Goal: Information Seeking & Learning: Learn about a topic

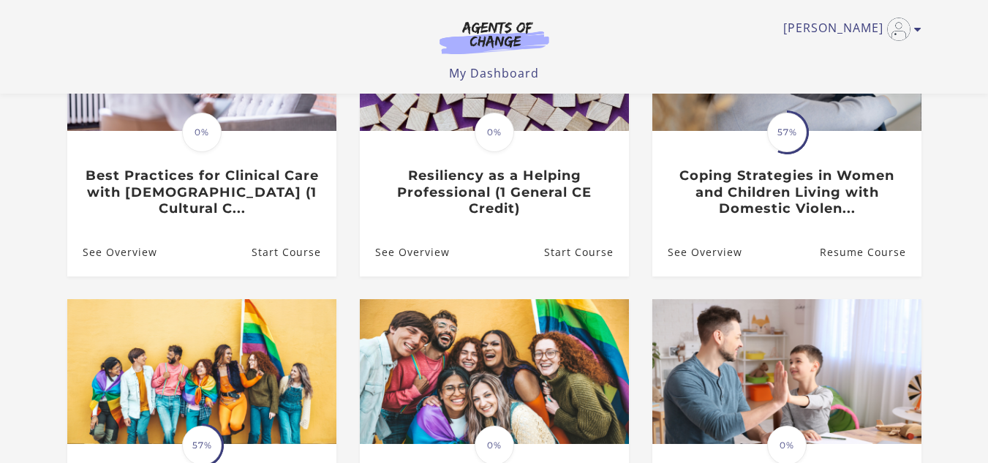
scroll to position [236, 0]
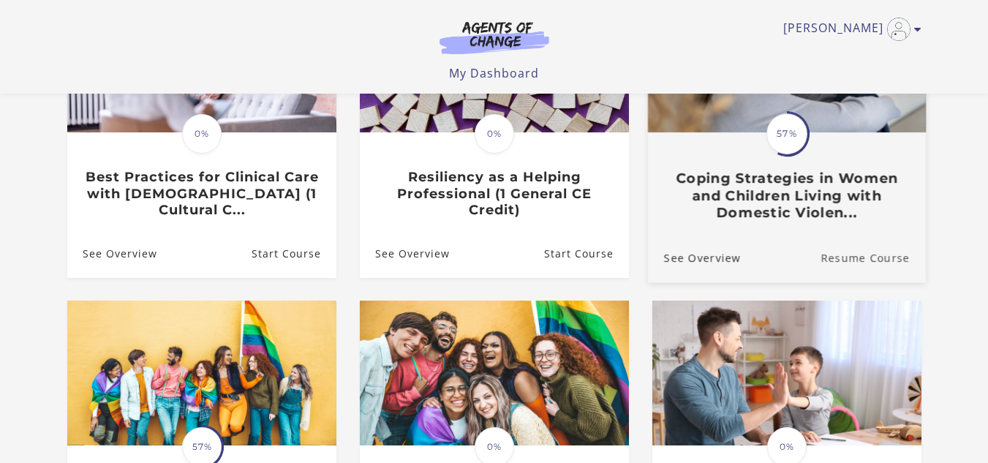
click at [859, 266] on link "Resume Course" at bounding box center [873, 257] width 105 height 49
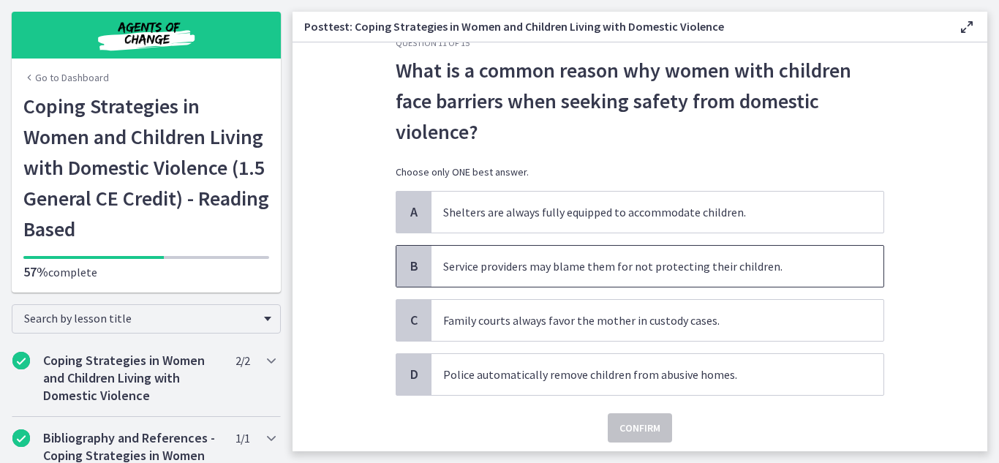
scroll to position [84, 0]
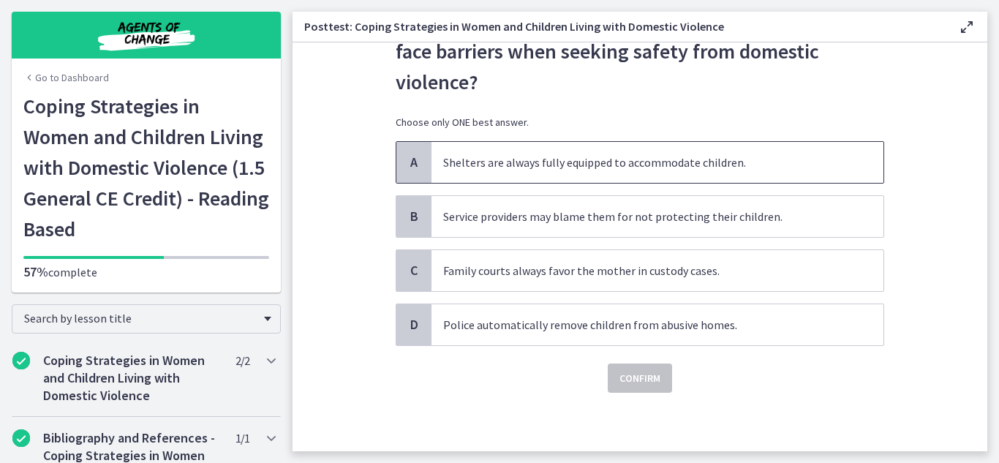
click at [541, 165] on span "Shelters are always fully equipped to accommodate children." at bounding box center [658, 162] width 452 height 41
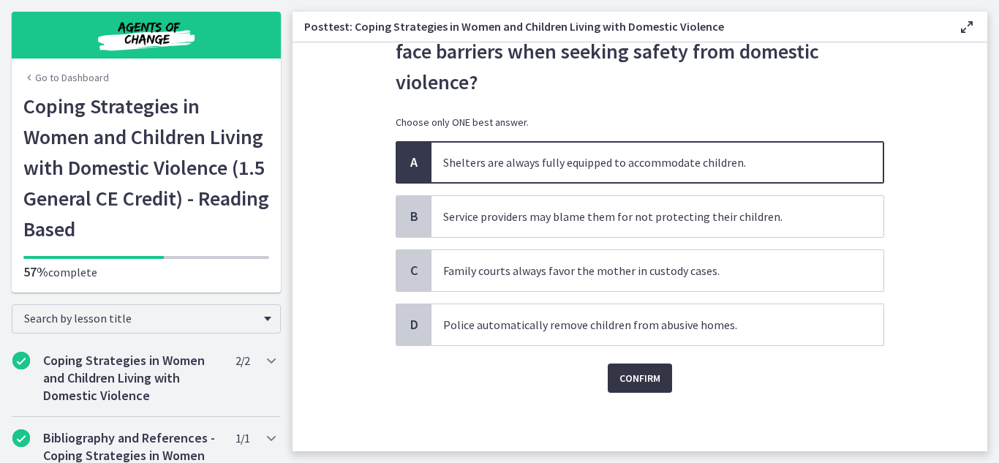
click at [653, 377] on span "Confirm" at bounding box center [640, 378] width 41 height 18
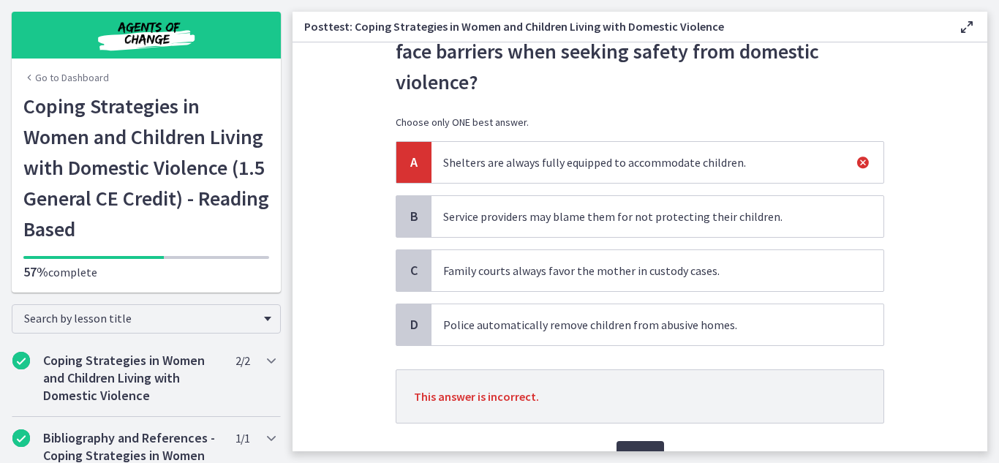
scroll to position [162, 0]
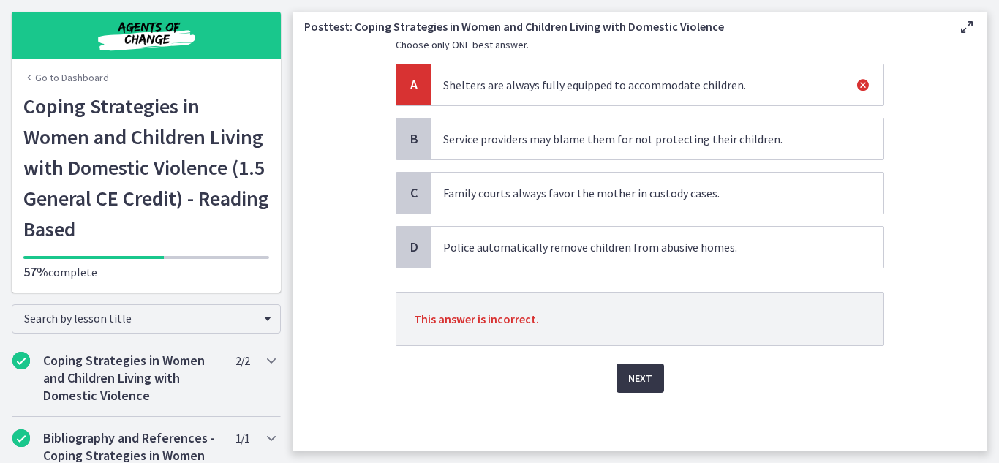
click at [631, 373] on span "Next" at bounding box center [640, 378] width 24 height 18
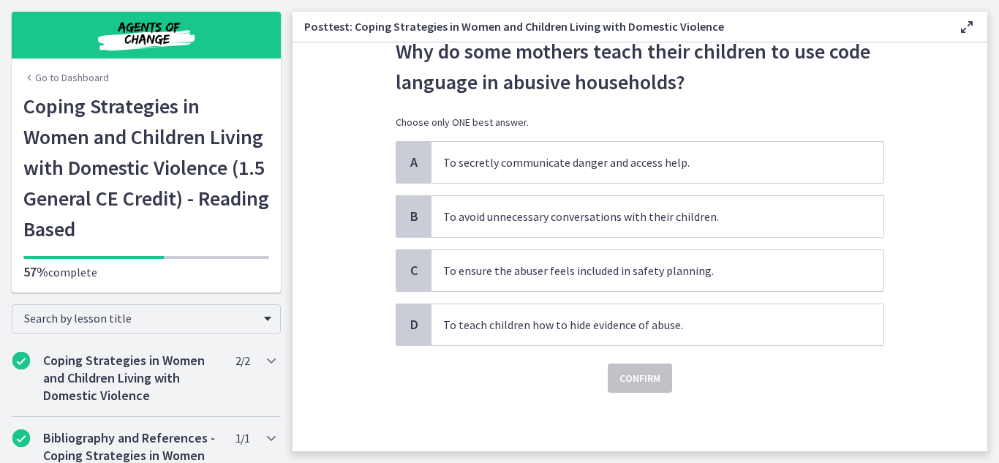
scroll to position [0, 0]
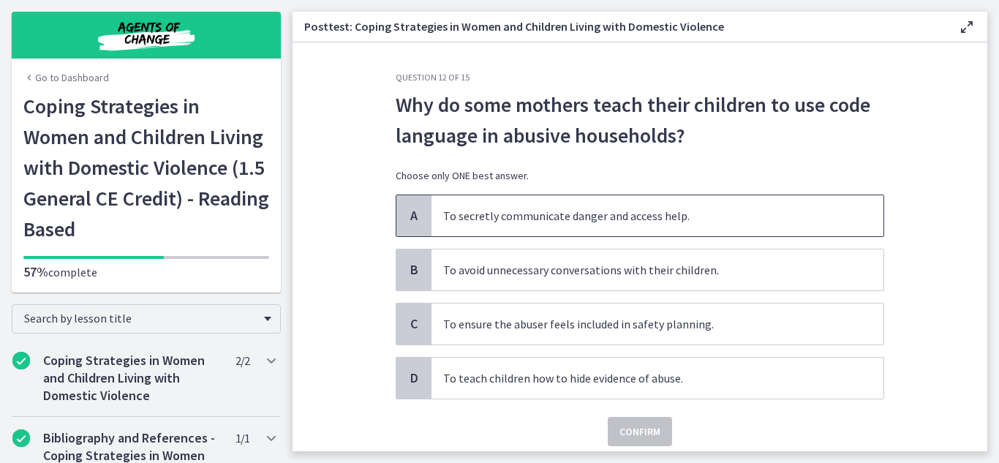
click at [418, 222] on div "A" at bounding box center [413, 215] width 35 height 41
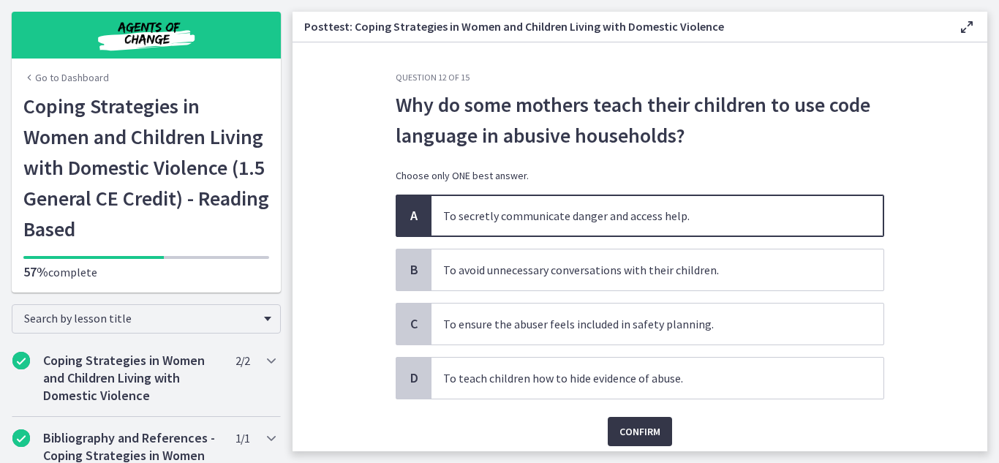
click at [621, 435] on span "Confirm" at bounding box center [640, 432] width 41 height 18
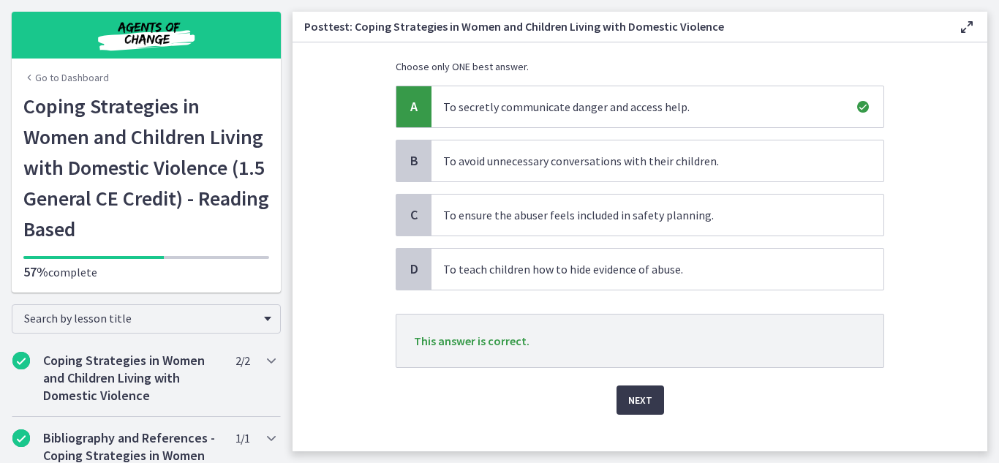
scroll to position [111, 0]
click at [643, 393] on span "Next" at bounding box center [640, 398] width 24 height 18
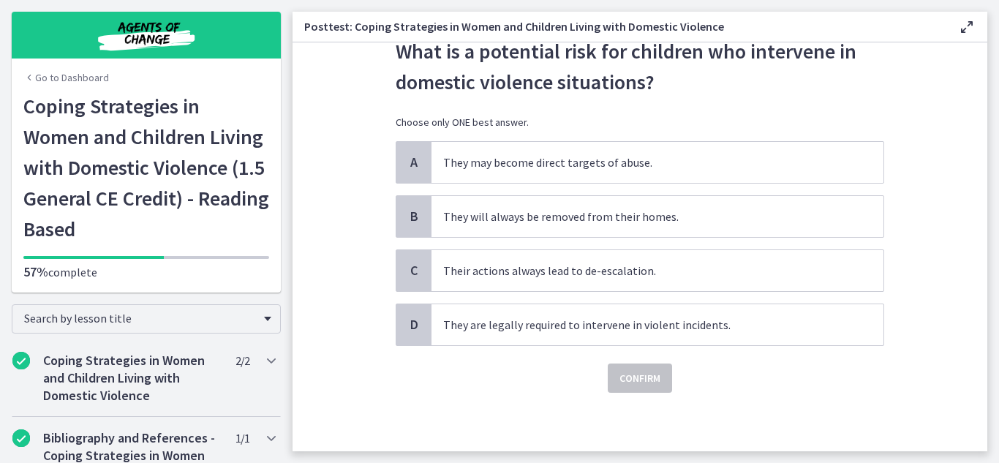
scroll to position [0, 0]
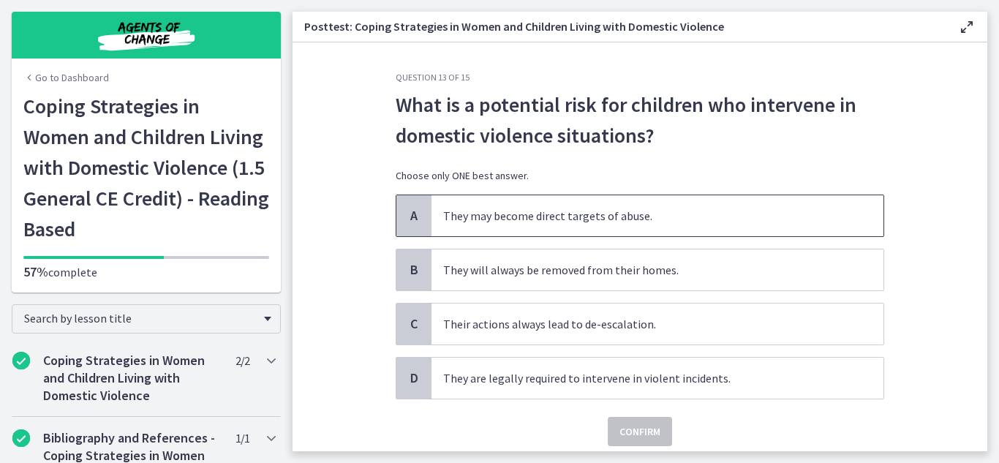
click at [453, 233] on span "They may become direct targets of abuse." at bounding box center [658, 215] width 452 height 41
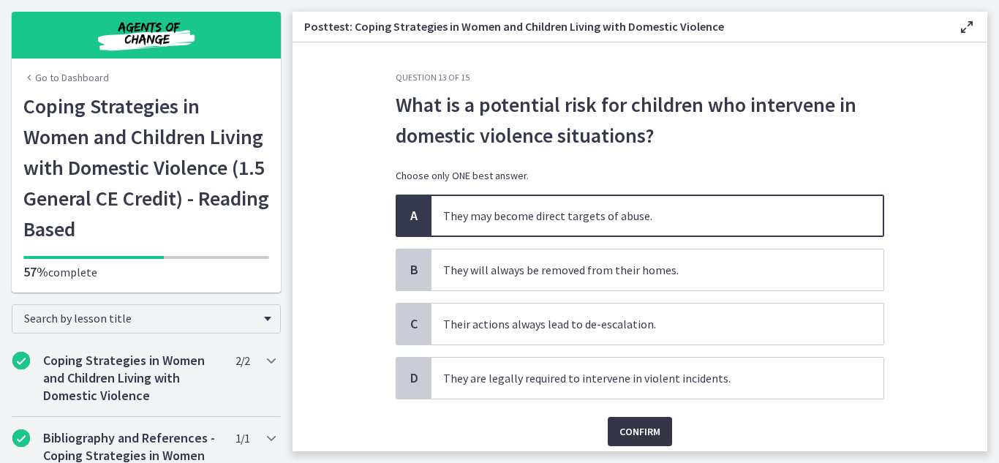
click at [621, 432] on span "Confirm" at bounding box center [640, 432] width 41 height 18
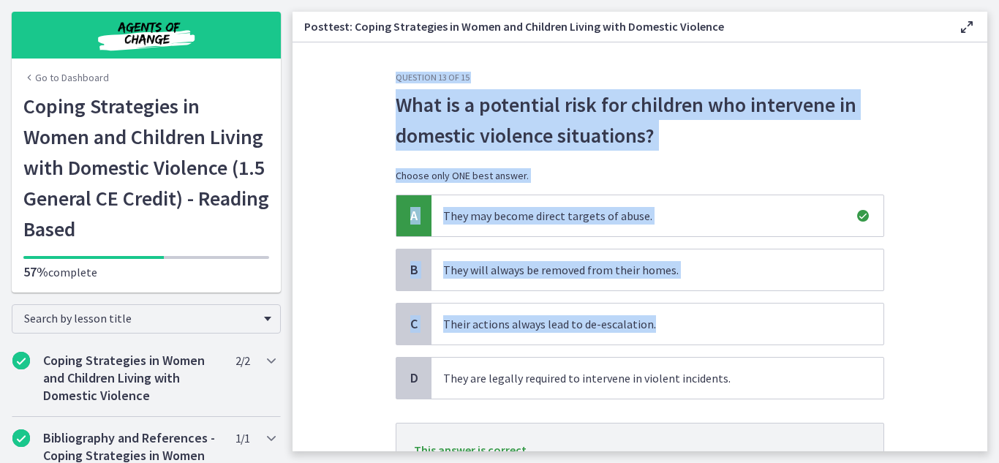
drag, startPoint x: 974, startPoint y: 331, endPoint x: 989, endPoint y: 392, distance: 62.5
click at [989, 392] on main "Posttest: Coping Strategies in Women and Children Living with Domestic Violence…" at bounding box center [646, 231] width 707 height 463
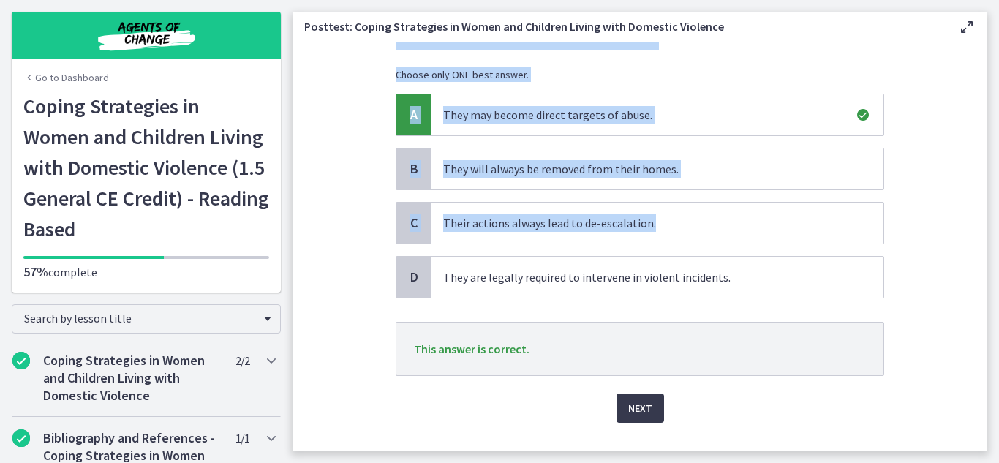
scroll to position [116, 0]
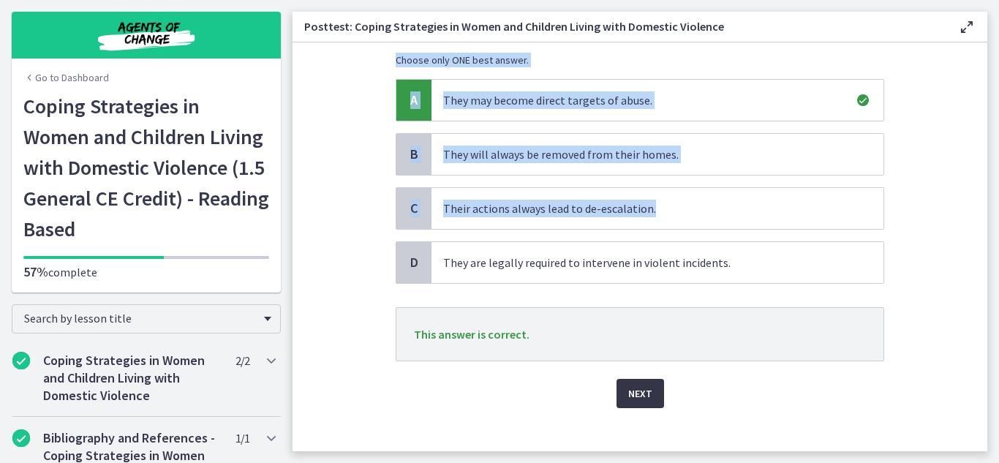
click at [628, 392] on span "Next" at bounding box center [640, 394] width 24 height 18
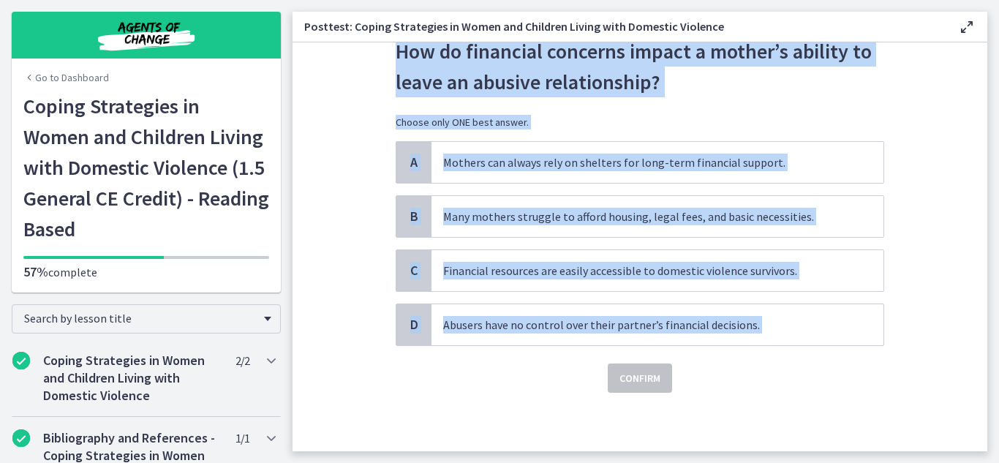
scroll to position [0, 0]
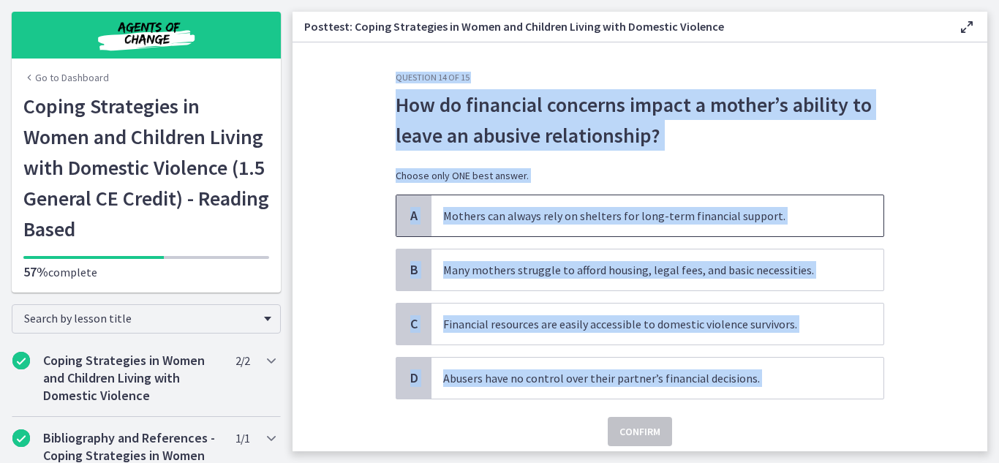
click at [777, 208] on span "Mothers can always rely on shelters for long-term financial support." at bounding box center [658, 215] width 452 height 41
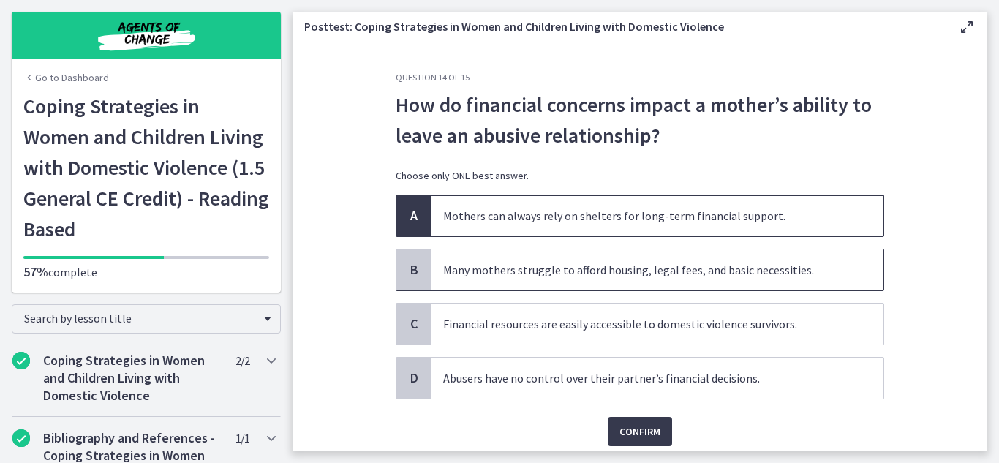
click at [465, 271] on span "Many mothers struggle to afford housing, legal fees, and basic necessities." at bounding box center [658, 269] width 452 height 41
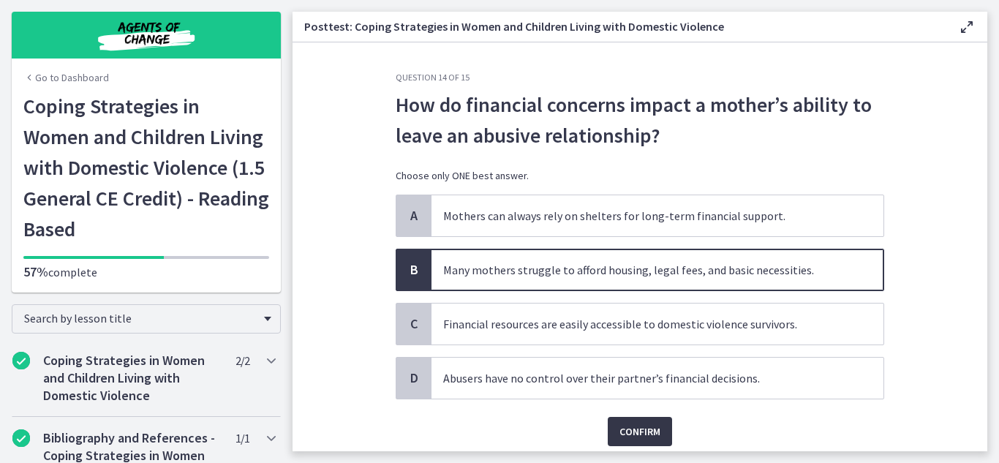
click at [637, 419] on button "Confirm" at bounding box center [640, 431] width 64 height 29
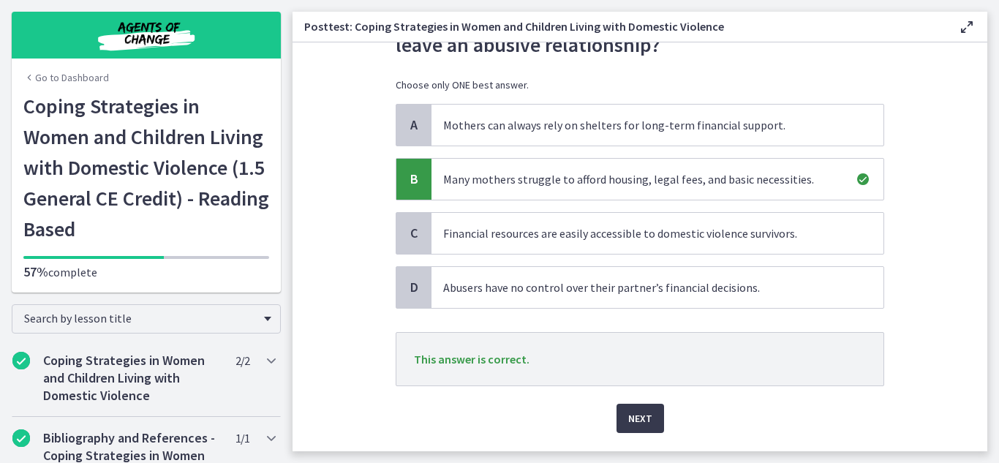
scroll to position [131, 0]
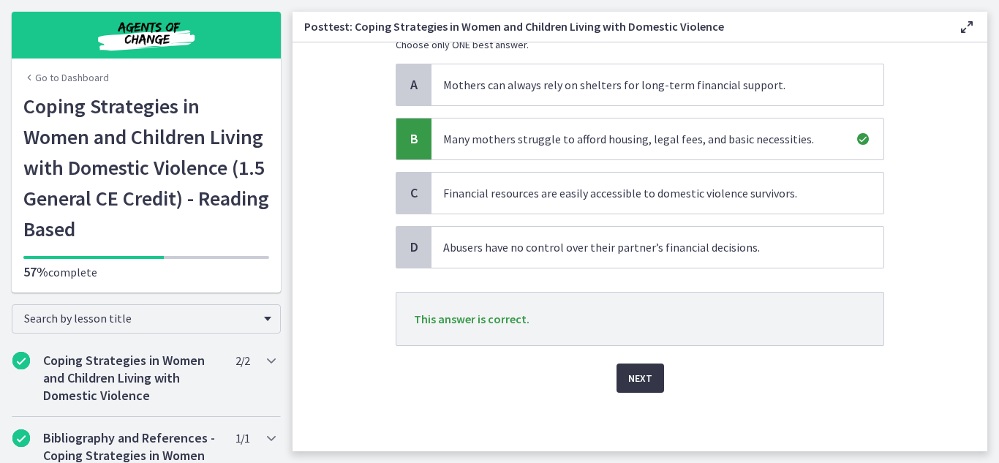
click at [645, 383] on span "Next" at bounding box center [640, 378] width 24 height 18
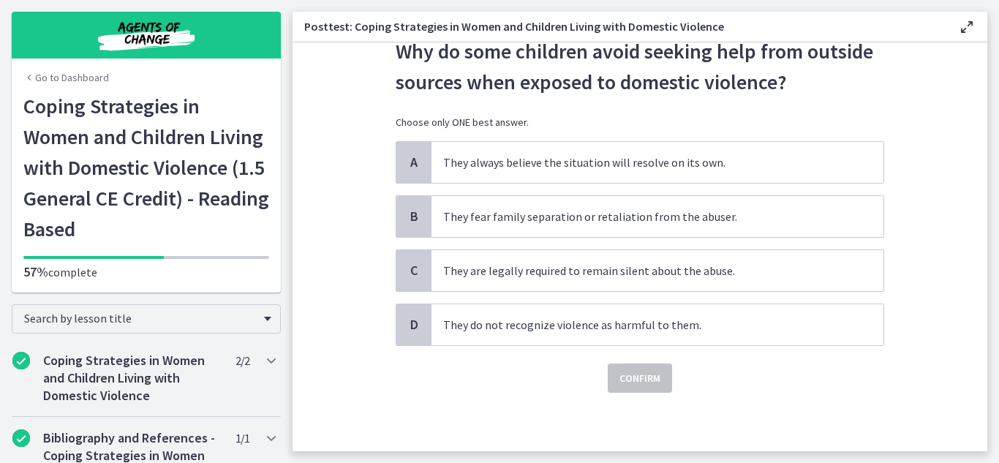
scroll to position [0, 0]
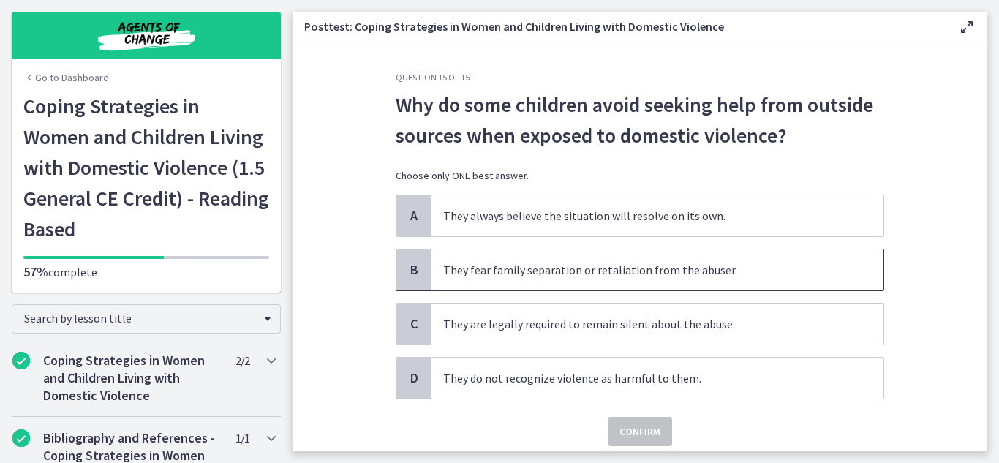
click at [409, 267] on span "B" at bounding box center [414, 270] width 18 height 18
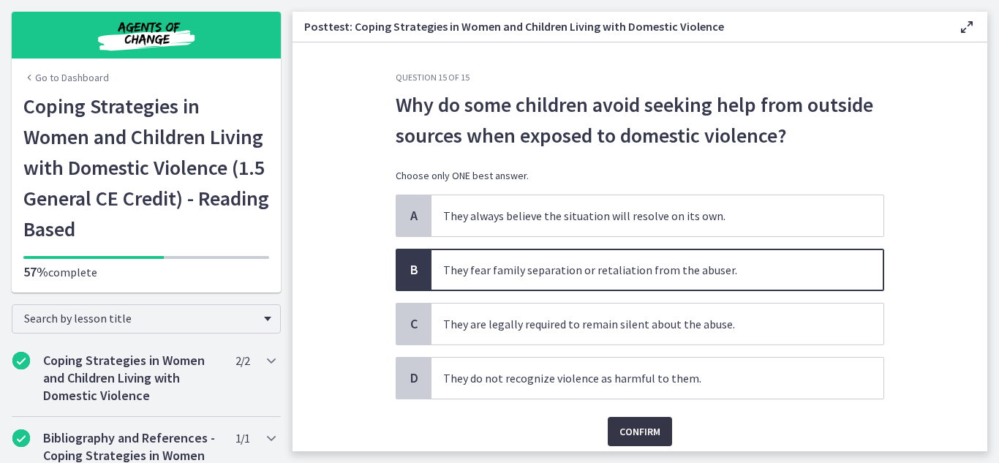
click at [634, 435] on span "Confirm" at bounding box center [640, 432] width 41 height 18
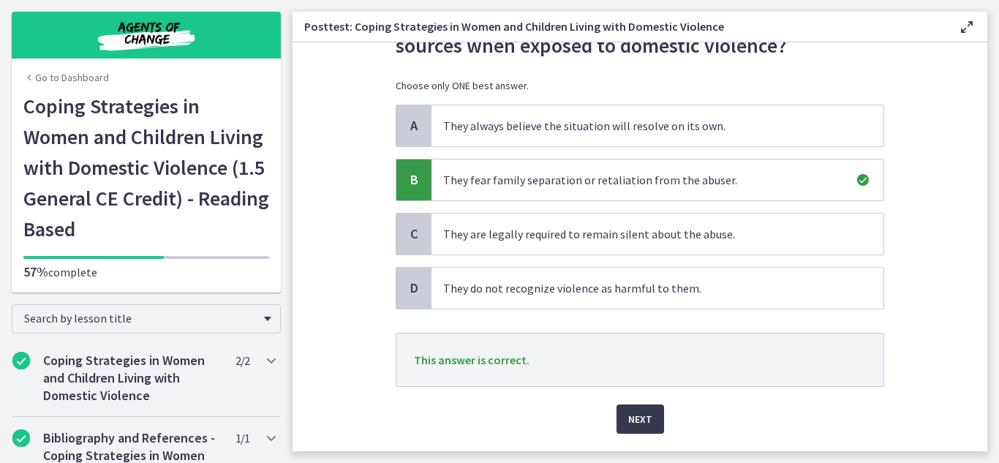
scroll to position [131, 0]
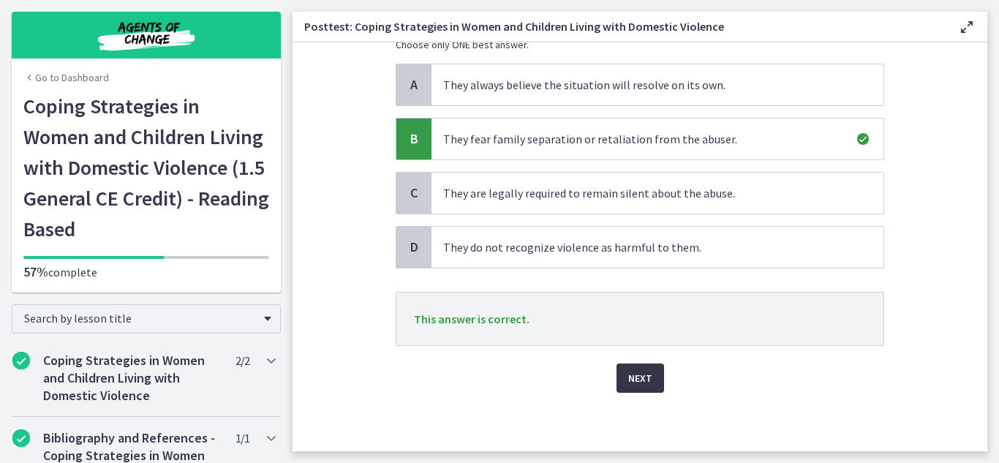
click at [641, 383] on span "Next" at bounding box center [640, 378] width 24 height 18
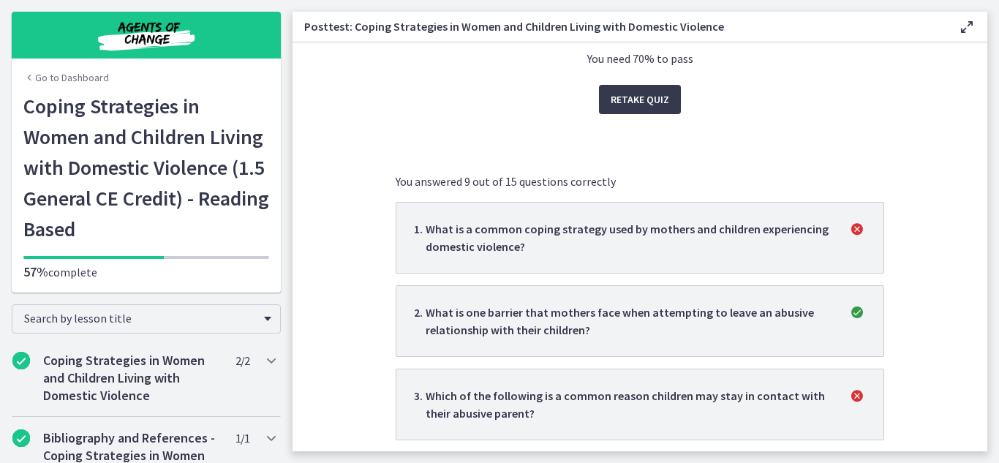
scroll to position [138, 0]
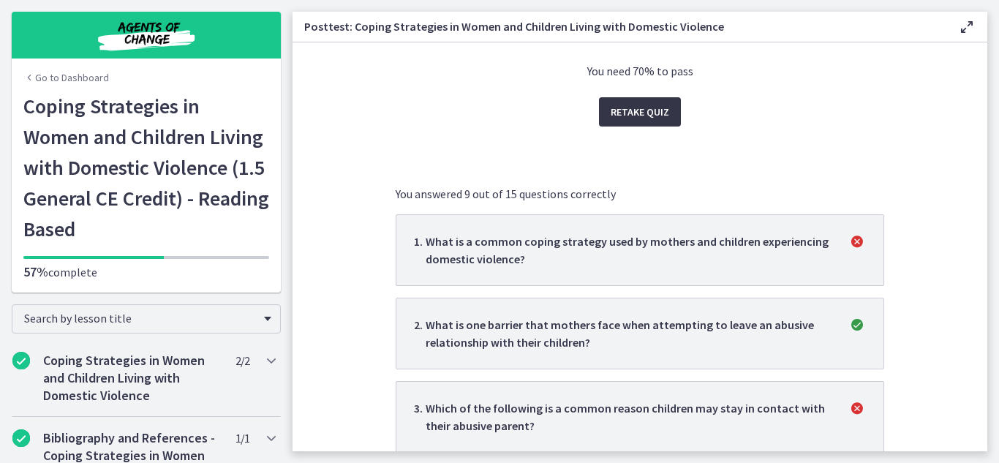
click at [617, 116] on span "Retake Quiz" at bounding box center [640, 112] width 59 height 18
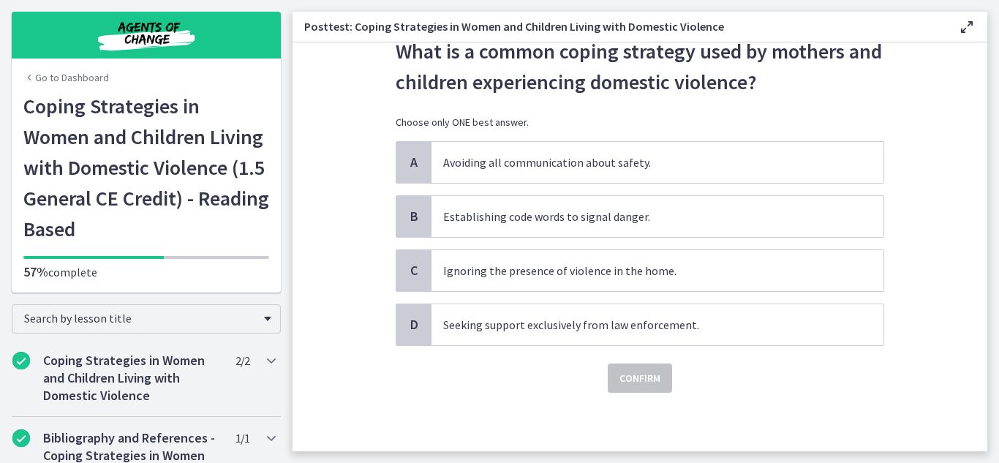
scroll to position [0, 0]
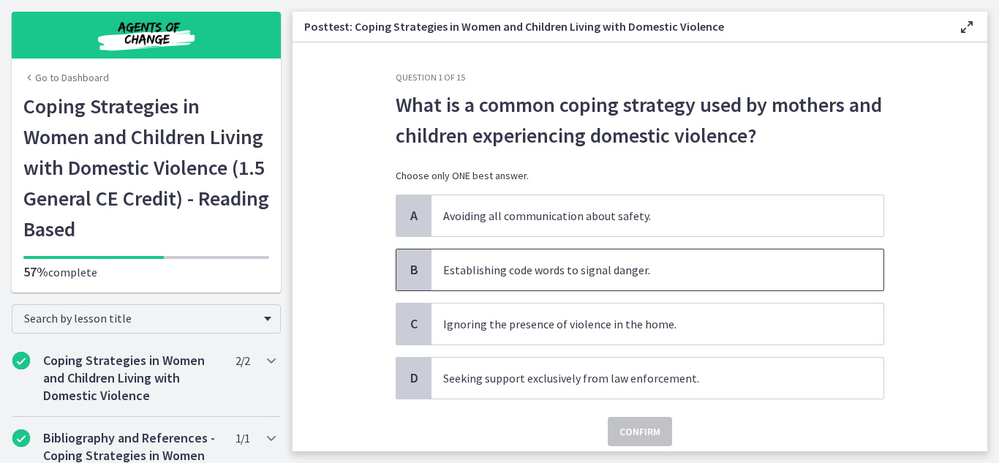
click at [710, 280] on span "Establishing code words to signal danger." at bounding box center [658, 269] width 452 height 41
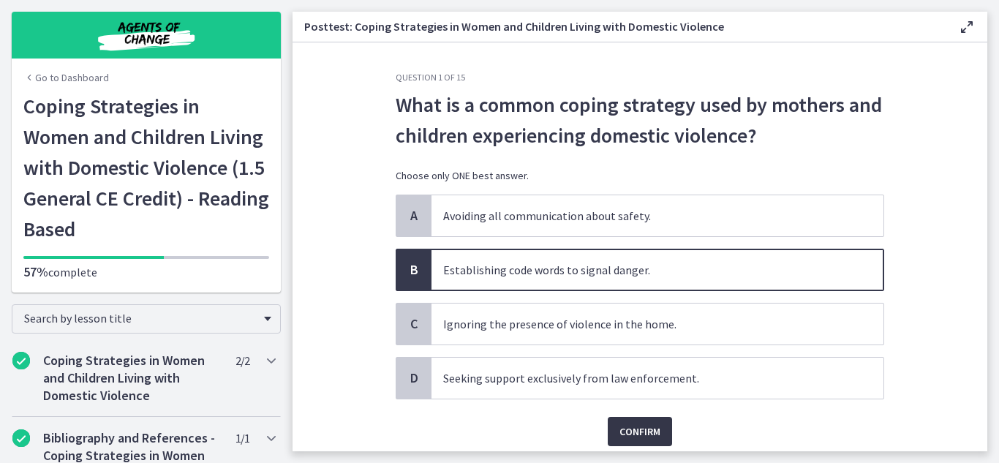
click at [651, 432] on span "Confirm" at bounding box center [640, 432] width 41 height 18
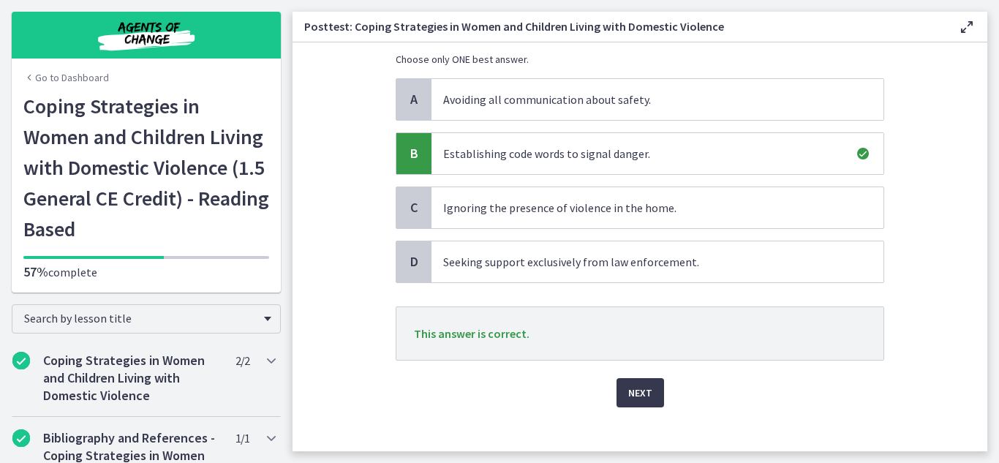
scroll to position [131, 0]
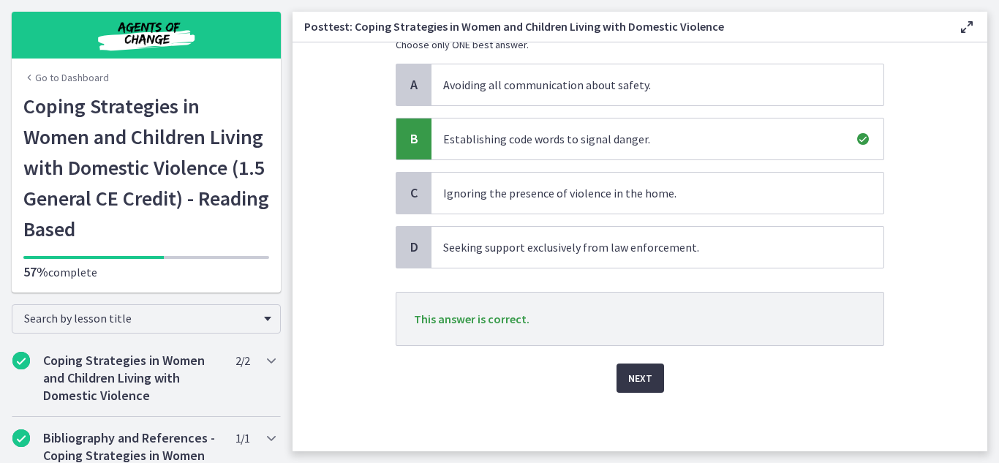
click at [647, 377] on button "Next" at bounding box center [641, 378] width 48 height 29
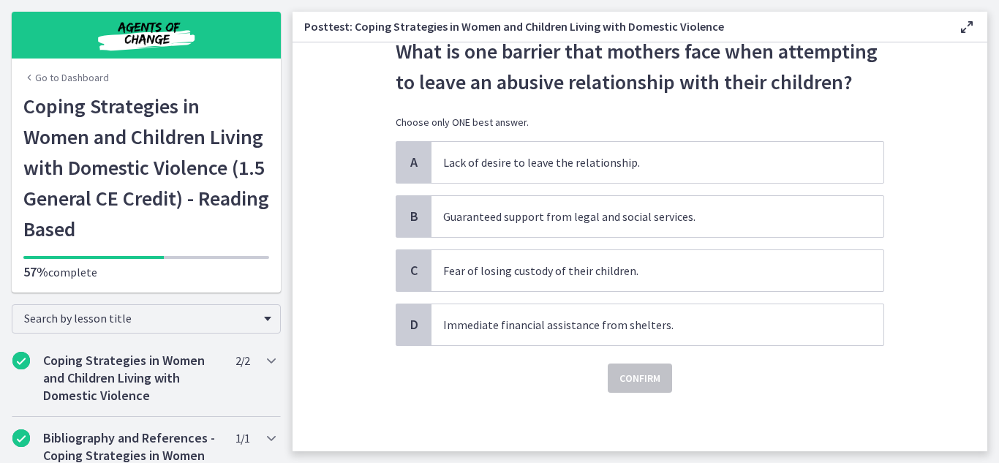
scroll to position [0, 0]
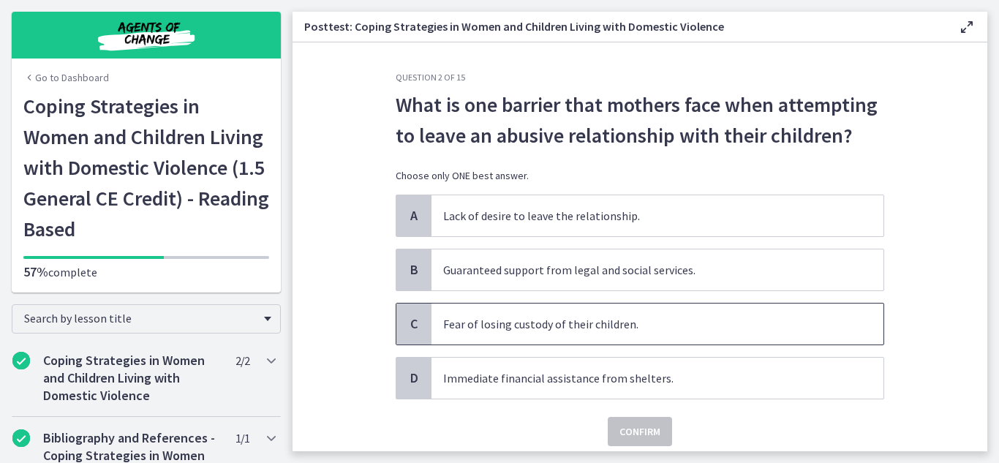
click at [415, 324] on span "C" at bounding box center [414, 324] width 18 height 18
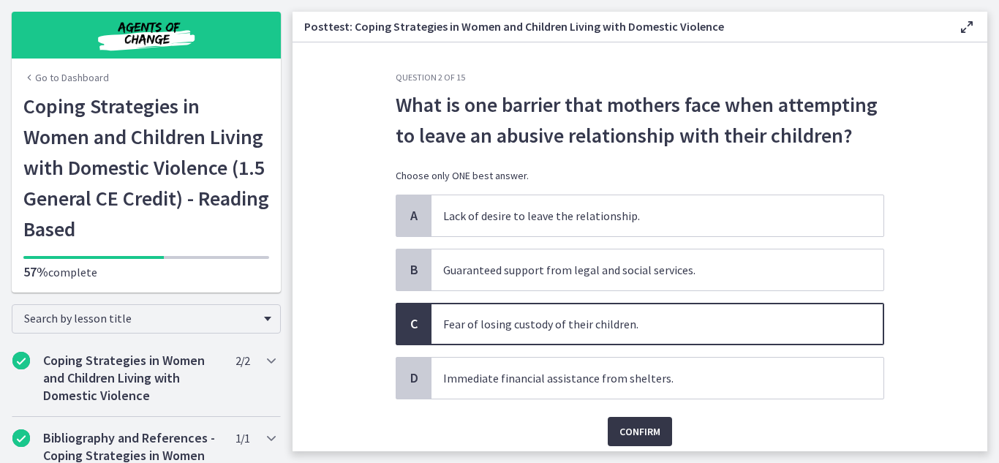
click at [627, 440] on span "Confirm" at bounding box center [640, 432] width 41 height 18
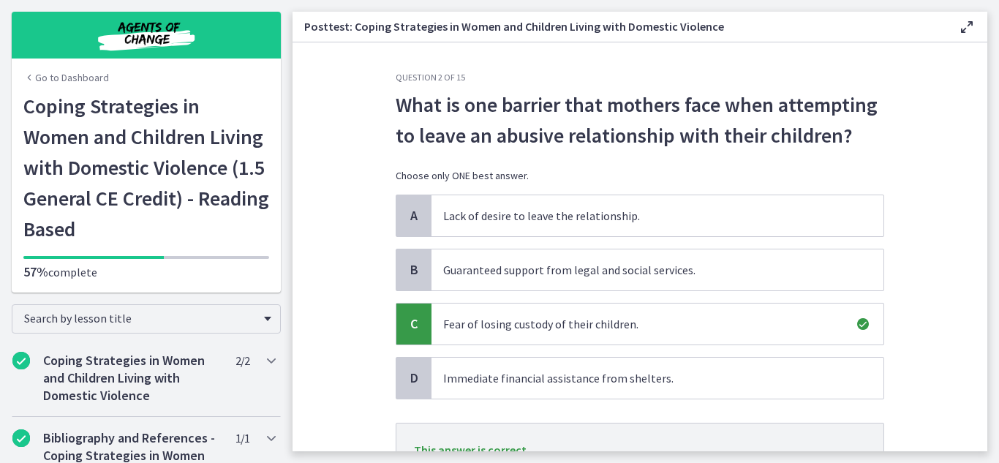
scroll to position [131, 0]
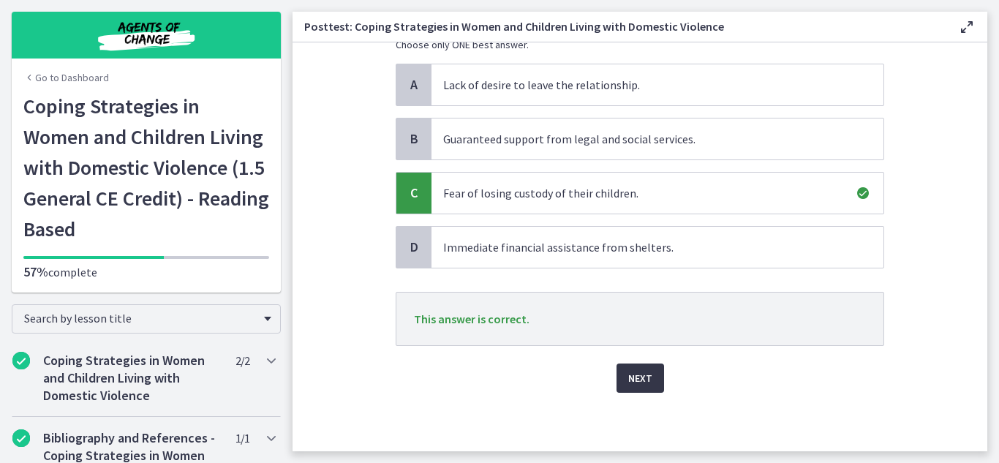
click at [637, 377] on span "Next" at bounding box center [640, 378] width 24 height 18
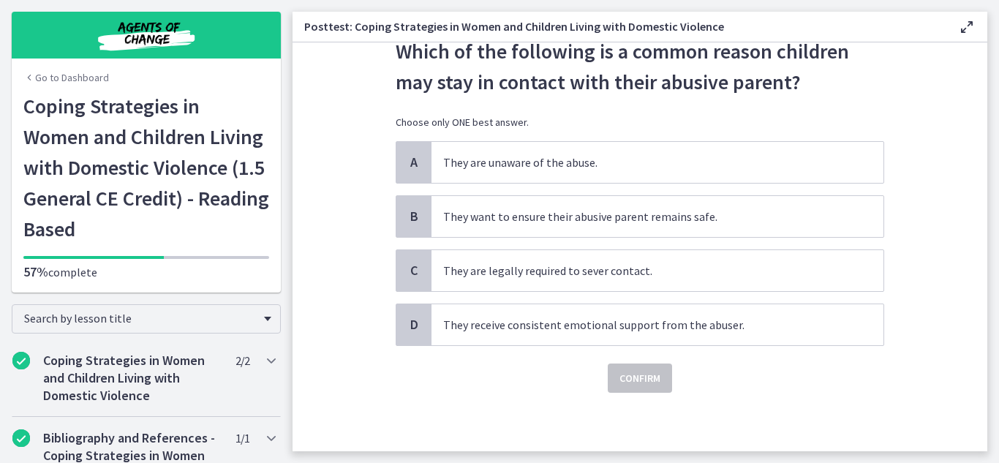
scroll to position [0, 0]
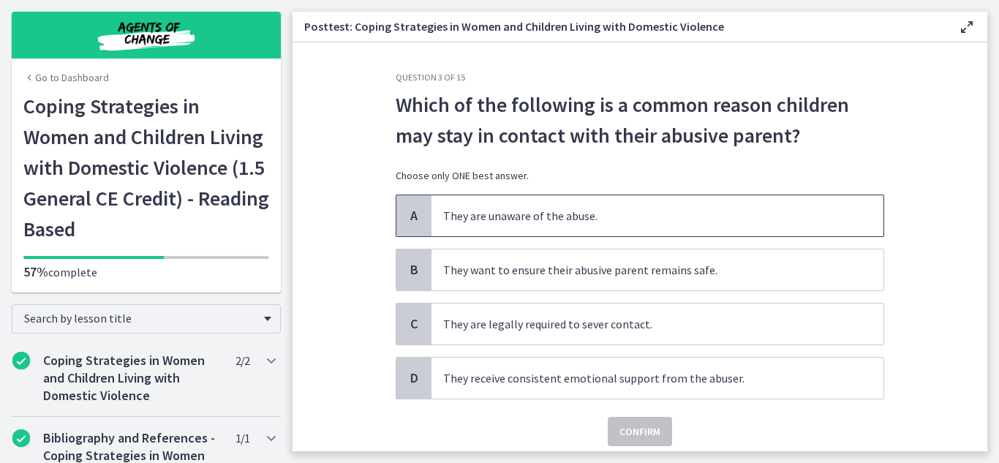
click at [417, 212] on span "A" at bounding box center [414, 216] width 18 height 18
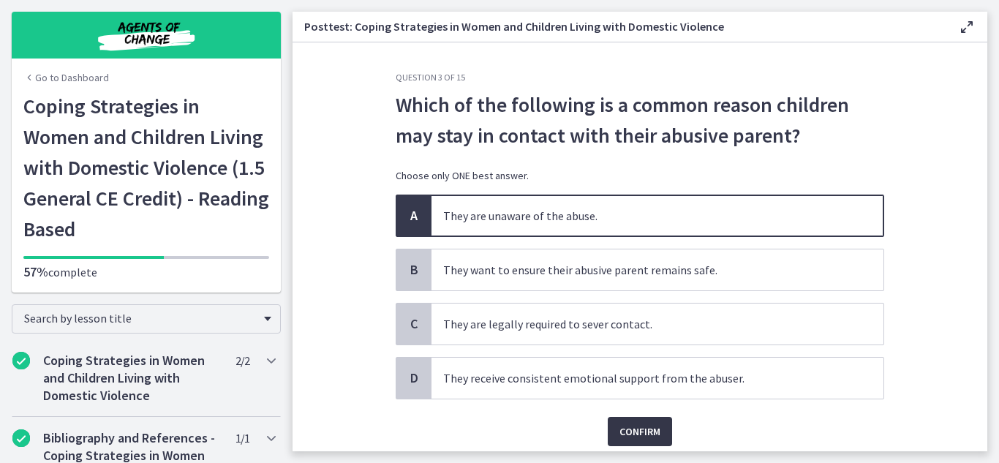
click at [631, 434] on span "Confirm" at bounding box center [640, 432] width 41 height 18
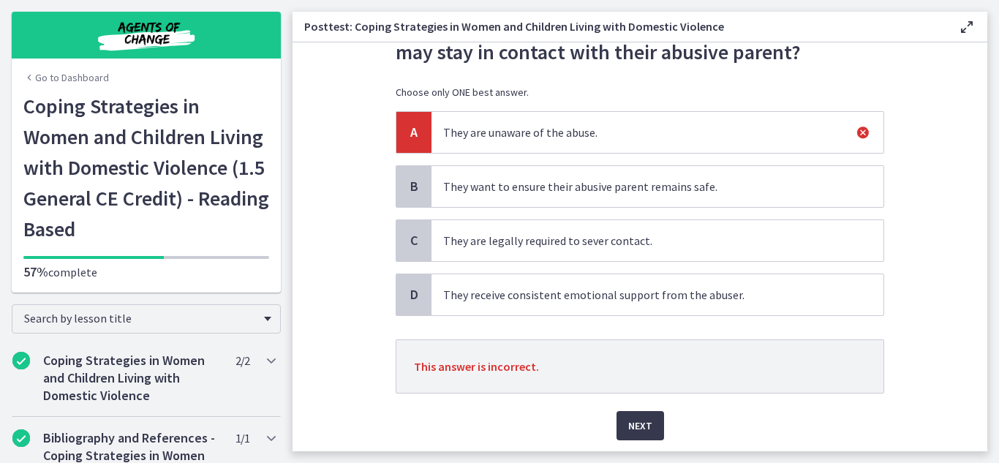
scroll to position [116, 0]
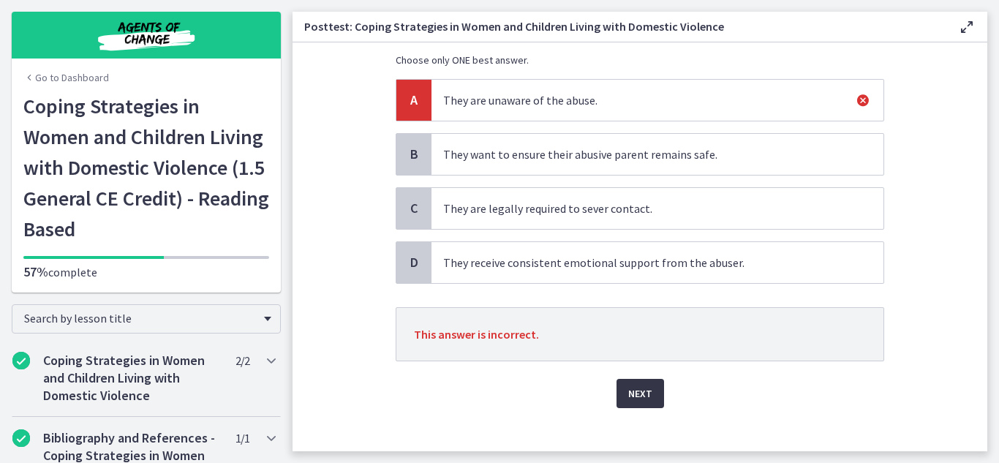
click at [635, 393] on span "Next" at bounding box center [640, 394] width 24 height 18
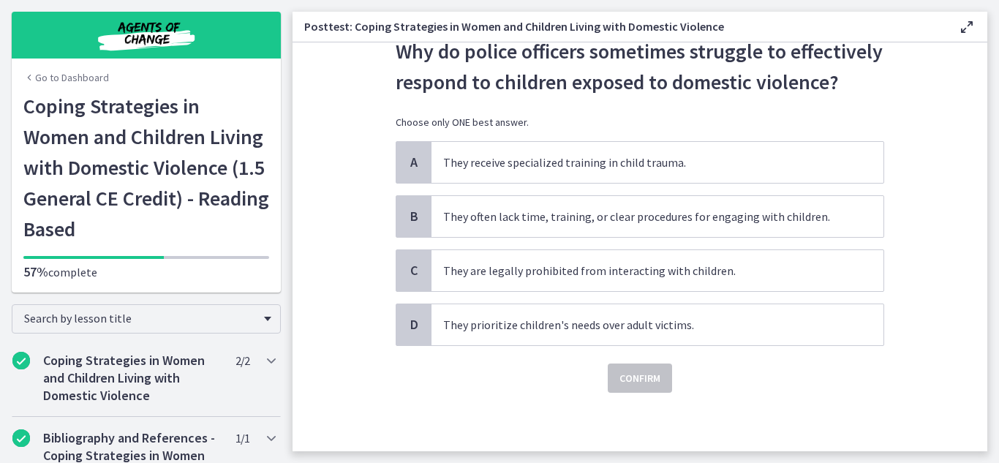
scroll to position [0, 0]
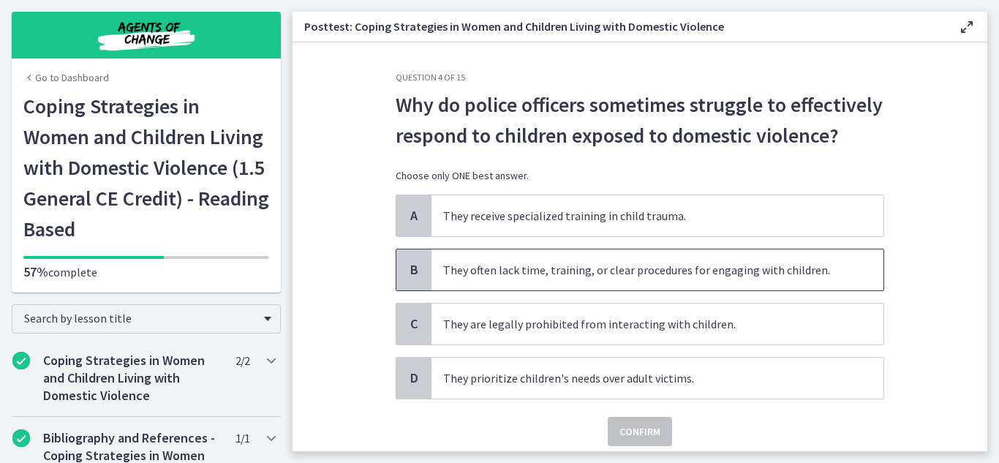
click at [413, 274] on span "B" at bounding box center [414, 270] width 18 height 18
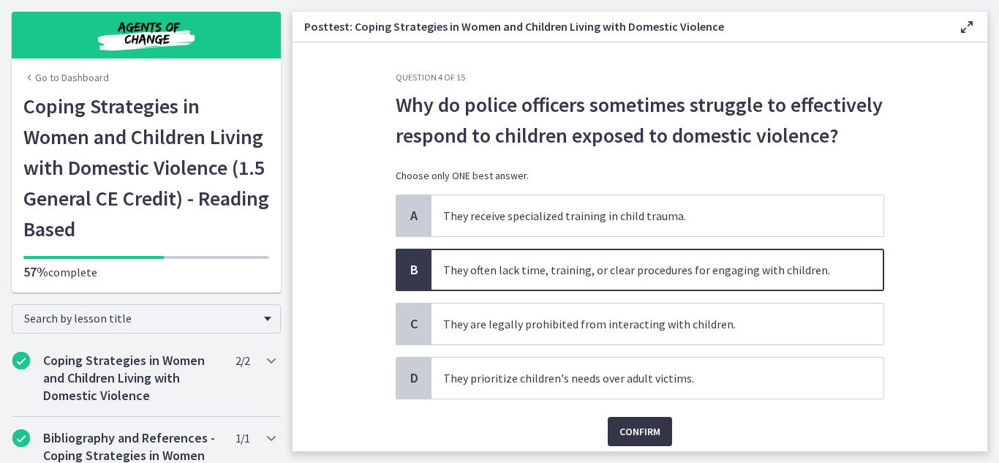
click at [634, 433] on span "Confirm" at bounding box center [640, 432] width 41 height 18
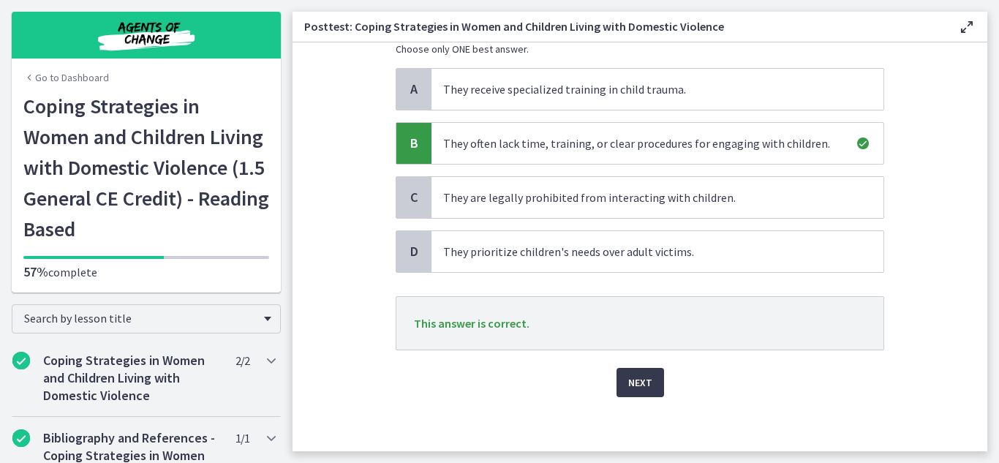
scroll to position [131, 0]
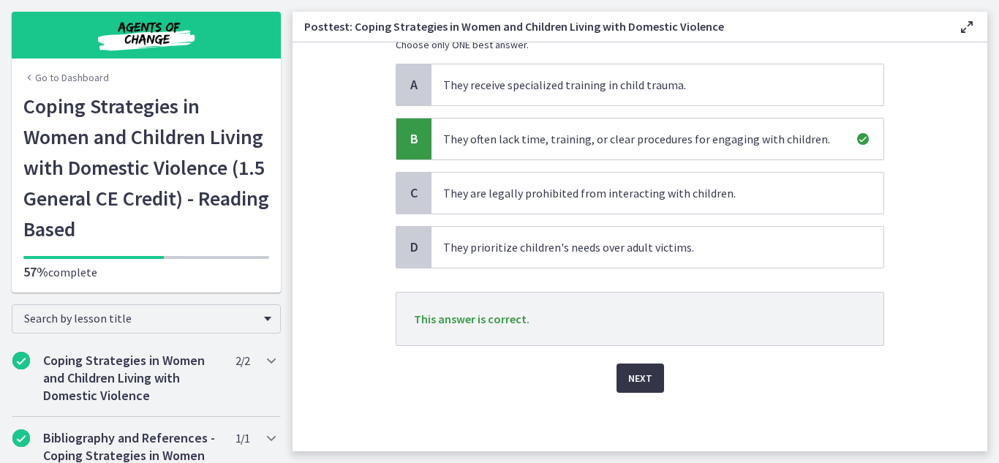
click at [631, 375] on span "Next" at bounding box center [640, 378] width 24 height 18
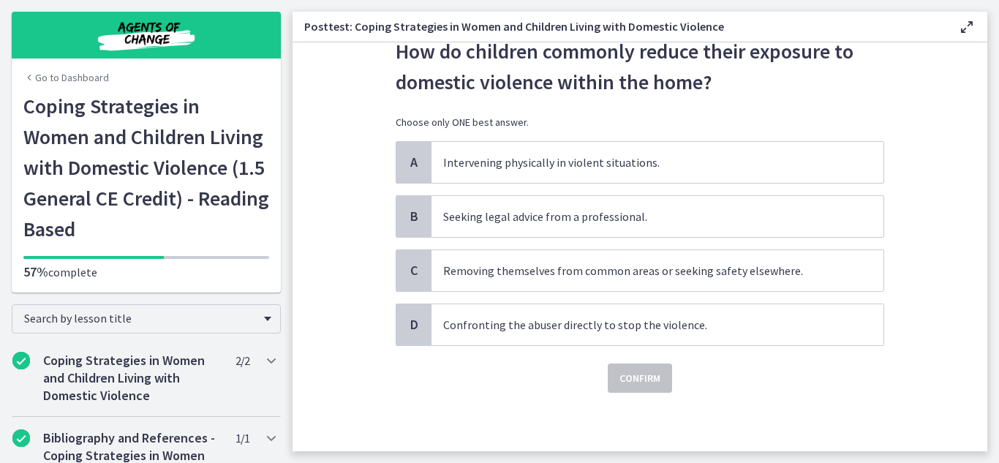
scroll to position [0, 0]
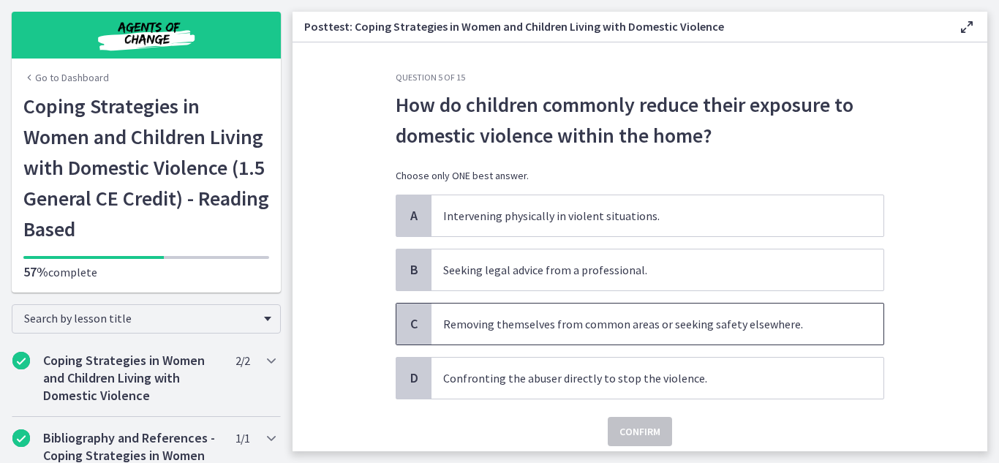
click at [420, 317] on div "C" at bounding box center [413, 324] width 35 height 41
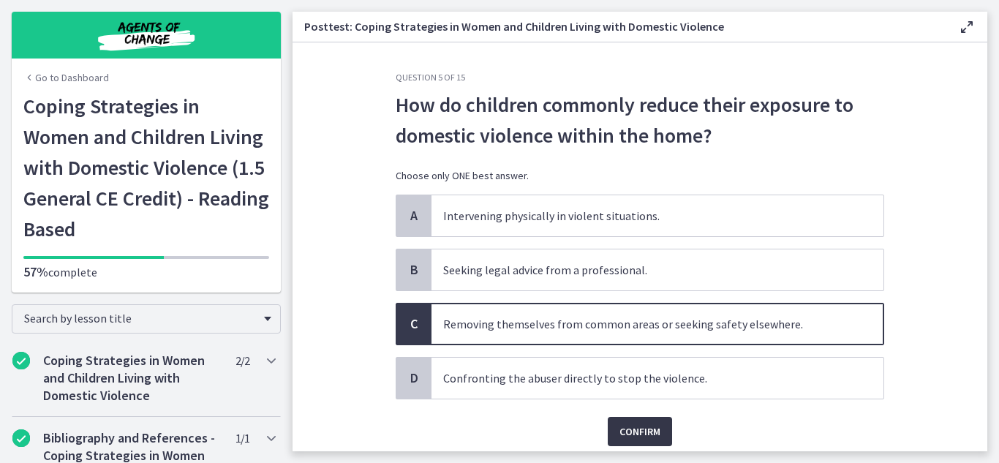
click at [623, 432] on span "Confirm" at bounding box center [640, 432] width 41 height 18
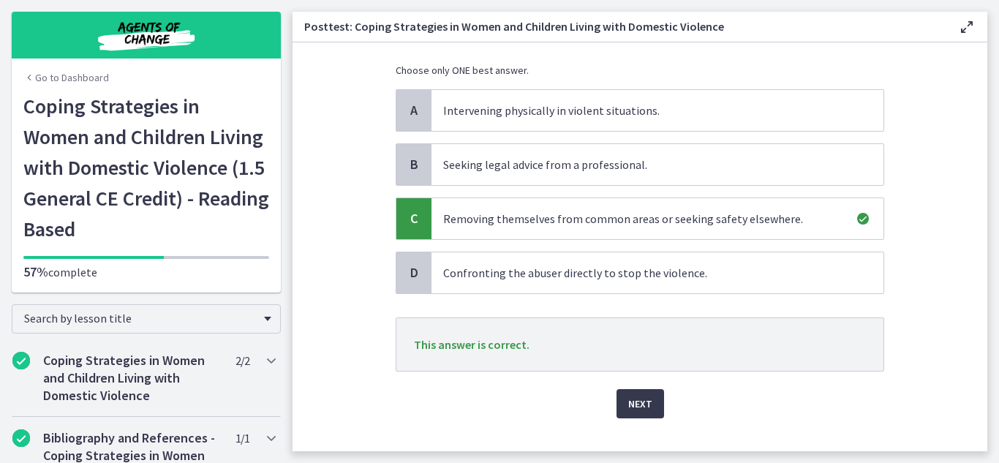
scroll to position [131, 0]
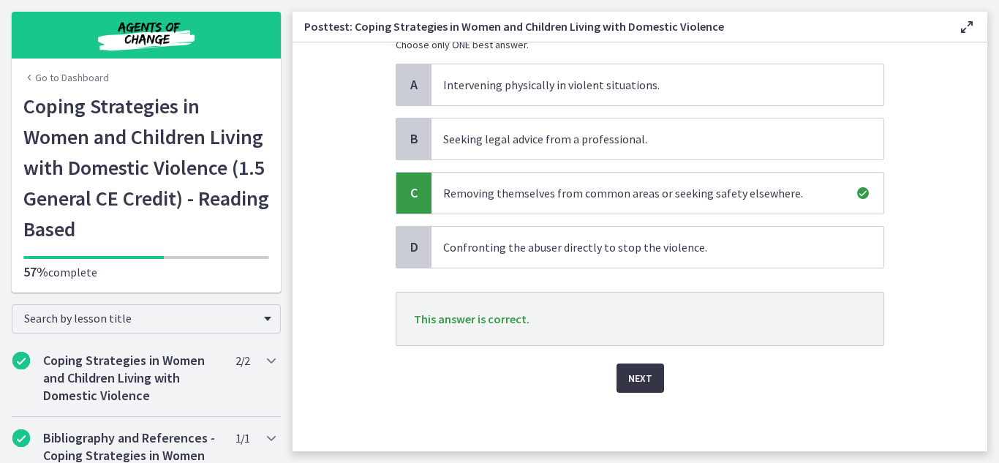
click at [635, 373] on span "Next" at bounding box center [640, 378] width 24 height 18
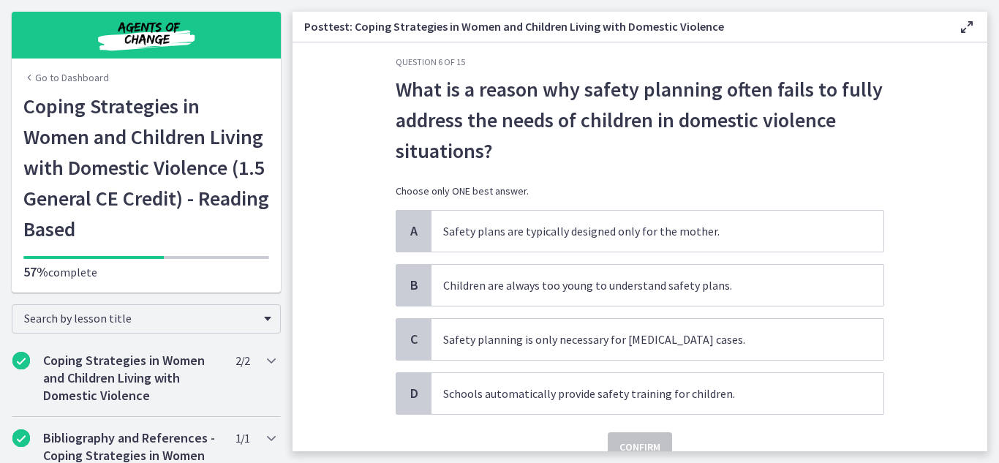
scroll to position [13, 0]
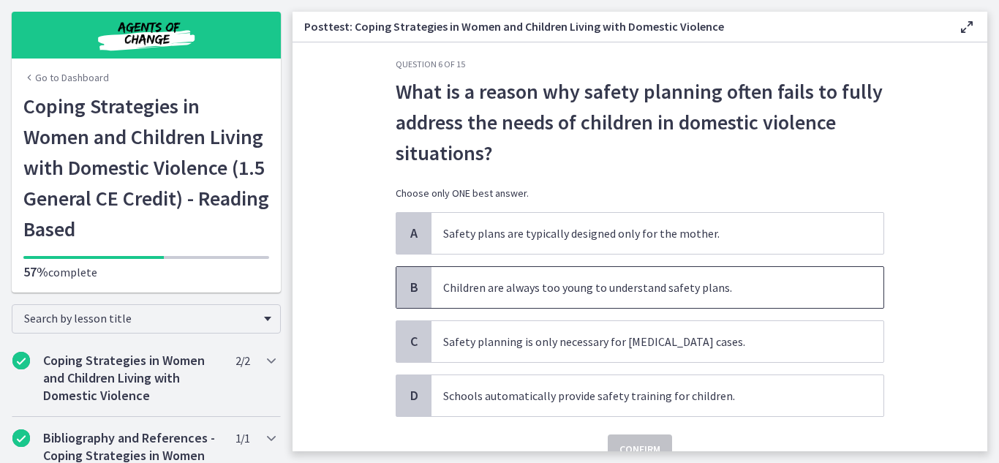
click at [553, 287] on span "Children are always too young to understand safety plans." at bounding box center [658, 287] width 452 height 41
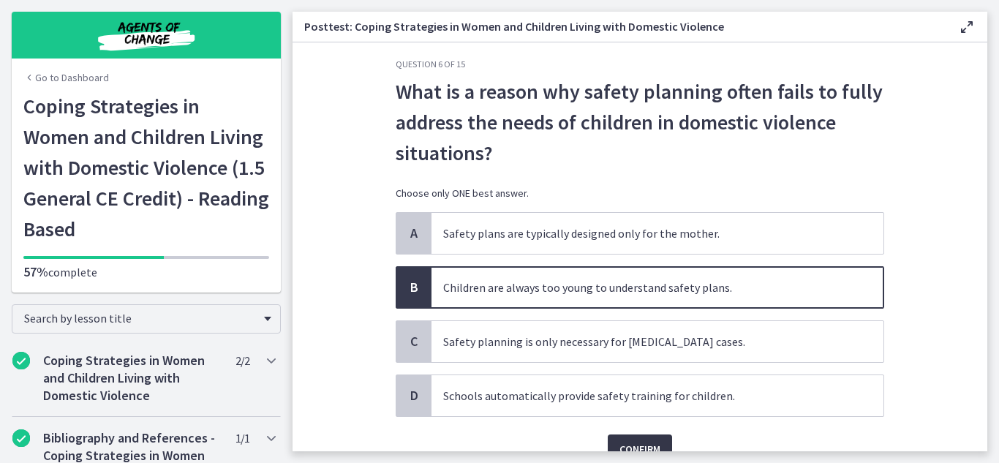
click at [639, 443] on span "Confirm" at bounding box center [640, 449] width 41 height 18
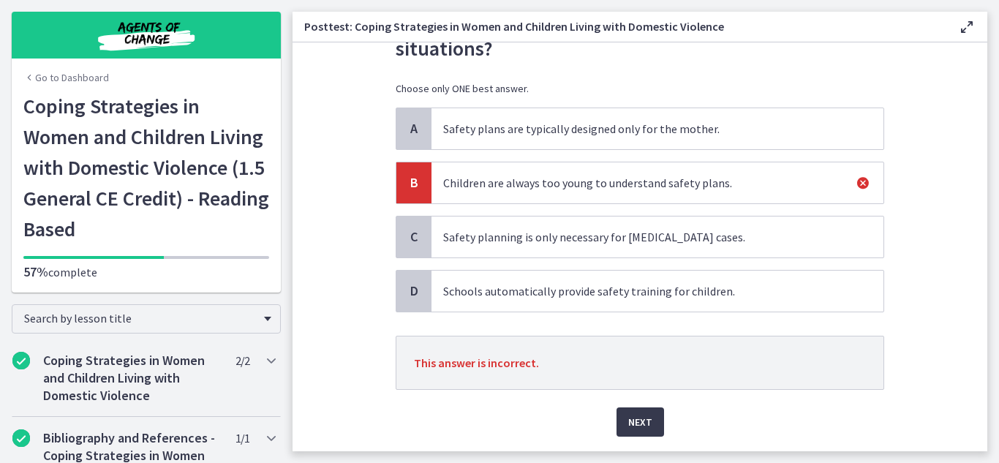
scroll to position [162, 0]
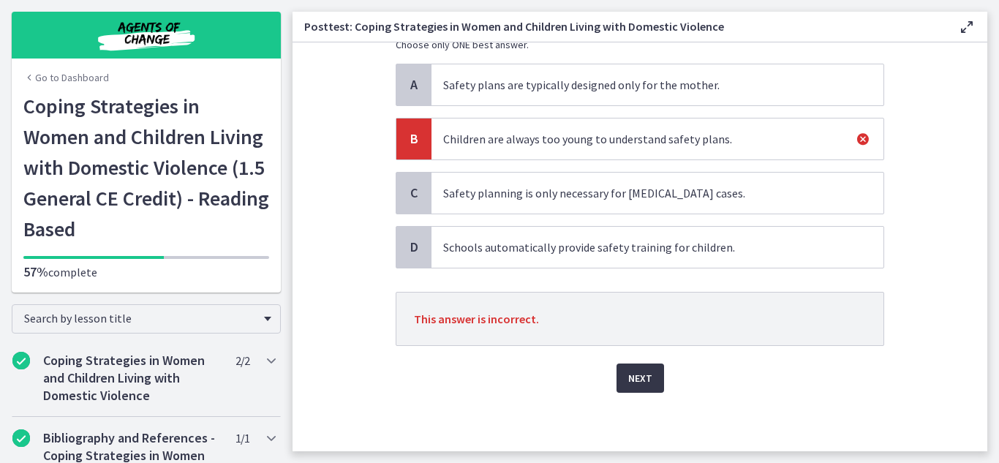
click at [639, 382] on span "Next" at bounding box center [640, 378] width 24 height 18
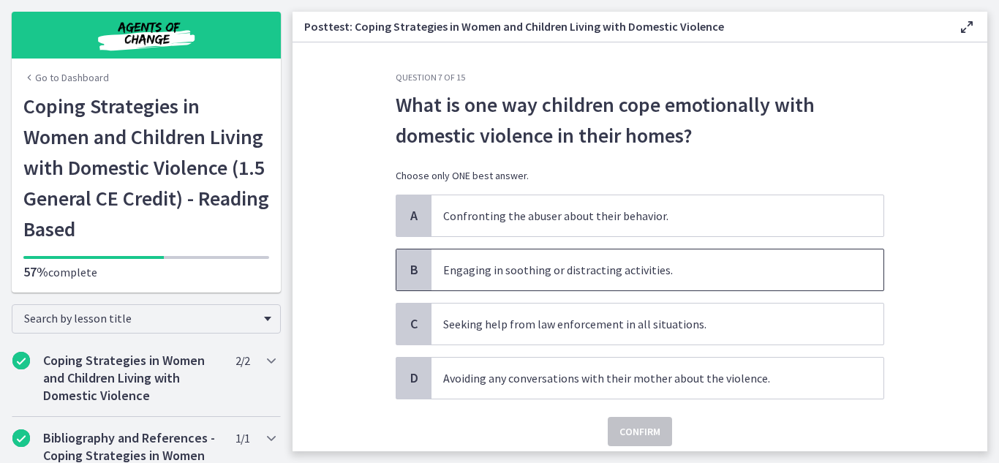
drag, startPoint x: 421, startPoint y: 258, endPoint x: 429, endPoint y: 258, distance: 8.8
click at [426, 258] on div "B Engaging in soothing or distracting activities." at bounding box center [640, 270] width 489 height 42
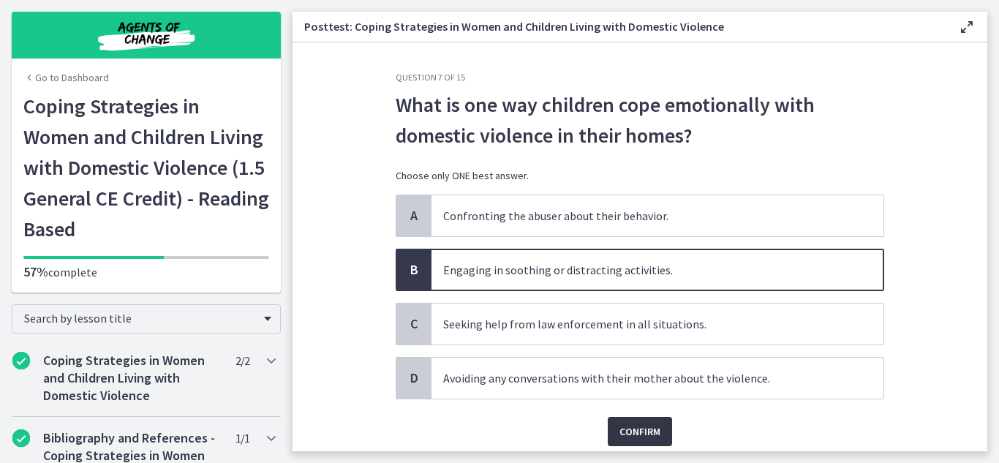
click at [644, 432] on span "Confirm" at bounding box center [640, 432] width 41 height 18
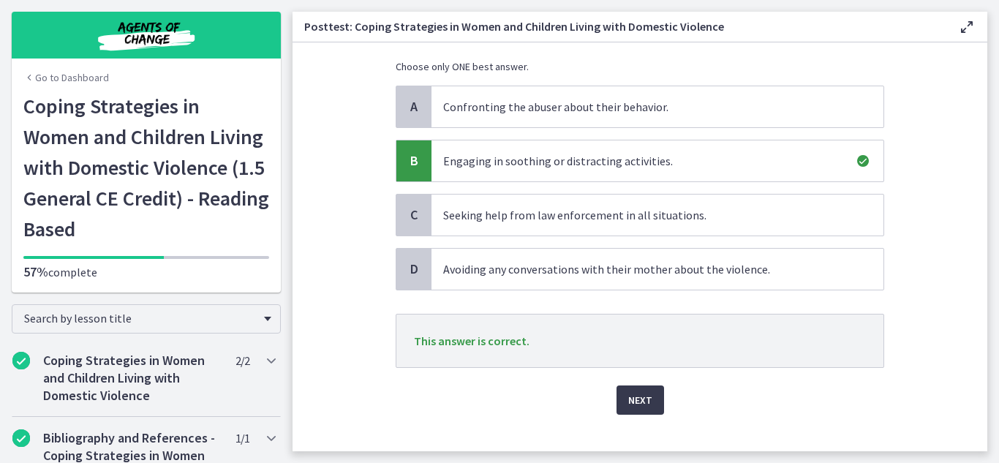
scroll to position [131, 0]
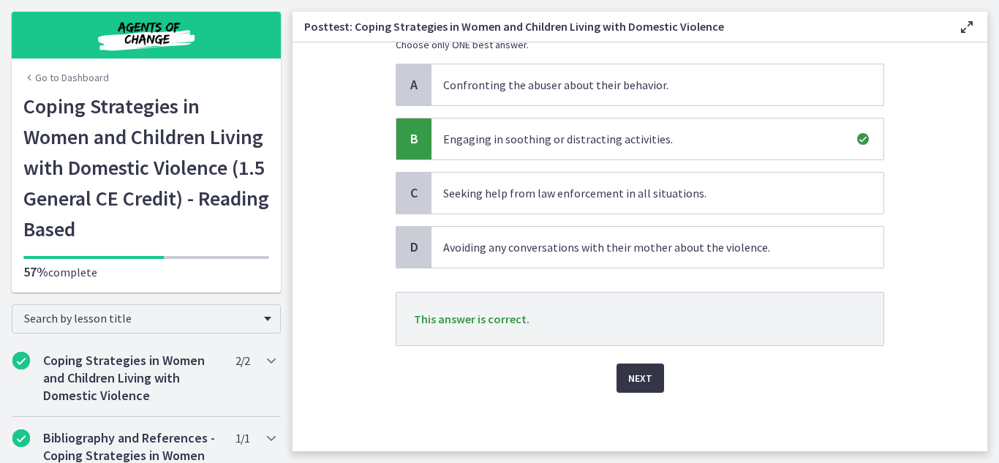
click at [651, 380] on button "Next" at bounding box center [641, 378] width 48 height 29
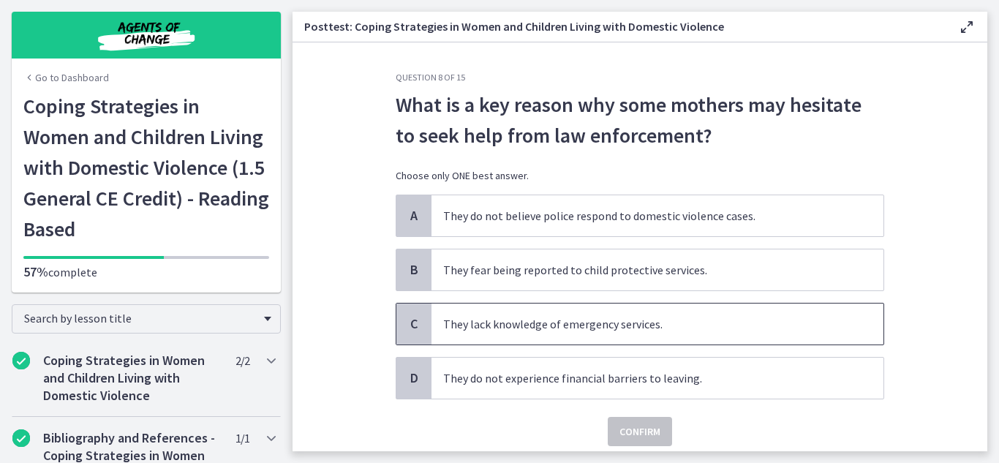
scroll to position [53, 0]
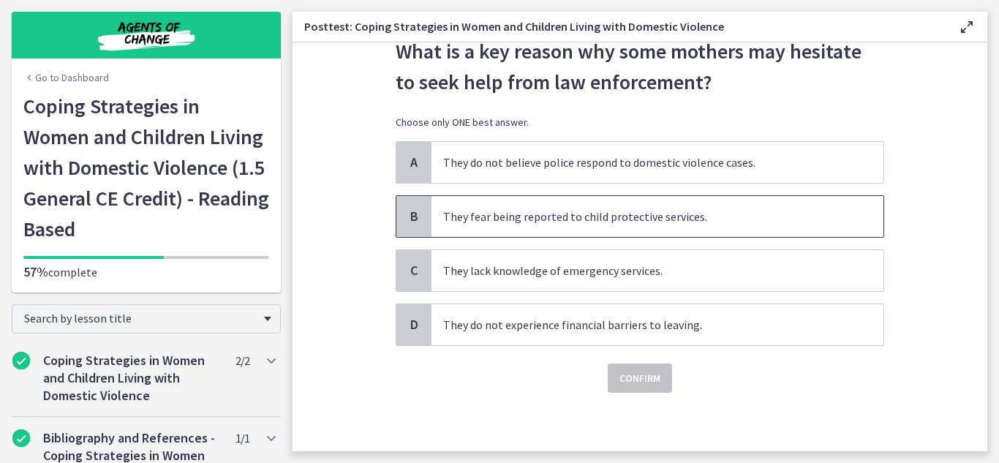
click at [609, 228] on span "They fear being reported to child protective services." at bounding box center [658, 216] width 452 height 41
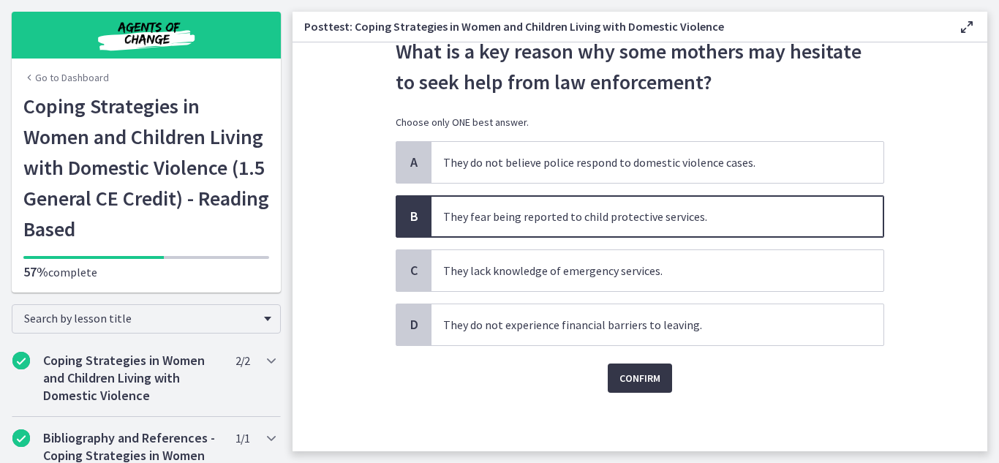
click at [636, 375] on span "Confirm" at bounding box center [640, 378] width 41 height 18
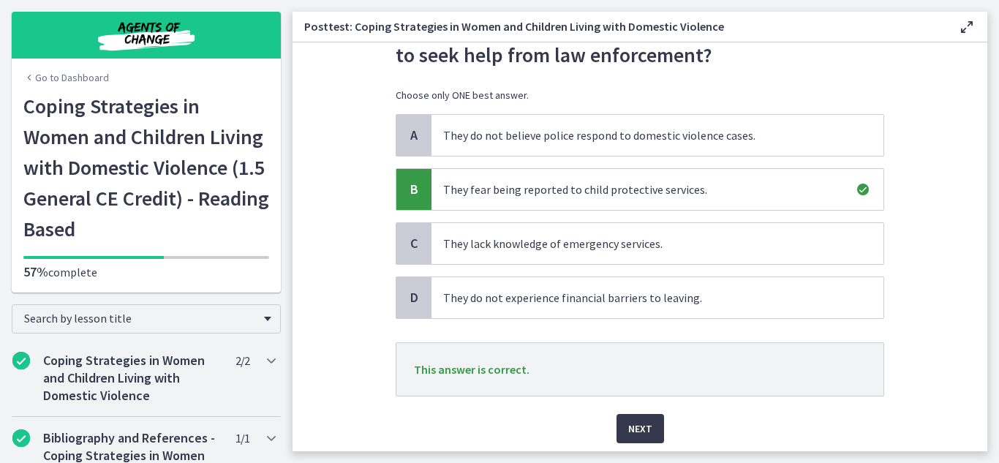
scroll to position [131, 0]
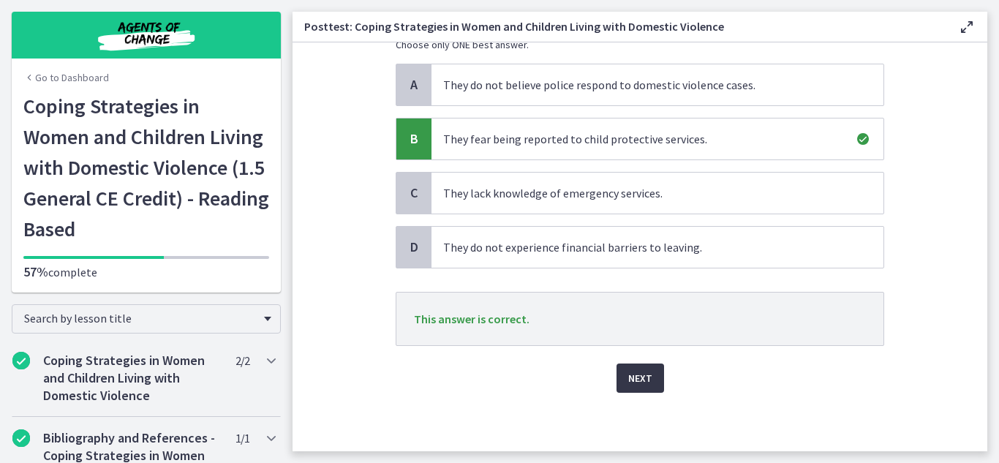
click at [636, 371] on span "Next" at bounding box center [640, 378] width 24 height 18
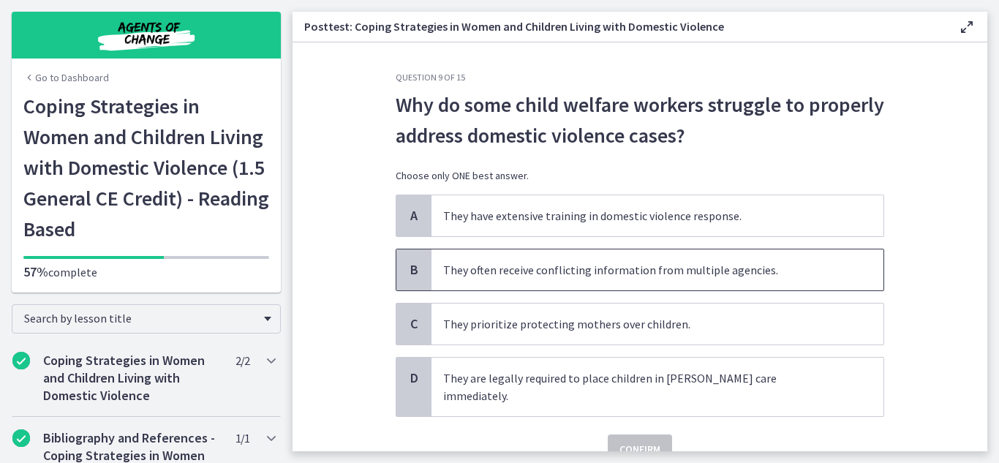
click at [462, 271] on span "They often receive conflicting information from multiple agencies." at bounding box center [658, 269] width 452 height 41
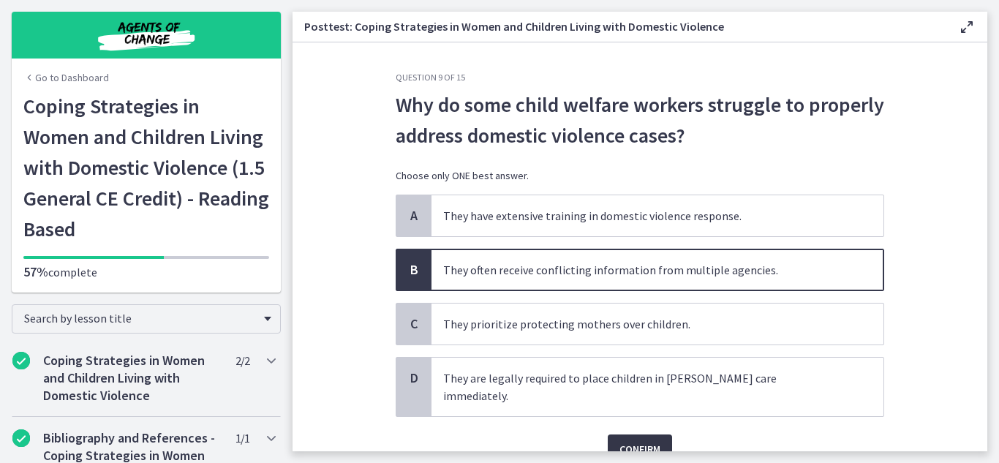
click at [621, 440] on span "Confirm" at bounding box center [640, 449] width 41 height 18
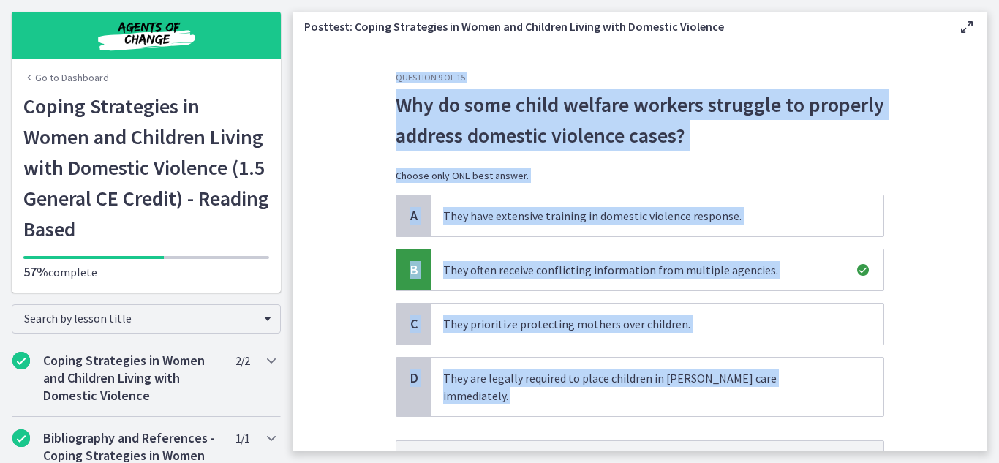
drag, startPoint x: 988, startPoint y: 325, endPoint x: 987, endPoint y: 408, distance: 83.4
click at [987, 413] on main "Posttest: Coping Strategies in Women and Children Living with Domestic Violence…" at bounding box center [646, 231] width 707 height 463
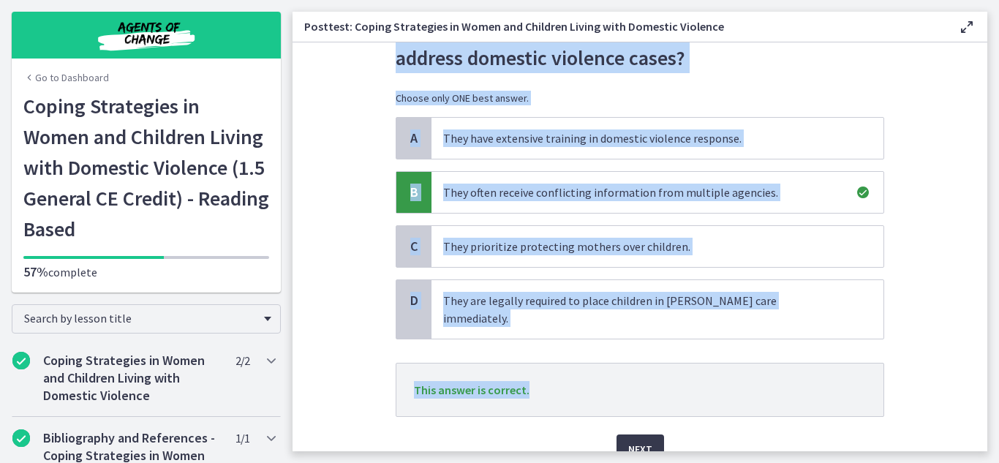
scroll to position [131, 0]
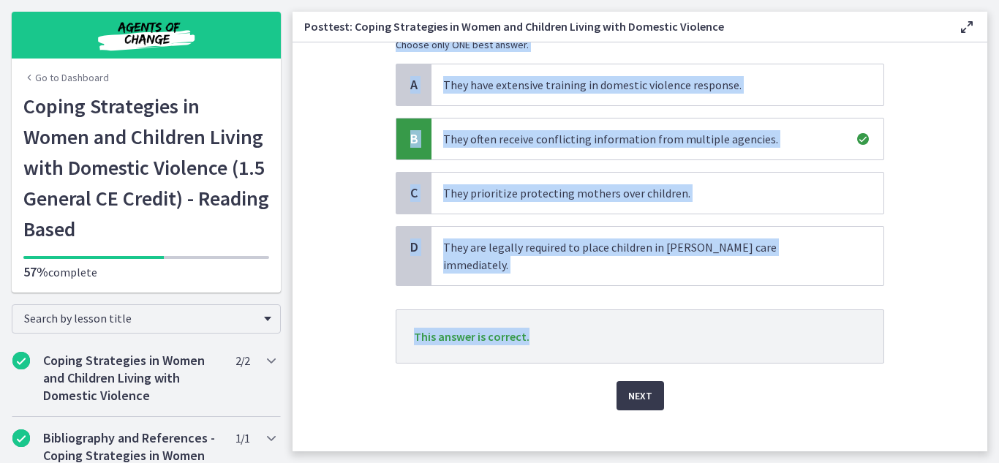
click at [803, 339] on p "This answer is correct." at bounding box center [640, 336] width 489 height 54
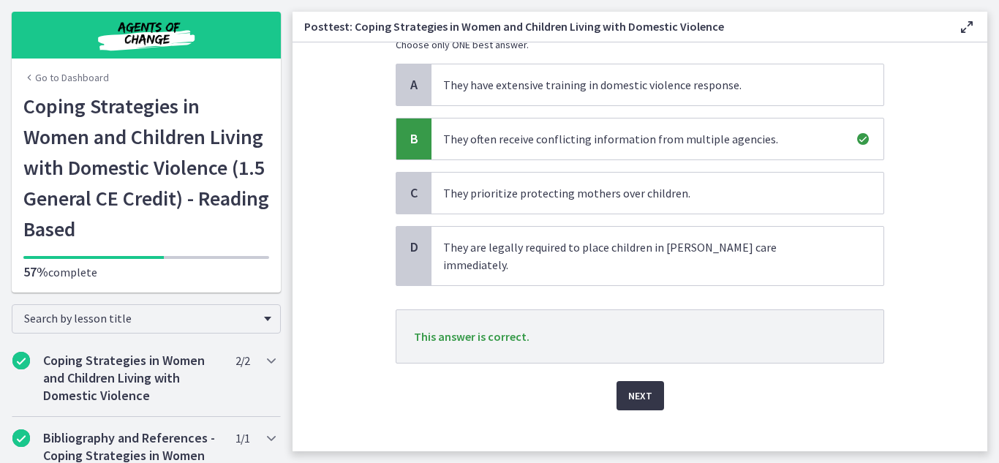
click at [634, 387] on span "Next" at bounding box center [640, 396] width 24 height 18
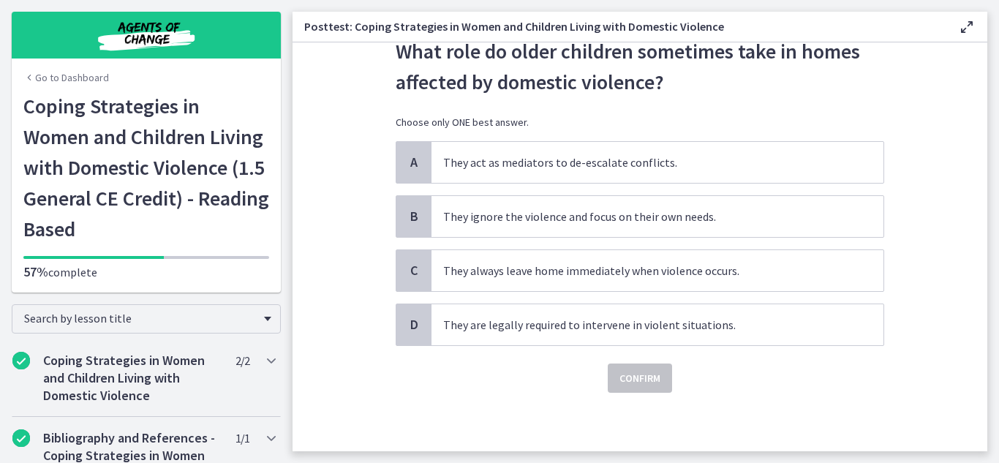
scroll to position [0, 0]
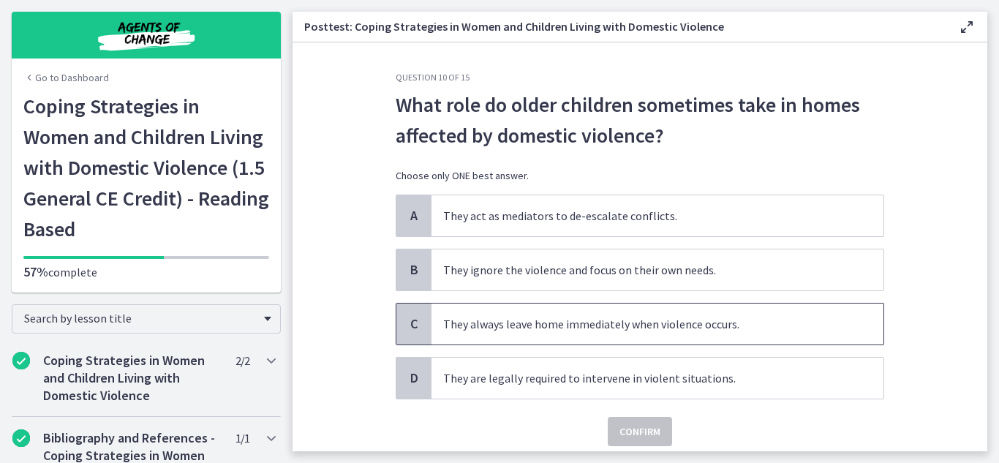
click at [420, 317] on div "C" at bounding box center [413, 324] width 35 height 41
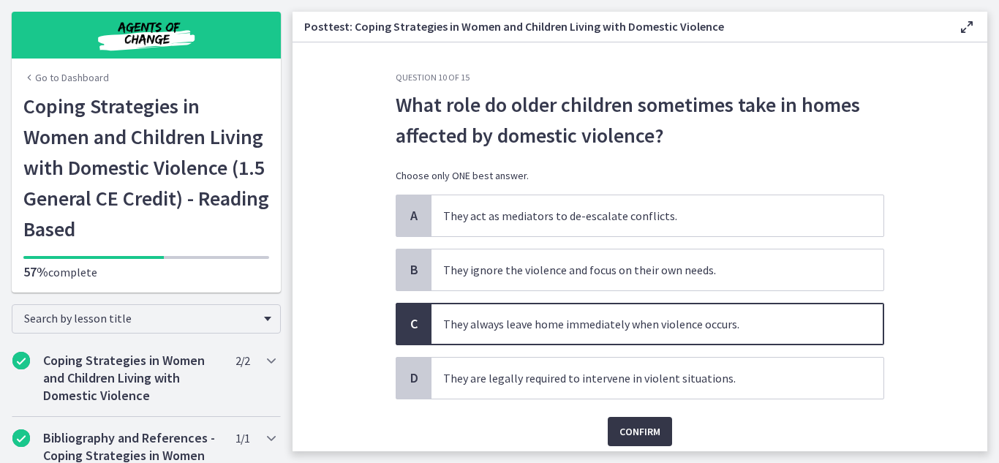
click at [625, 428] on span "Confirm" at bounding box center [640, 432] width 41 height 18
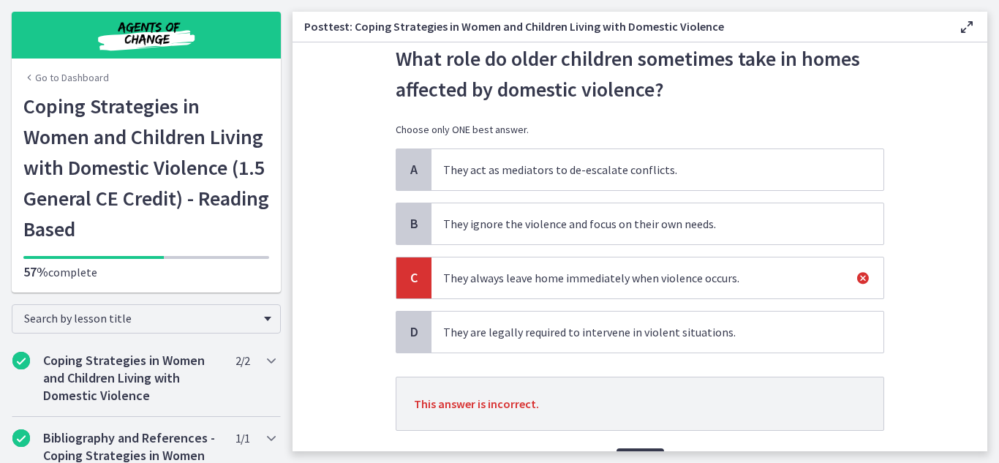
scroll to position [131, 0]
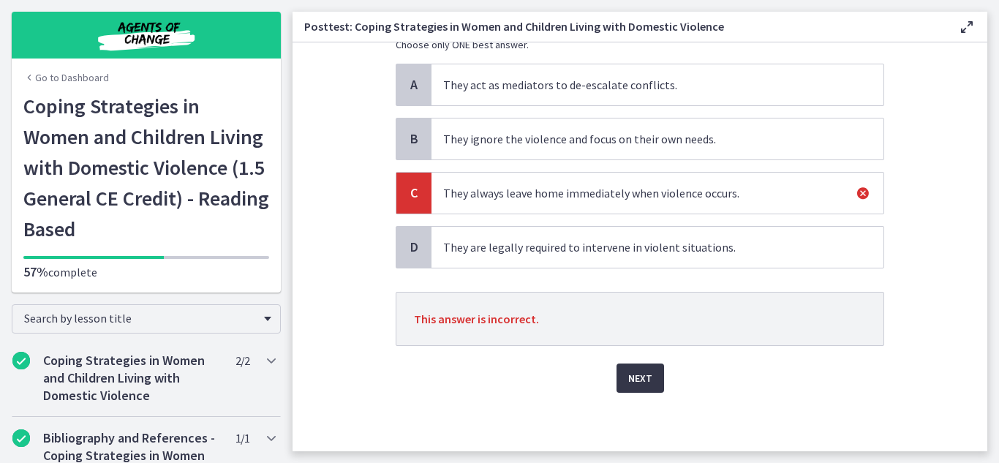
click at [628, 375] on span "Next" at bounding box center [640, 378] width 24 height 18
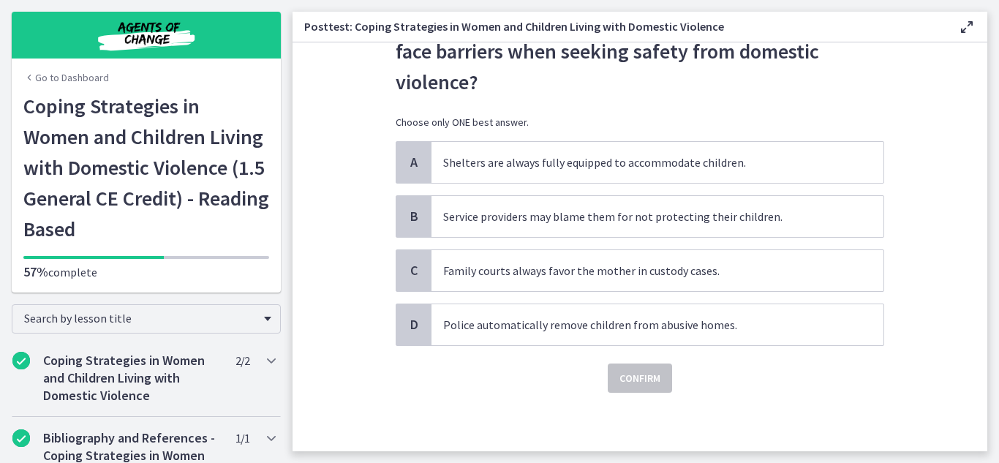
scroll to position [0, 0]
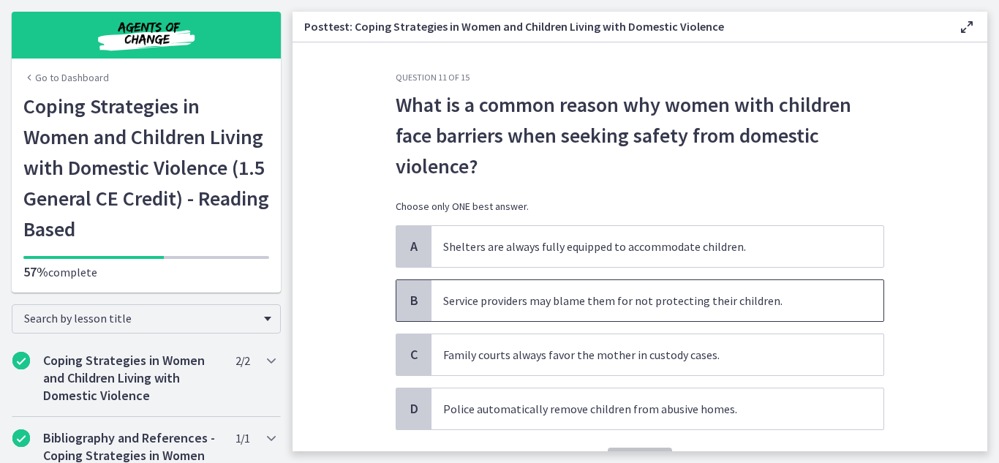
click at [657, 307] on span "Service providers may blame them for not protecting their children." at bounding box center [658, 300] width 452 height 41
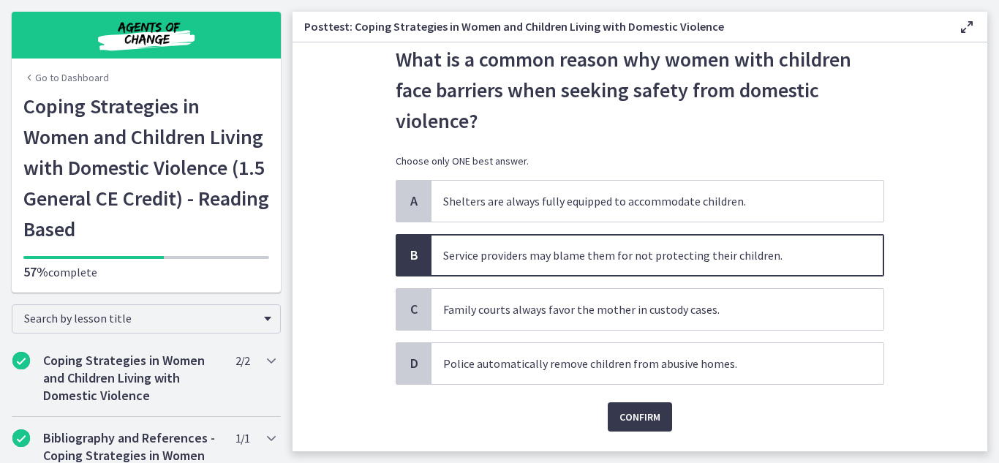
scroll to position [84, 0]
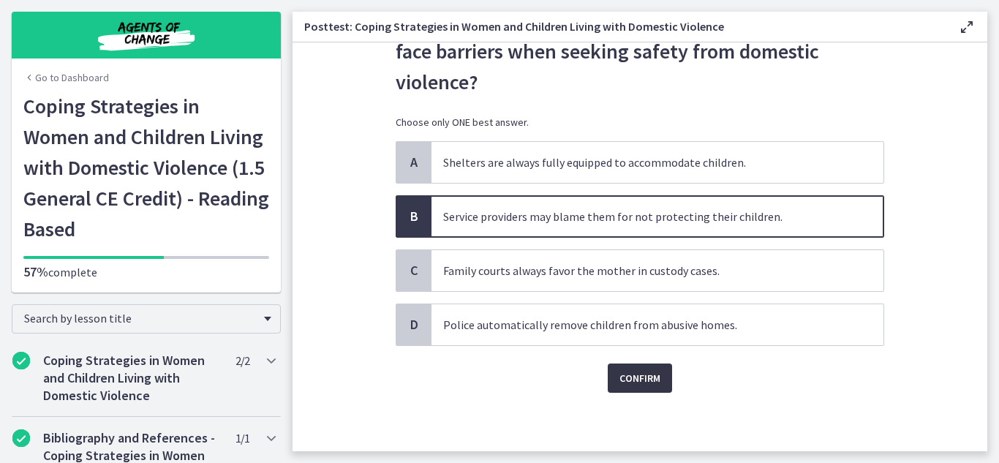
click at [642, 380] on span "Confirm" at bounding box center [640, 378] width 41 height 18
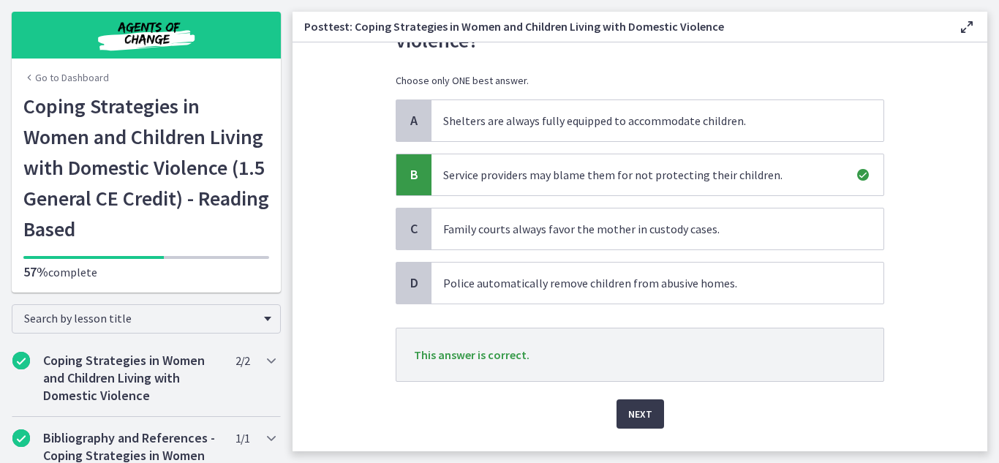
scroll to position [162, 0]
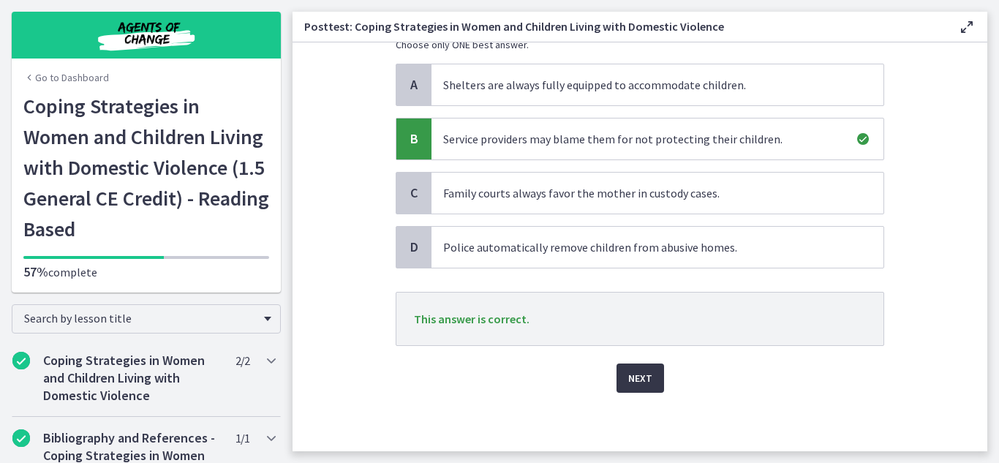
click at [645, 377] on span "Next" at bounding box center [640, 378] width 24 height 18
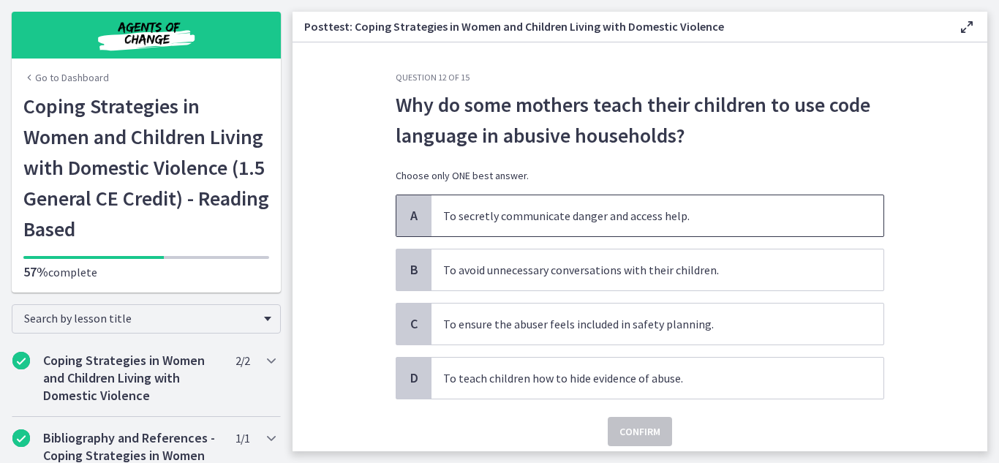
click at [420, 214] on div "A" at bounding box center [413, 215] width 35 height 41
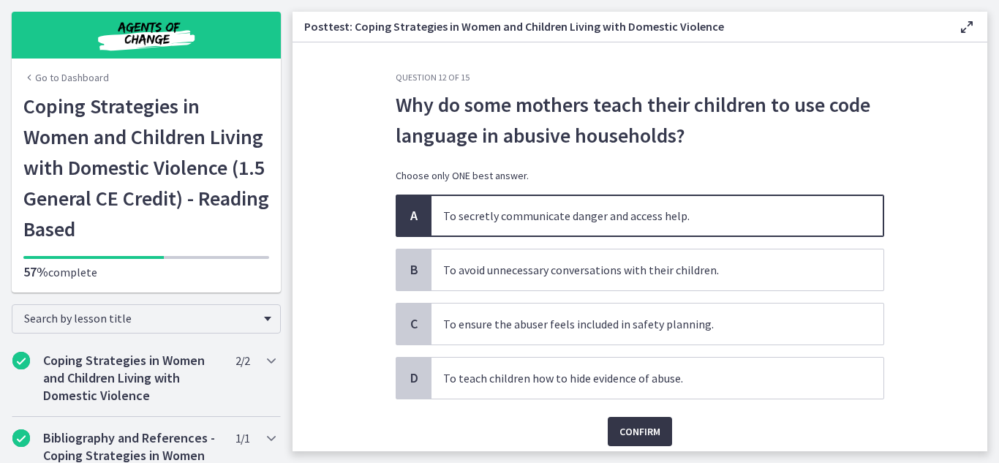
click at [631, 436] on span "Confirm" at bounding box center [640, 432] width 41 height 18
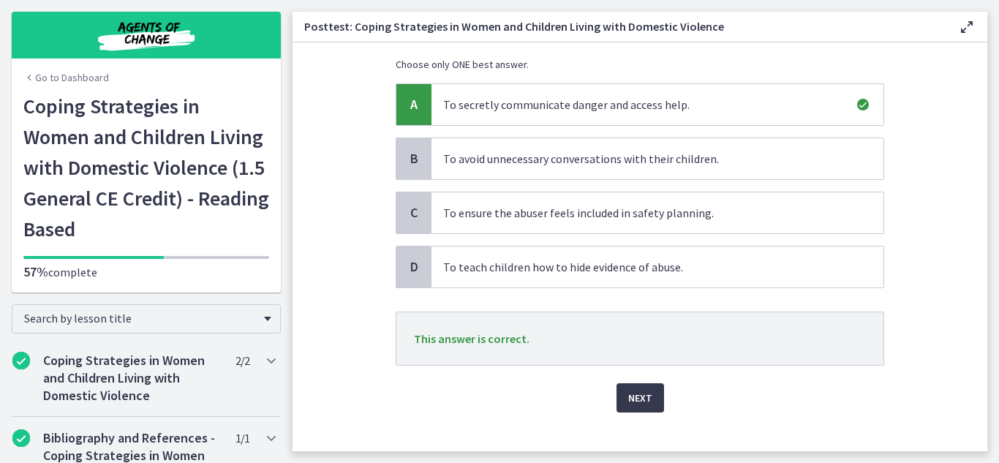
scroll to position [119, 0]
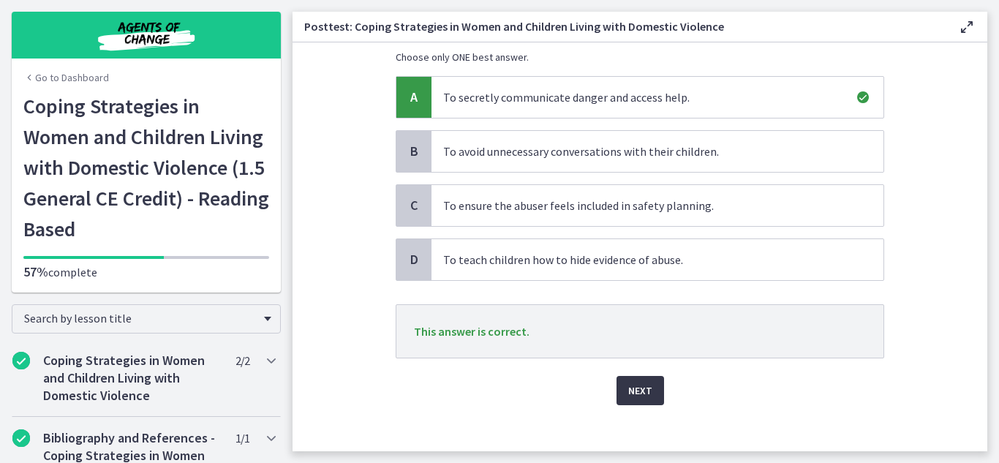
click at [631, 393] on span "Next" at bounding box center [640, 391] width 24 height 18
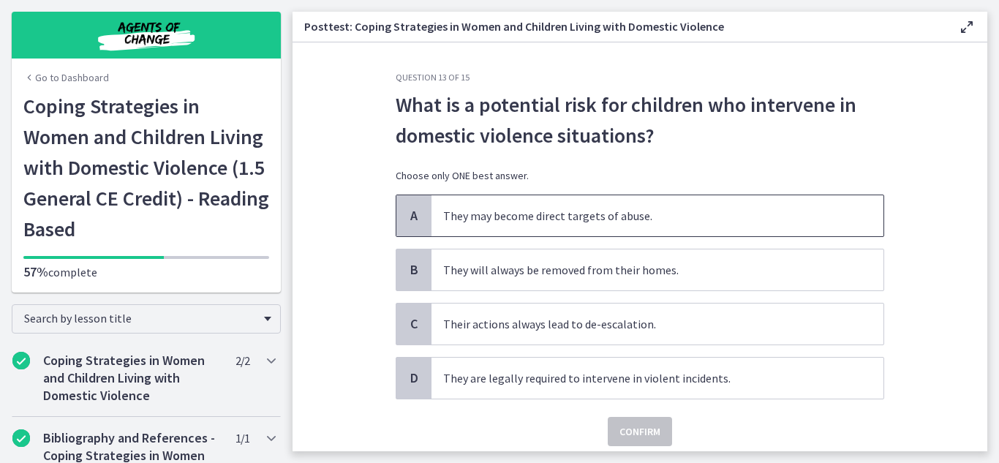
click at [405, 210] on span "A" at bounding box center [414, 216] width 18 height 18
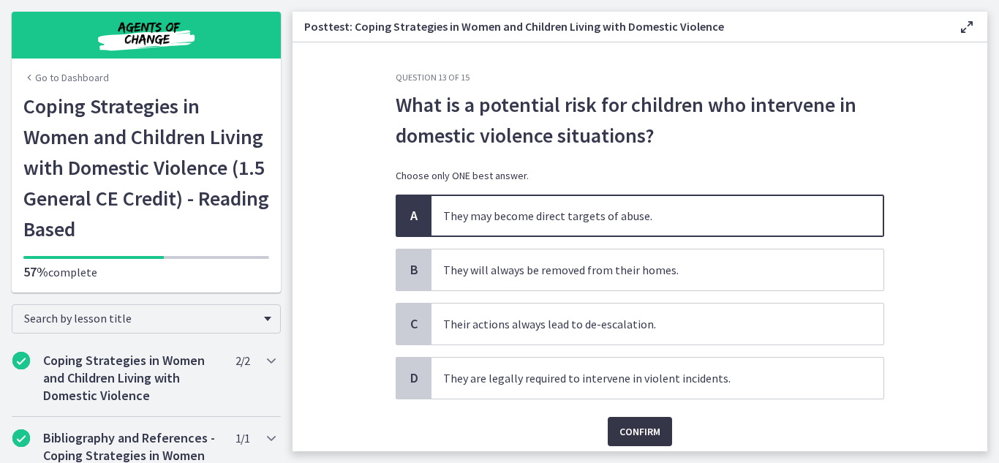
click at [634, 431] on span "Confirm" at bounding box center [640, 432] width 41 height 18
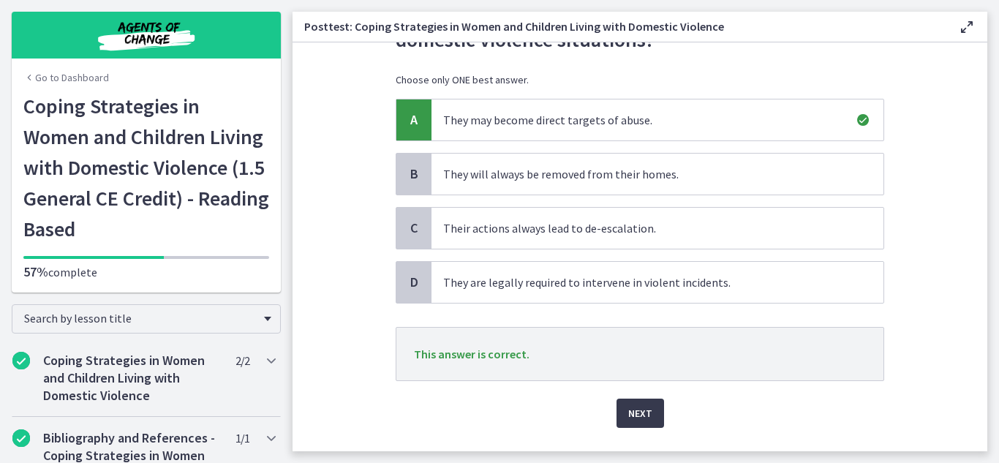
scroll to position [127, 0]
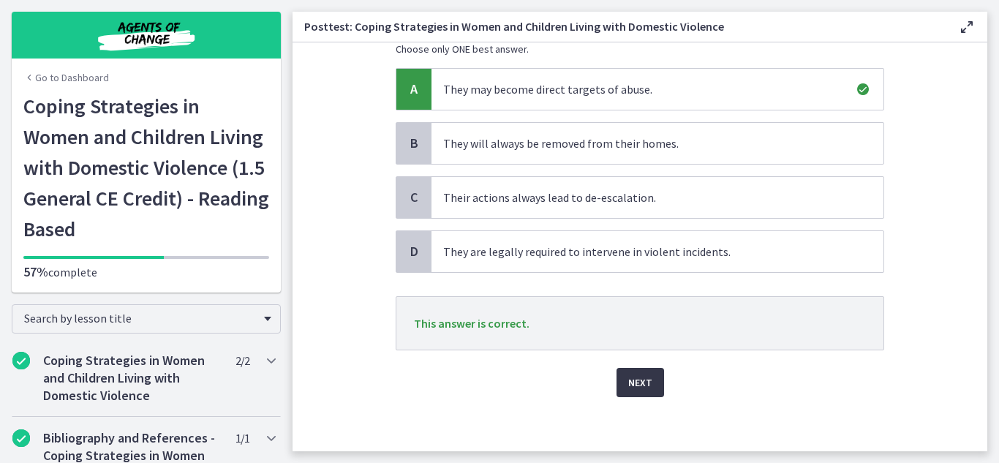
click at [647, 382] on button "Next" at bounding box center [641, 382] width 48 height 29
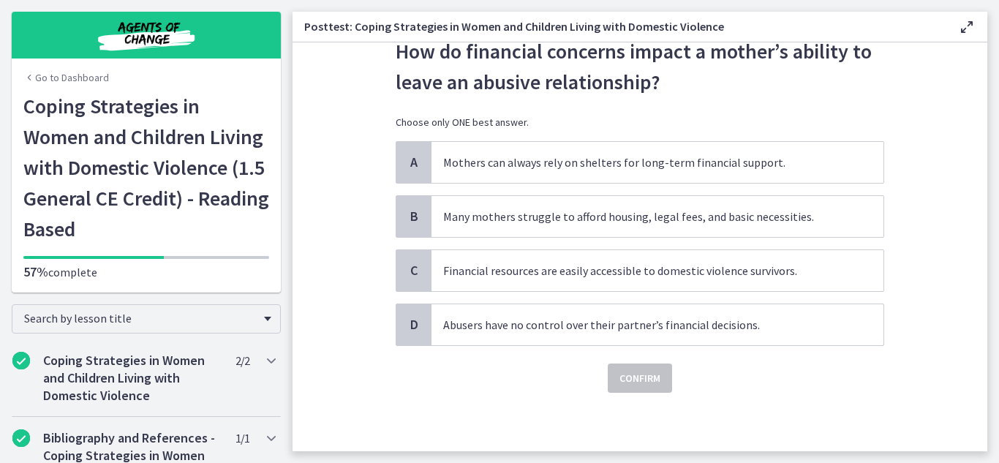
scroll to position [0, 0]
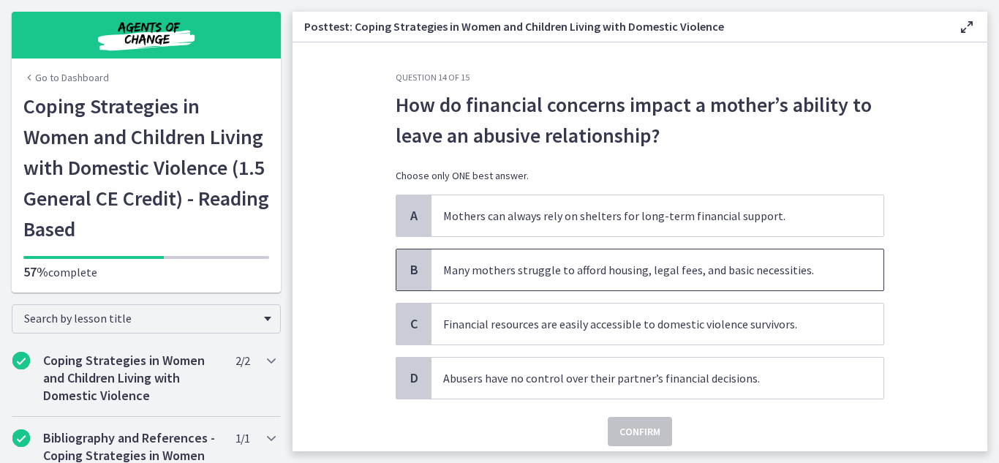
click at [414, 274] on span "B" at bounding box center [414, 270] width 18 height 18
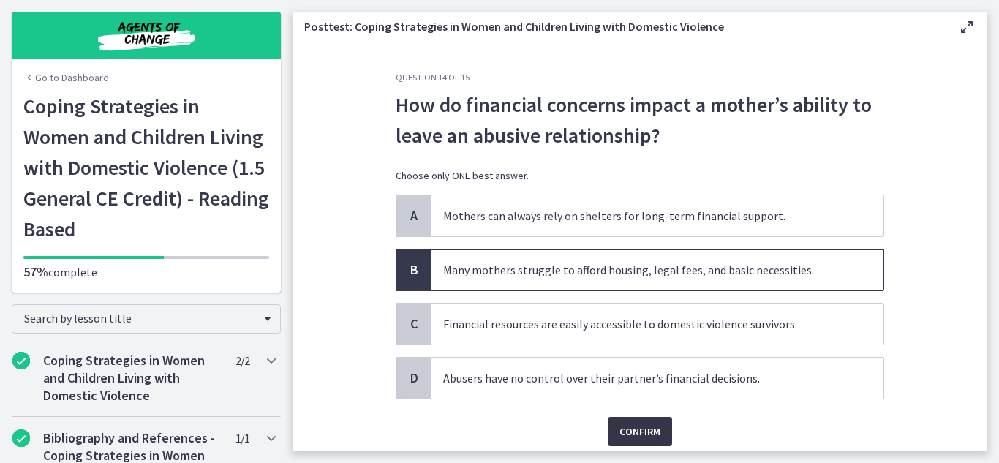
click at [652, 428] on span "Confirm" at bounding box center [640, 432] width 41 height 18
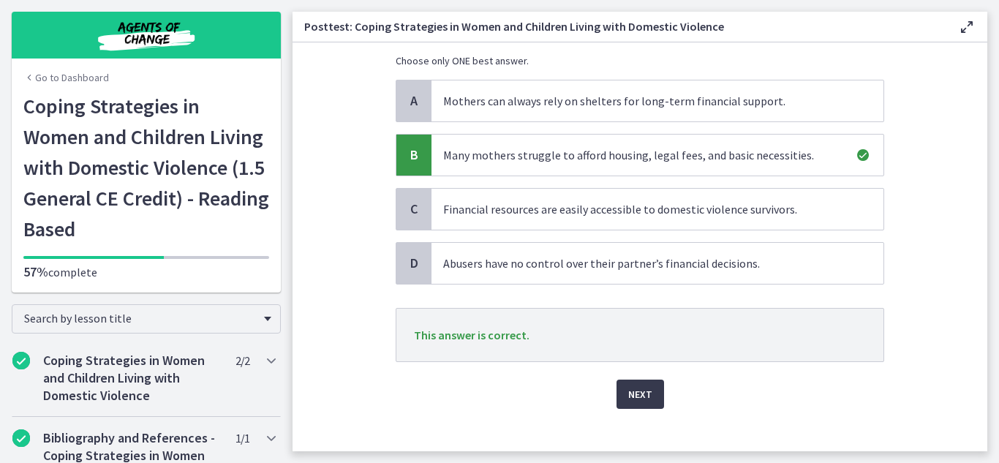
scroll to position [117, 0]
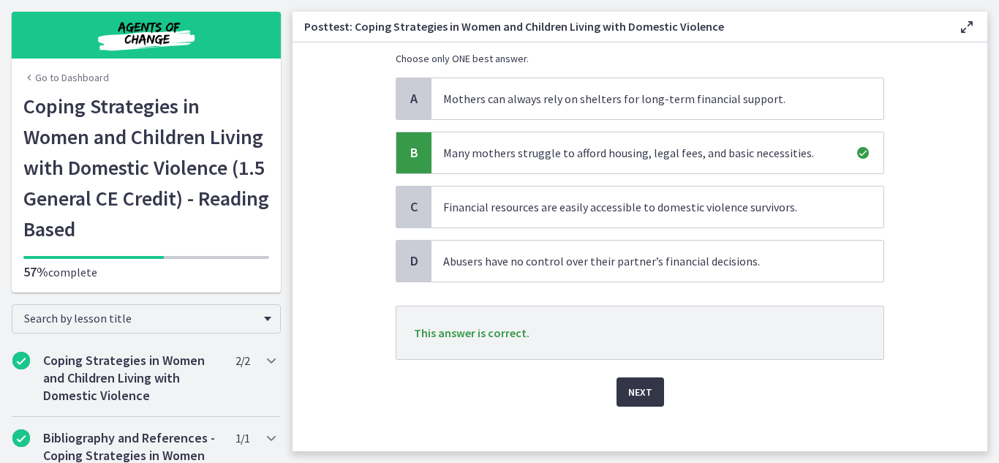
click at [635, 391] on span "Next" at bounding box center [640, 392] width 24 height 18
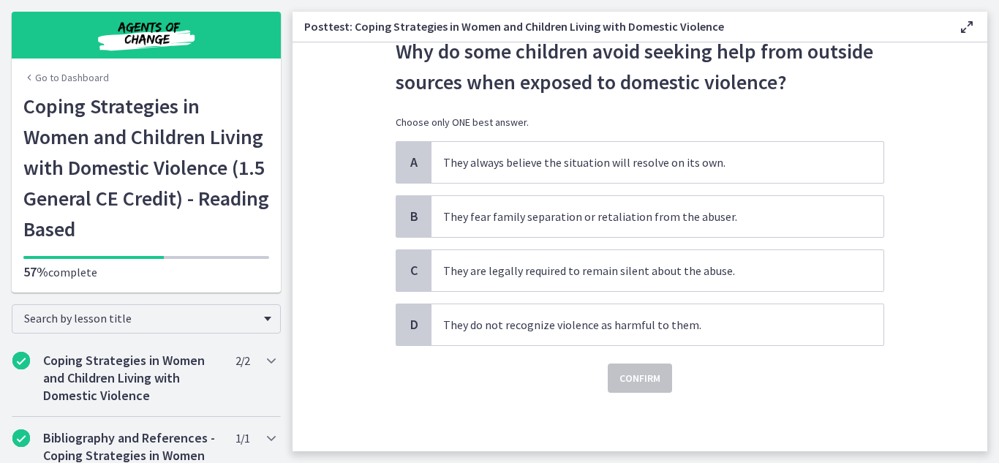
scroll to position [0, 0]
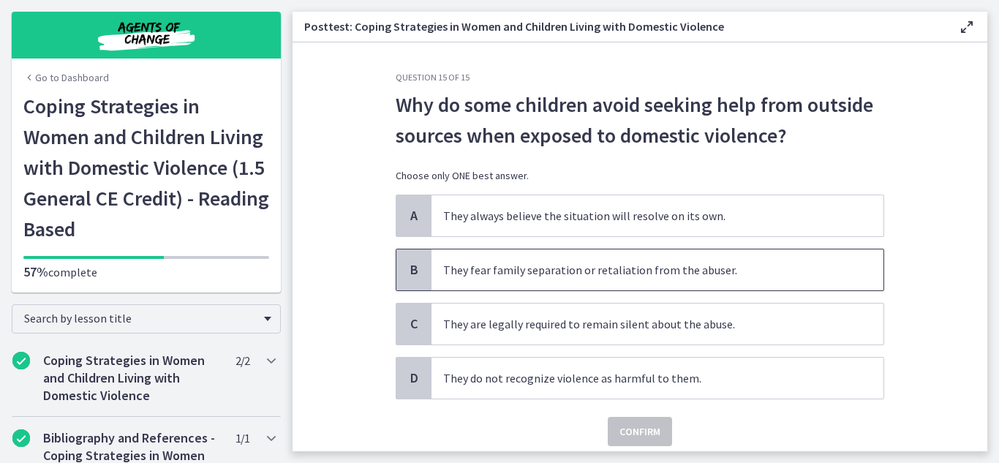
click at [413, 263] on span "B" at bounding box center [414, 270] width 18 height 18
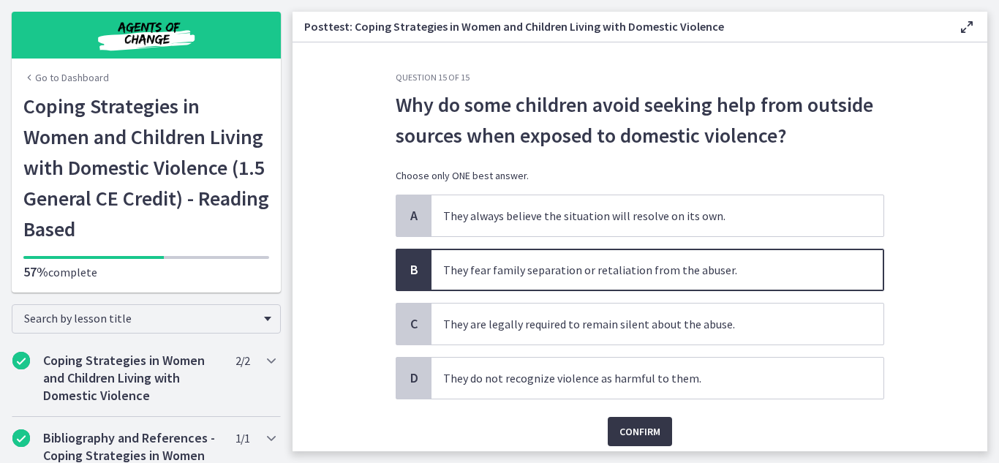
click at [627, 429] on span "Confirm" at bounding box center [640, 432] width 41 height 18
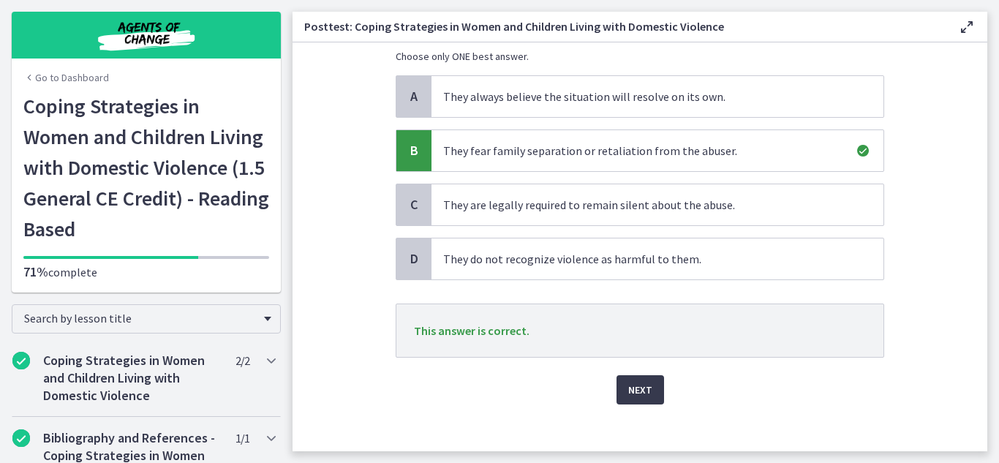
scroll to position [131, 0]
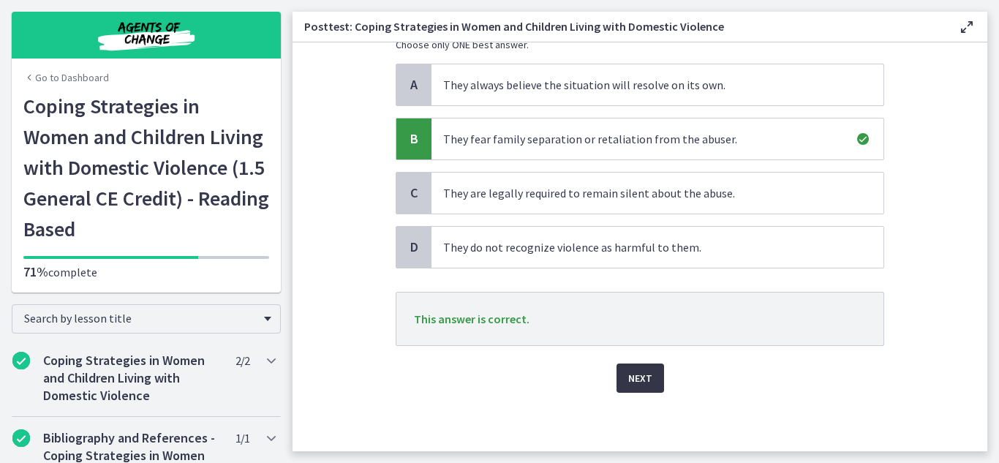
click at [638, 384] on span "Next" at bounding box center [640, 378] width 24 height 18
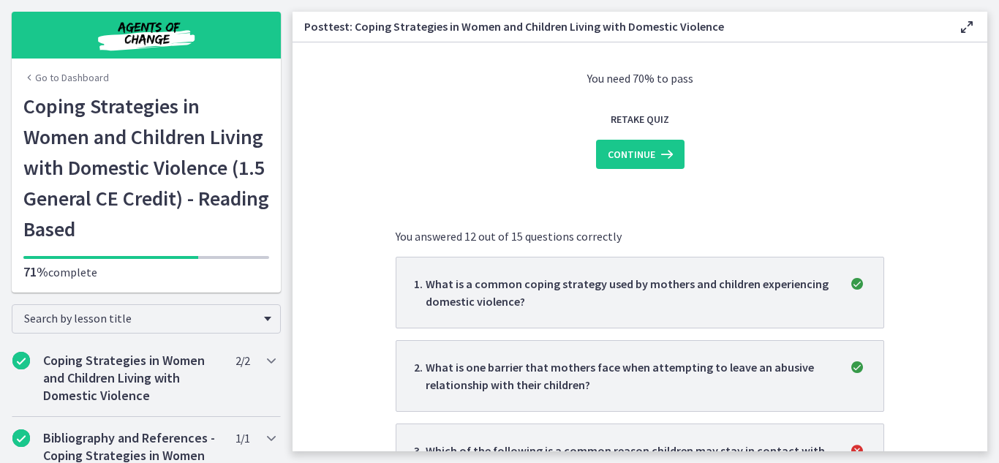
scroll to position [0, 0]
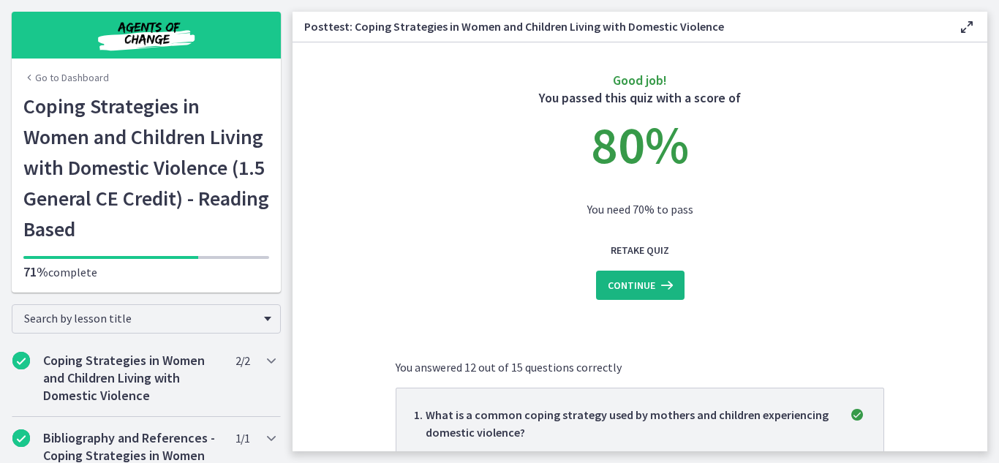
click at [658, 290] on icon at bounding box center [665, 286] width 20 height 18
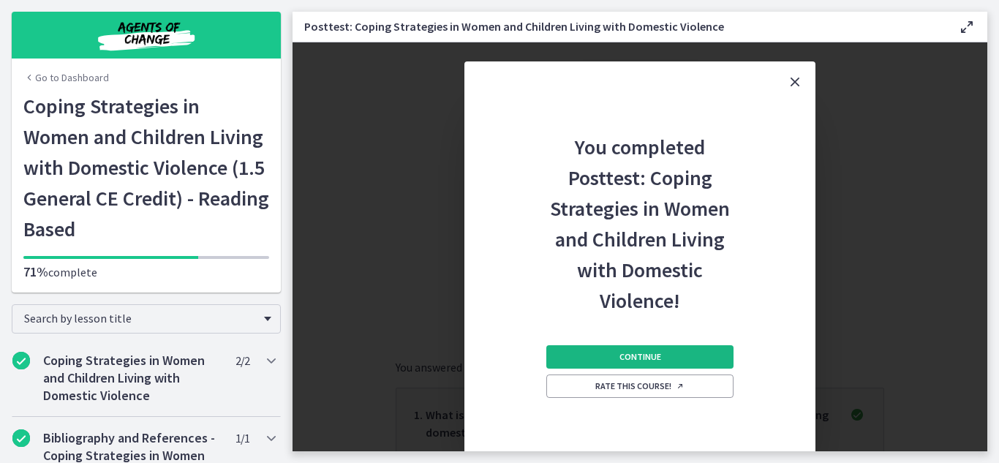
click at [711, 358] on button "Continue" at bounding box center [639, 356] width 187 height 23
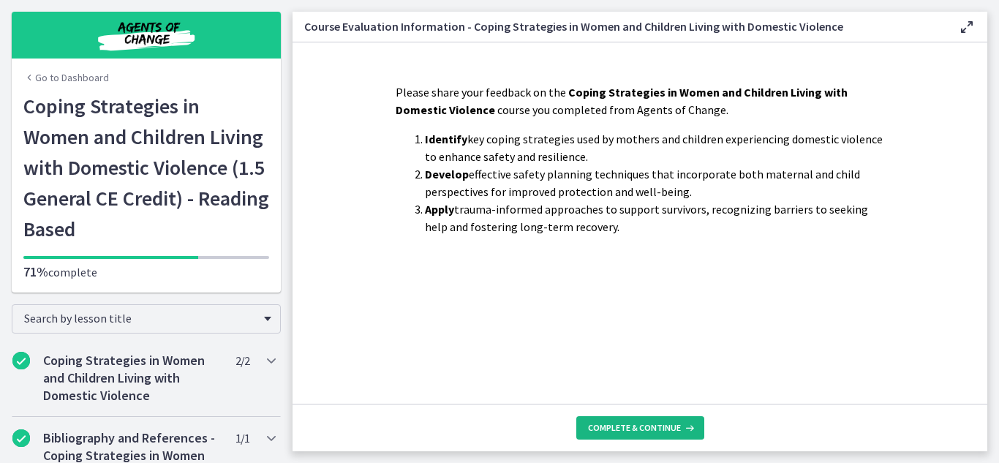
click at [682, 424] on icon at bounding box center [688, 428] width 15 height 12
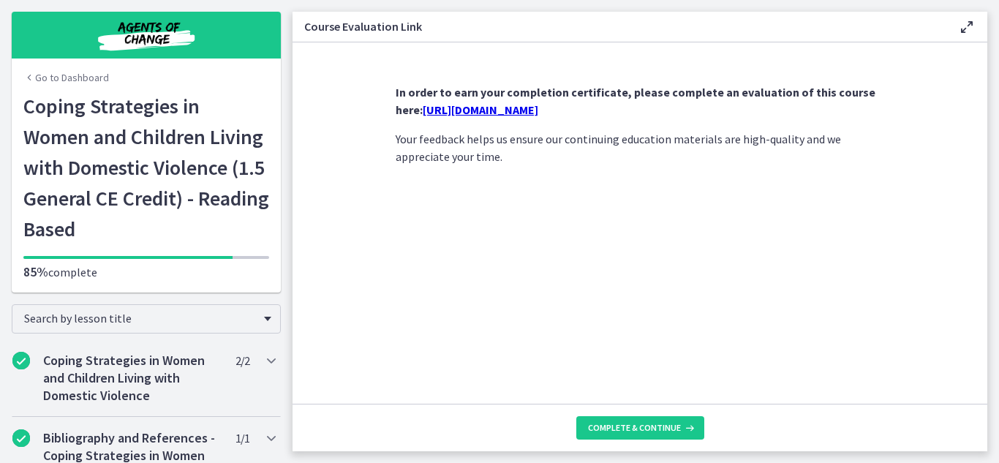
click at [538, 112] on link "https://forms.gle/tRK9W5XpNmKWcbiB7" at bounding box center [481, 109] width 116 height 15
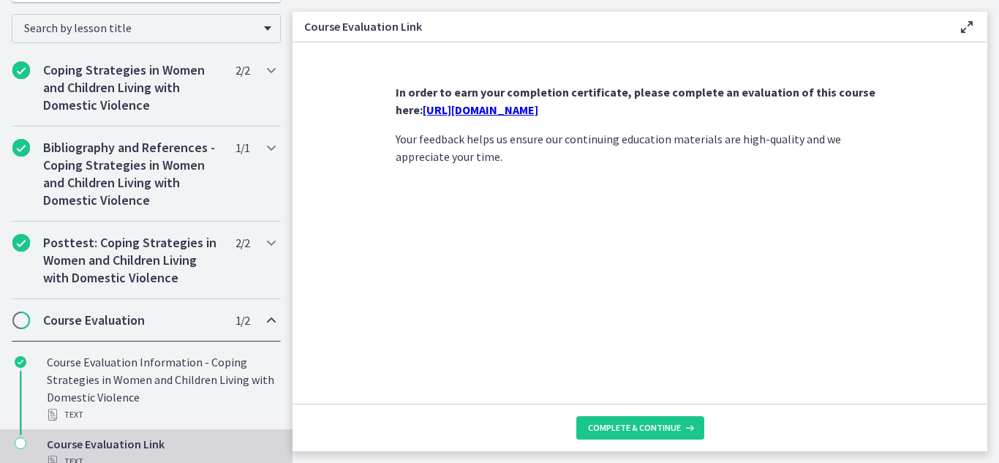
scroll to position [309, 0]
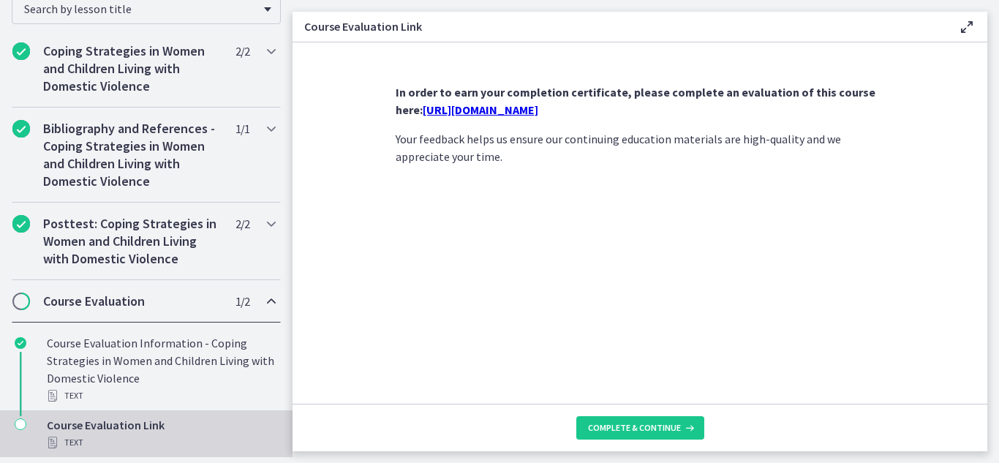
click at [974, 26] on icon at bounding box center [967, 27] width 18 height 18
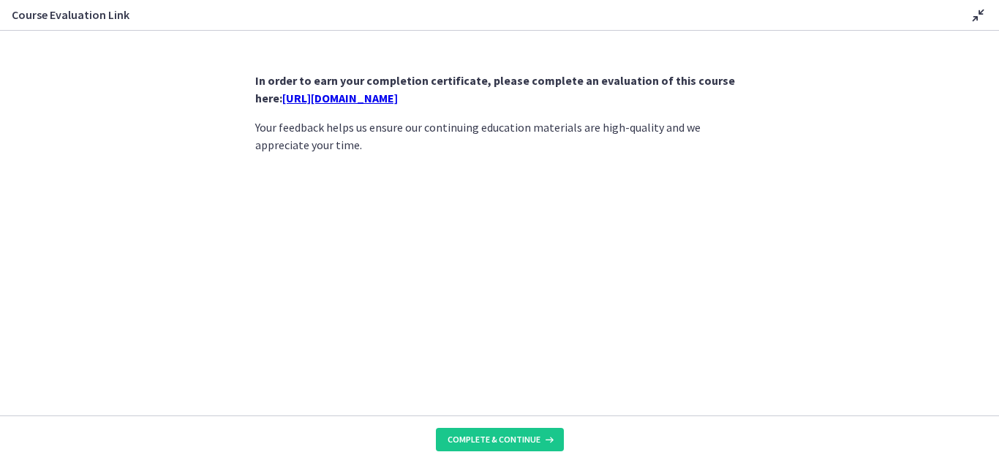
click at [977, 13] on icon at bounding box center [979, 16] width 18 height 18
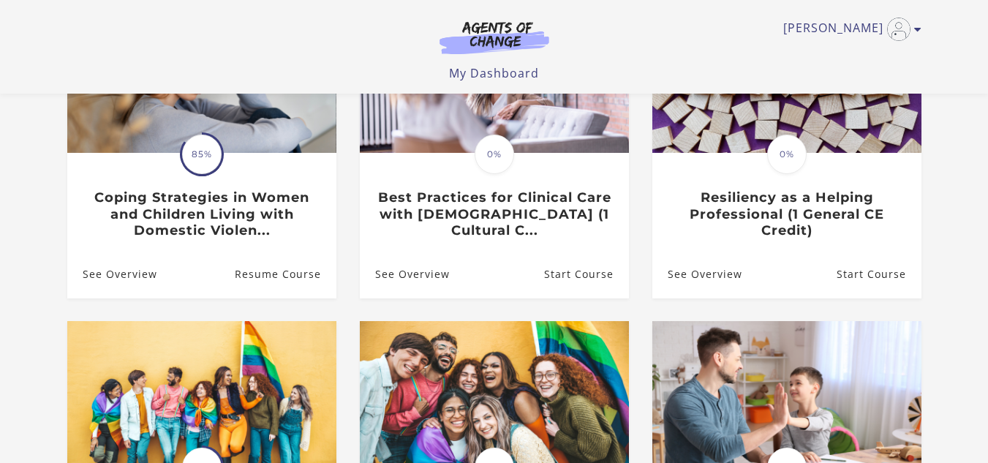
scroll to position [208, 0]
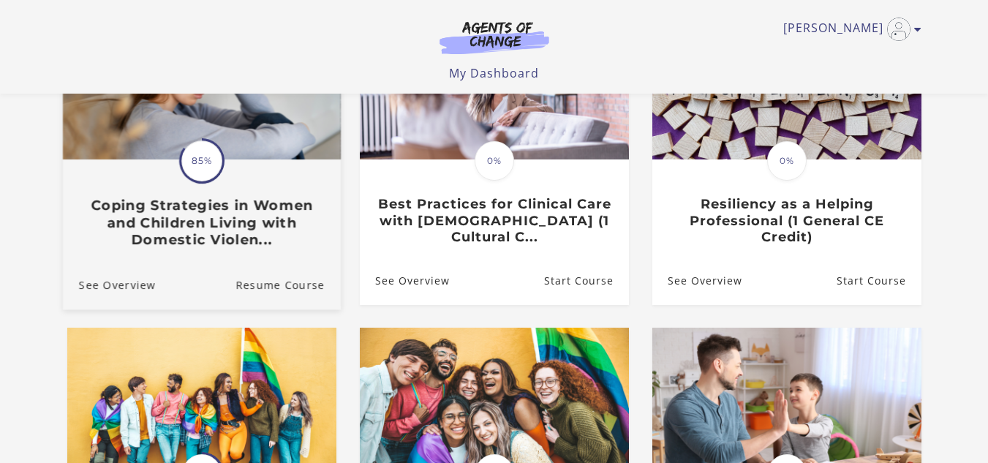
click at [201, 162] on span "85%" at bounding box center [201, 160] width 41 height 41
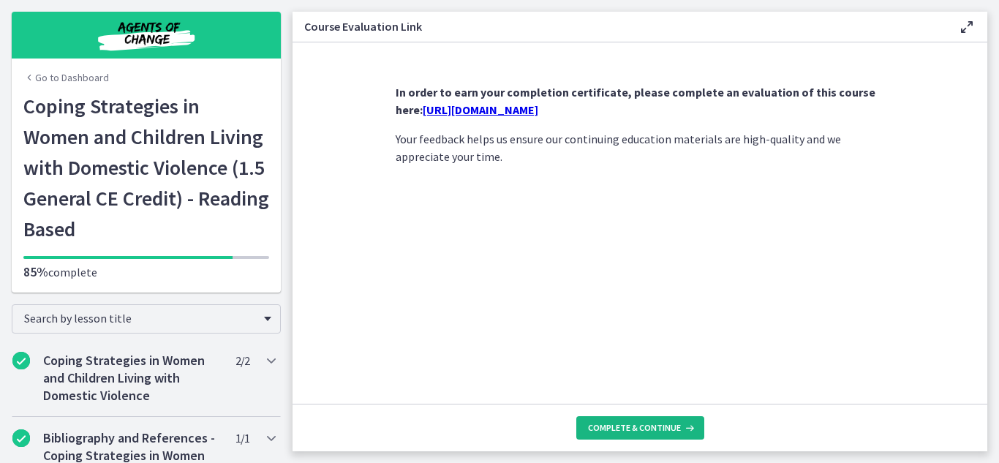
click at [630, 429] on span "Complete & continue" at bounding box center [634, 428] width 93 height 12
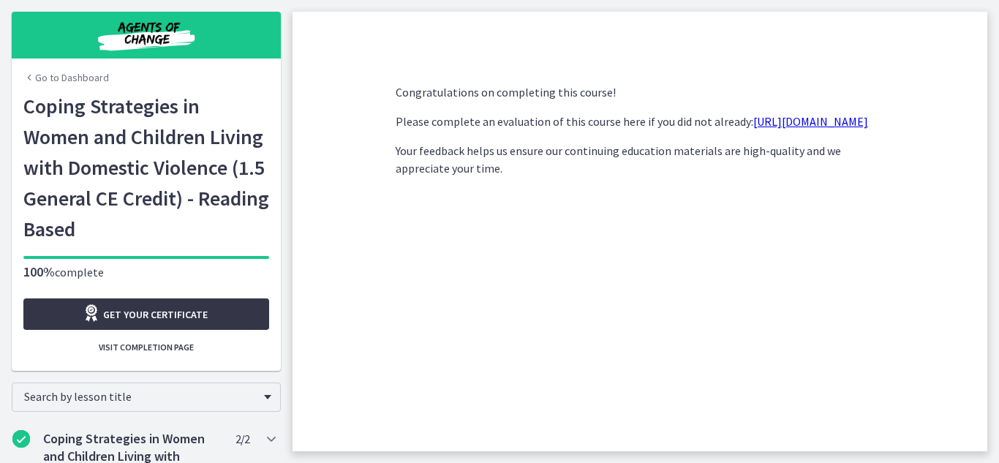
click at [164, 313] on span "Get your certificate" at bounding box center [155, 315] width 105 height 18
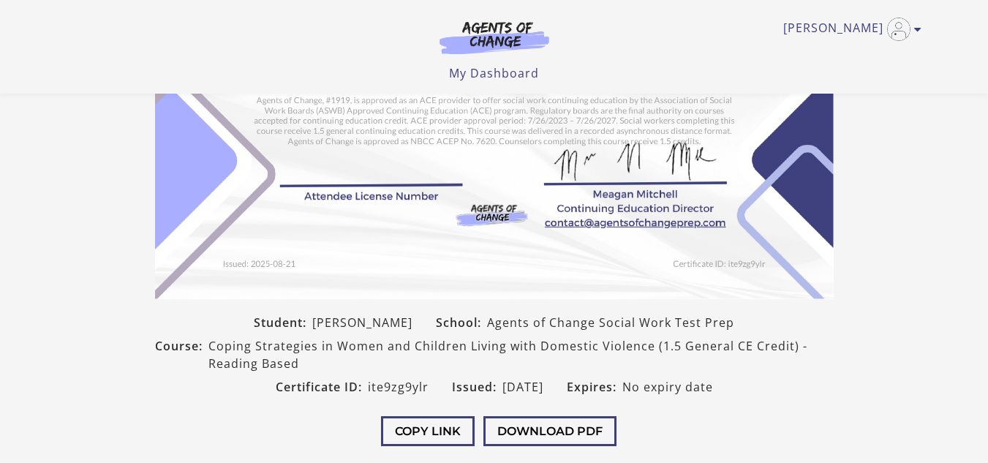
scroll to position [263, 0]
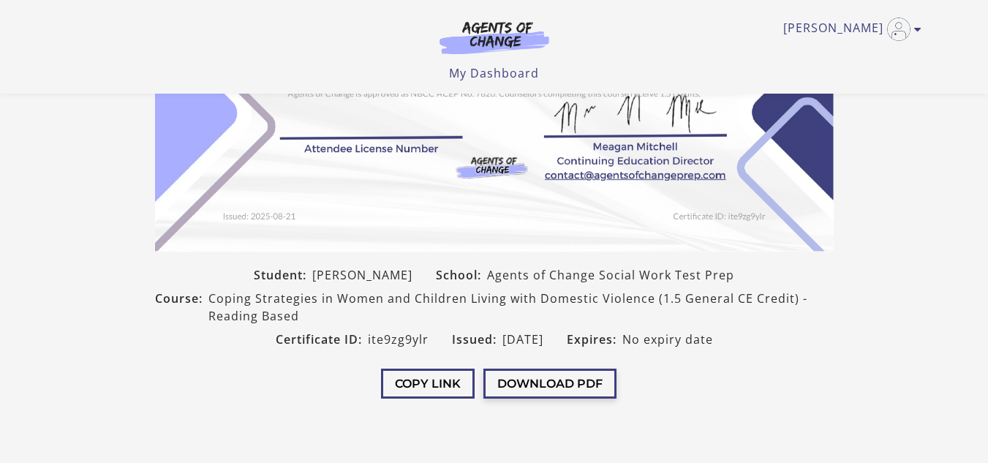
click at [552, 381] on button "Download PDF" at bounding box center [550, 384] width 133 height 30
click at [407, 380] on button "Copy Link" at bounding box center [428, 384] width 94 height 30
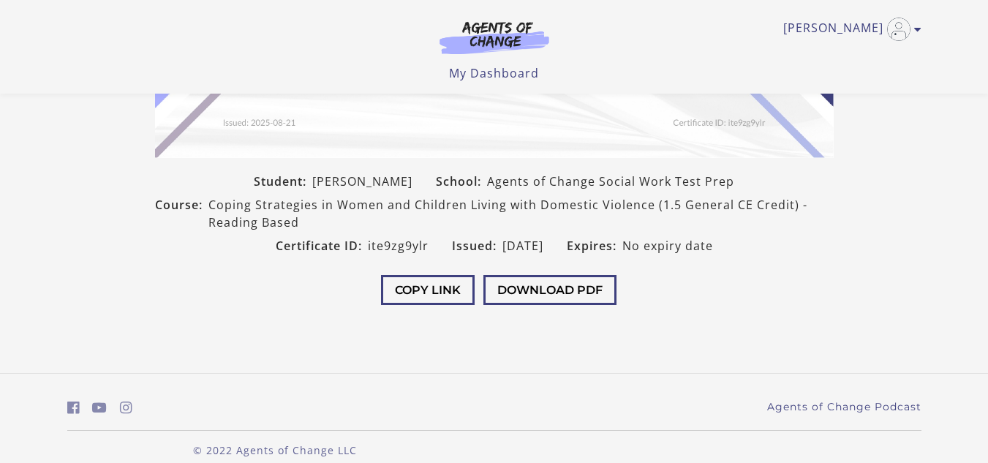
scroll to position [263, 0]
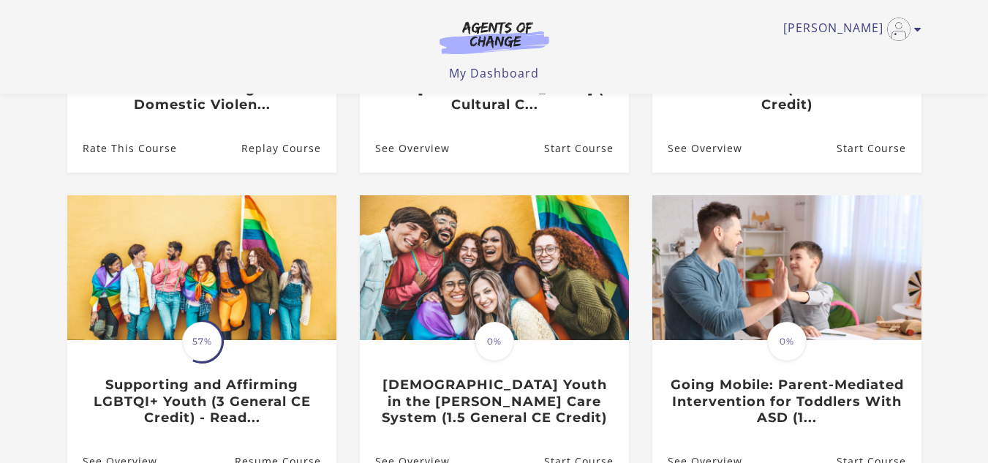
scroll to position [344, 0]
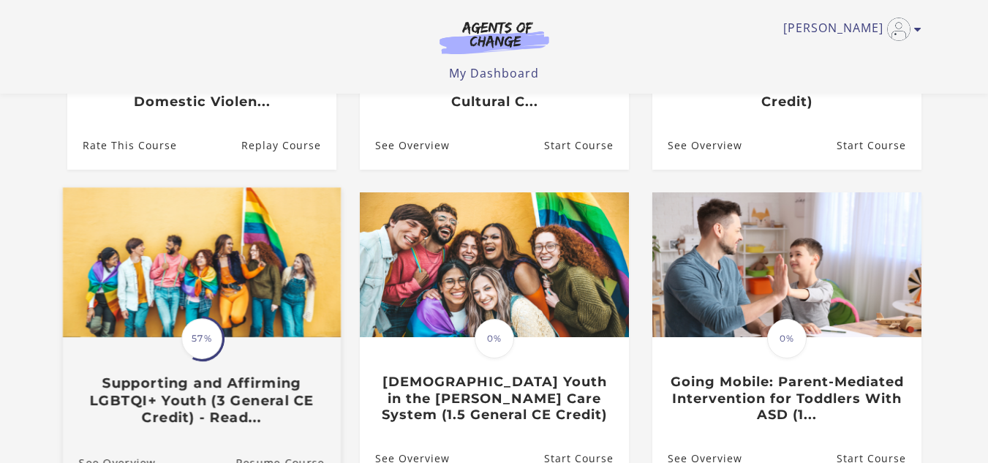
click at [203, 335] on span "57%" at bounding box center [201, 338] width 41 height 41
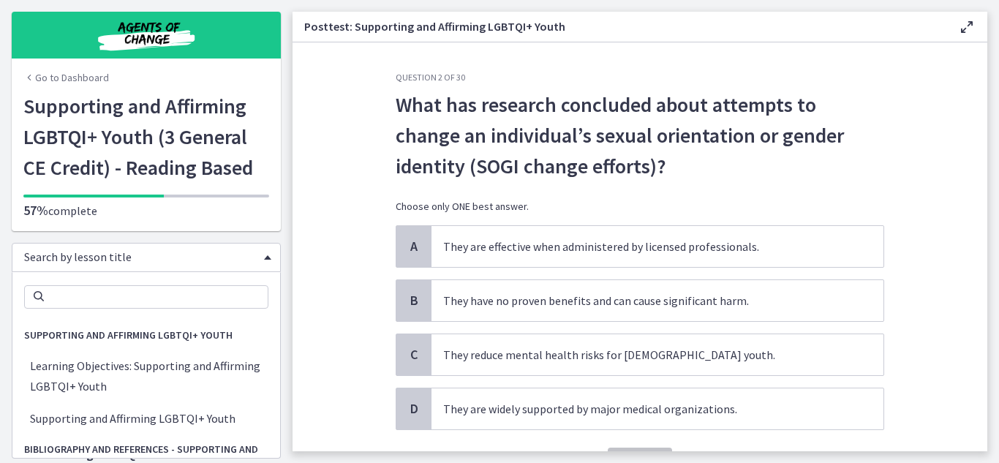
click at [199, 259] on span "Search by lesson title" at bounding box center [140, 256] width 233 height 15
click at [154, 331] on span "Supporting and Affirming LGBTQI+ Youth" at bounding box center [128, 334] width 232 height 29
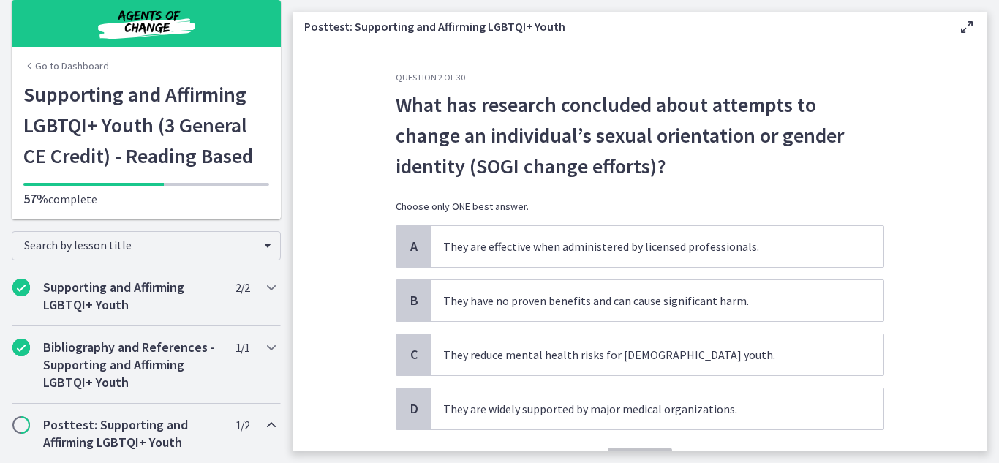
scroll to position [23, 0]
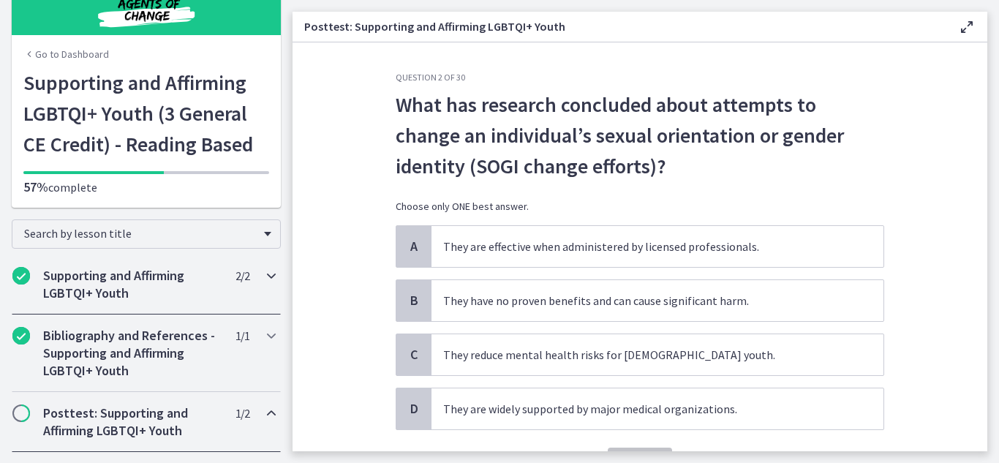
click at [154, 292] on h2 "Supporting and Affirming LGBTQI+ Youth" at bounding box center [132, 284] width 178 height 35
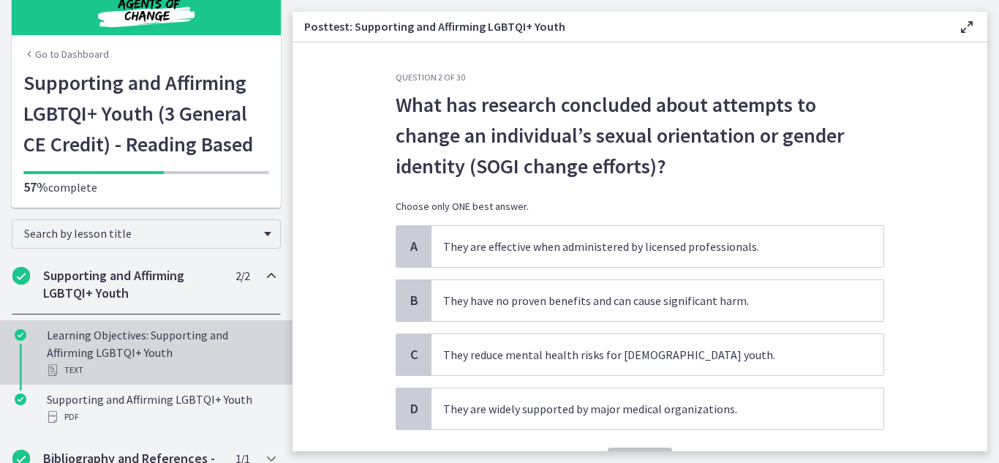
click at [162, 343] on div "Learning Objectives: Supporting and Affirming LGBTQI+ Youth Text" at bounding box center [161, 352] width 228 height 53
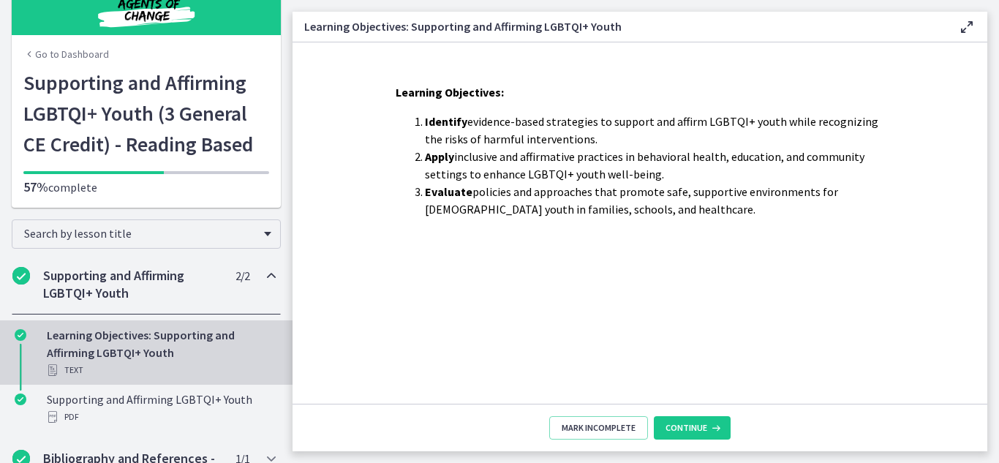
click at [181, 119] on h1 "Supporting and Affirming LGBTQI+ Youth (3 General CE Credit) - Reading Based" at bounding box center [146, 113] width 246 height 92
click at [85, 272] on h2 "Supporting and Affirming LGBTQI+ Youth" at bounding box center [132, 284] width 178 height 35
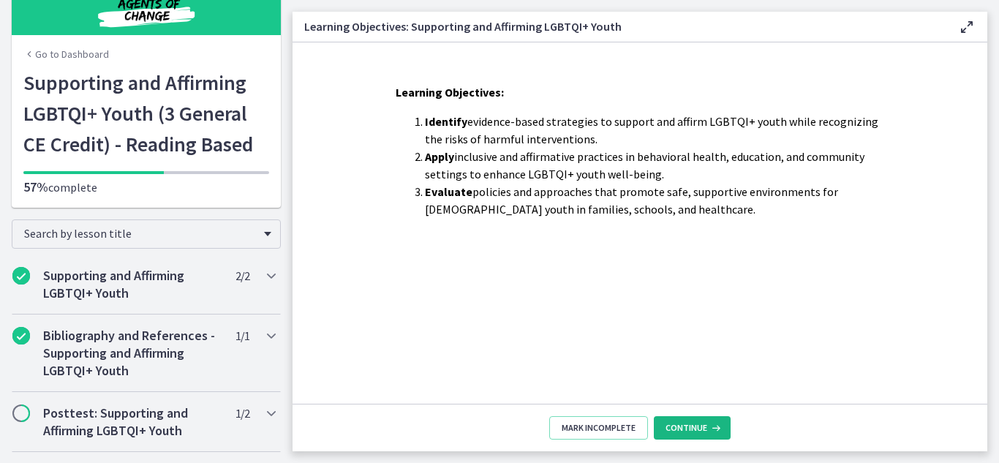
click at [707, 430] on icon at bounding box center [714, 428] width 15 height 12
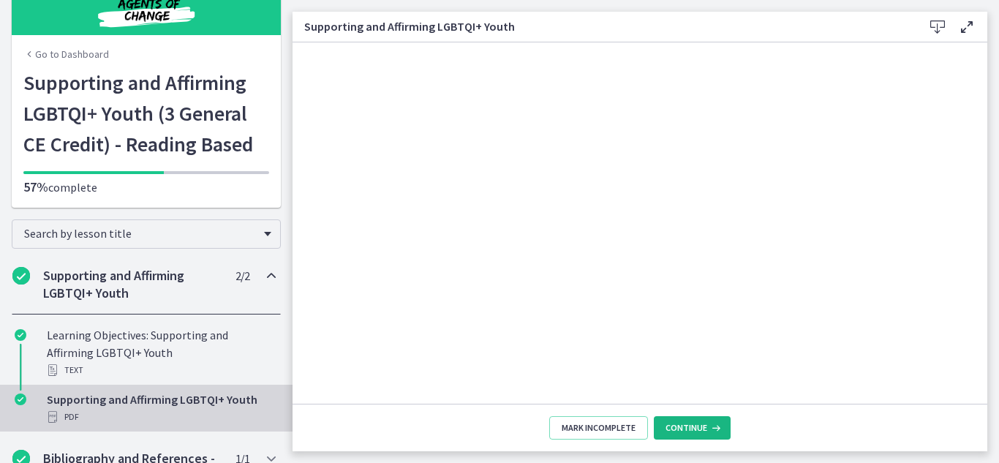
click at [703, 431] on span "Continue" at bounding box center [687, 428] width 42 height 12
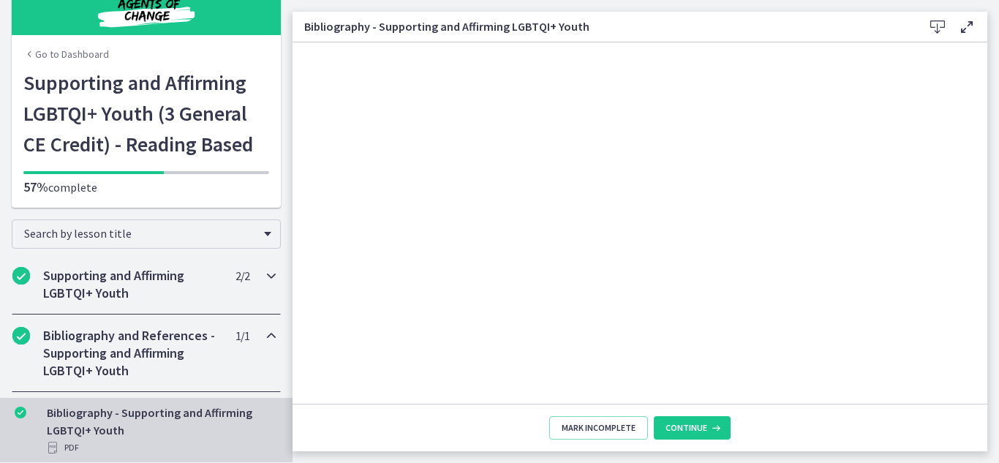
drag, startPoint x: 140, startPoint y: 261, endPoint x: 149, endPoint y: 258, distance: 9.5
click at [146, 259] on div "Supporting and Affirming LGBTQI+ Youth 2 / 2 Completed" at bounding box center [146, 285] width 269 height 60
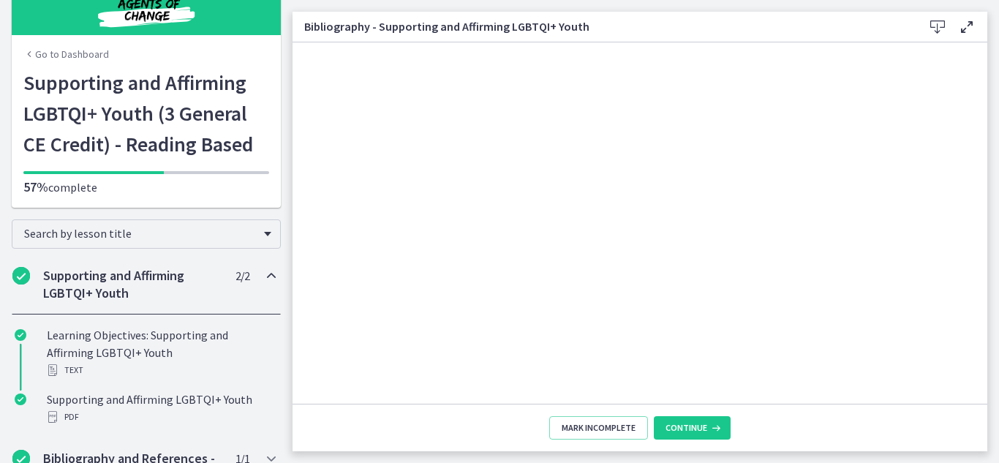
click at [127, 290] on h2 "Supporting and Affirming LGBTQI+ Youth" at bounding box center [132, 284] width 178 height 35
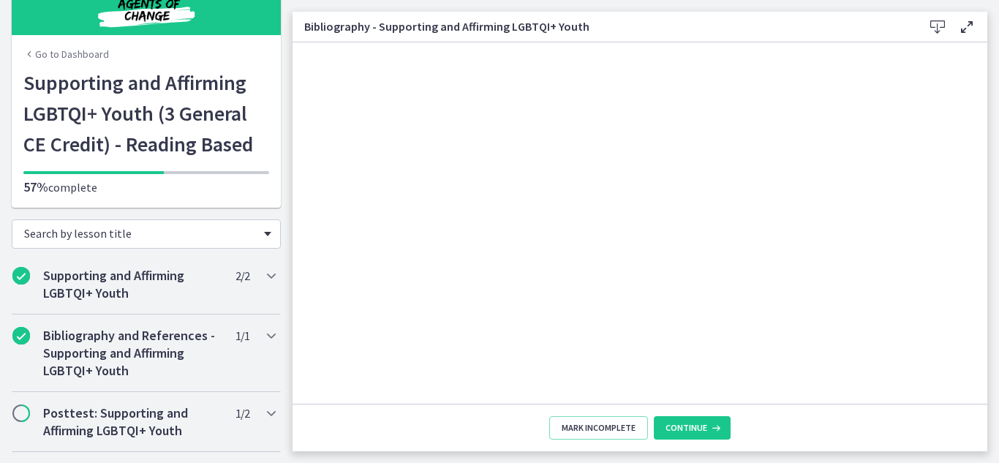
click at [266, 225] on div "Search by lesson title" at bounding box center [146, 233] width 269 height 29
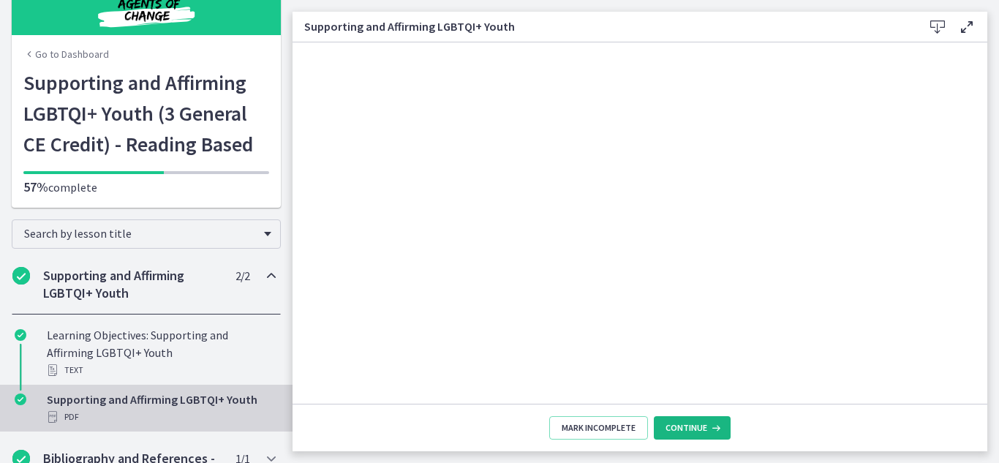
click at [718, 436] on button "Continue" at bounding box center [692, 427] width 77 height 23
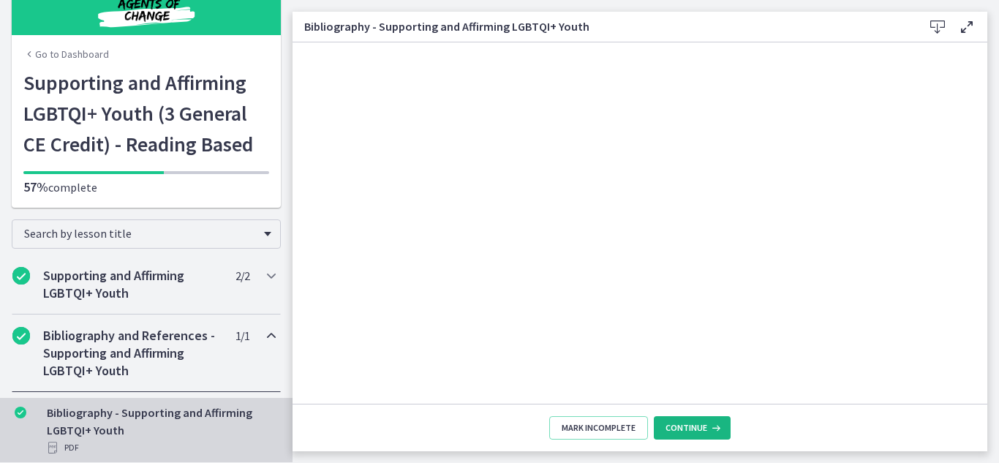
click at [721, 432] on button "Continue" at bounding box center [692, 427] width 77 height 23
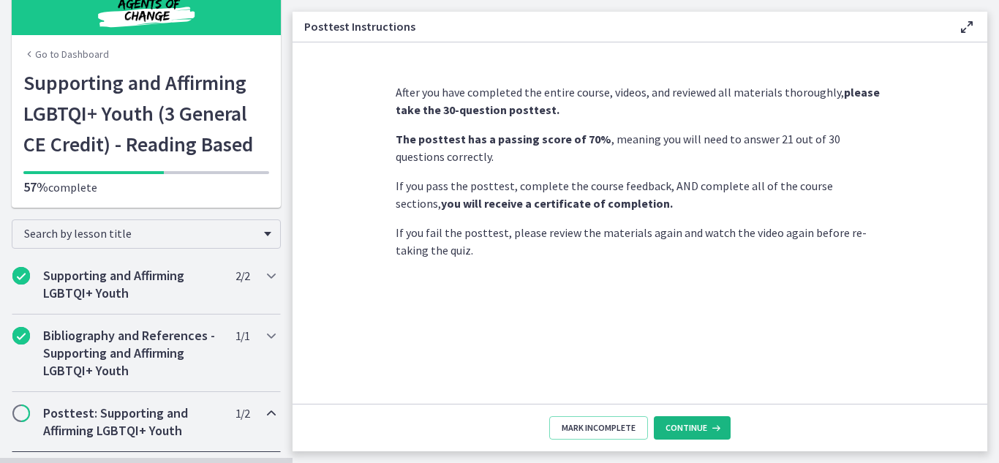
click at [721, 432] on button "Continue" at bounding box center [692, 427] width 77 height 23
click at [693, 435] on button "Continue" at bounding box center [692, 427] width 77 height 23
click at [717, 429] on icon at bounding box center [714, 428] width 15 height 12
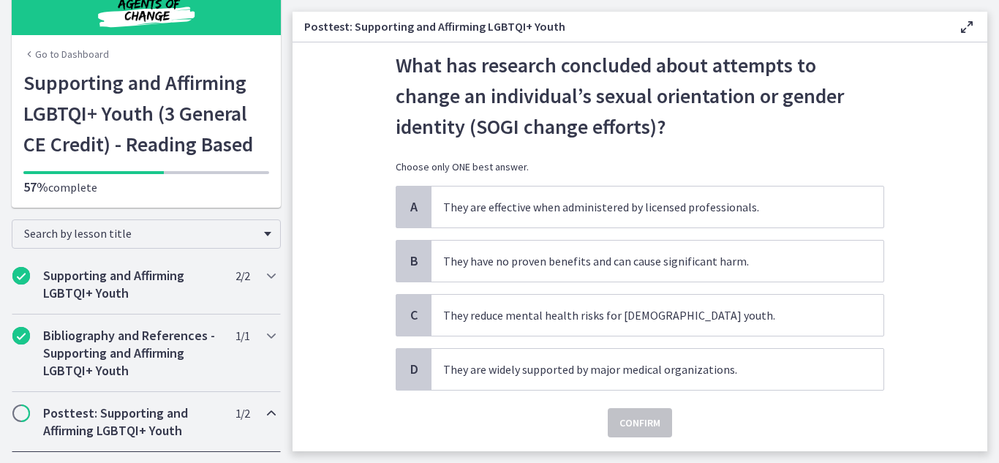
scroll to position [84, 0]
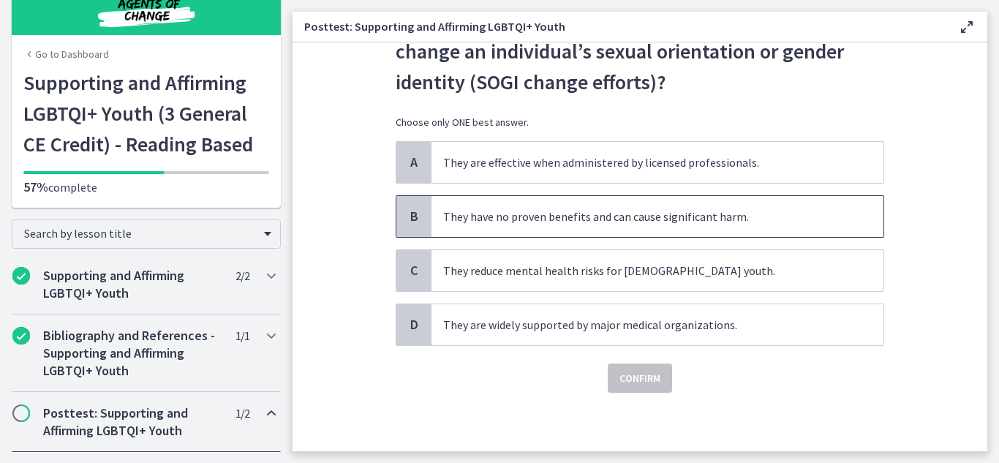
click at [410, 211] on span "B" at bounding box center [414, 217] width 18 height 18
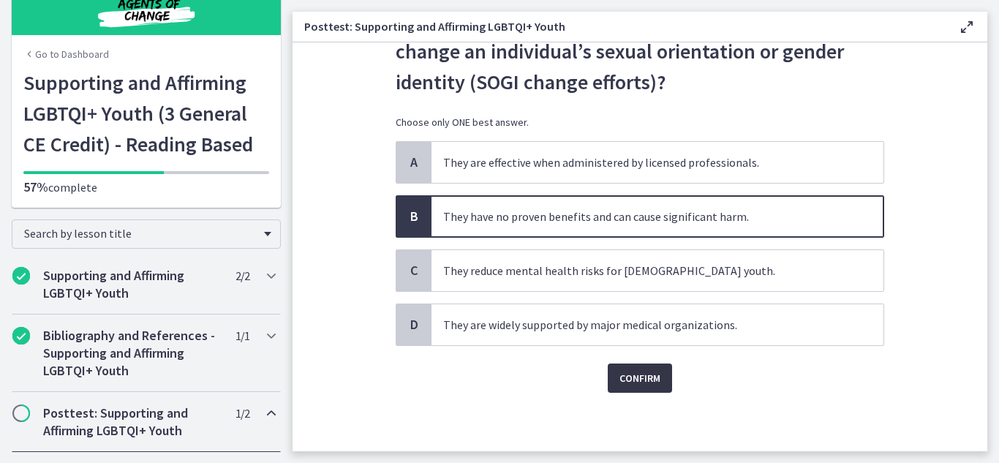
click at [628, 380] on span "Confirm" at bounding box center [640, 378] width 41 height 18
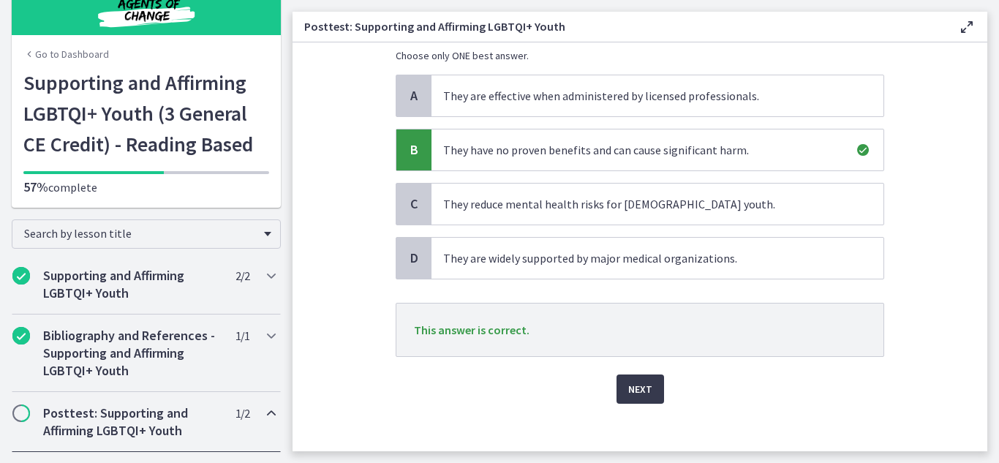
scroll to position [162, 0]
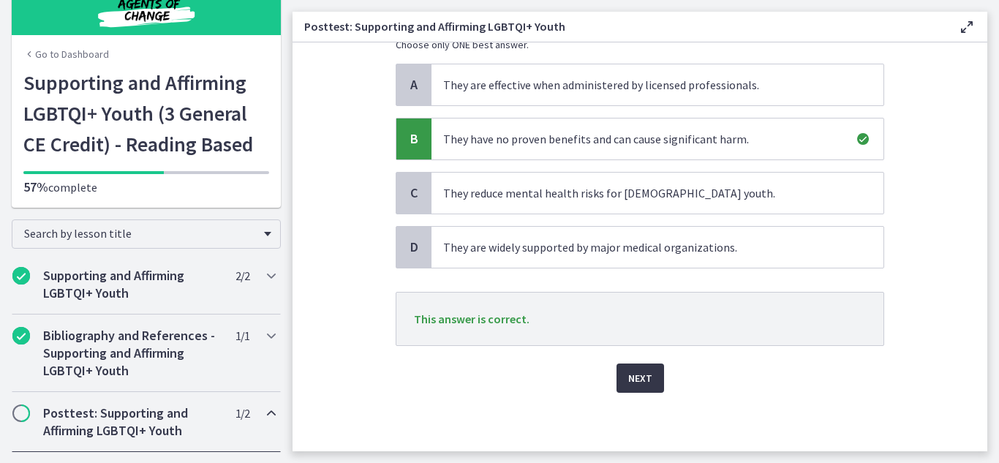
click at [639, 375] on span "Next" at bounding box center [640, 378] width 24 height 18
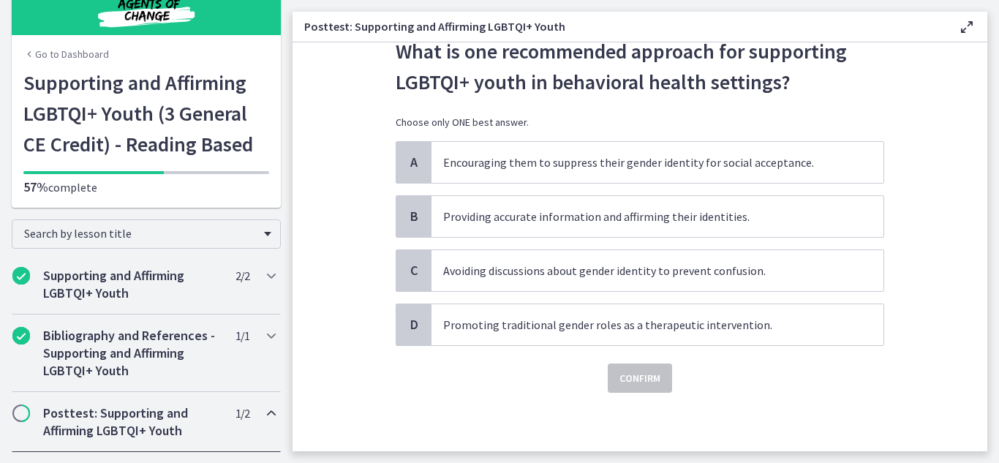
scroll to position [0, 0]
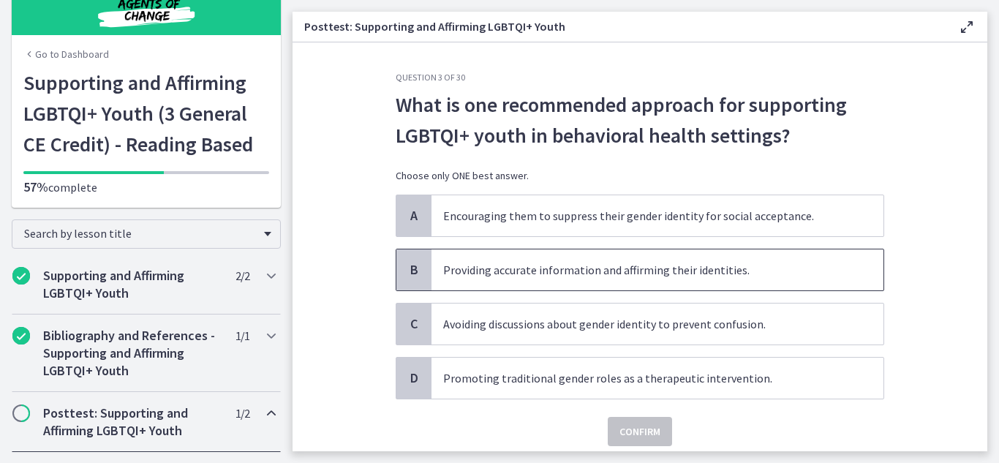
click at [407, 272] on span "B" at bounding box center [414, 270] width 18 height 18
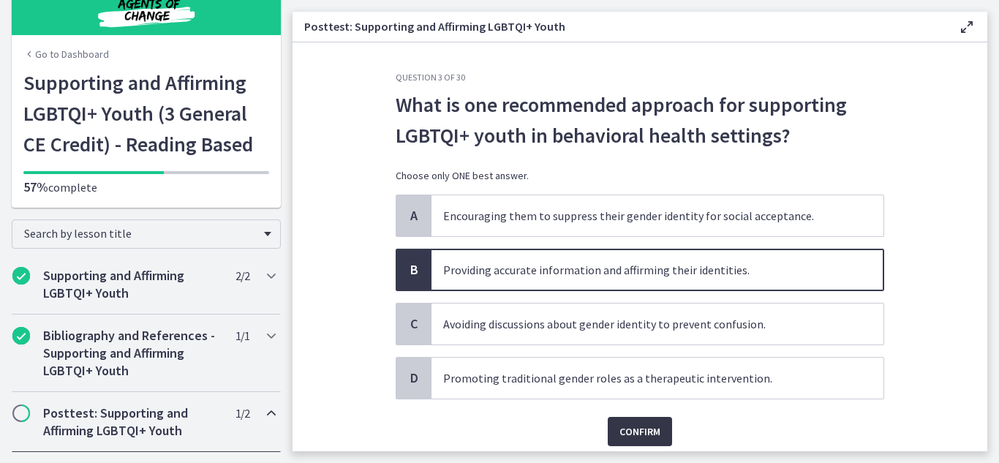
click at [634, 432] on span "Confirm" at bounding box center [640, 432] width 41 height 18
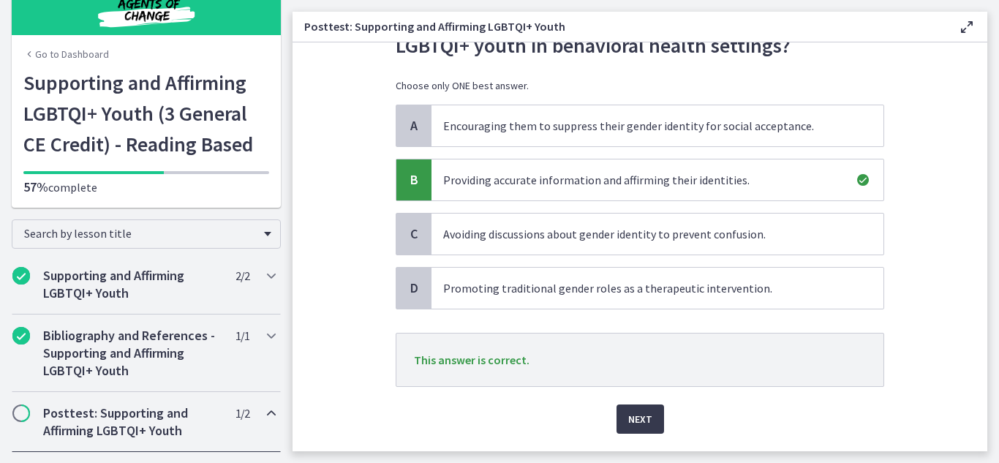
scroll to position [106, 0]
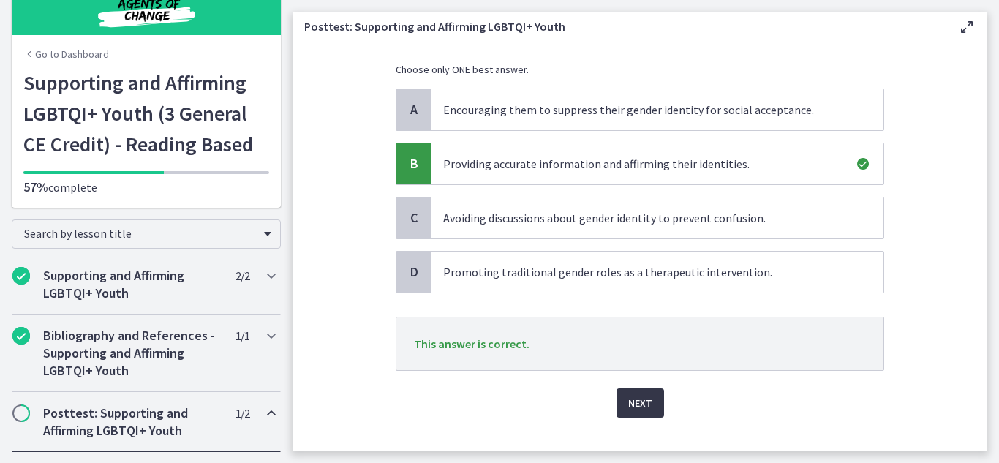
click at [635, 403] on span "Next" at bounding box center [640, 403] width 24 height 18
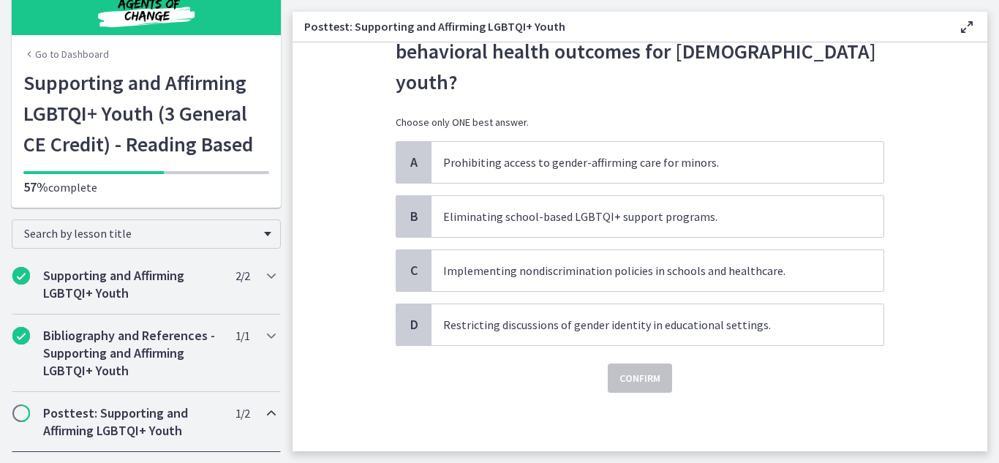
scroll to position [0, 0]
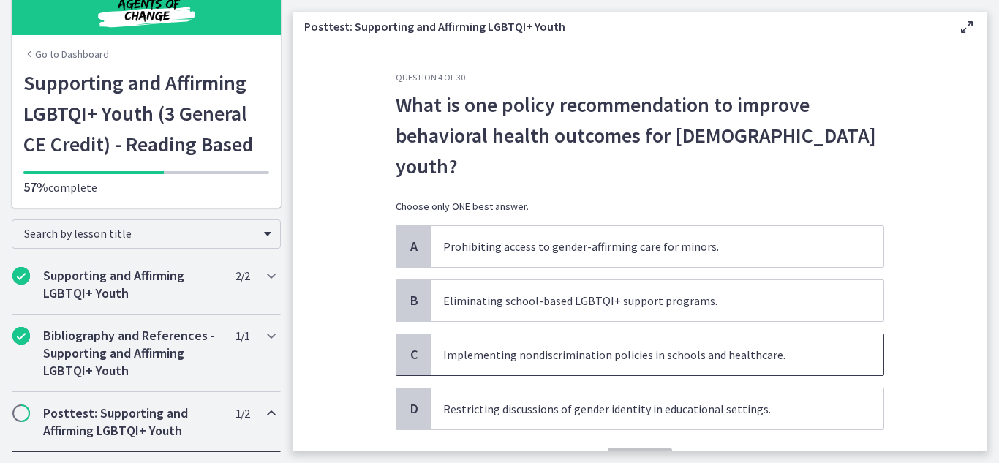
click at [405, 346] on span "C" at bounding box center [414, 355] width 18 height 18
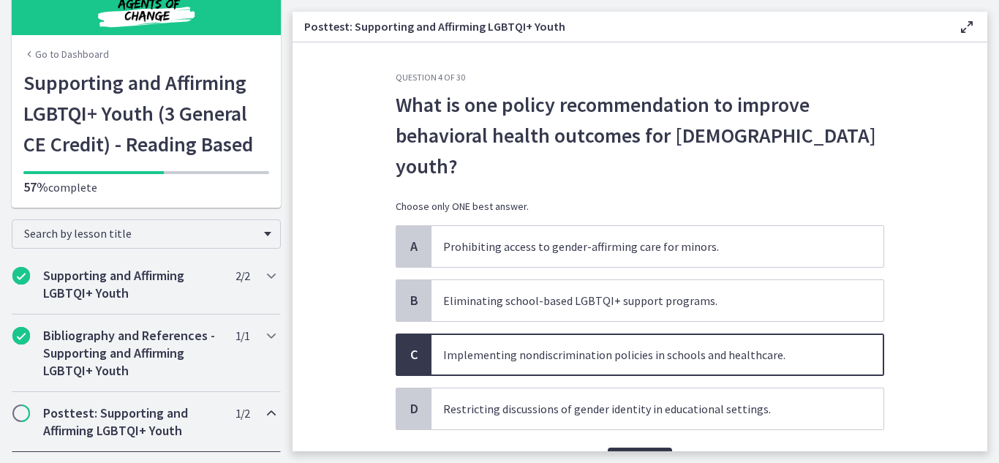
click at [636, 454] on span "Confirm" at bounding box center [640, 463] width 41 height 18
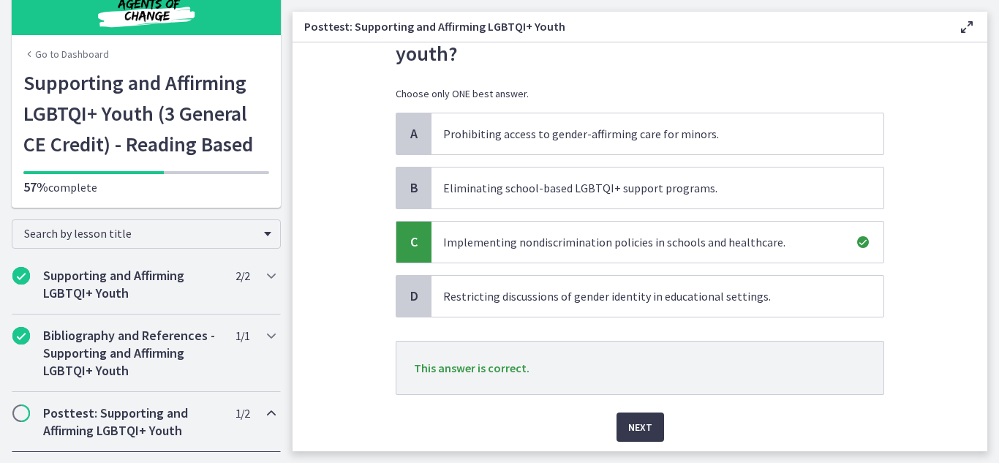
scroll to position [131, 0]
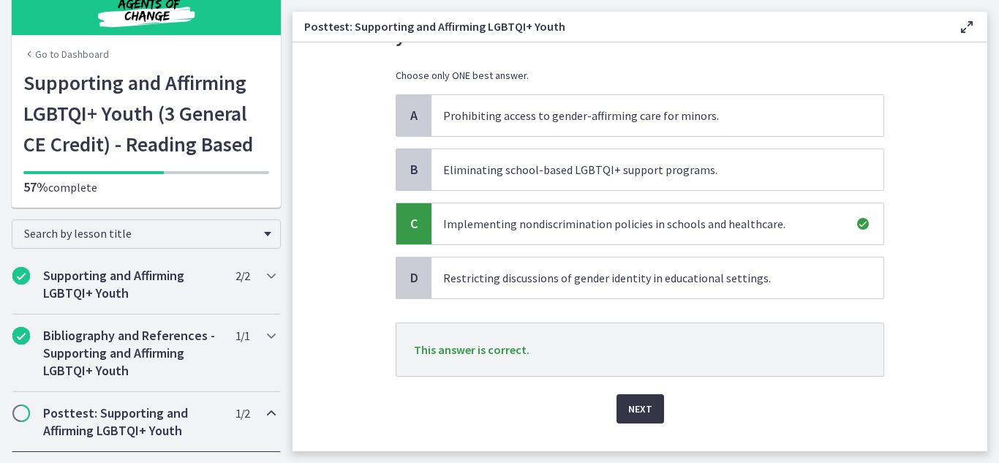
click at [629, 400] on span "Next" at bounding box center [640, 409] width 24 height 18
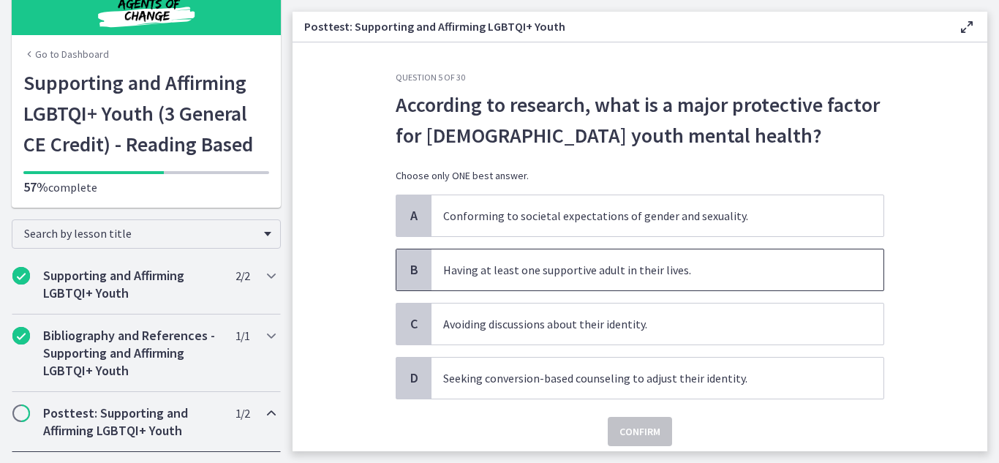
click at [406, 274] on span "B" at bounding box center [414, 270] width 18 height 18
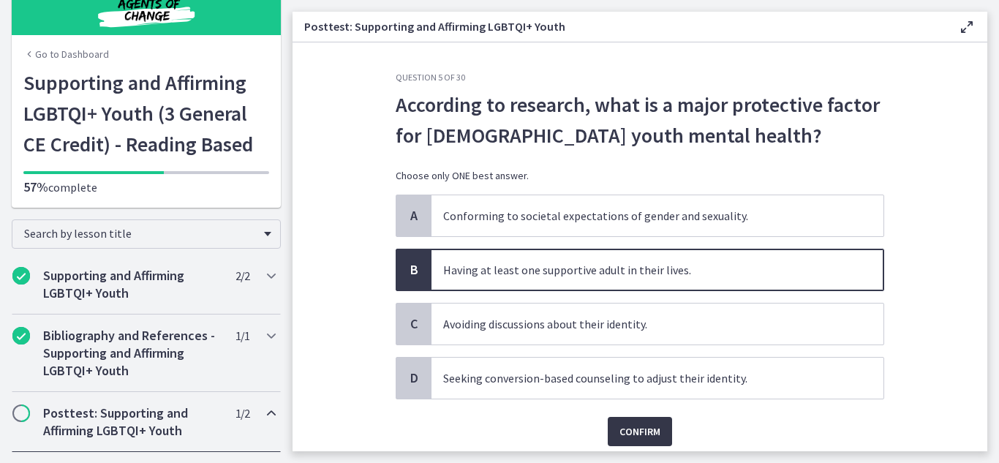
click at [631, 435] on span "Confirm" at bounding box center [640, 432] width 41 height 18
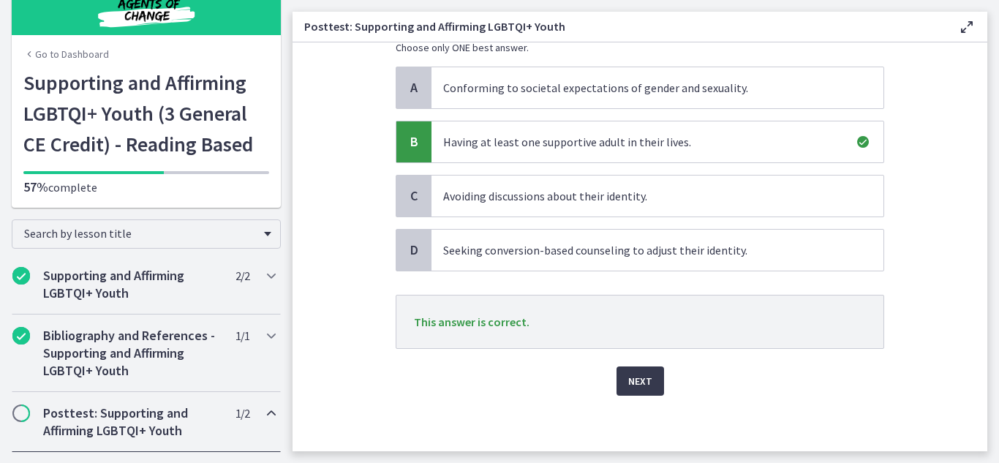
scroll to position [131, 0]
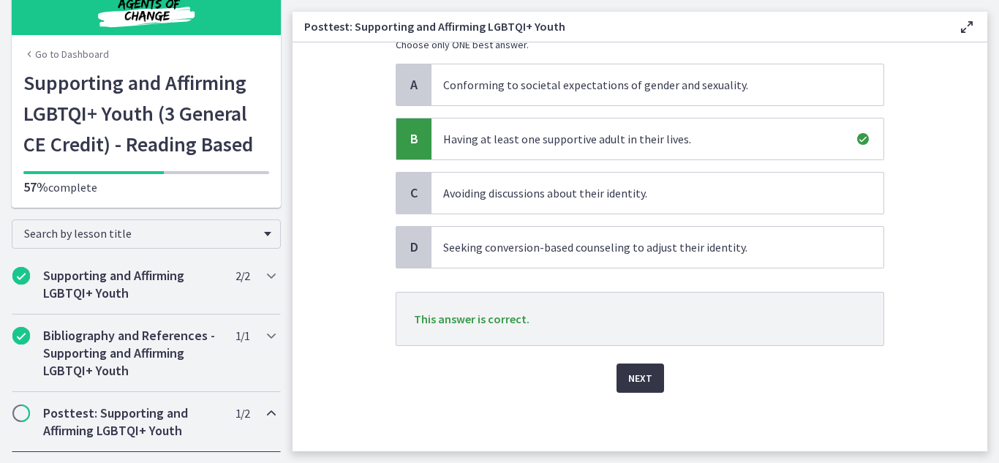
click at [653, 373] on button "Next" at bounding box center [641, 378] width 48 height 29
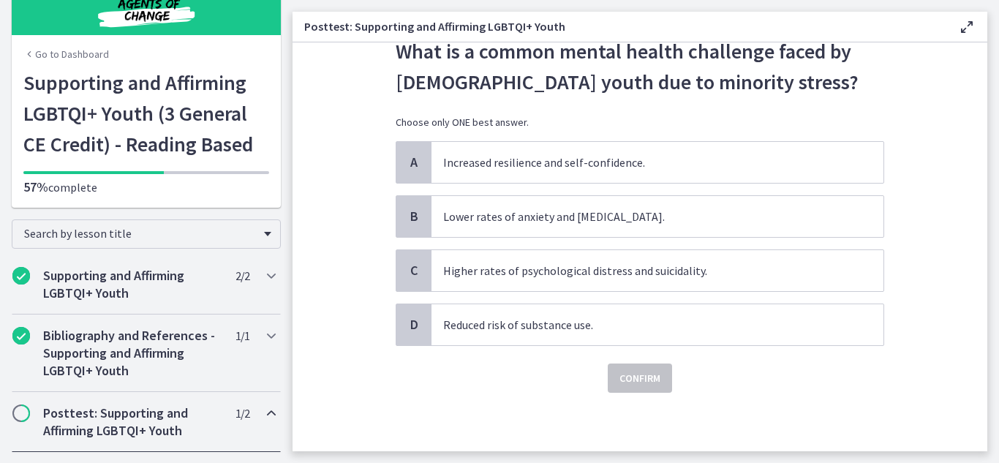
scroll to position [0, 0]
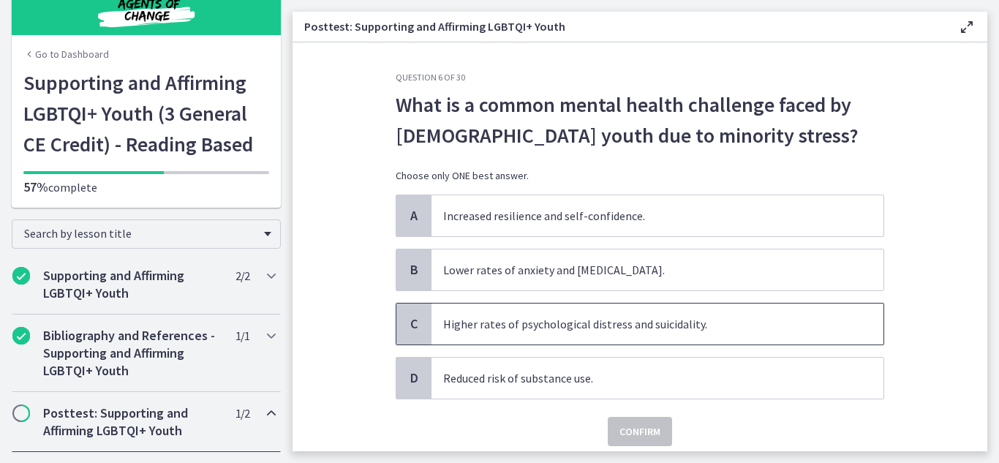
click at [418, 327] on div "C" at bounding box center [413, 324] width 35 height 41
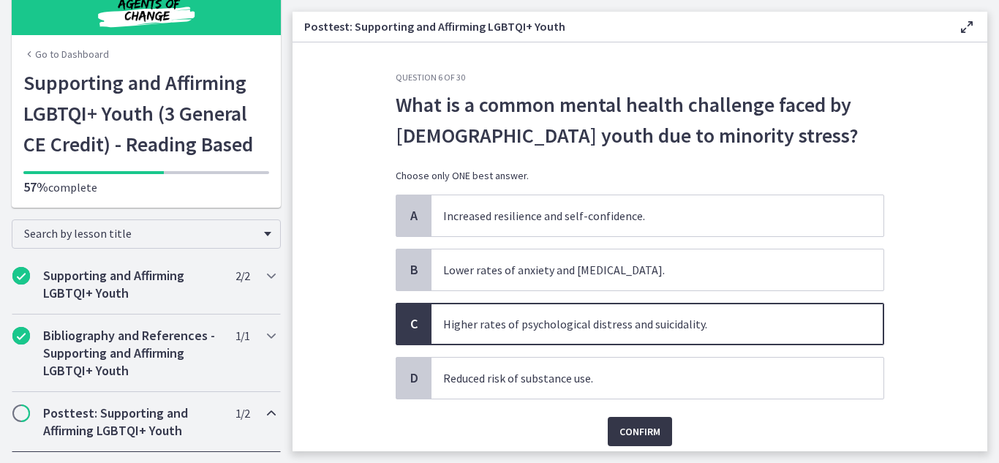
click at [623, 431] on span "Confirm" at bounding box center [640, 432] width 41 height 18
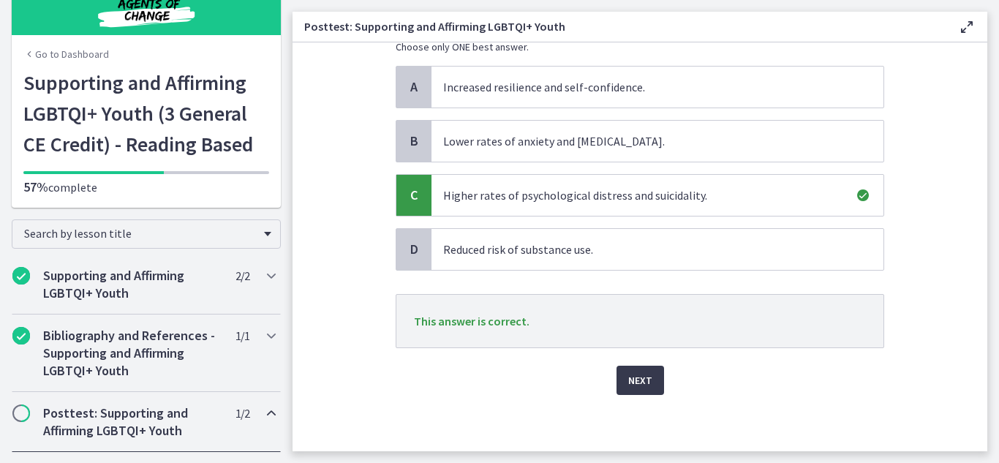
scroll to position [131, 0]
click at [633, 375] on span "Next" at bounding box center [640, 378] width 24 height 18
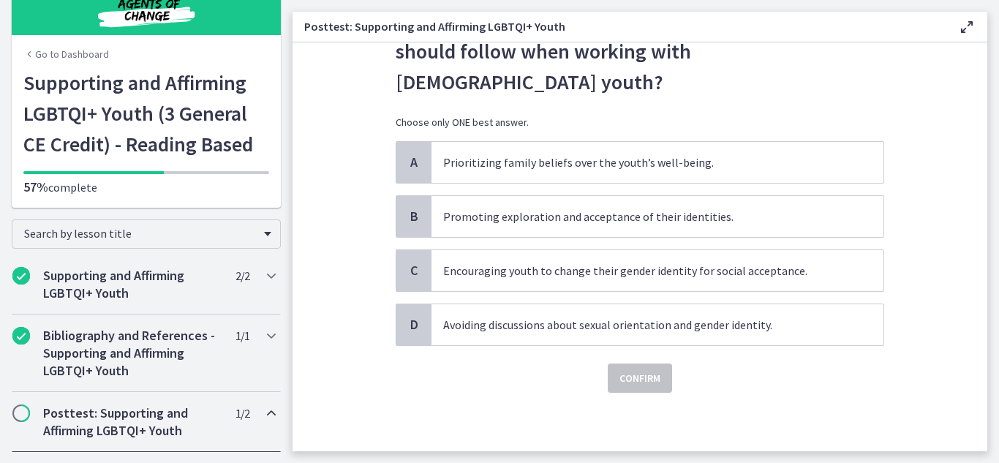
scroll to position [0, 0]
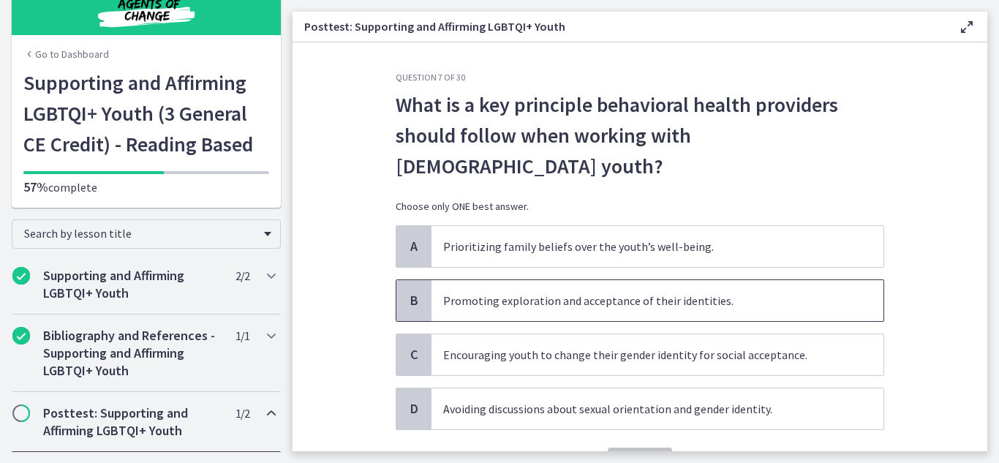
click at [408, 292] on span "B" at bounding box center [414, 301] width 18 height 18
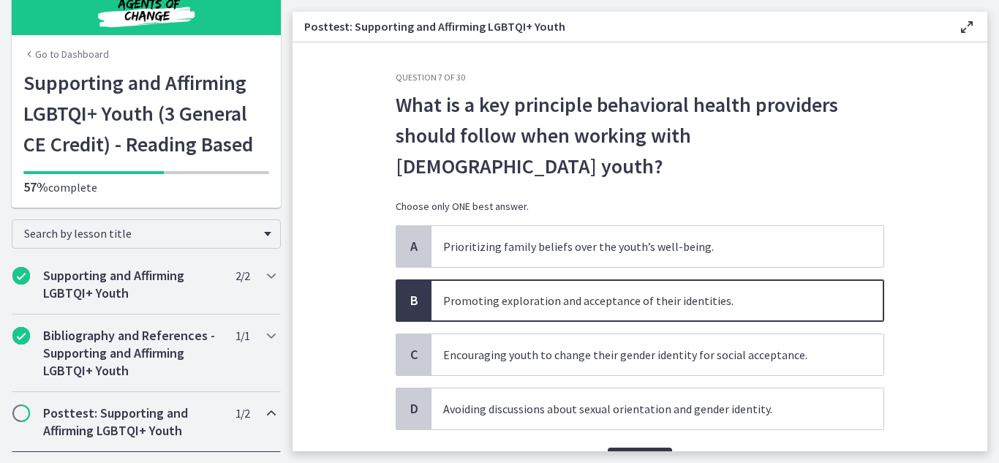
click at [625, 454] on span "Confirm" at bounding box center [640, 463] width 41 height 18
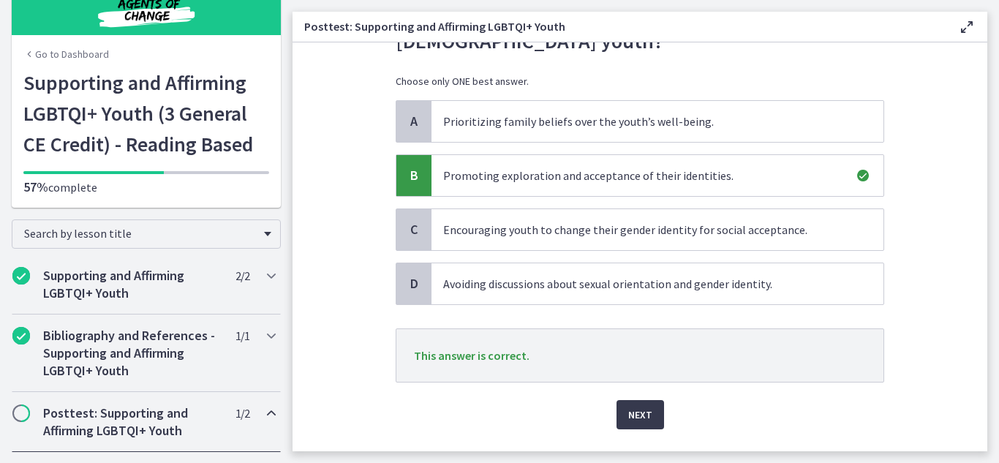
scroll to position [131, 0]
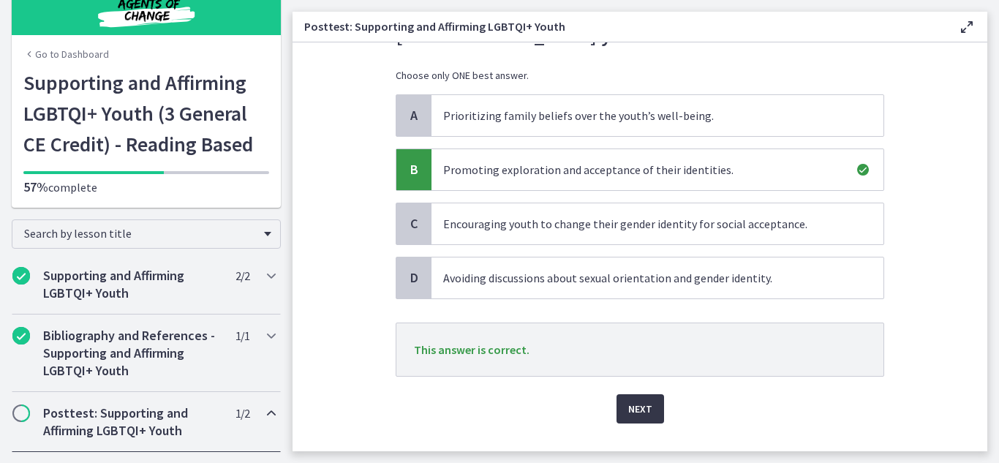
click at [651, 394] on button "Next" at bounding box center [641, 408] width 48 height 29
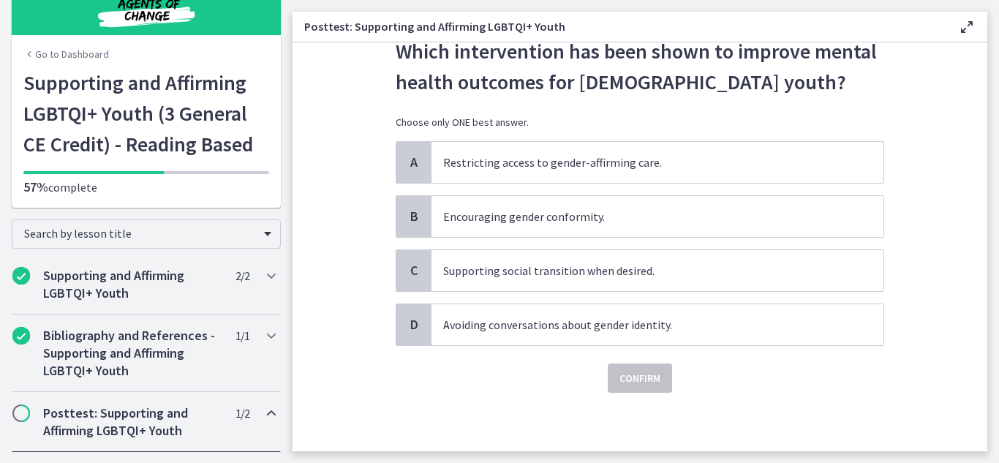
scroll to position [0, 0]
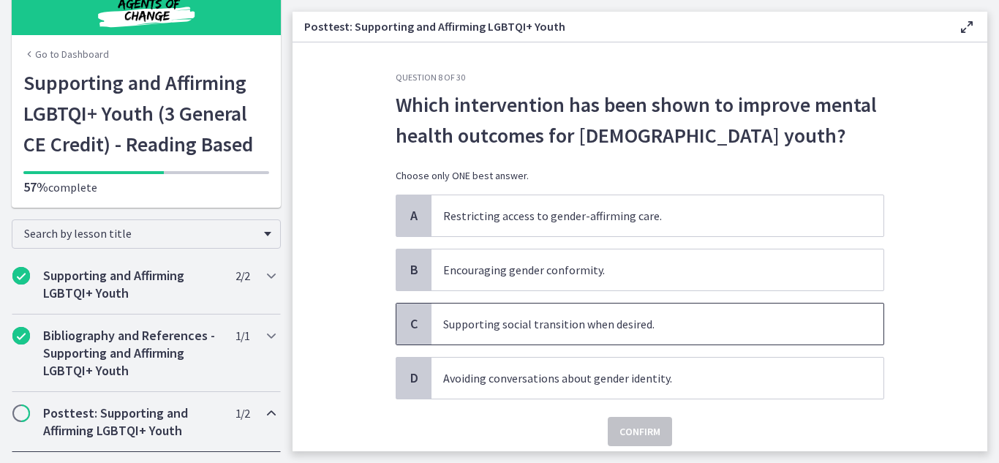
click at [420, 322] on div "C" at bounding box center [413, 324] width 35 height 41
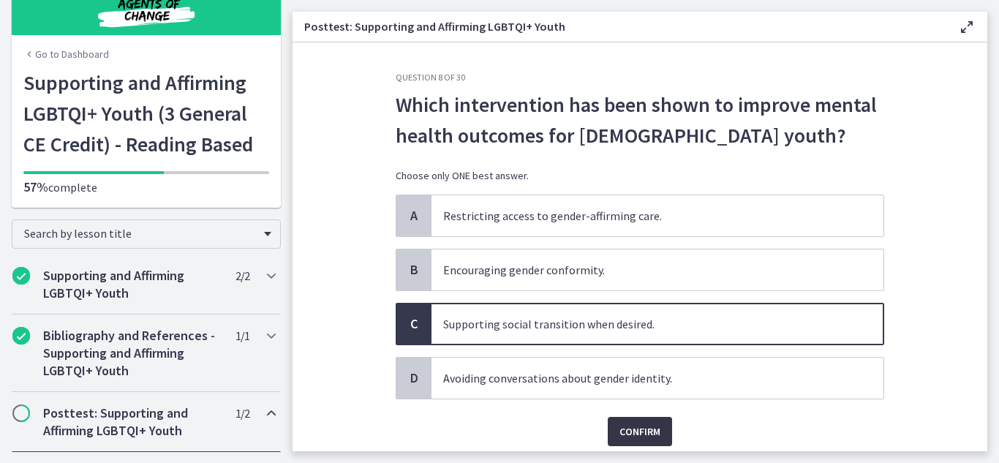
click at [647, 432] on span "Confirm" at bounding box center [640, 432] width 41 height 18
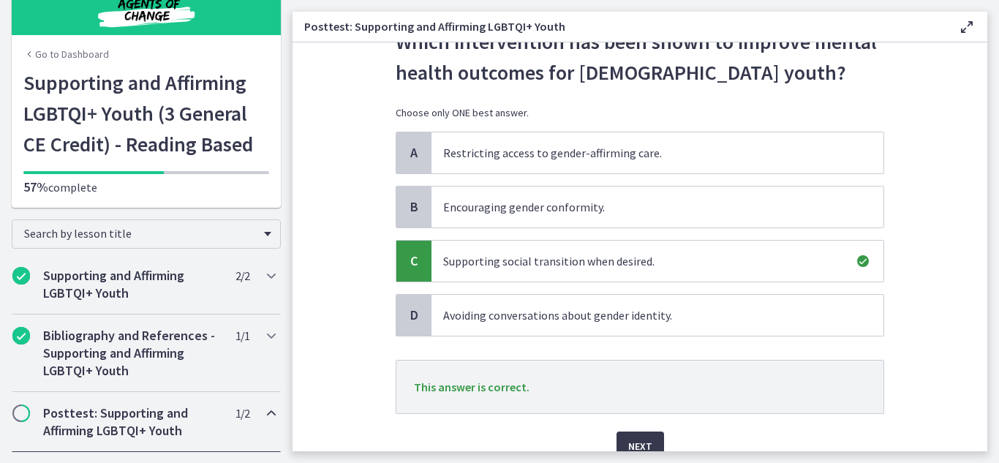
scroll to position [131, 0]
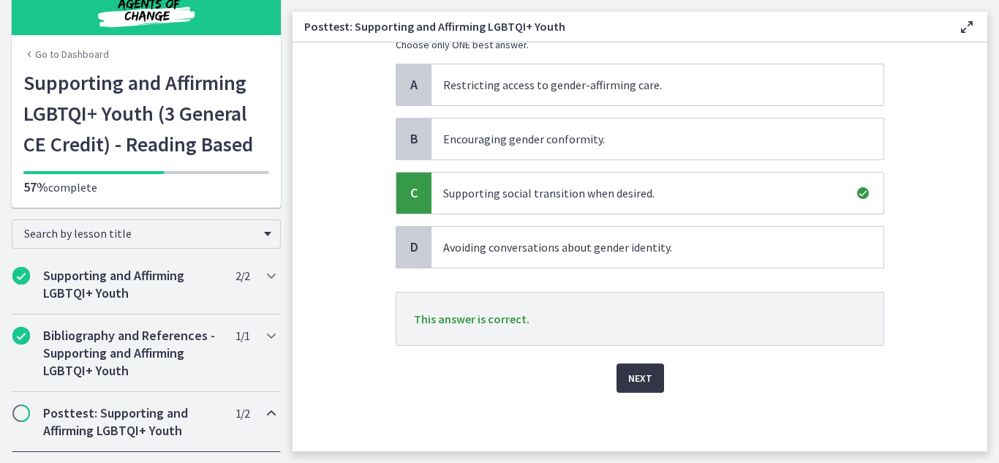
click at [632, 375] on span "Next" at bounding box center [640, 378] width 24 height 18
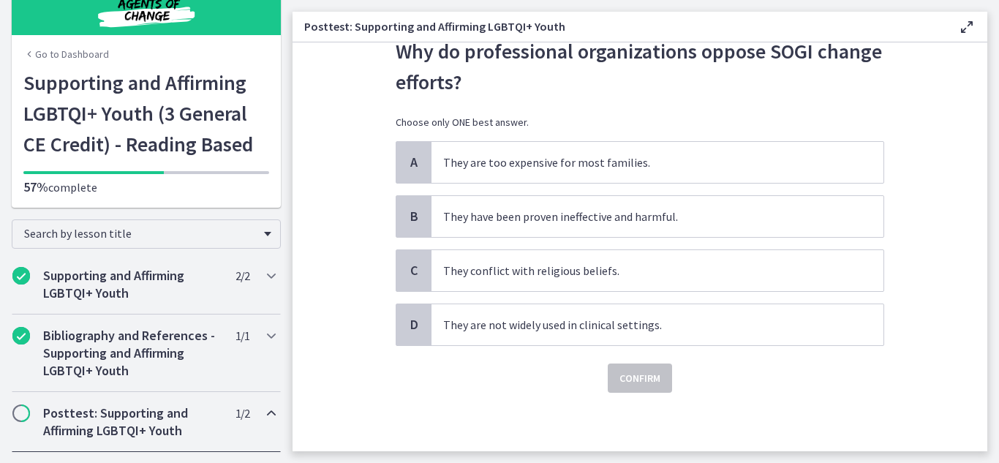
scroll to position [0, 0]
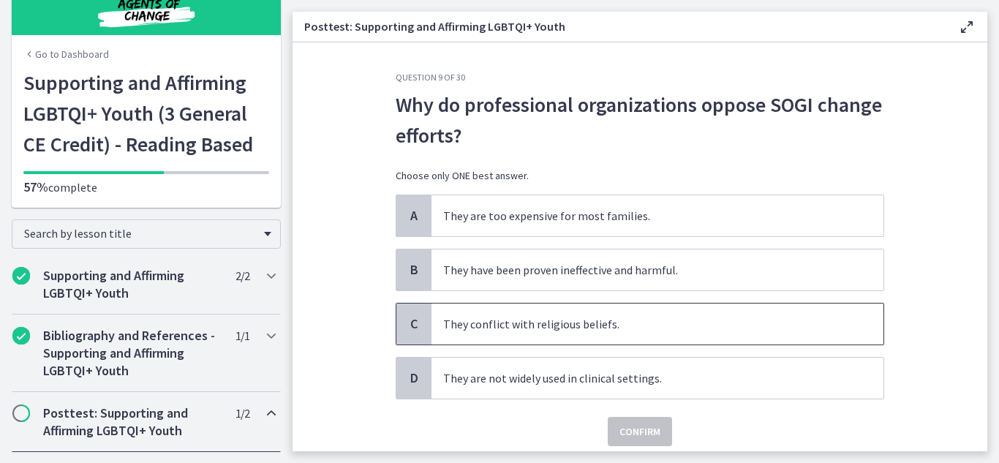
click at [413, 326] on span "C" at bounding box center [414, 324] width 18 height 18
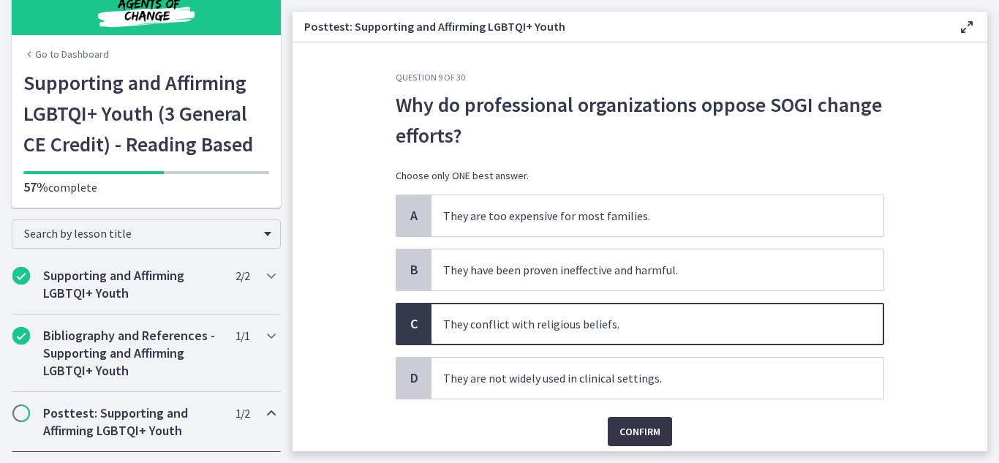
click at [621, 433] on span "Confirm" at bounding box center [640, 432] width 41 height 18
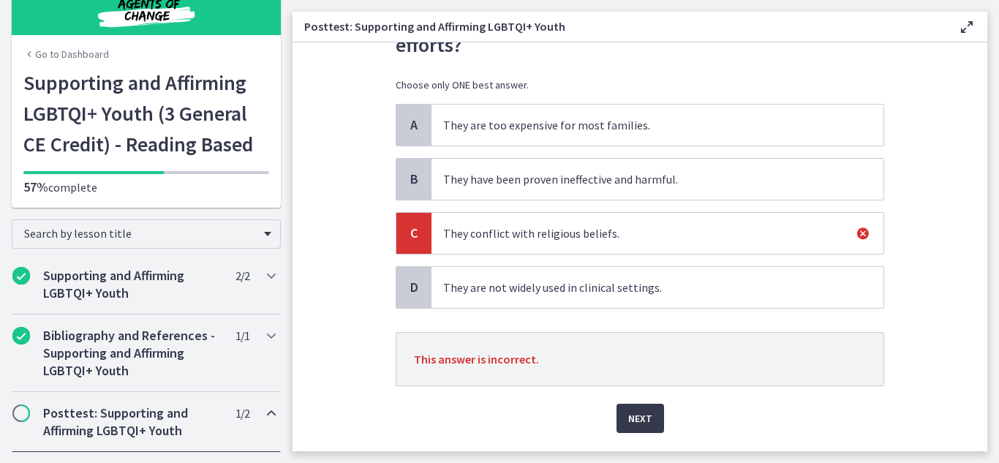
scroll to position [131, 0]
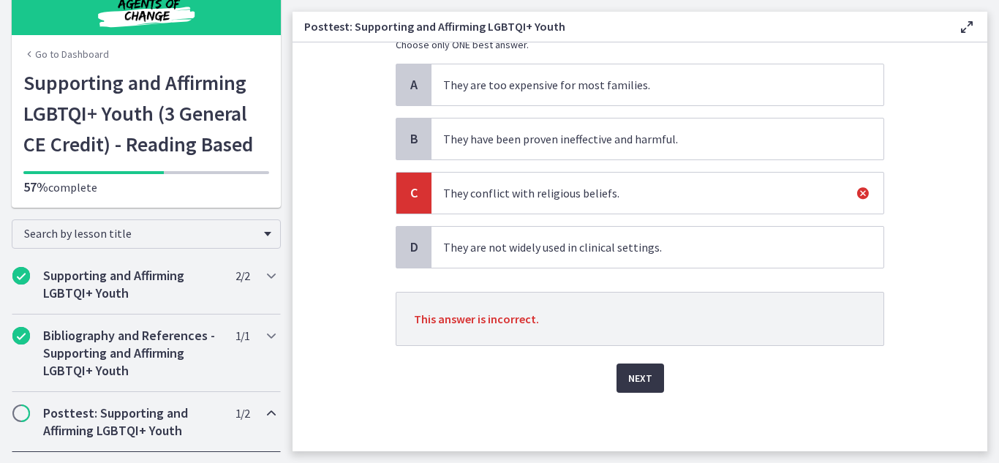
click at [637, 377] on span "Next" at bounding box center [640, 378] width 24 height 18
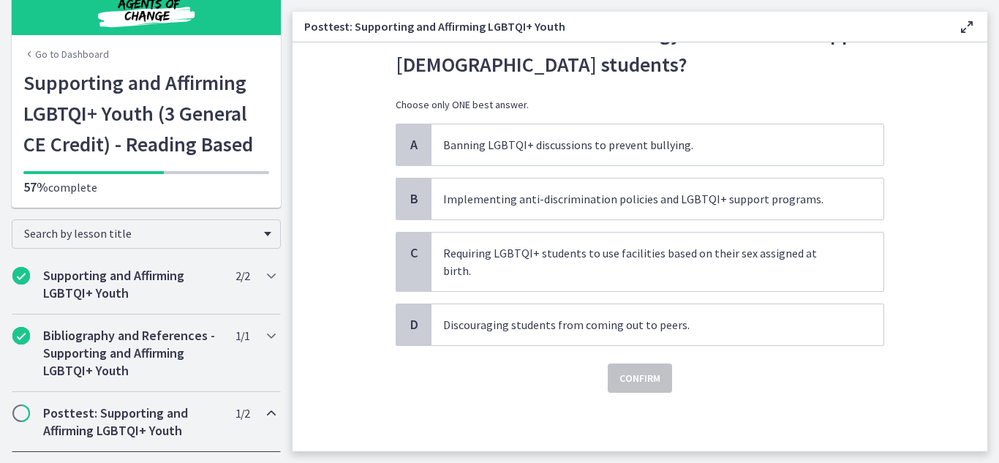
scroll to position [0, 0]
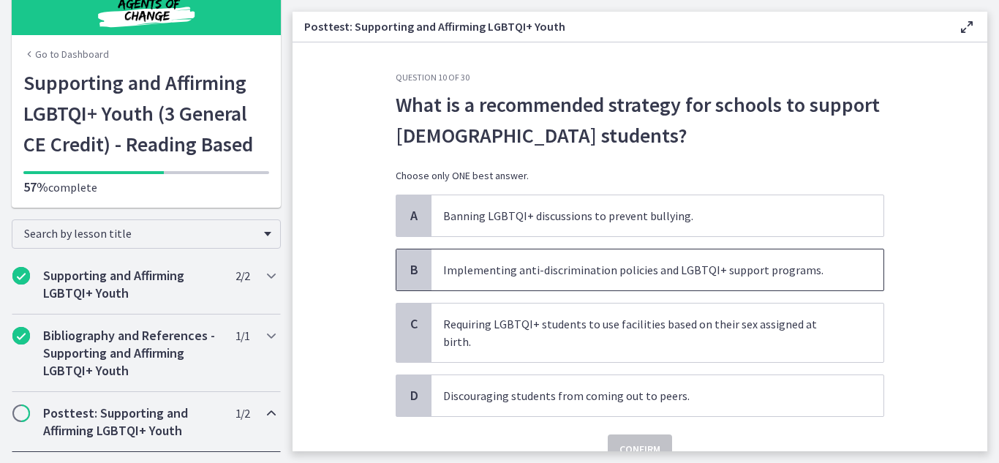
click at [425, 264] on div "B" at bounding box center [413, 269] width 35 height 41
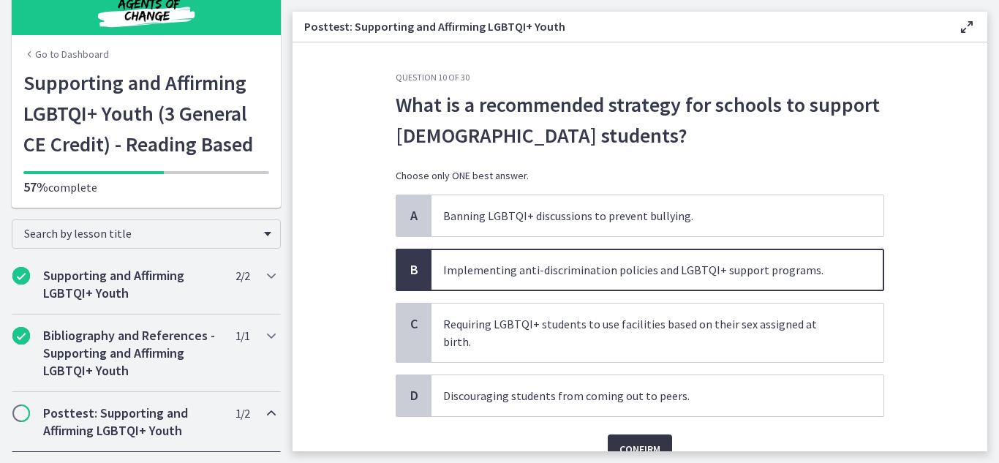
click at [649, 440] on span "Confirm" at bounding box center [640, 449] width 41 height 18
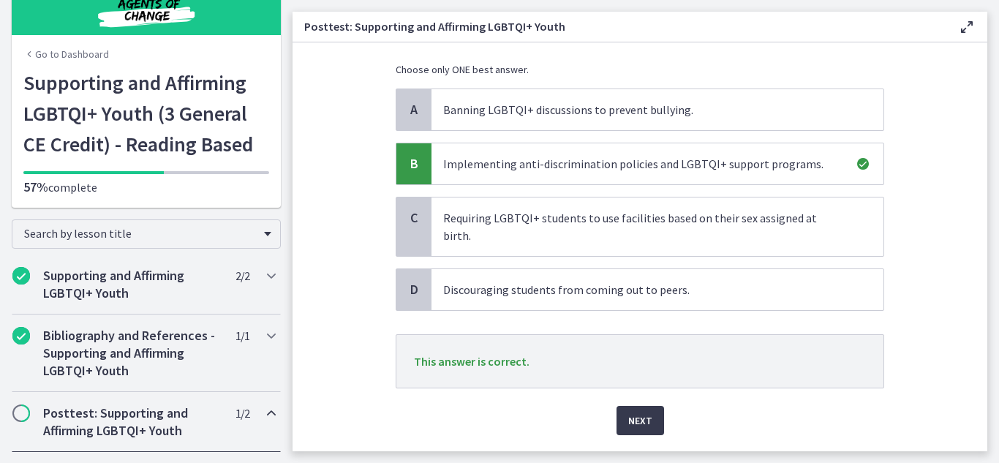
scroll to position [131, 0]
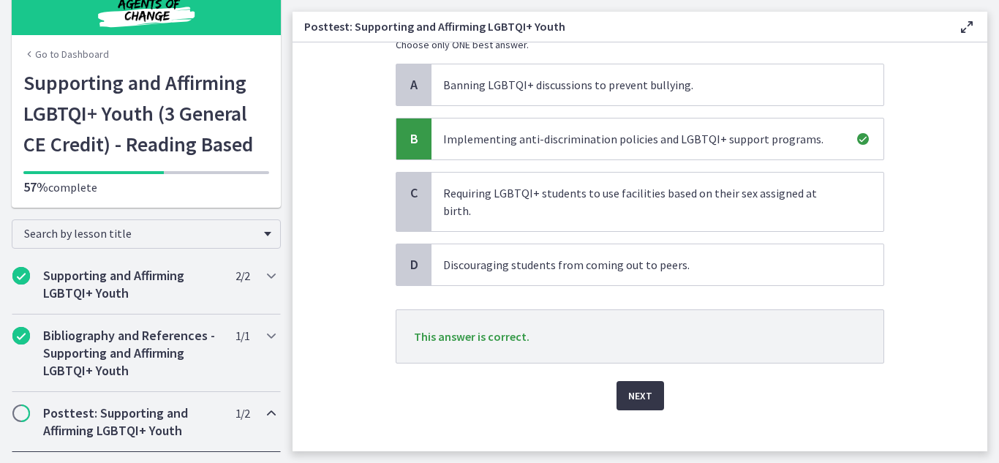
click at [617, 381] on button "Next" at bounding box center [641, 395] width 48 height 29
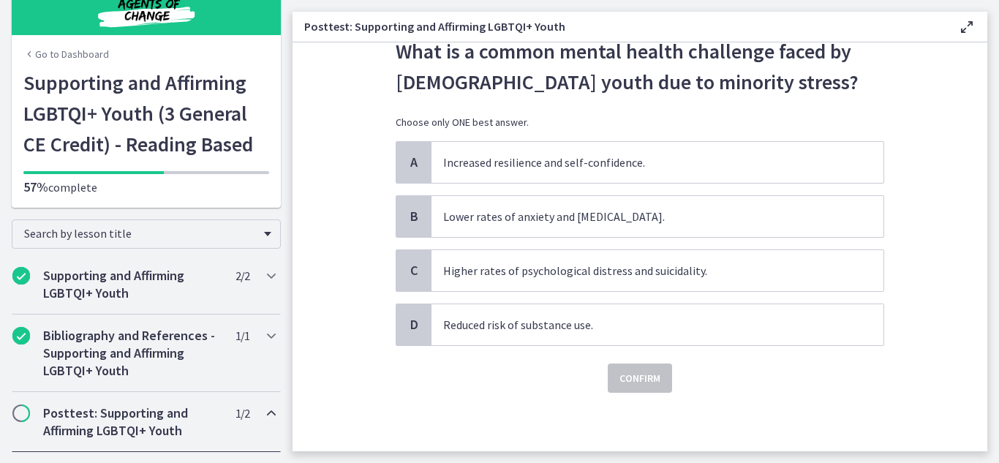
scroll to position [0, 0]
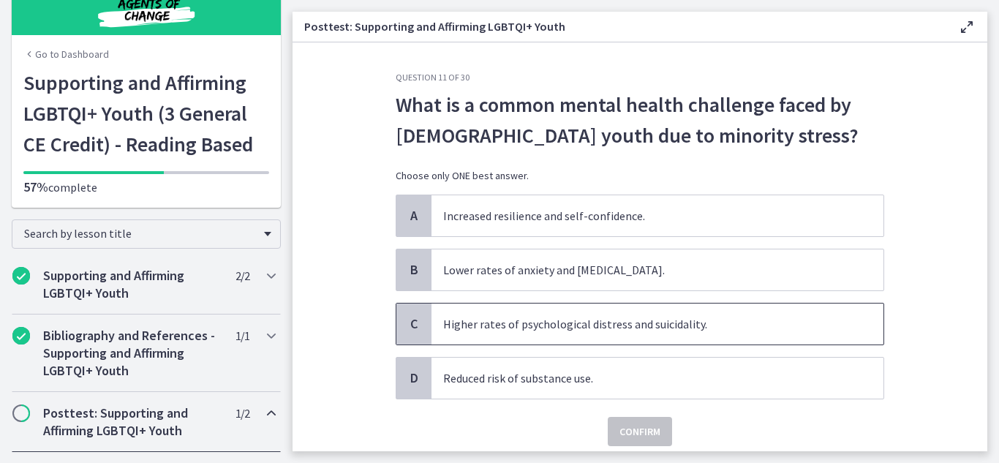
click at [410, 317] on span "C" at bounding box center [414, 324] width 18 height 18
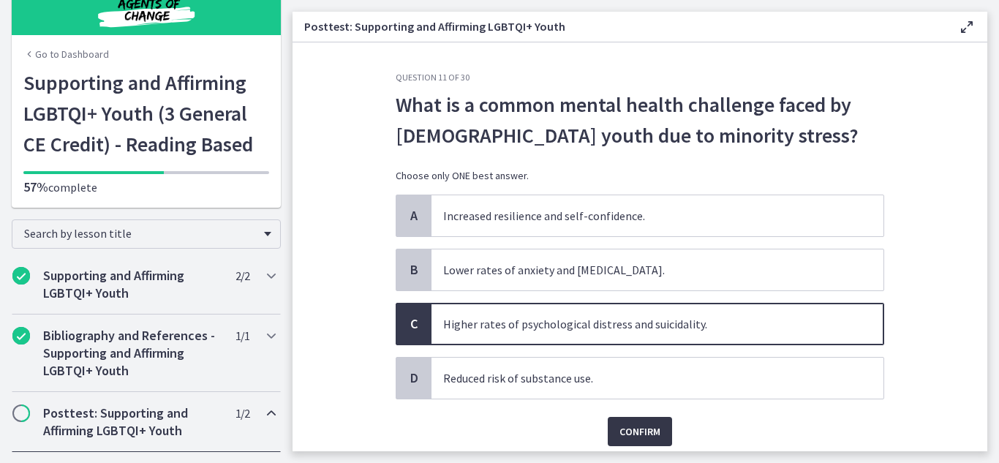
click at [647, 433] on span "Confirm" at bounding box center [640, 432] width 41 height 18
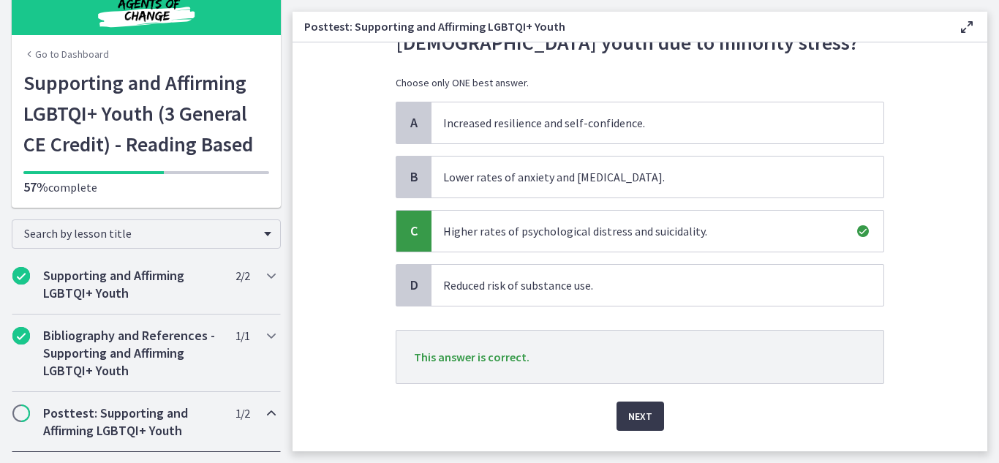
scroll to position [131, 0]
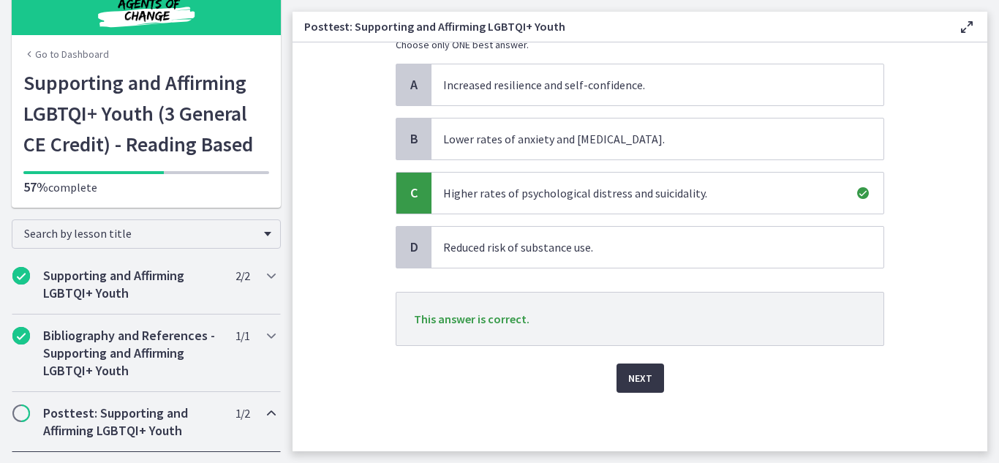
click at [629, 377] on span "Next" at bounding box center [640, 378] width 24 height 18
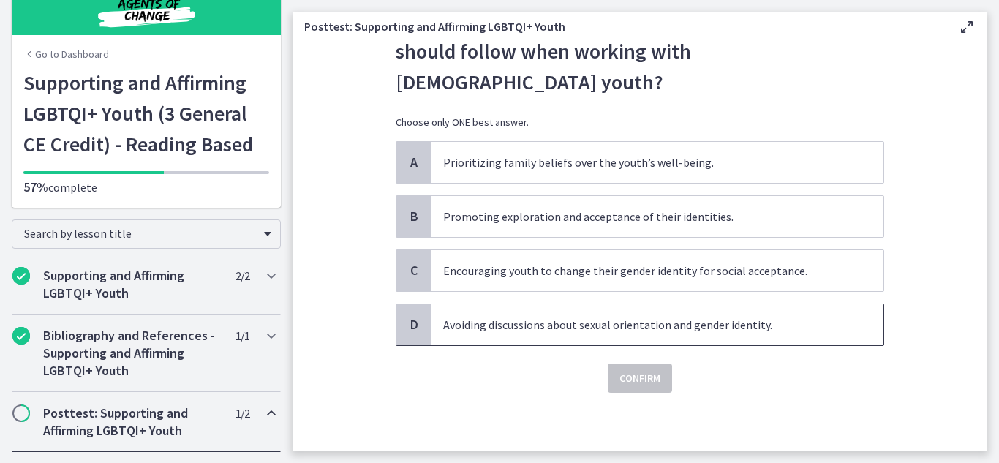
scroll to position [0, 0]
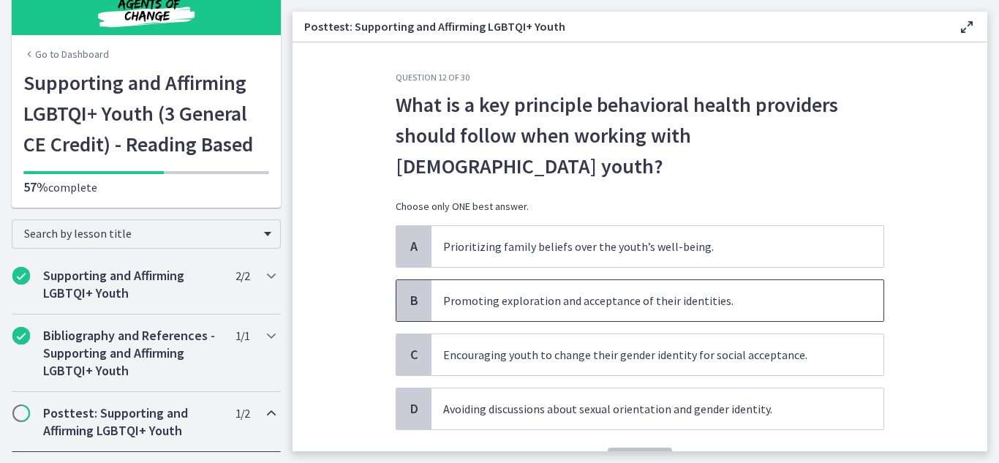
click at [405, 292] on span "B" at bounding box center [414, 301] width 18 height 18
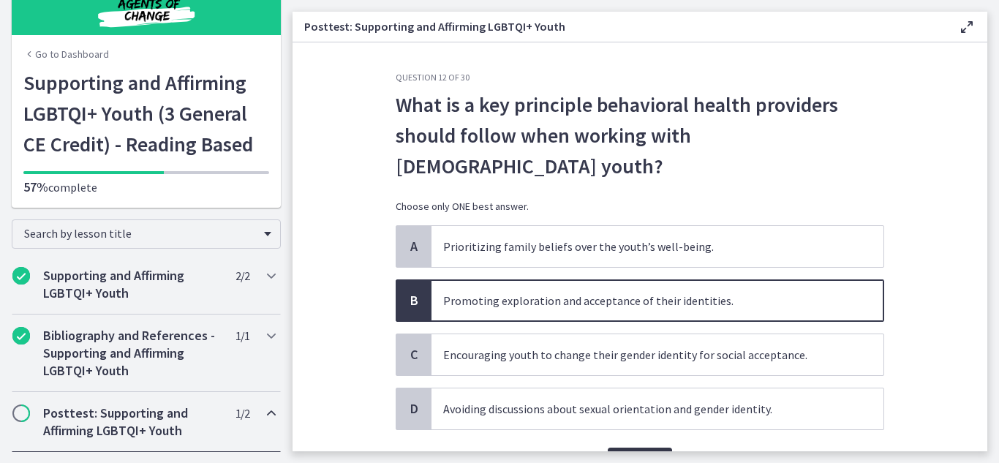
click at [641, 454] on span "Confirm" at bounding box center [640, 463] width 41 height 18
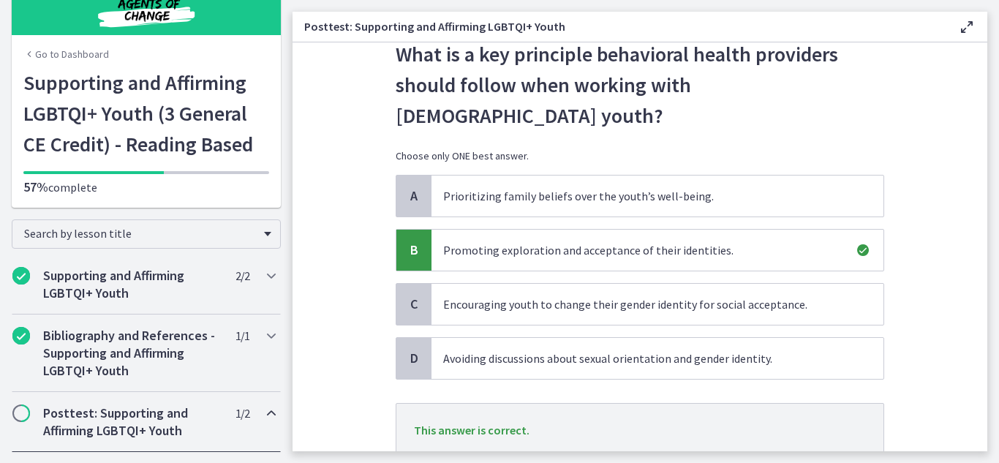
scroll to position [131, 0]
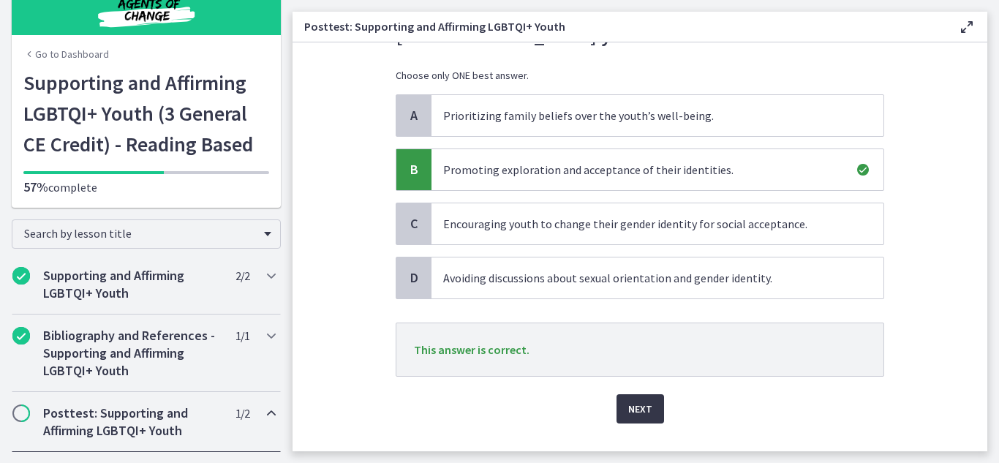
click at [639, 400] on span "Next" at bounding box center [640, 409] width 24 height 18
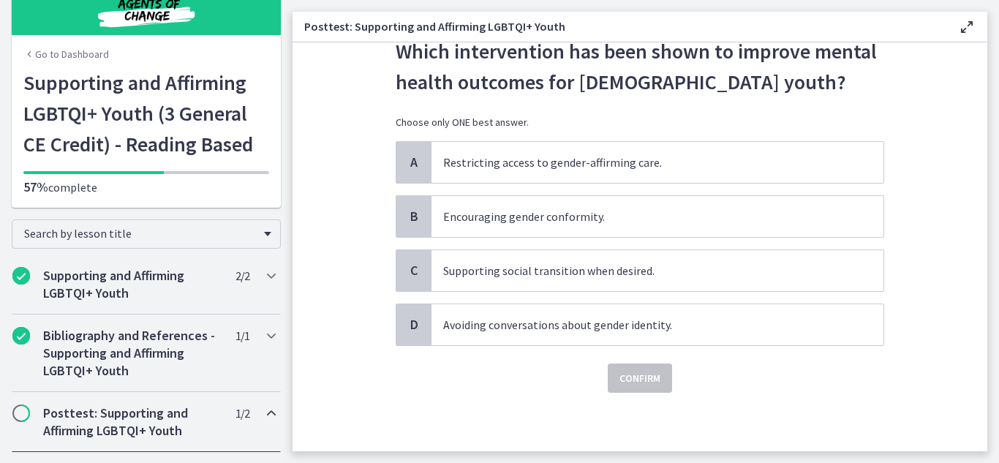
scroll to position [0, 0]
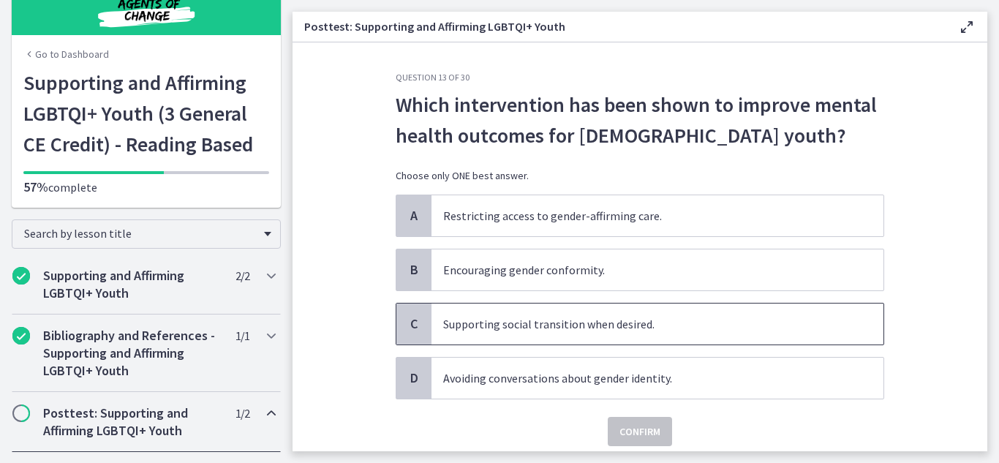
click at [432, 316] on span "Supporting social transition when desired." at bounding box center [658, 324] width 452 height 41
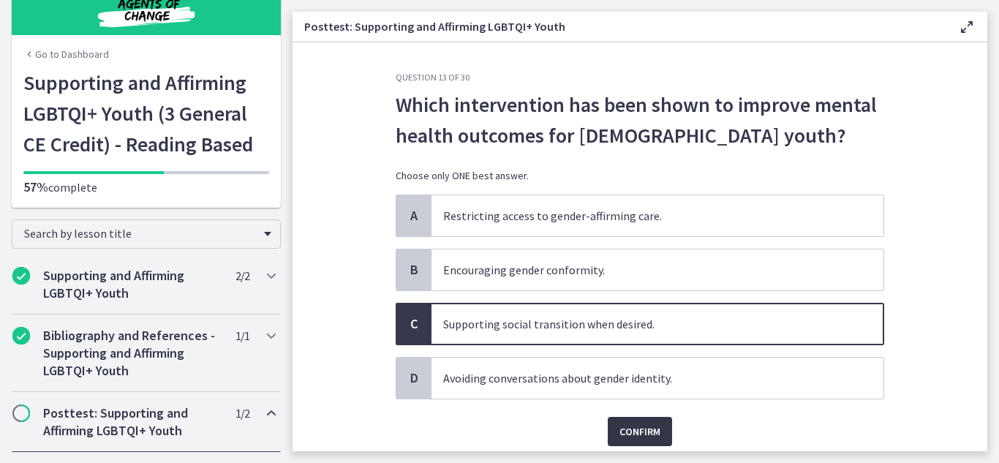
click at [620, 435] on span "Confirm" at bounding box center [640, 432] width 41 height 18
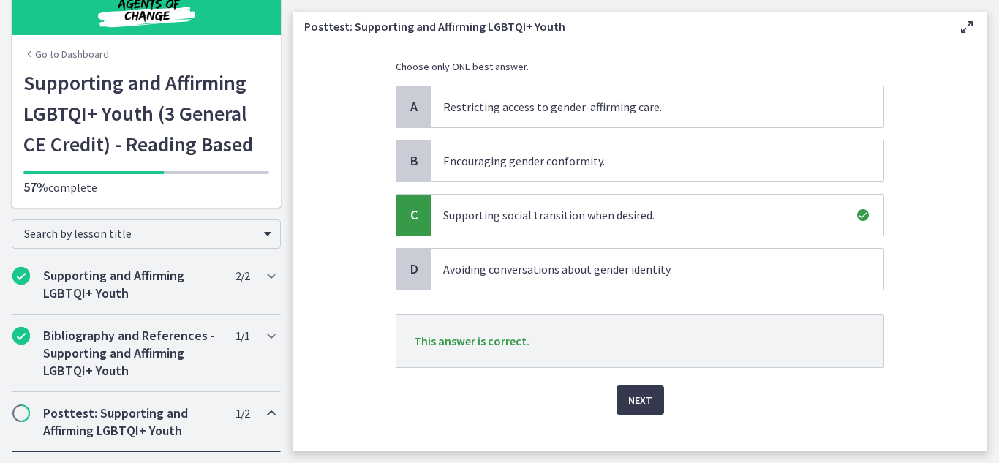
scroll to position [125, 0]
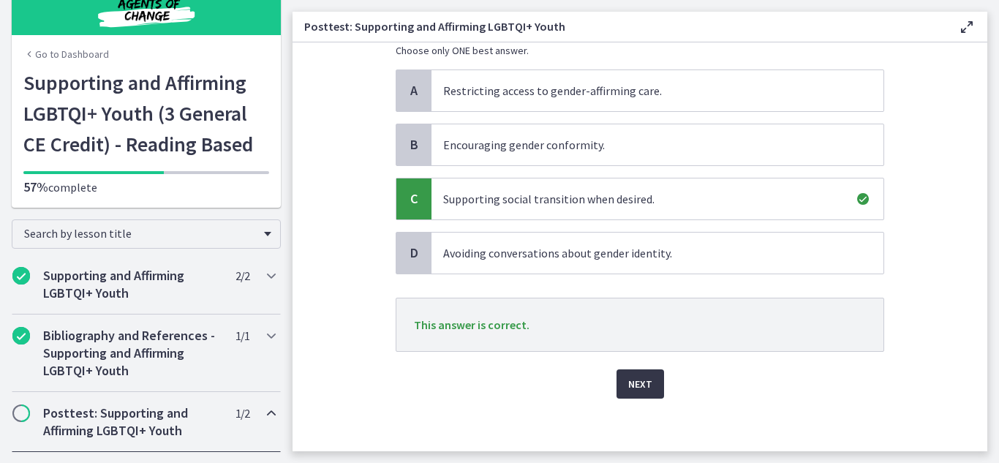
click at [640, 383] on span "Next" at bounding box center [640, 384] width 24 height 18
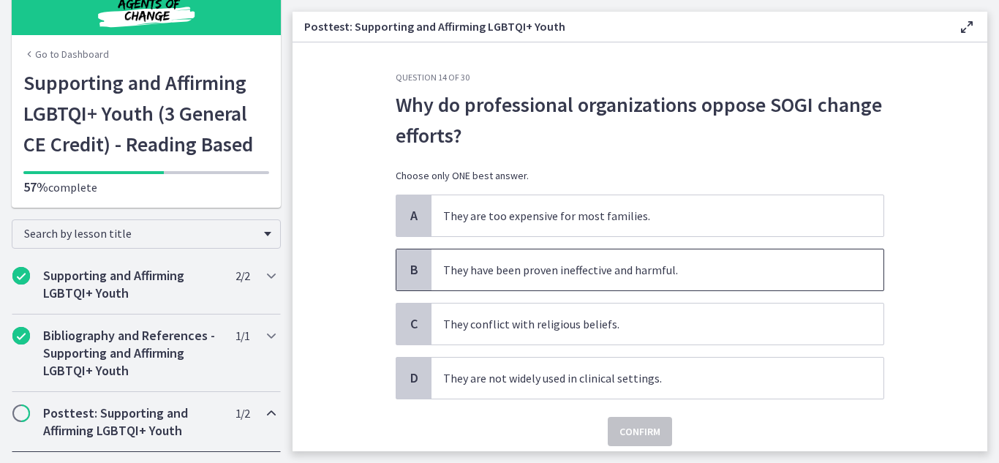
click at [410, 273] on span "B" at bounding box center [414, 270] width 18 height 18
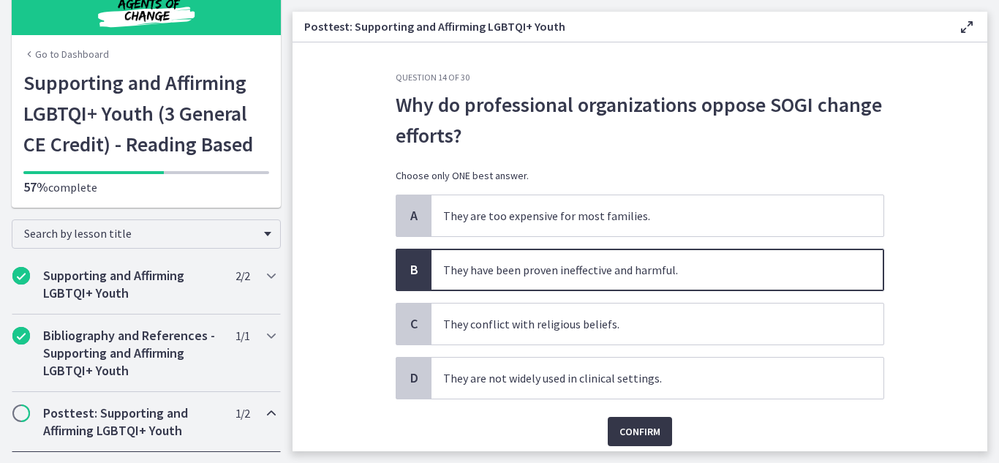
click at [633, 434] on span "Confirm" at bounding box center [640, 432] width 41 height 18
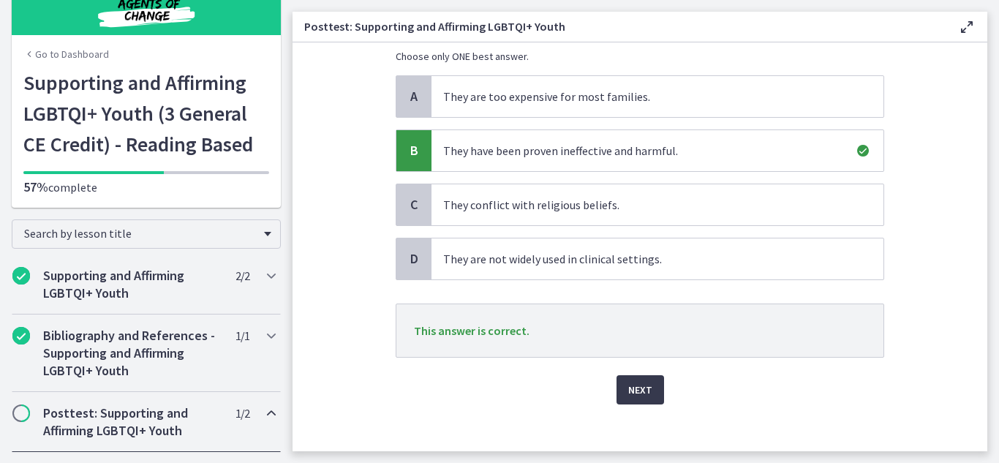
scroll to position [131, 0]
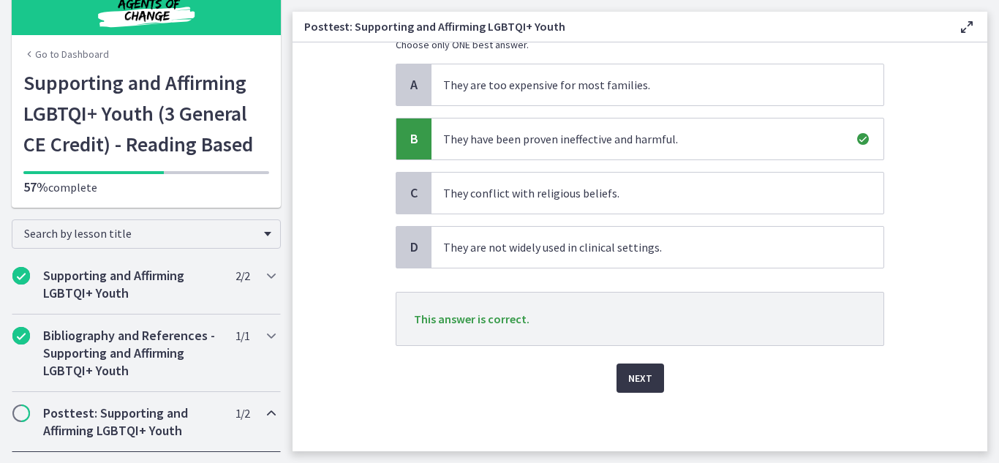
click at [642, 372] on span "Next" at bounding box center [640, 378] width 24 height 18
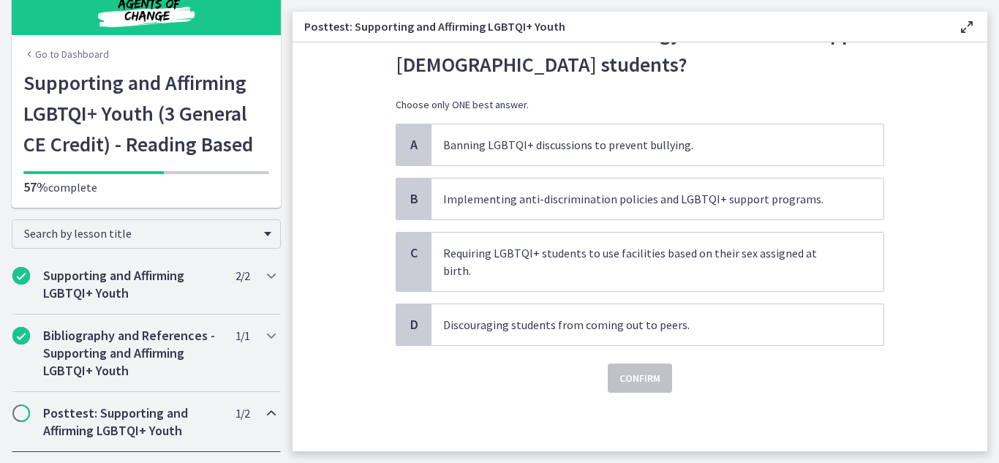
scroll to position [0, 0]
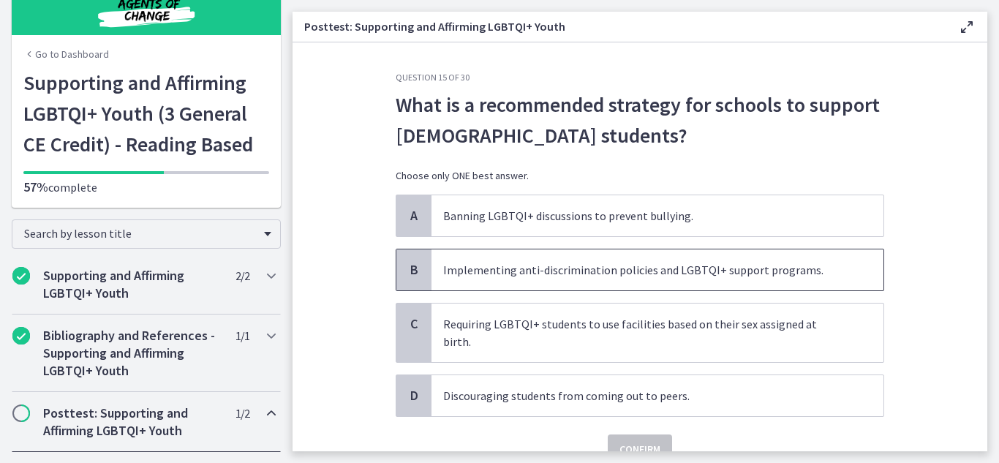
click at [410, 272] on span "B" at bounding box center [414, 270] width 18 height 18
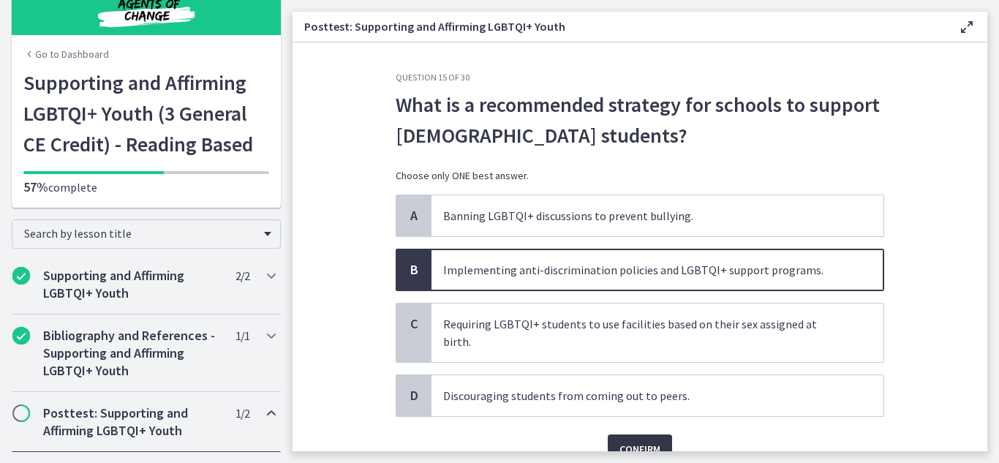
click at [647, 440] on span "Confirm" at bounding box center [640, 449] width 41 height 18
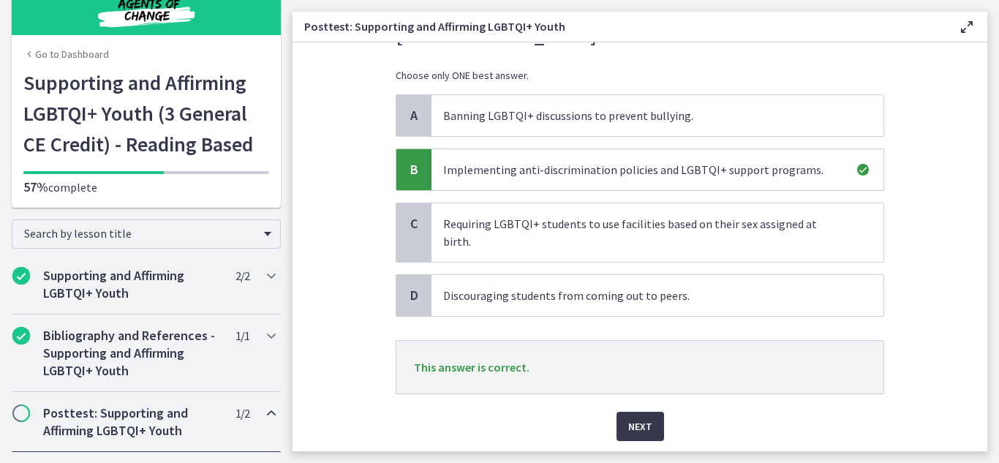
scroll to position [131, 0]
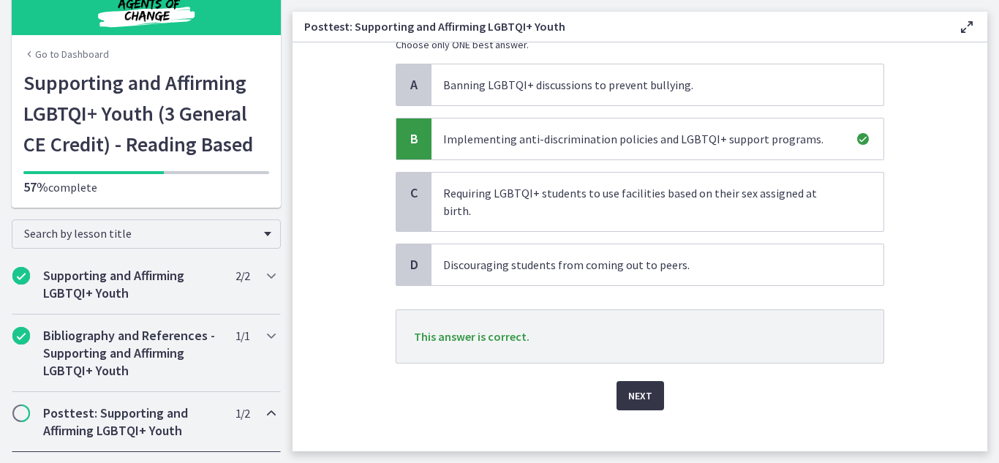
click at [652, 381] on button "Next" at bounding box center [641, 395] width 48 height 29
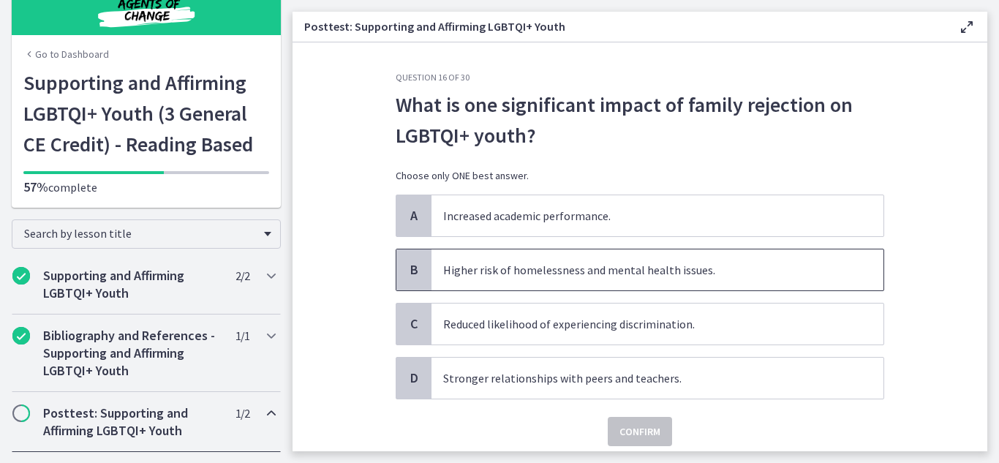
click at [407, 271] on span "B" at bounding box center [414, 270] width 18 height 18
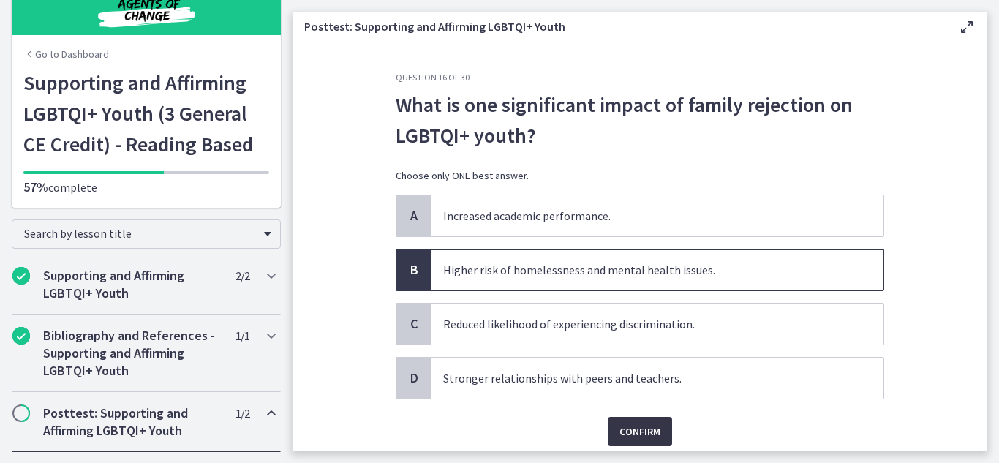
click at [650, 428] on span "Confirm" at bounding box center [640, 432] width 41 height 18
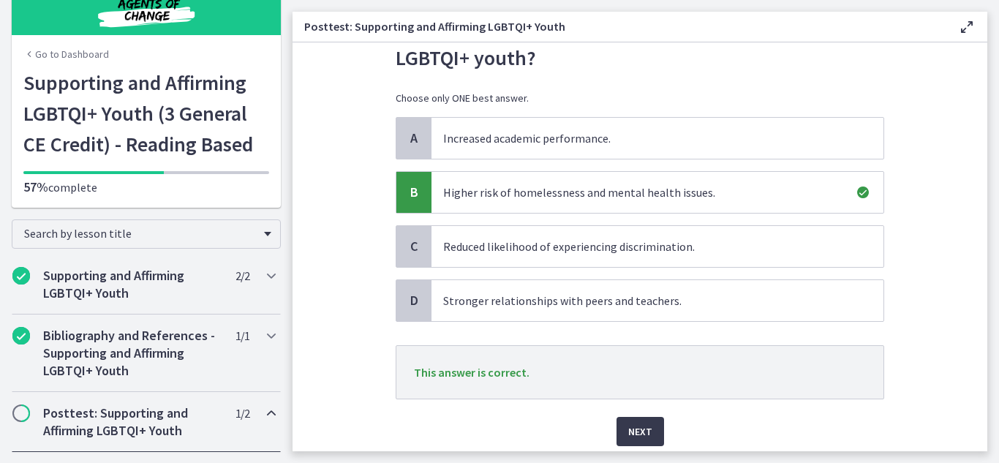
scroll to position [131, 0]
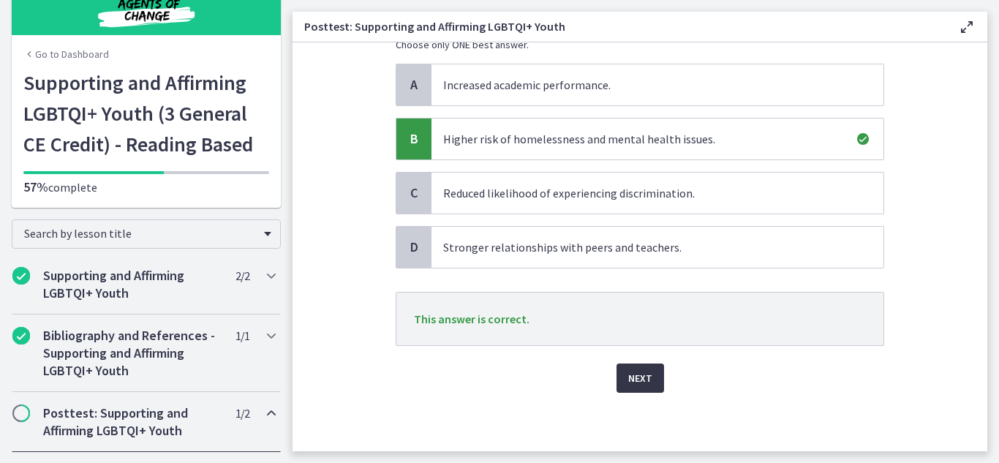
click at [628, 385] on span "Next" at bounding box center [640, 378] width 24 height 18
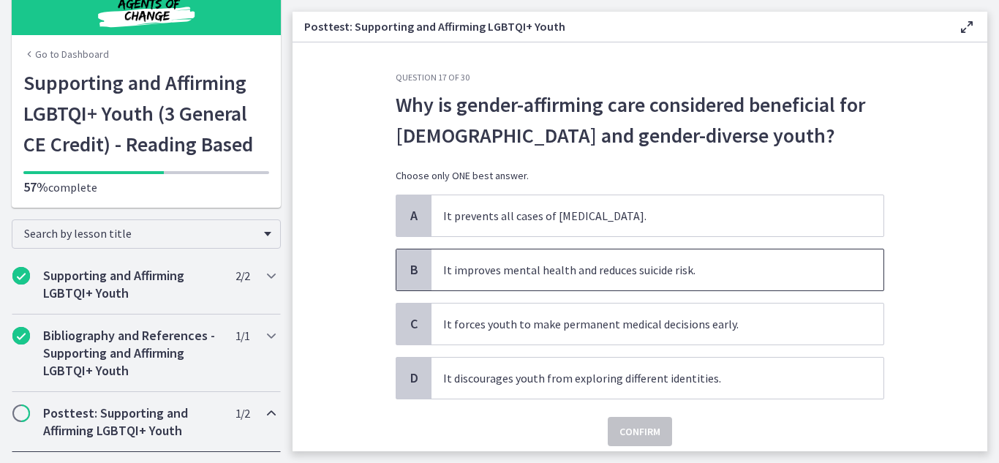
click at [405, 277] on span "B" at bounding box center [414, 270] width 18 height 18
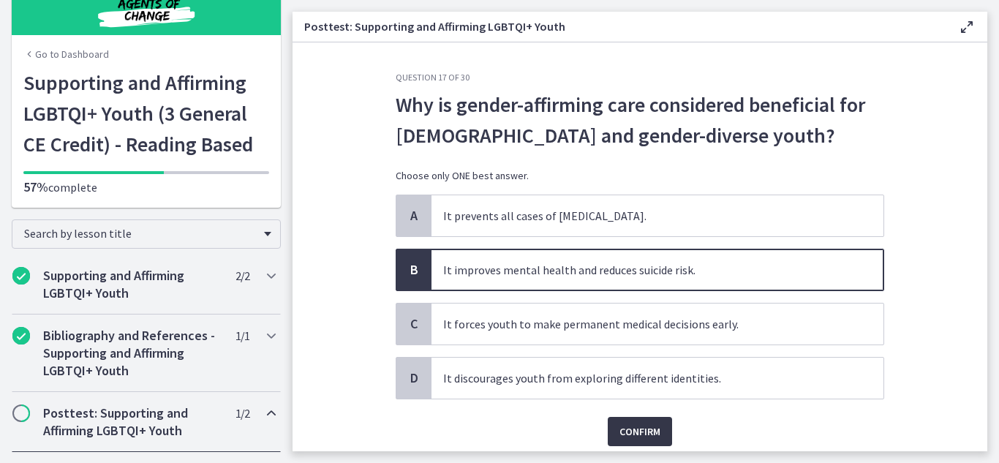
click at [642, 435] on span "Confirm" at bounding box center [640, 432] width 41 height 18
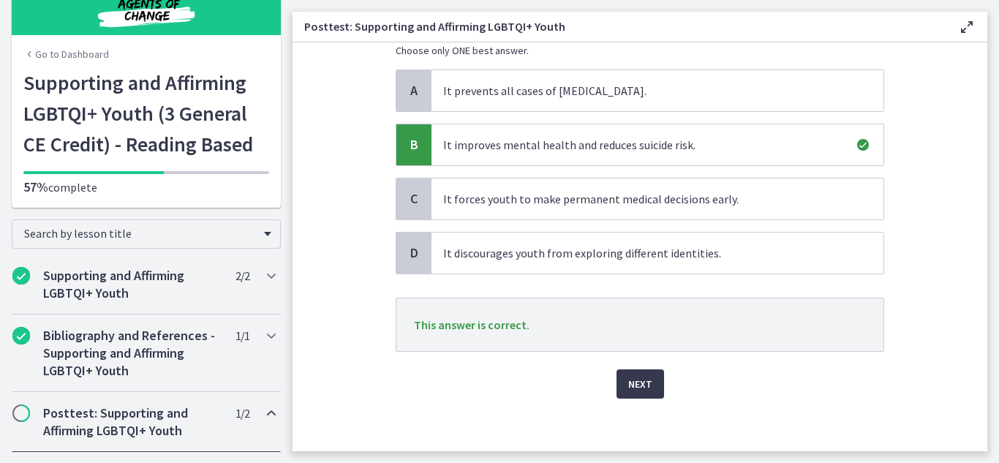
scroll to position [131, 0]
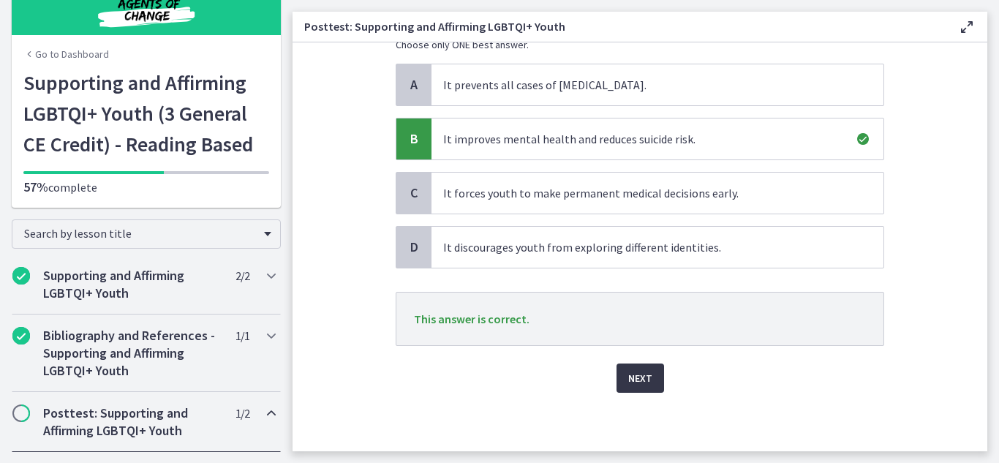
click at [630, 382] on span "Next" at bounding box center [640, 378] width 24 height 18
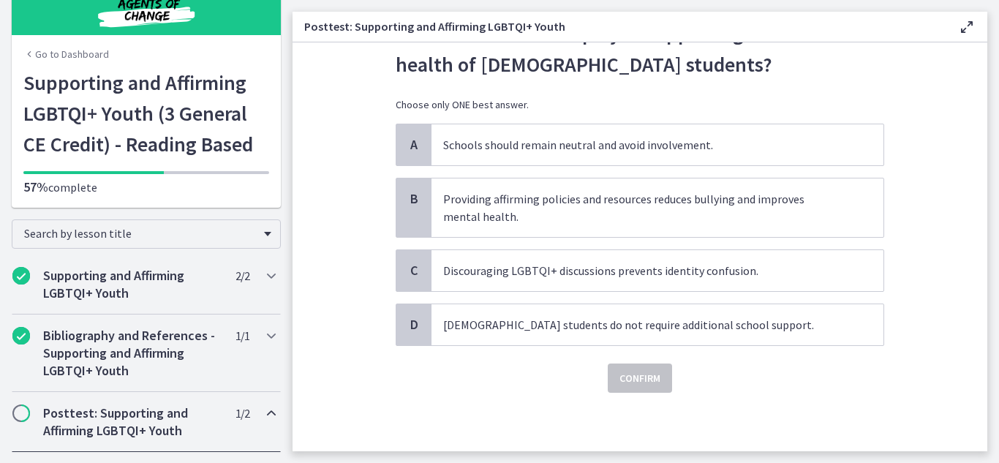
scroll to position [0, 0]
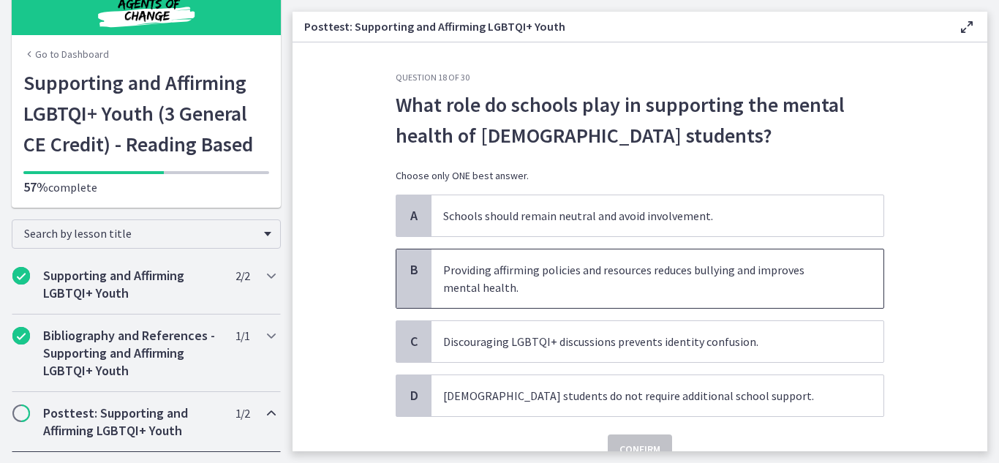
click at [402, 282] on div "B" at bounding box center [413, 278] width 35 height 59
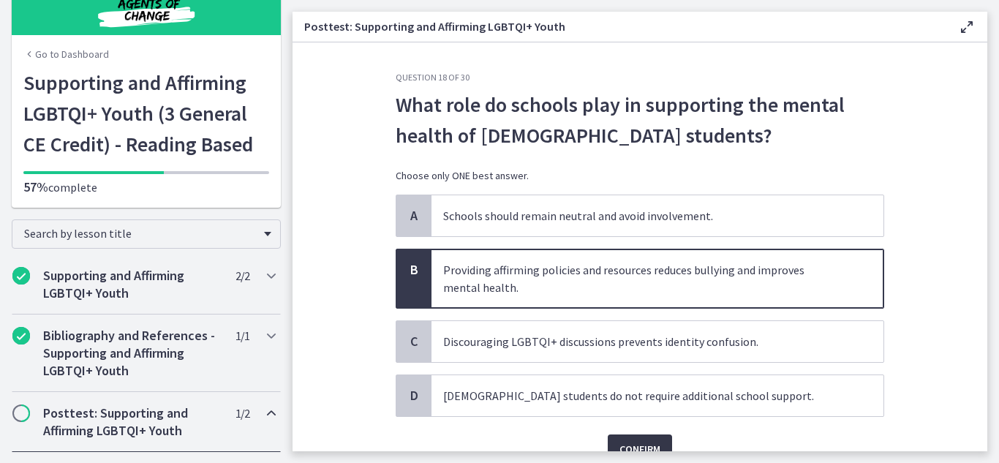
click at [624, 443] on span "Confirm" at bounding box center [640, 449] width 41 height 18
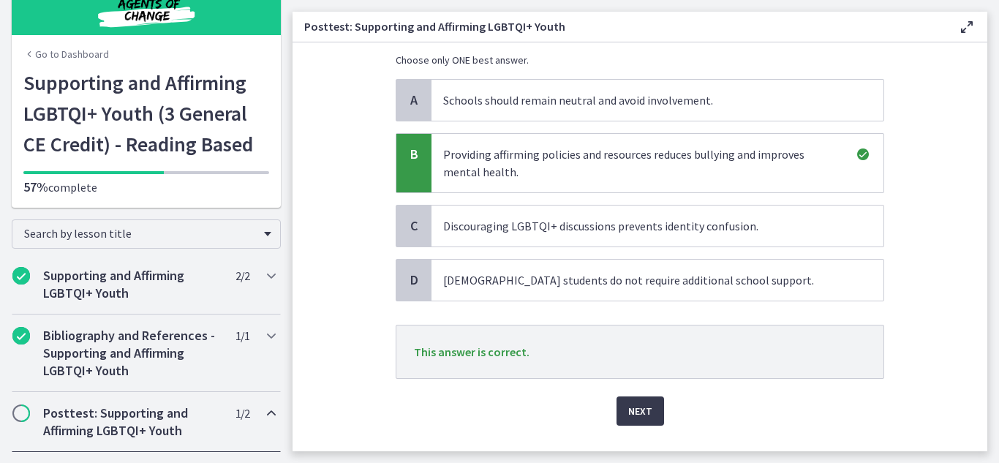
scroll to position [129, 0]
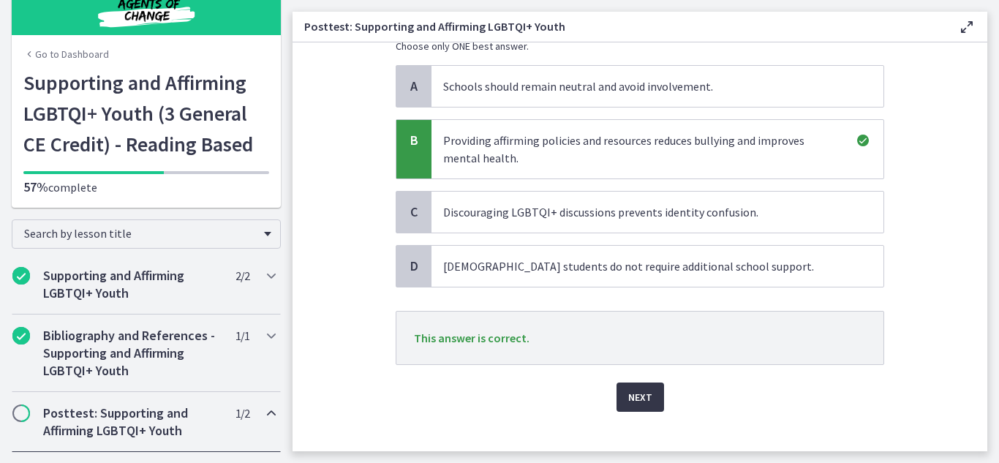
click at [650, 394] on button "Next" at bounding box center [641, 397] width 48 height 29
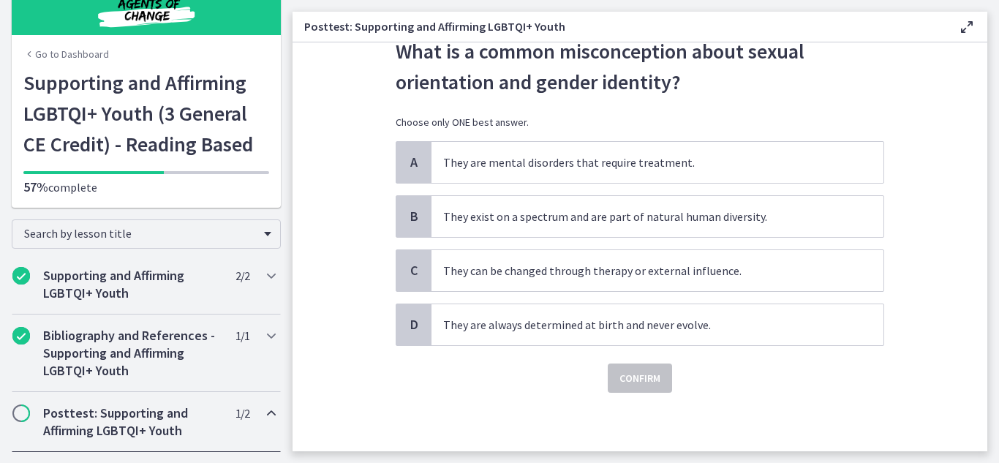
scroll to position [0, 0]
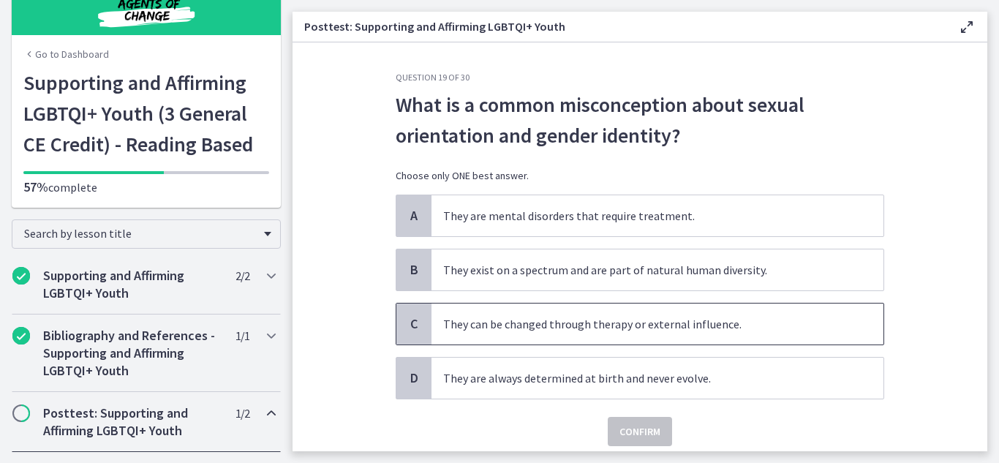
click at [405, 323] on span "C" at bounding box center [414, 324] width 18 height 18
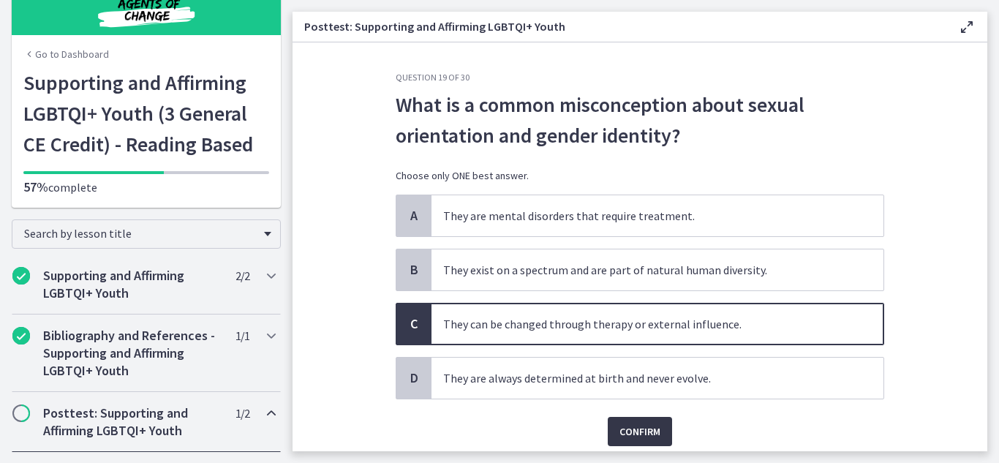
click at [627, 428] on span "Confirm" at bounding box center [640, 432] width 41 height 18
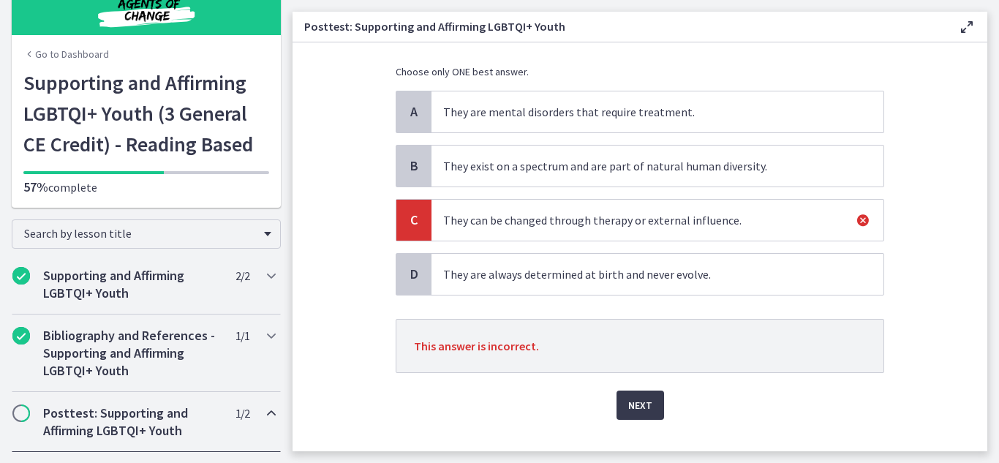
scroll to position [131, 0]
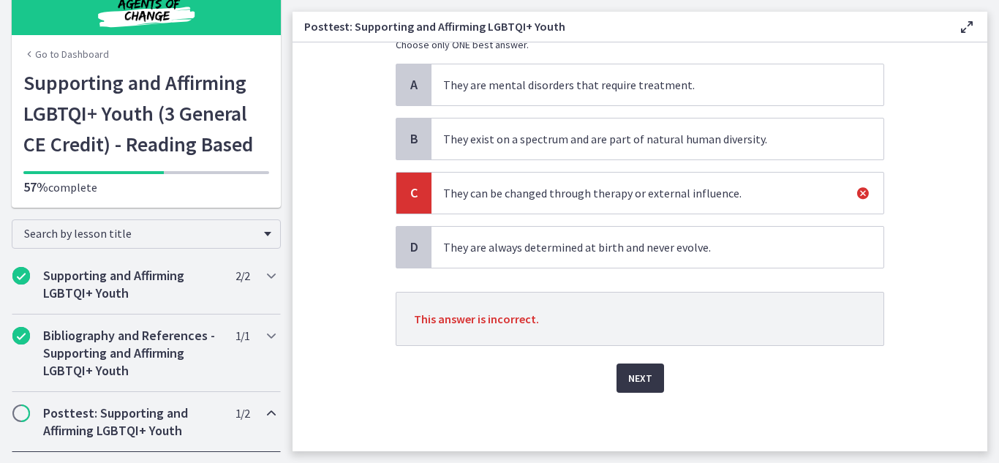
click at [644, 375] on span "Next" at bounding box center [640, 378] width 24 height 18
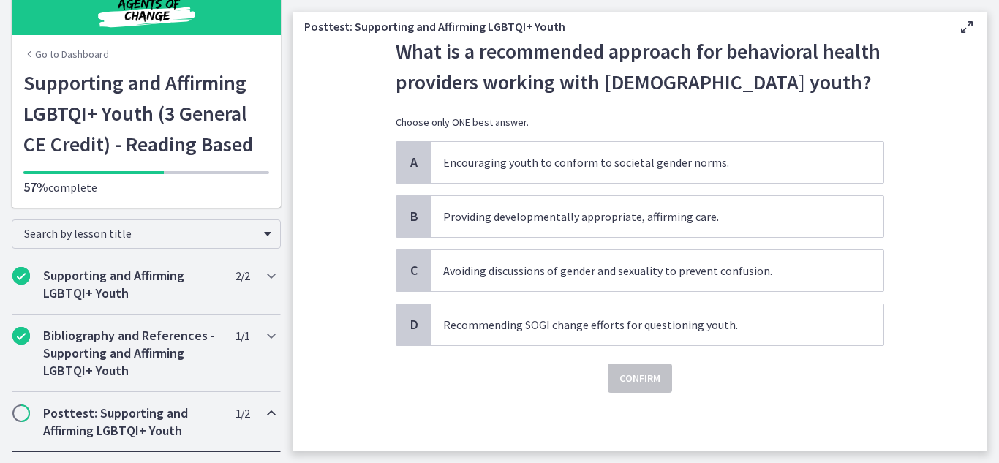
scroll to position [0, 0]
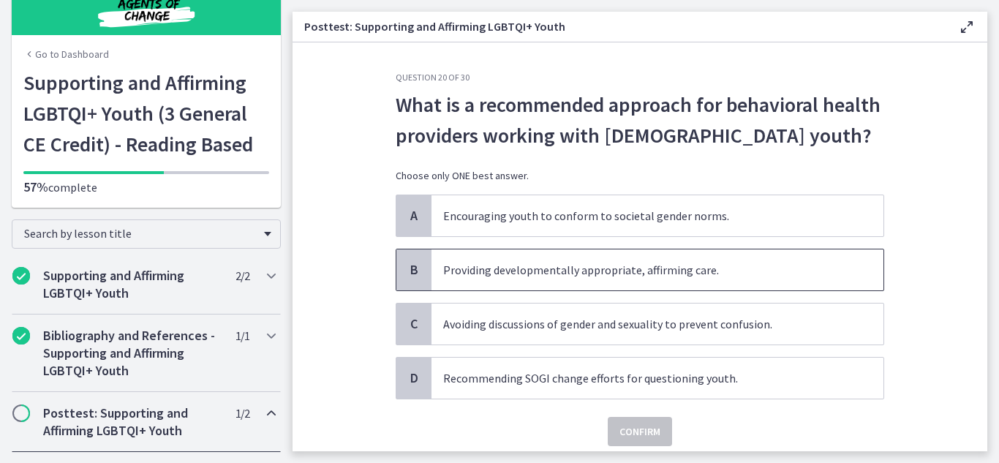
click at [407, 271] on span "B" at bounding box center [414, 270] width 18 height 18
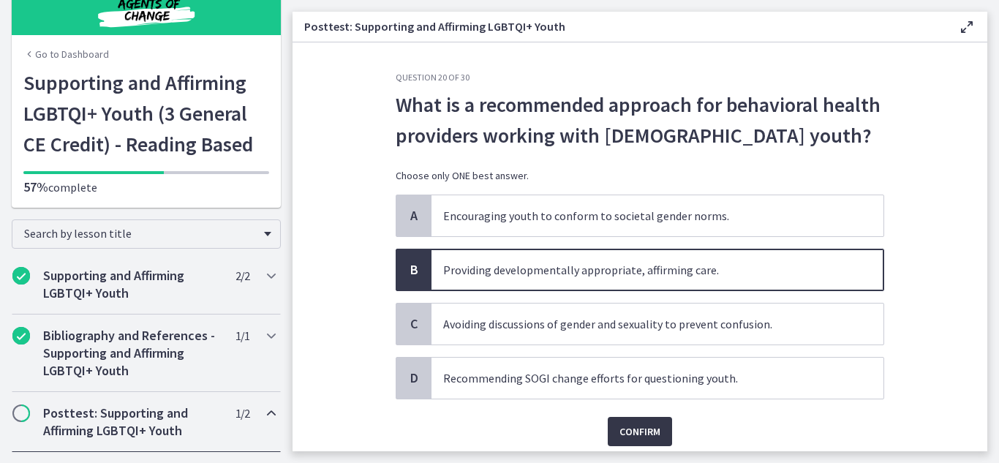
click at [643, 432] on span "Confirm" at bounding box center [640, 432] width 41 height 18
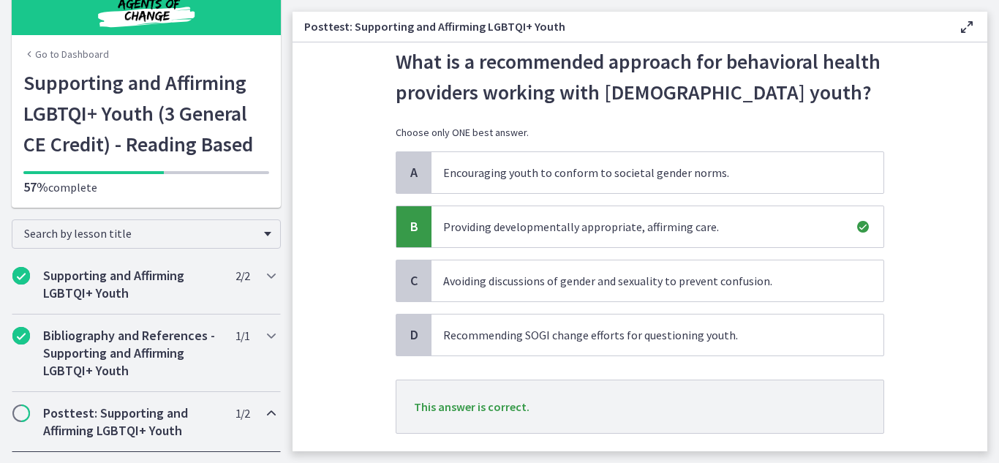
scroll to position [131, 0]
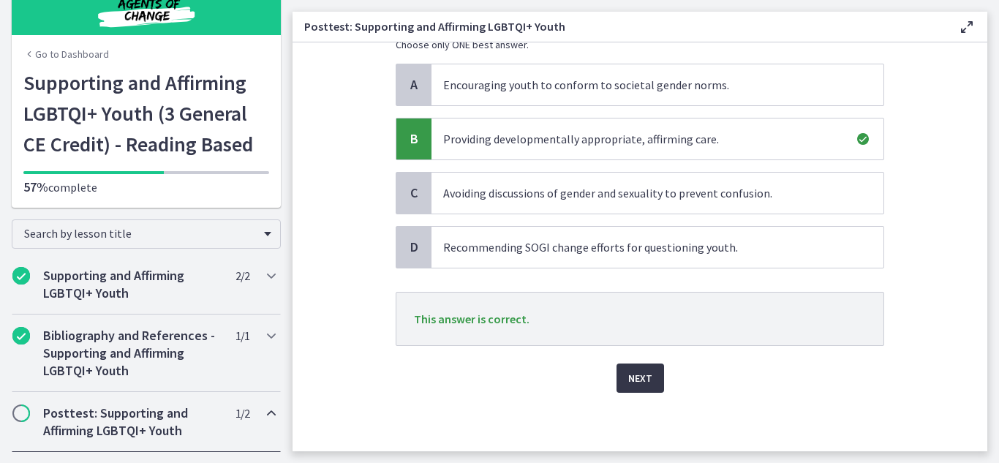
click at [652, 377] on button "Next" at bounding box center [641, 378] width 48 height 29
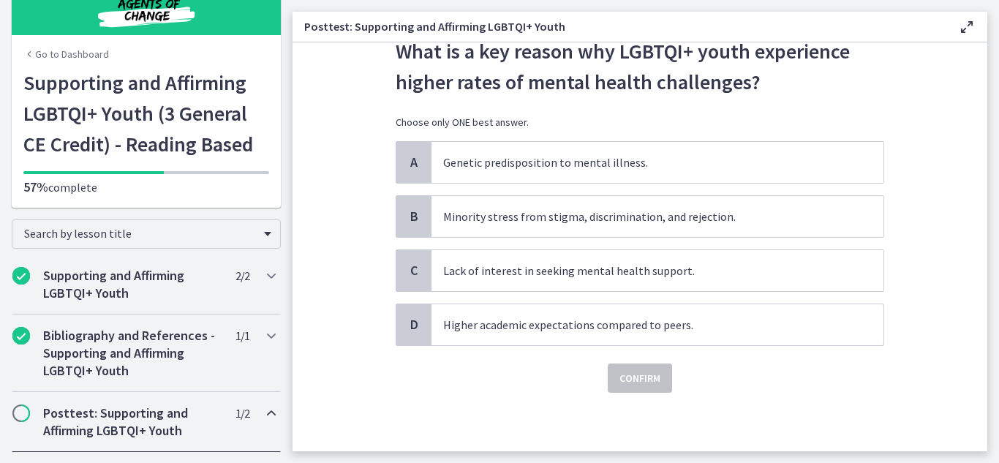
scroll to position [0, 0]
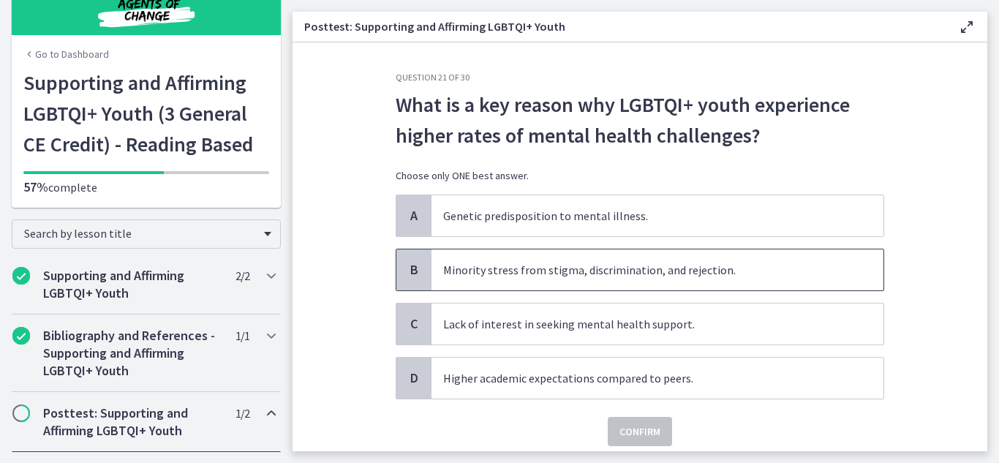
click at [416, 263] on span "B" at bounding box center [414, 270] width 18 height 18
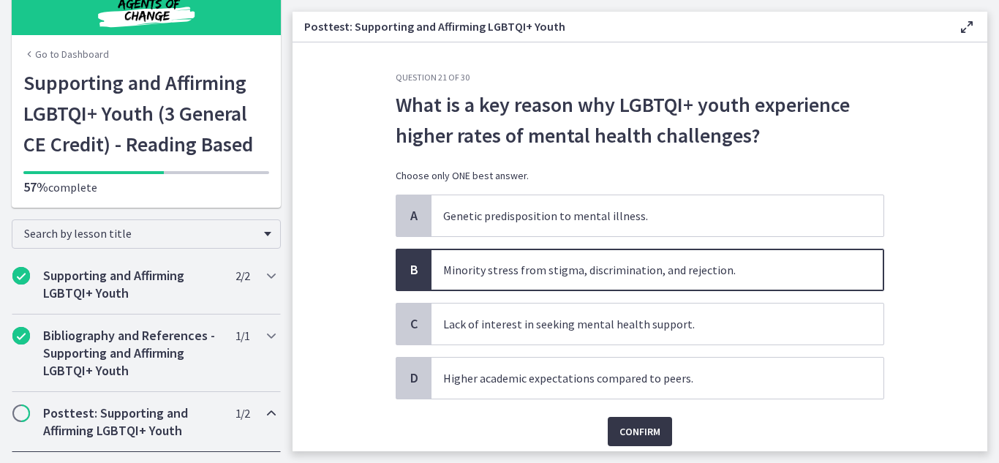
click at [627, 432] on span "Confirm" at bounding box center [640, 432] width 41 height 18
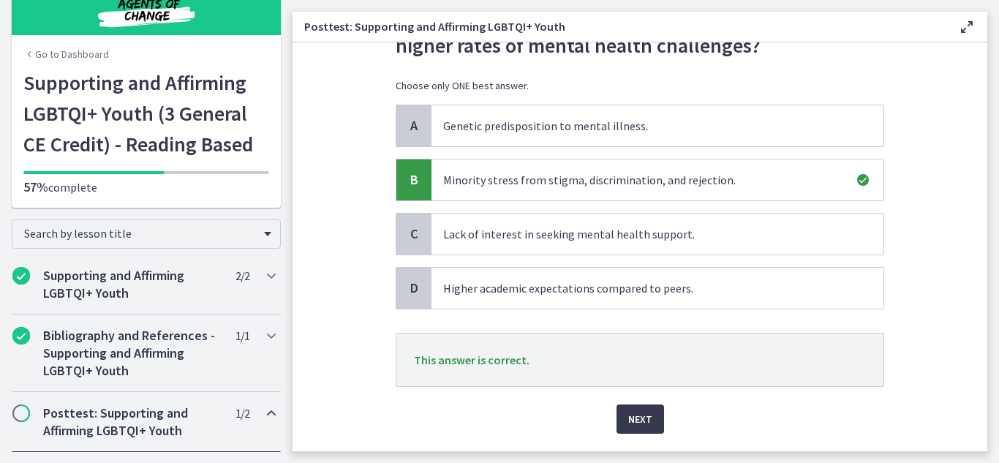
scroll to position [131, 0]
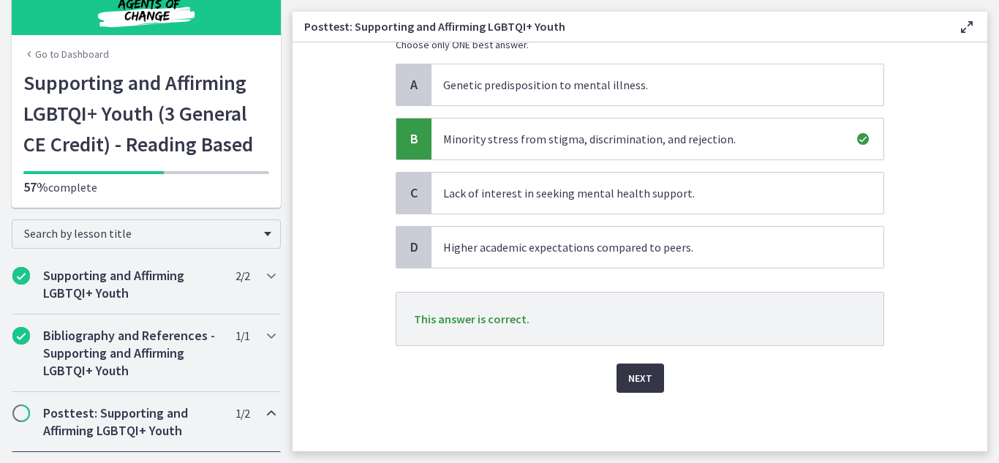
click at [639, 388] on button "Next" at bounding box center [641, 378] width 48 height 29
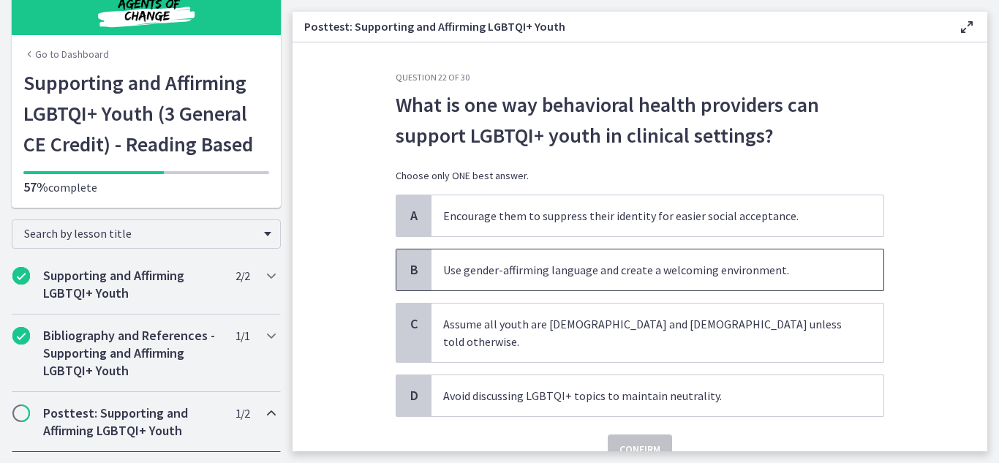
click at [423, 267] on div "B" at bounding box center [413, 269] width 35 height 41
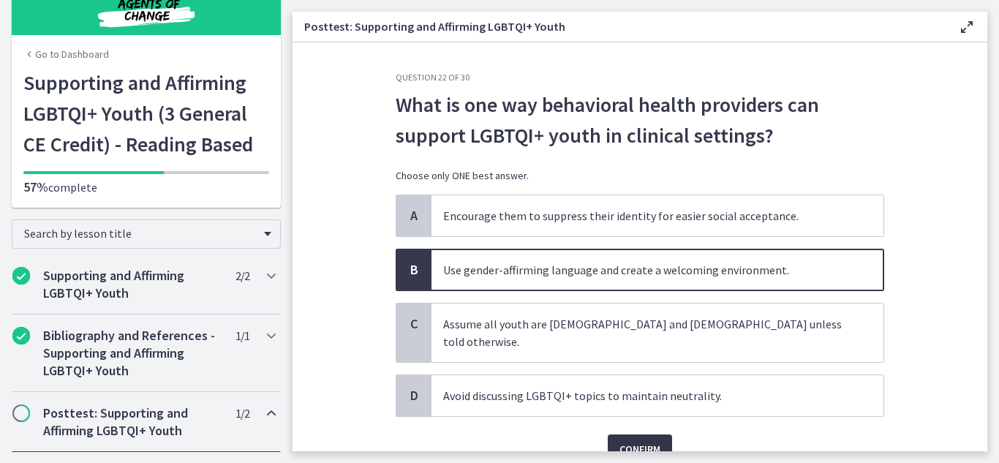
click at [635, 440] on span "Confirm" at bounding box center [640, 449] width 41 height 18
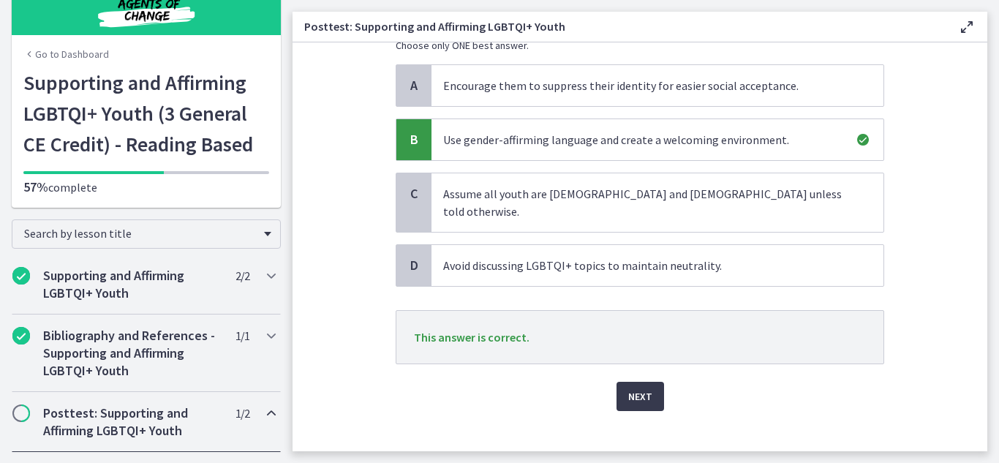
scroll to position [131, 0]
click at [649, 381] on button "Next" at bounding box center [641, 395] width 48 height 29
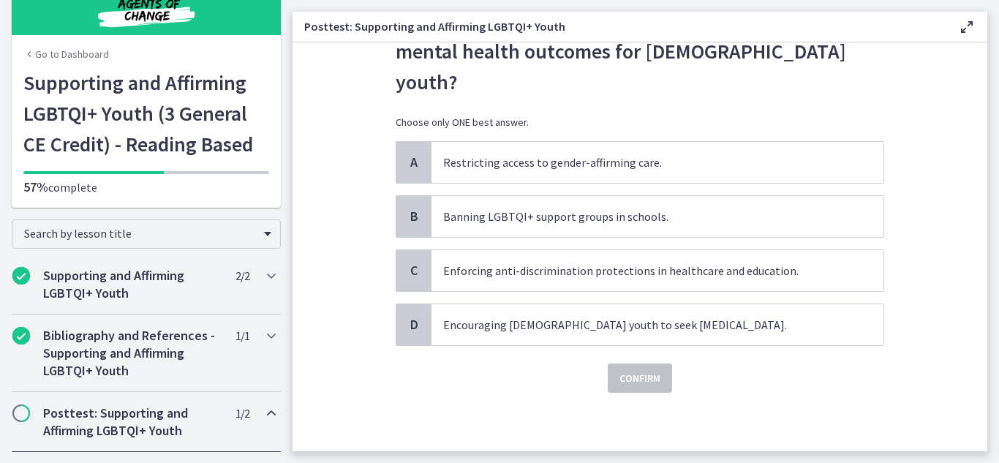
scroll to position [0, 0]
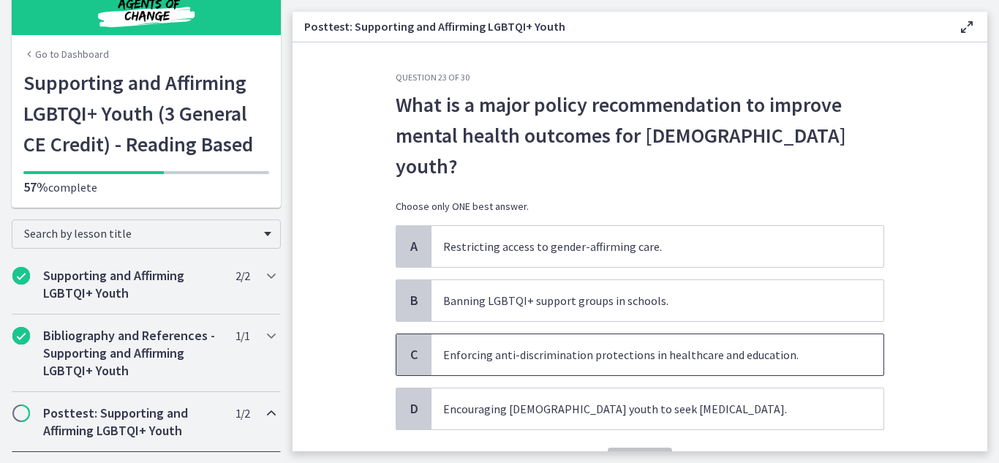
click at [413, 346] on span "C" at bounding box center [414, 355] width 18 height 18
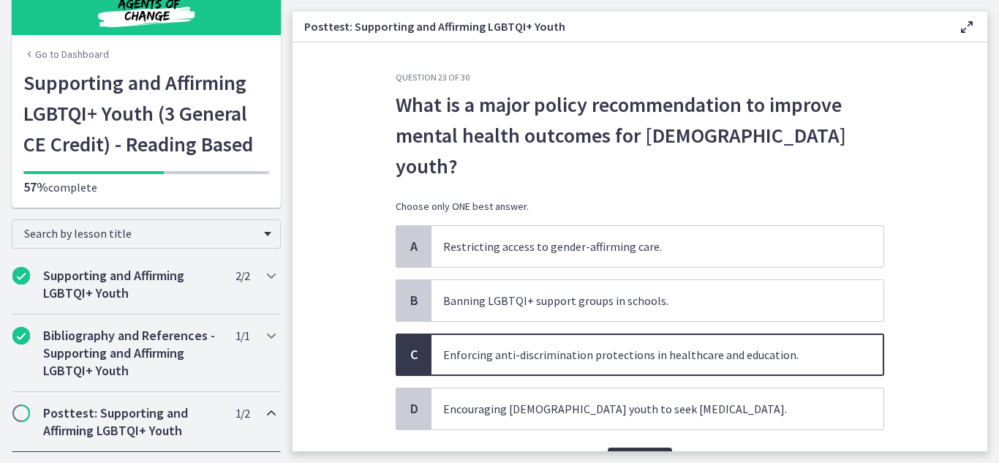
click at [625, 454] on span "Confirm" at bounding box center [640, 463] width 41 height 18
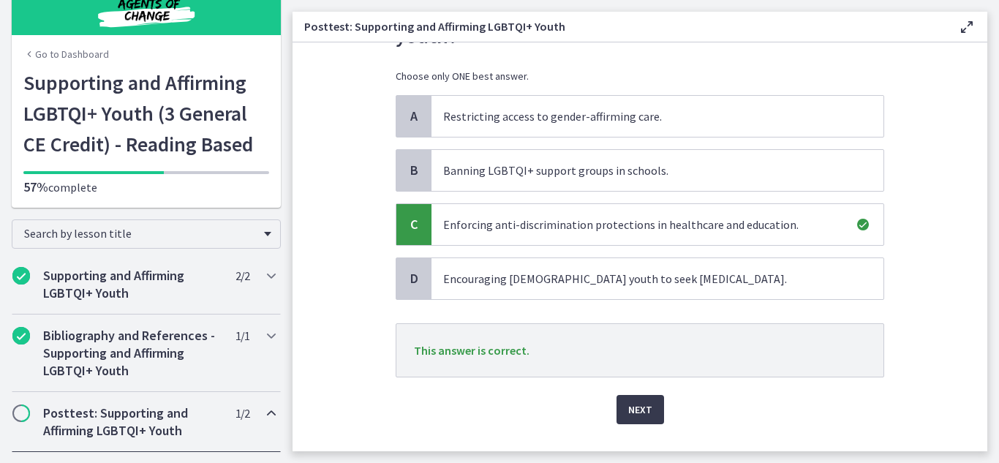
scroll to position [131, 0]
click at [647, 394] on button "Next" at bounding box center [641, 408] width 48 height 29
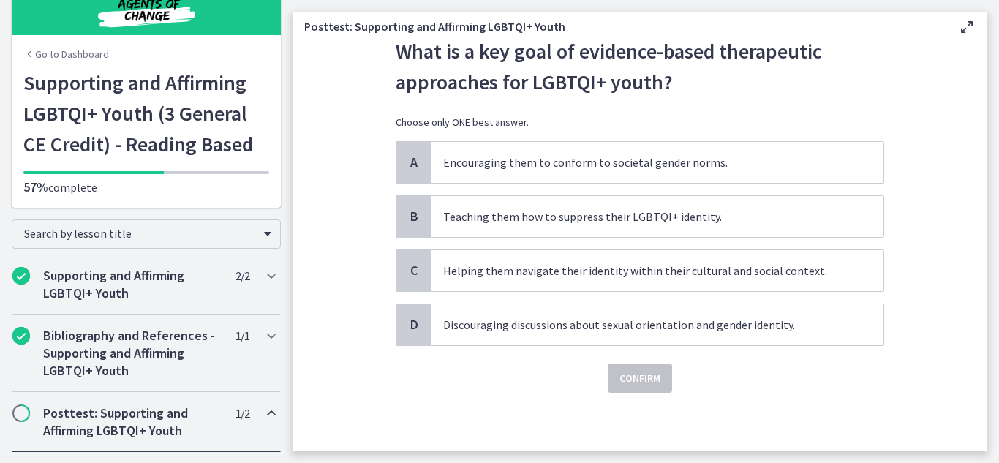
scroll to position [0, 0]
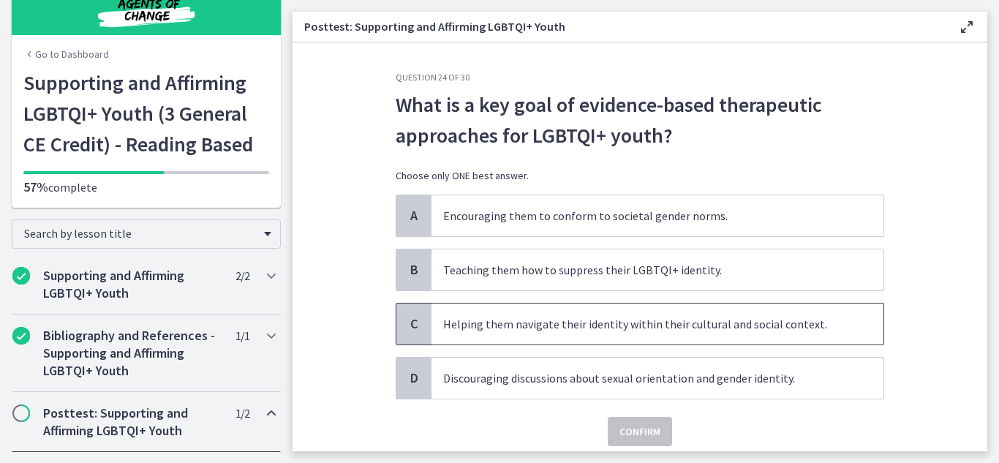
click at [410, 320] on span "C" at bounding box center [414, 324] width 18 height 18
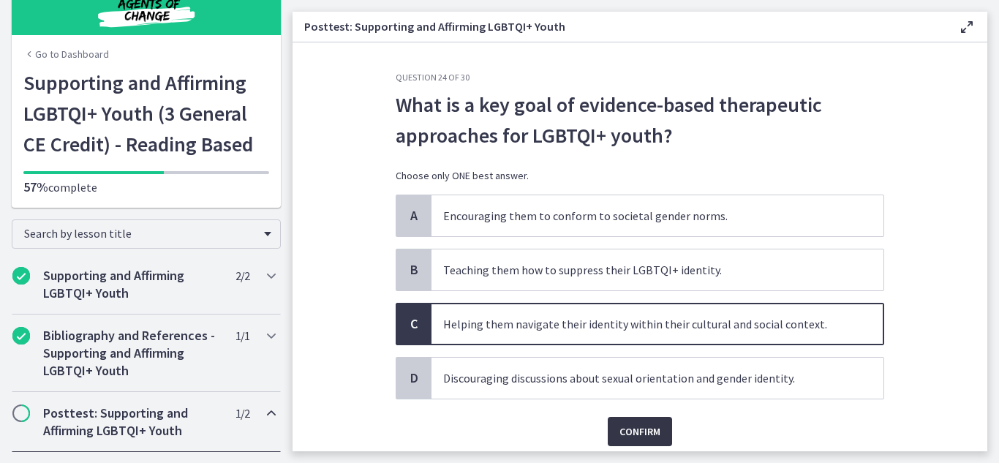
click at [636, 435] on span "Confirm" at bounding box center [640, 432] width 41 height 18
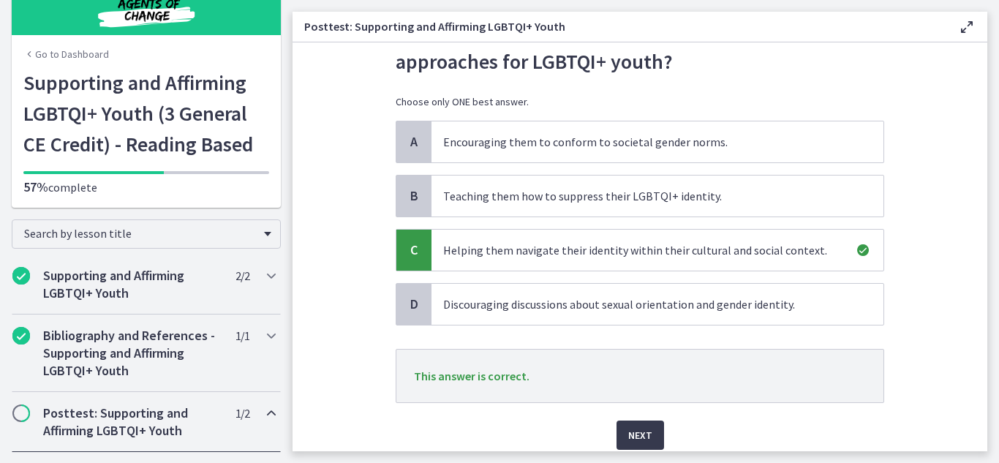
scroll to position [131, 0]
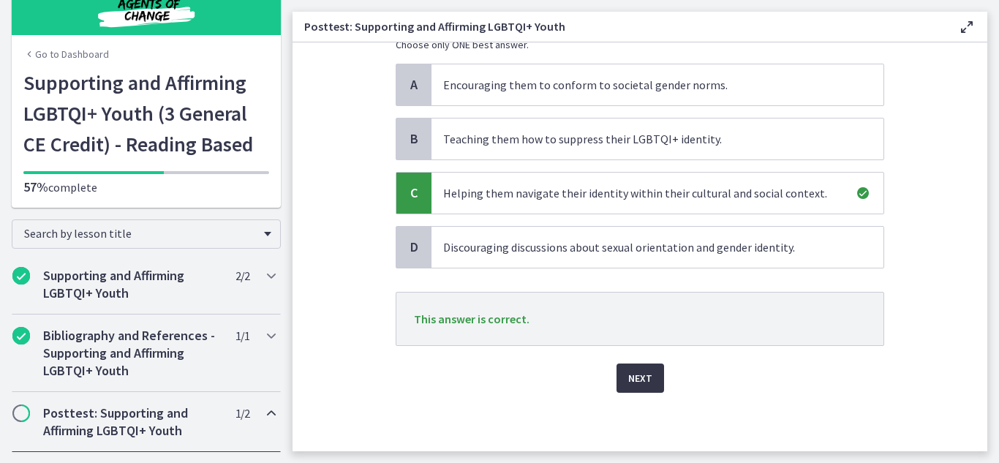
click at [633, 369] on span "Next" at bounding box center [640, 378] width 24 height 18
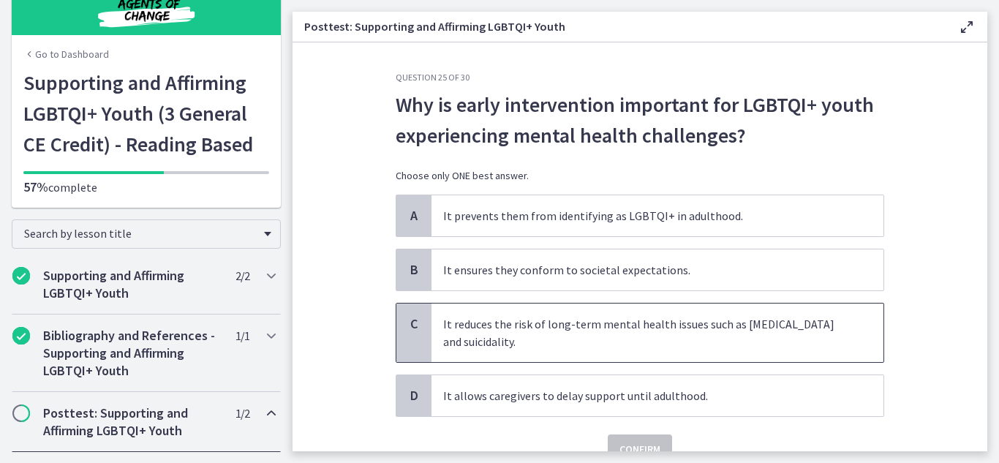
click at [407, 344] on div "C" at bounding box center [413, 333] width 35 height 59
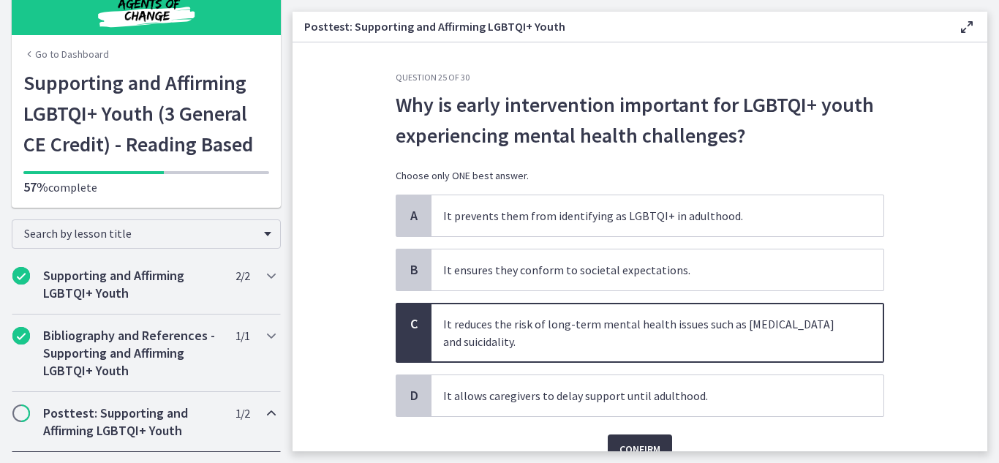
click at [651, 443] on span "Confirm" at bounding box center [640, 449] width 41 height 18
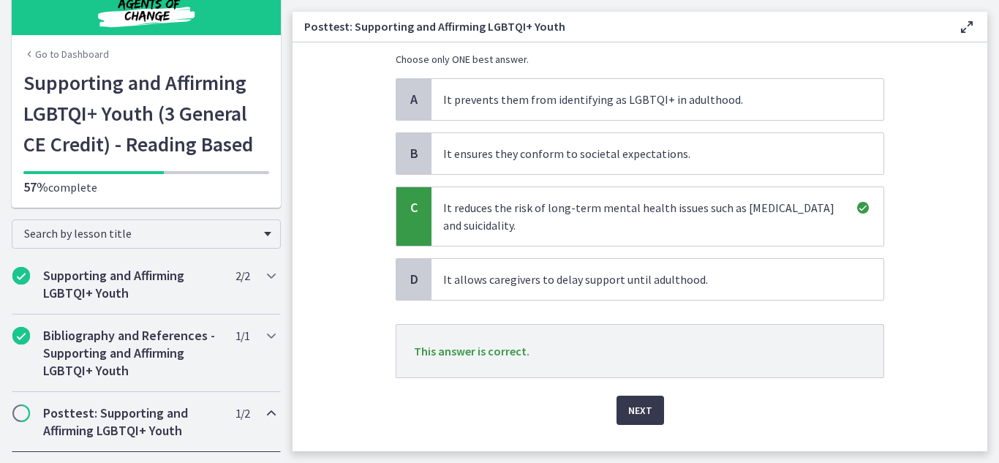
scroll to position [149, 0]
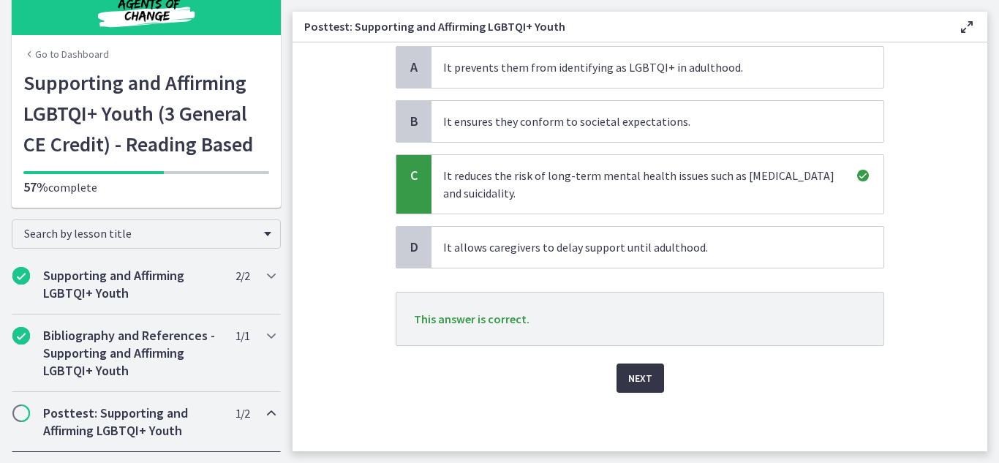
click at [628, 380] on span "Next" at bounding box center [640, 378] width 24 height 18
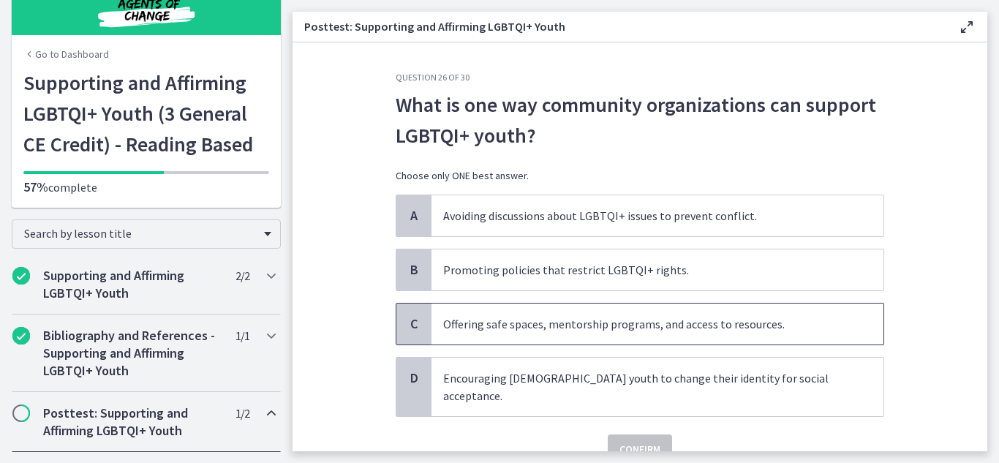
click at [414, 325] on span "C" at bounding box center [414, 324] width 18 height 18
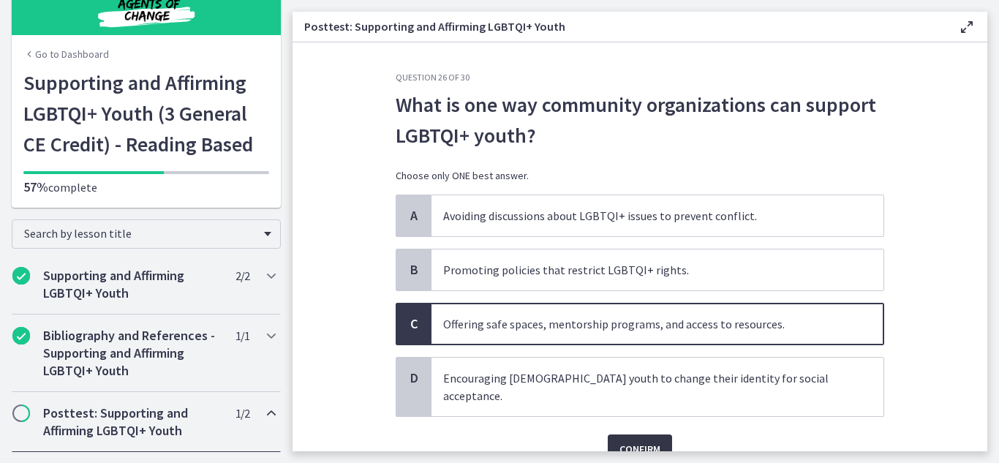
click at [634, 440] on span "Confirm" at bounding box center [640, 449] width 41 height 18
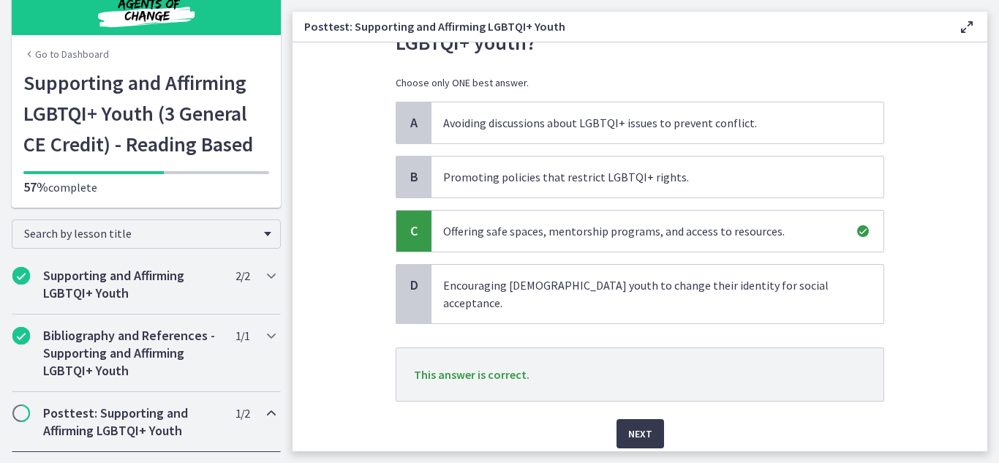
scroll to position [131, 0]
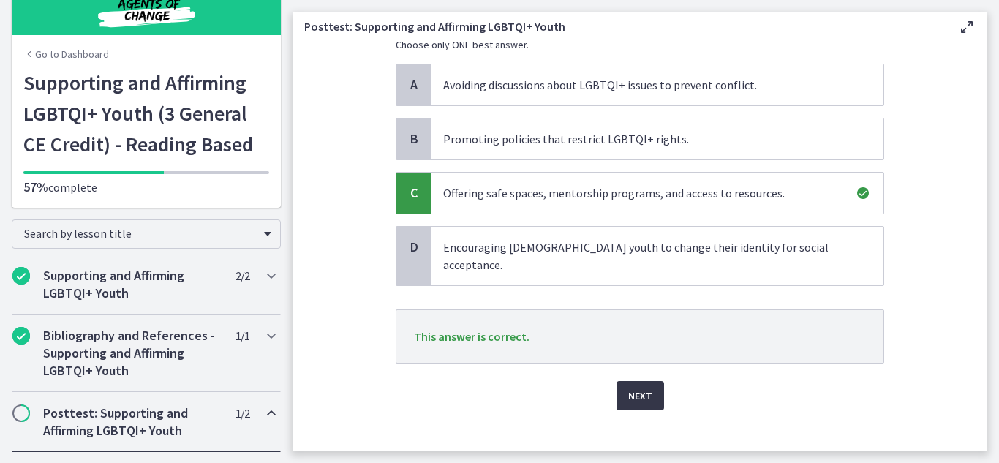
click at [644, 387] on span "Next" at bounding box center [640, 396] width 24 height 18
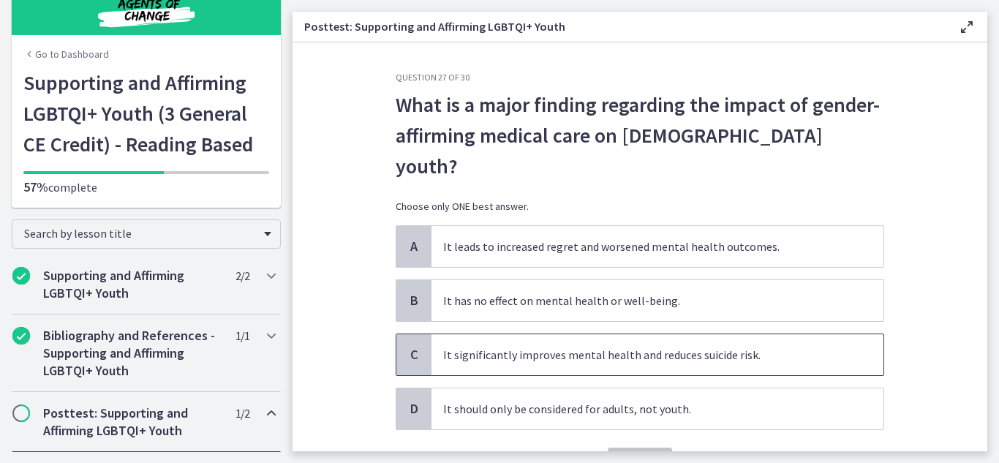
click at [415, 346] on span "C" at bounding box center [414, 355] width 18 height 18
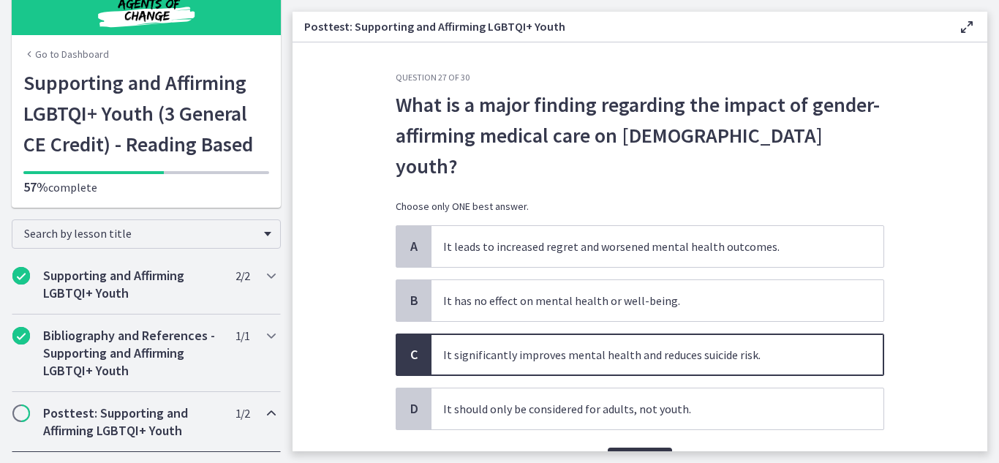
click at [648, 454] on span "Confirm" at bounding box center [640, 463] width 41 height 18
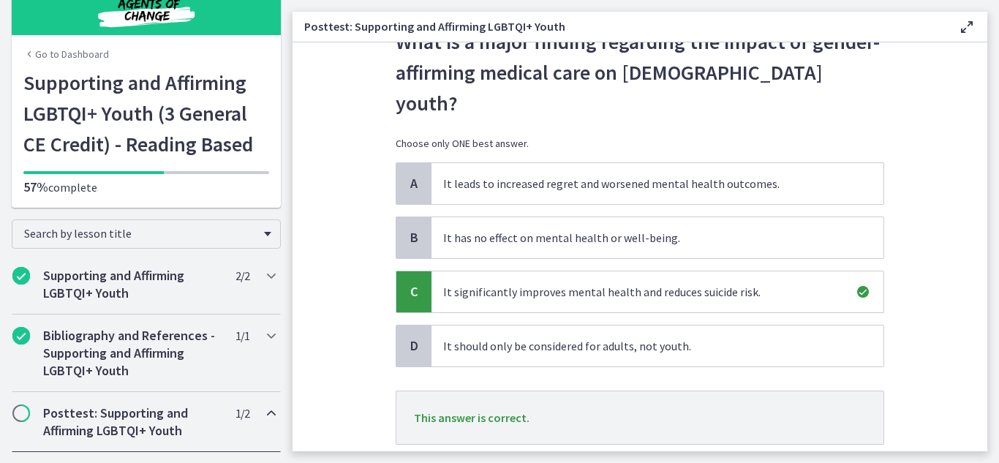
scroll to position [131, 0]
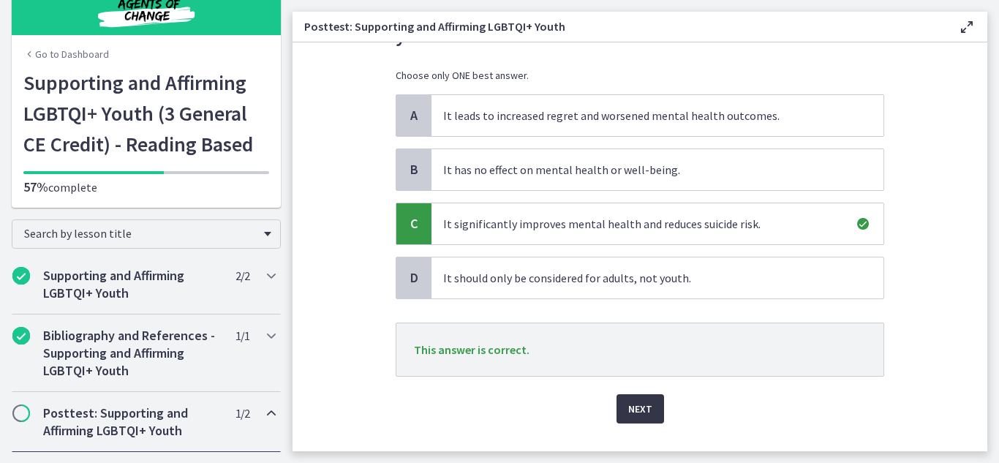
click at [620, 394] on button "Next" at bounding box center [641, 408] width 48 height 29
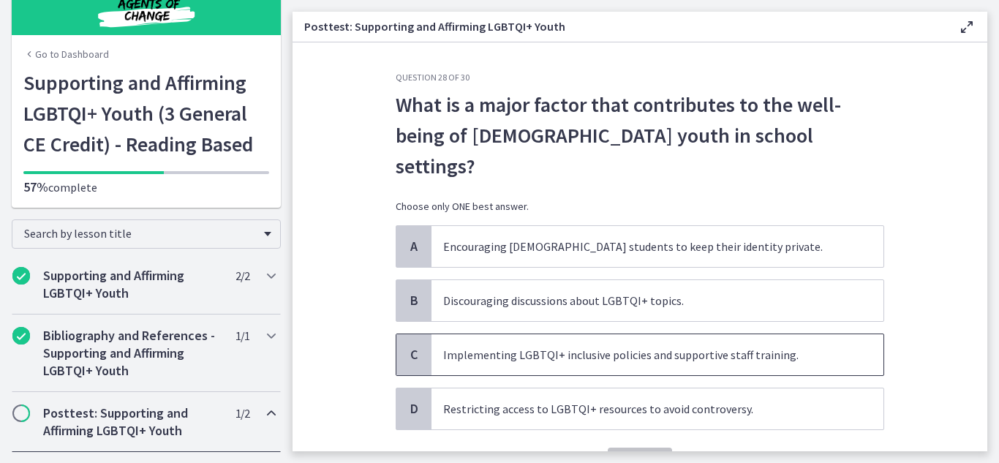
click at [405, 346] on span "C" at bounding box center [414, 355] width 18 height 18
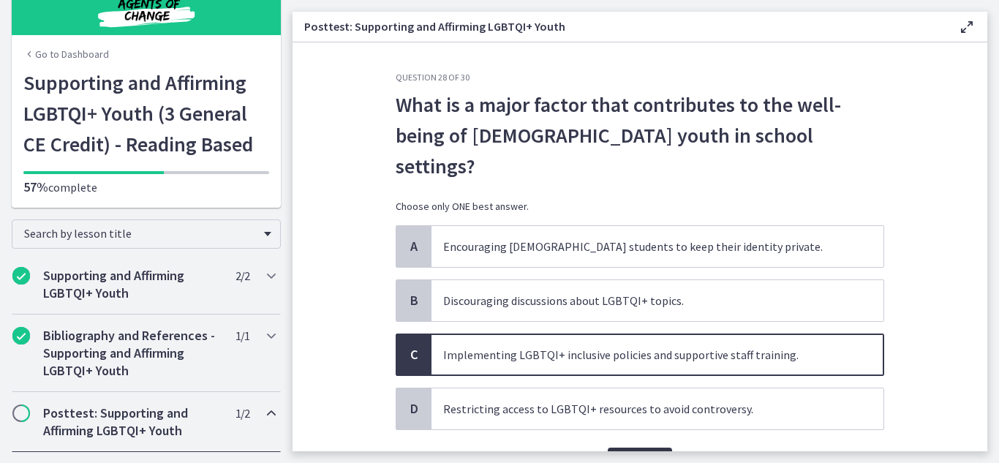
click at [625, 454] on span "Confirm" at bounding box center [640, 463] width 41 height 18
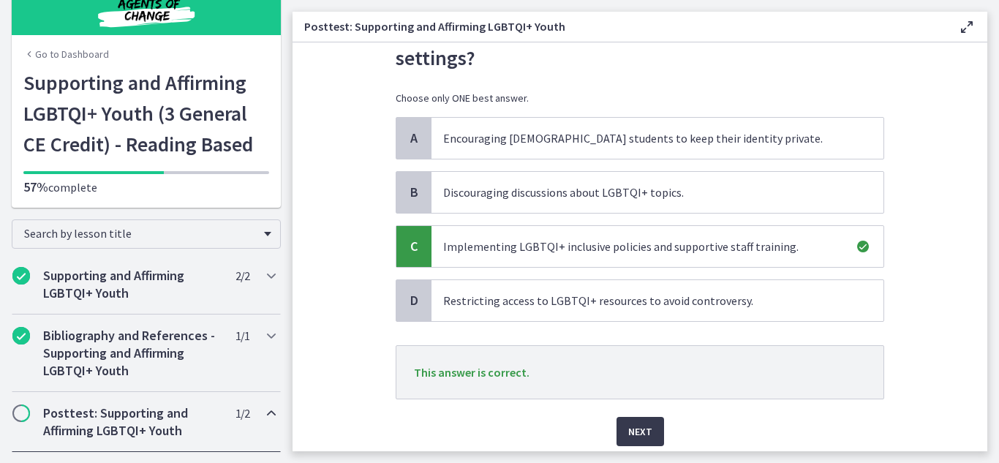
scroll to position [131, 0]
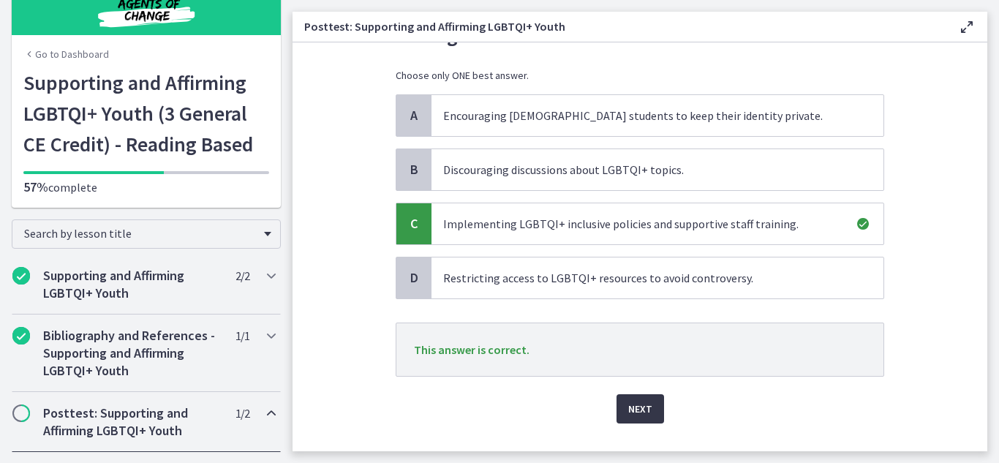
click at [634, 400] on span "Next" at bounding box center [640, 409] width 24 height 18
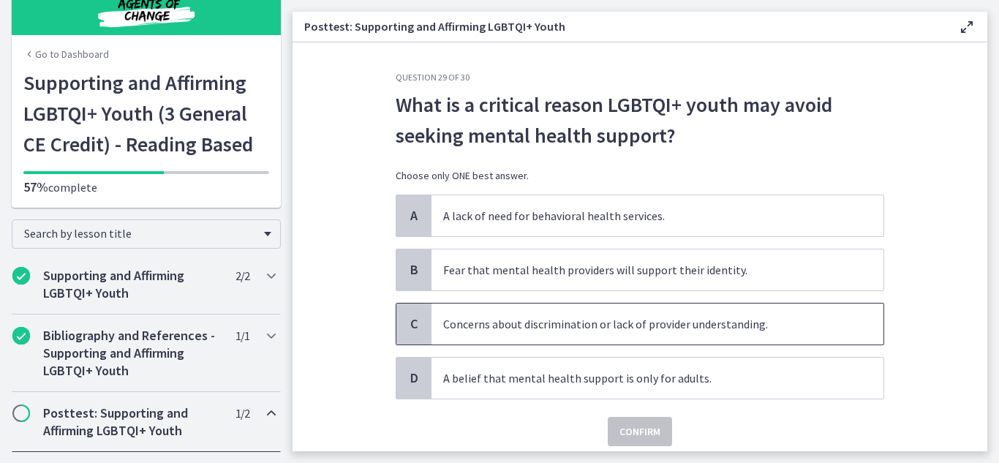
click at [416, 320] on span "C" at bounding box center [414, 324] width 18 height 18
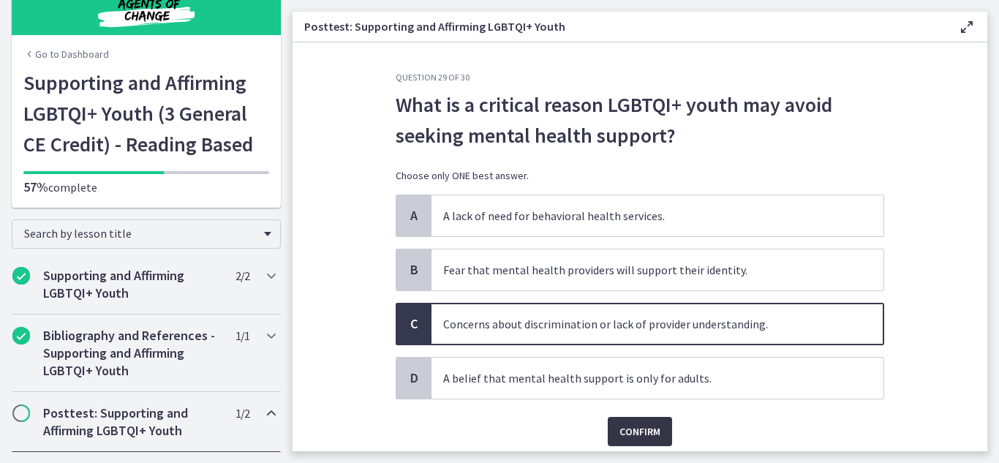
click at [644, 426] on span "Confirm" at bounding box center [640, 432] width 41 height 18
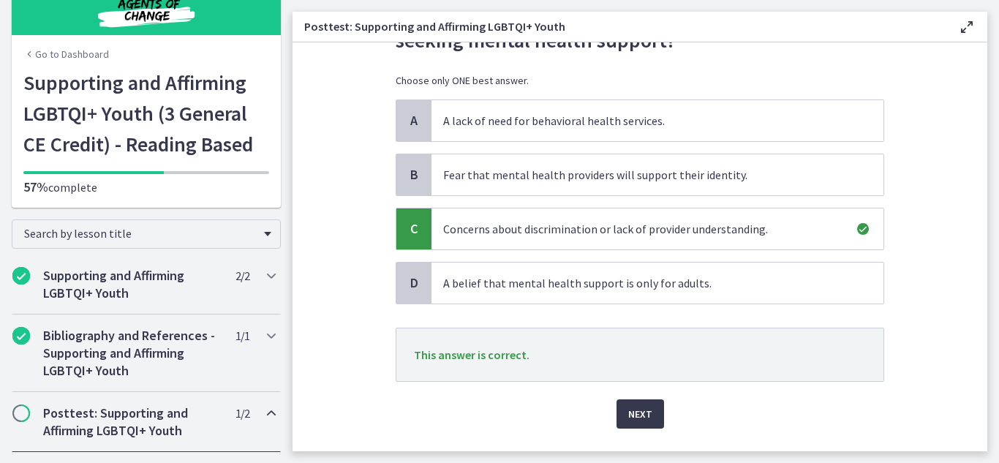
scroll to position [131, 0]
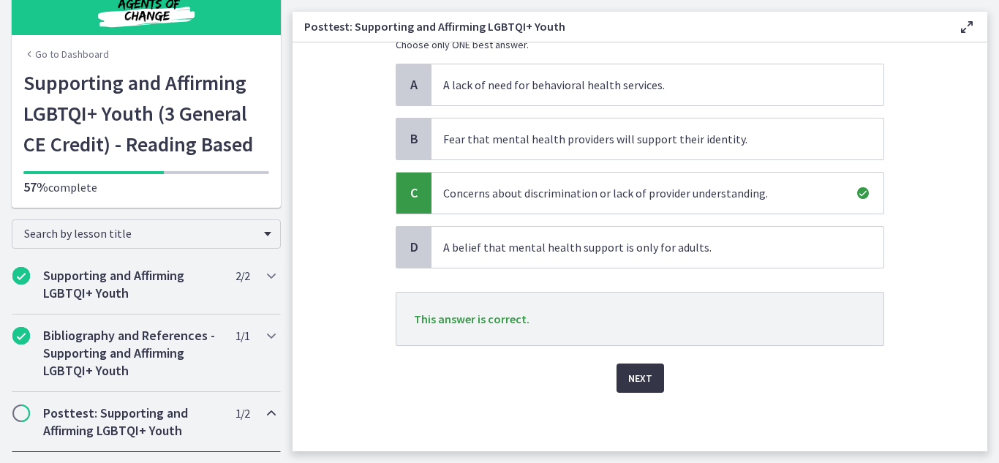
click at [643, 385] on span "Next" at bounding box center [640, 378] width 24 height 18
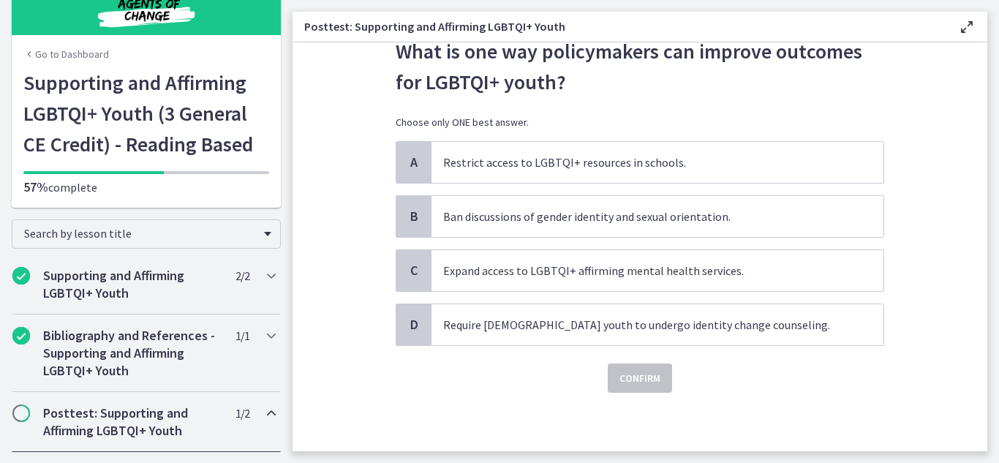
scroll to position [0, 0]
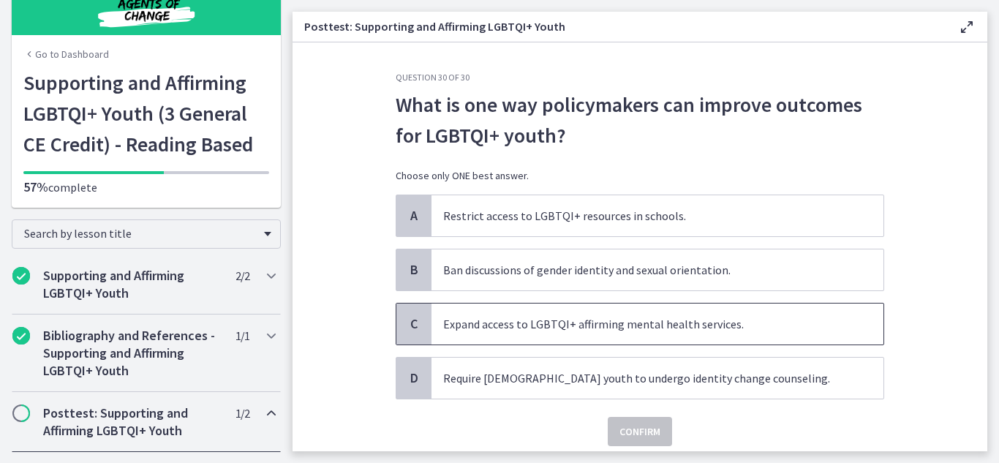
click at [424, 328] on div "C" at bounding box center [413, 324] width 35 height 41
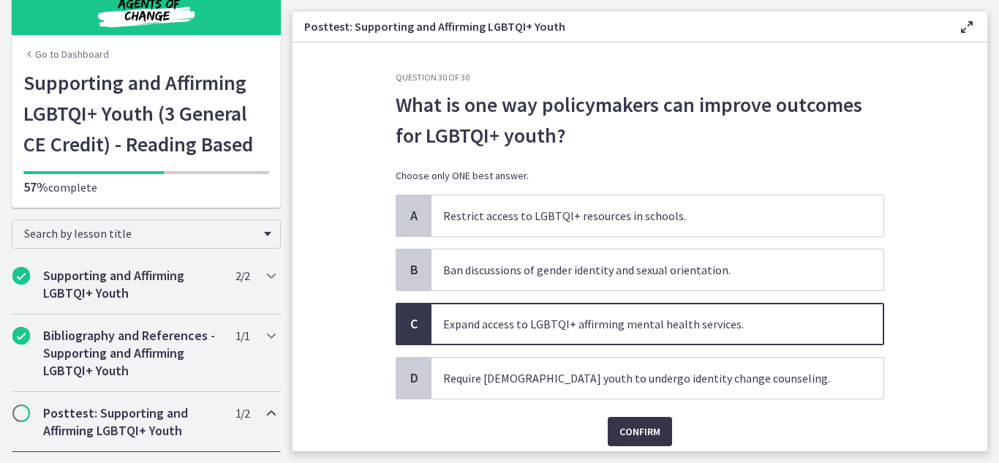
click at [634, 429] on span "Confirm" at bounding box center [640, 432] width 41 height 18
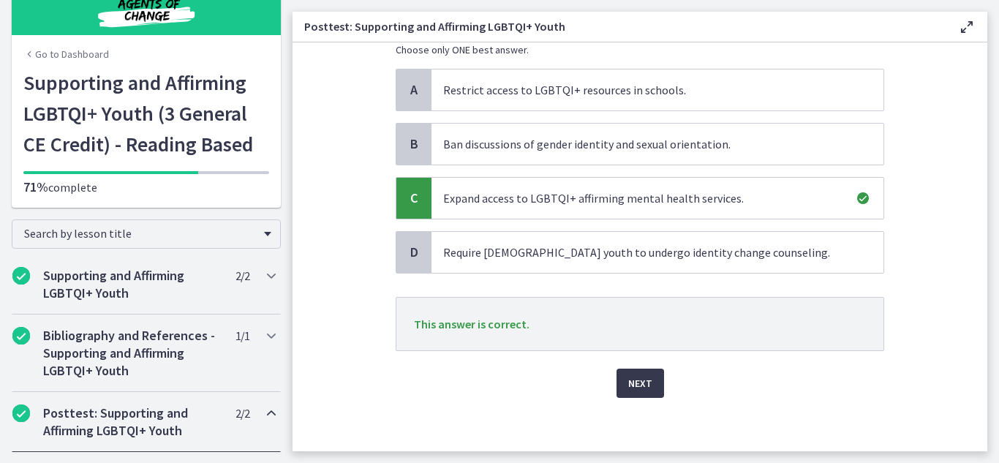
scroll to position [131, 0]
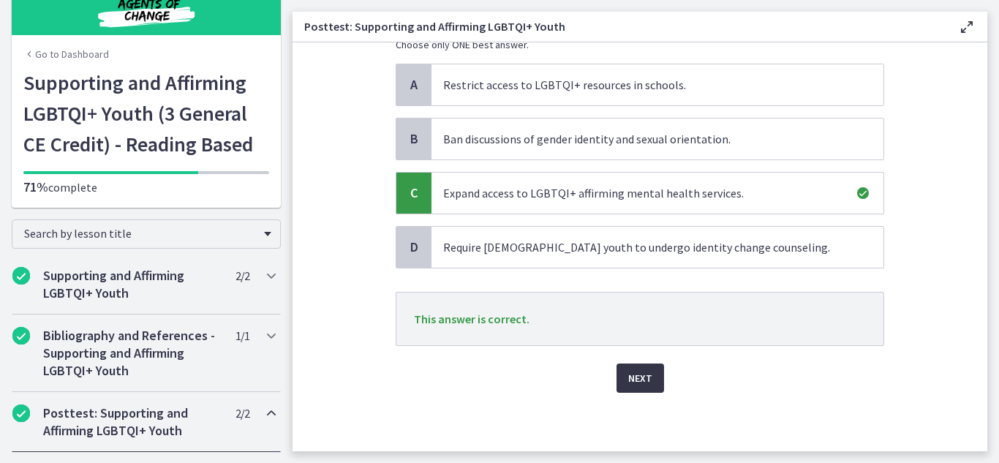
click at [634, 376] on span "Next" at bounding box center [640, 378] width 24 height 18
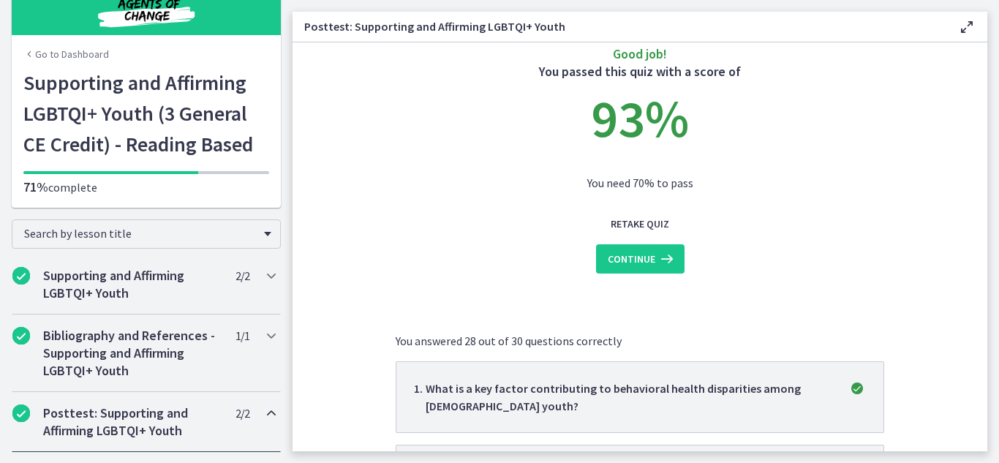
scroll to position [0, 0]
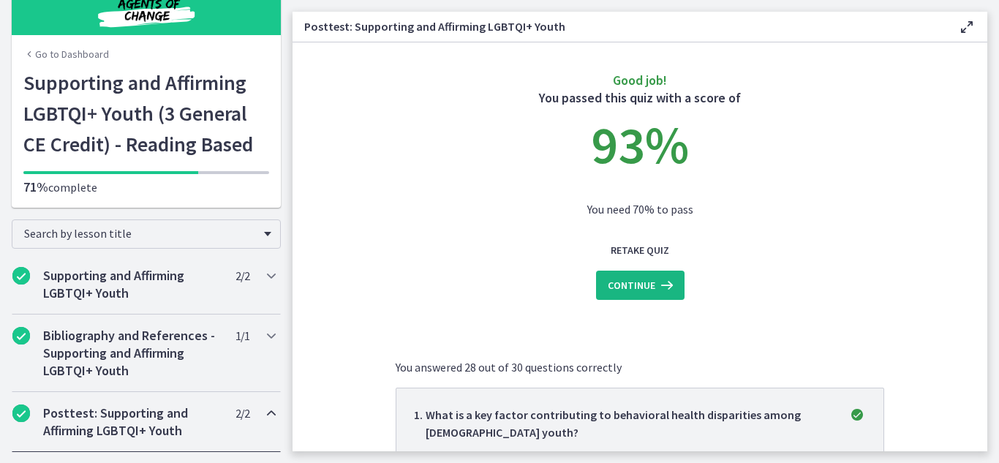
click at [640, 290] on span "Continue" at bounding box center [632, 286] width 48 height 18
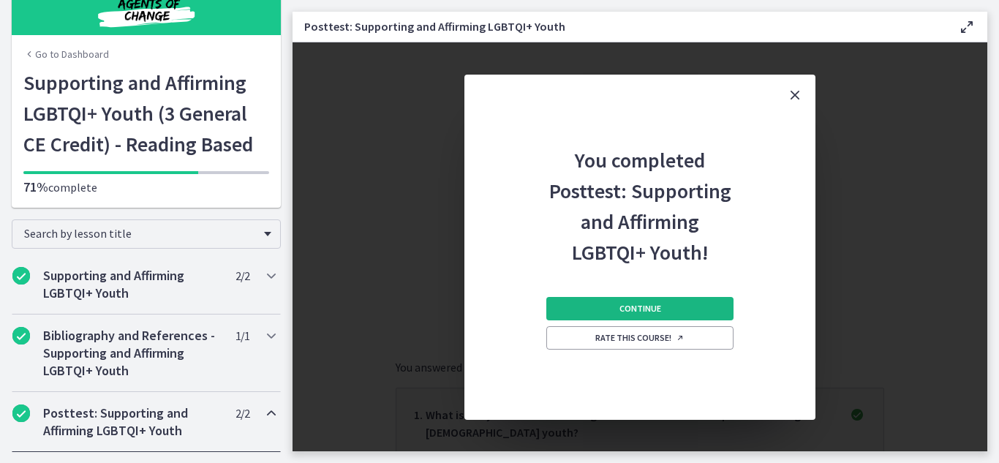
click at [677, 308] on button "Continue" at bounding box center [639, 308] width 187 height 23
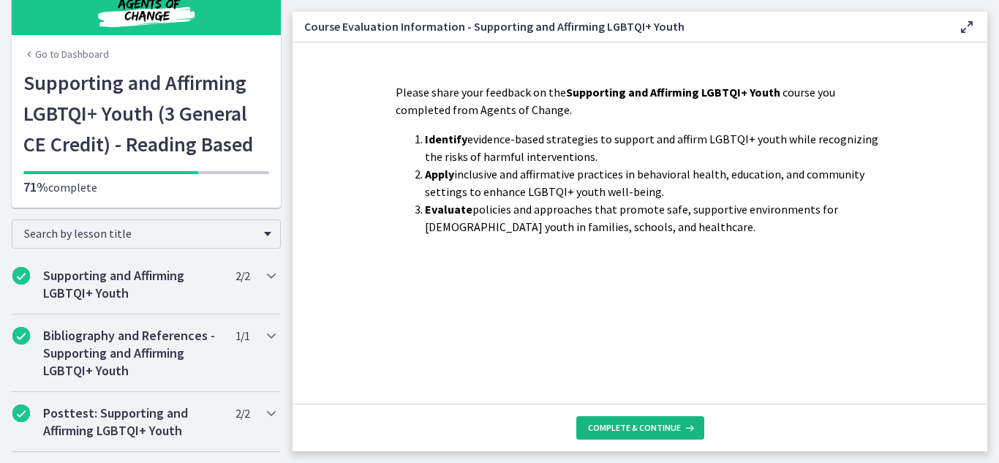
click at [653, 432] on span "Complete & continue" at bounding box center [634, 428] width 93 height 12
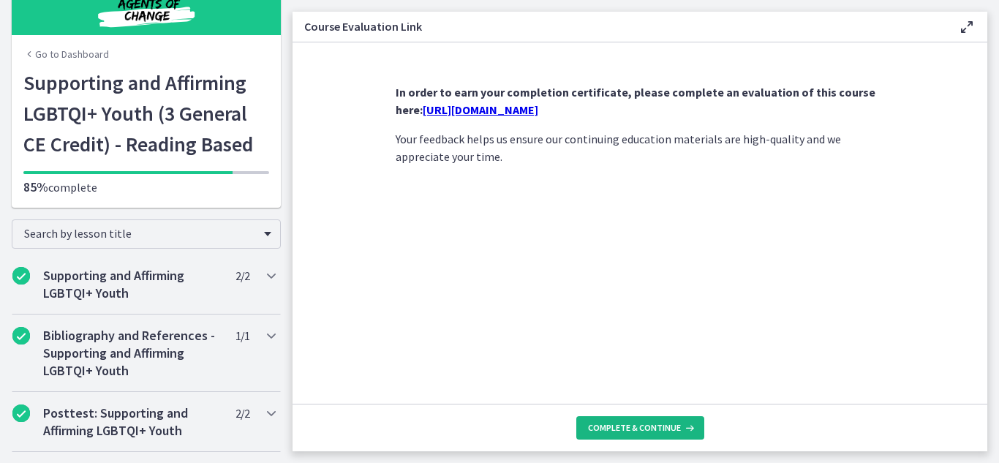
click at [651, 426] on span "Complete & continue" at bounding box center [634, 428] width 93 height 12
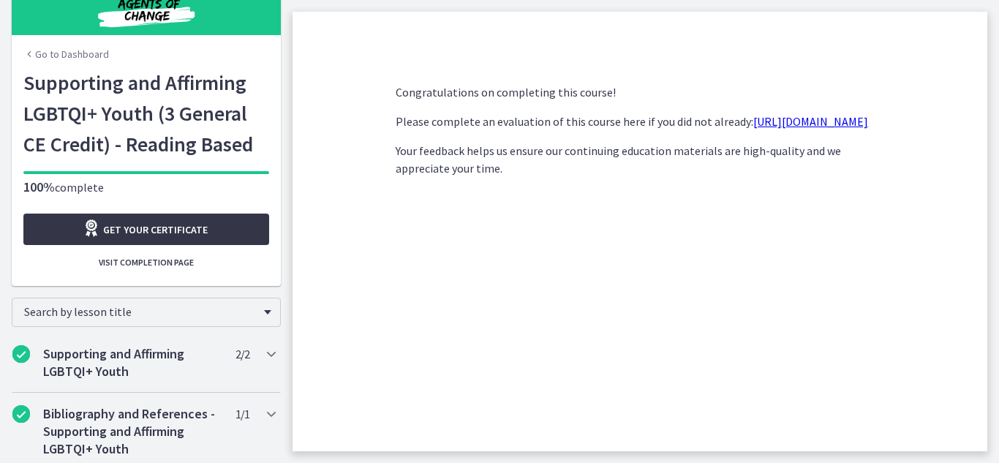
click at [164, 230] on span "Get your certificate" at bounding box center [155, 230] width 105 height 18
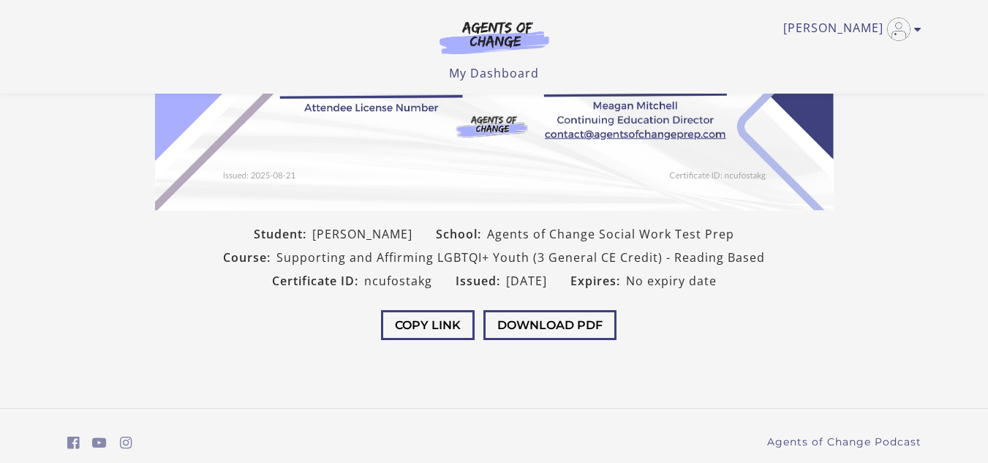
scroll to position [311, 0]
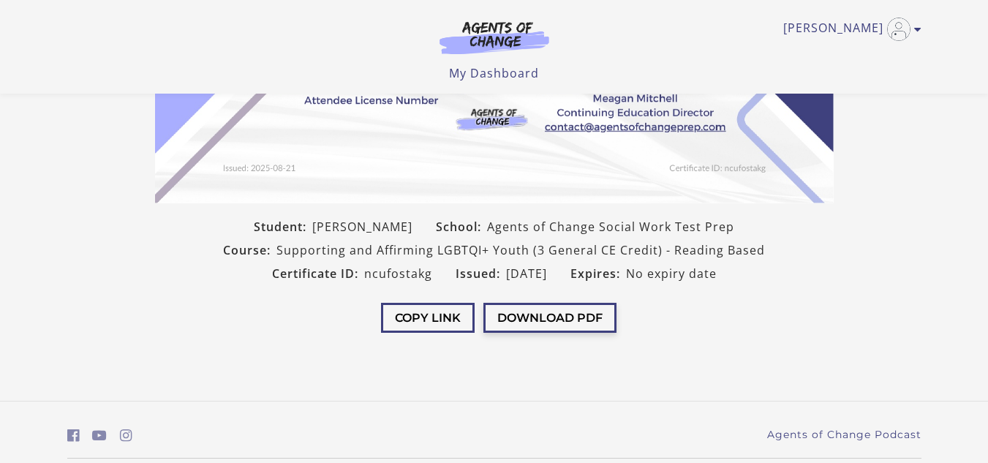
click at [547, 319] on button "Download PDF" at bounding box center [550, 318] width 133 height 30
click at [484, 303] on button "Download PDF" at bounding box center [550, 318] width 133 height 30
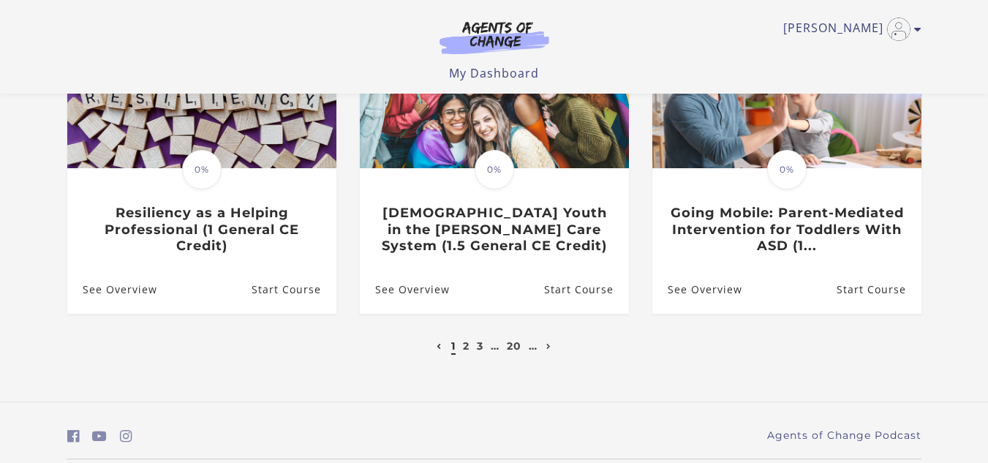
scroll to position [535, 0]
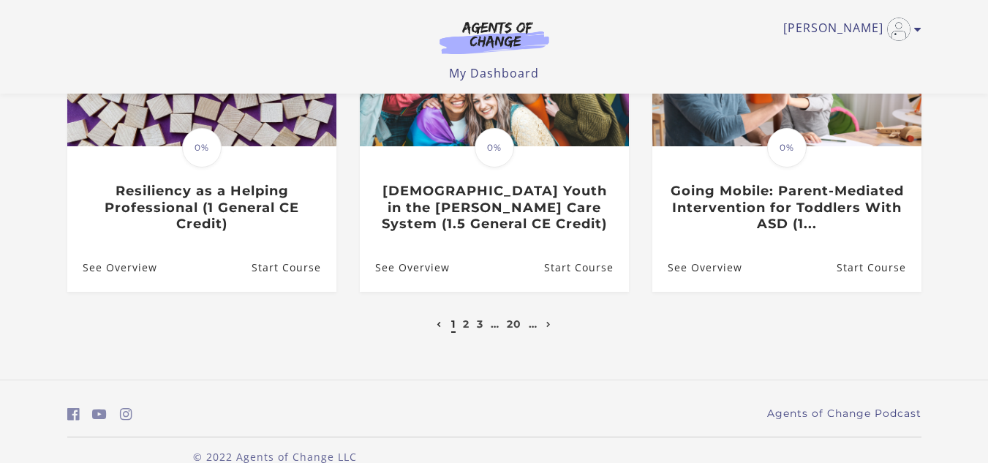
click at [462, 327] on li "2" at bounding box center [466, 324] width 10 height 18
click at [470, 333] on li "2" at bounding box center [466, 324] width 10 height 18
click at [462, 328] on li "2" at bounding box center [466, 324] width 10 height 18
click at [463, 328] on link "2" at bounding box center [466, 323] width 7 height 13
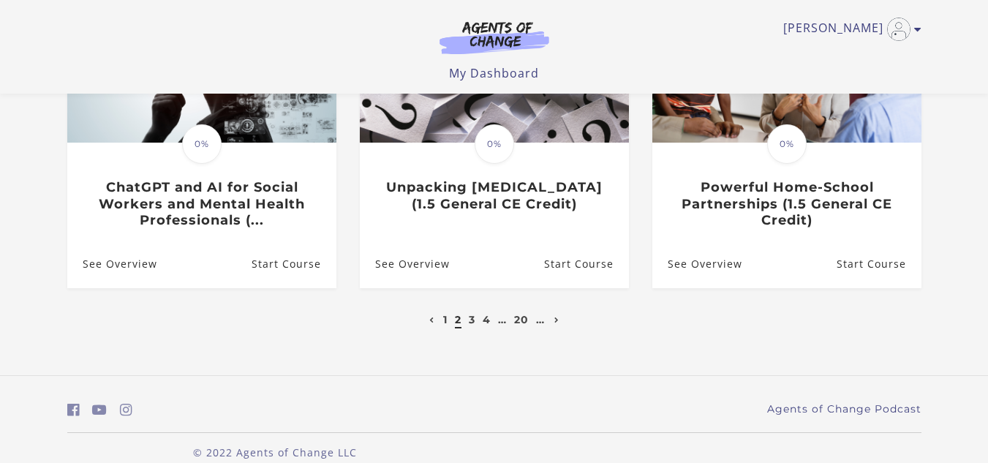
scroll to position [549, 0]
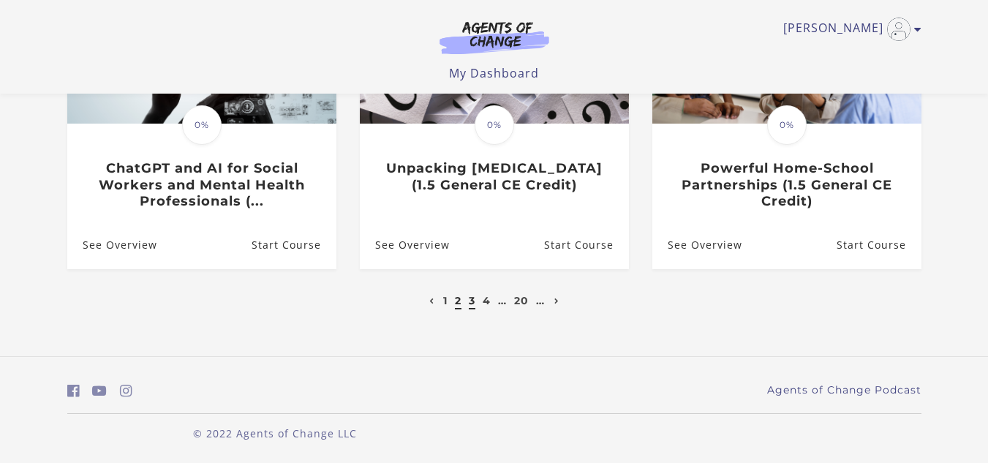
click at [475, 302] on link "3" at bounding box center [472, 300] width 7 height 13
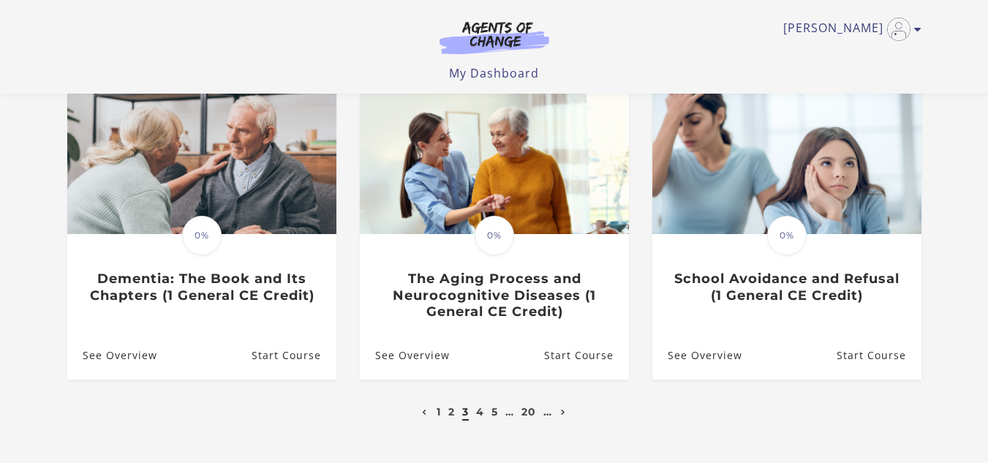
scroll to position [452, 0]
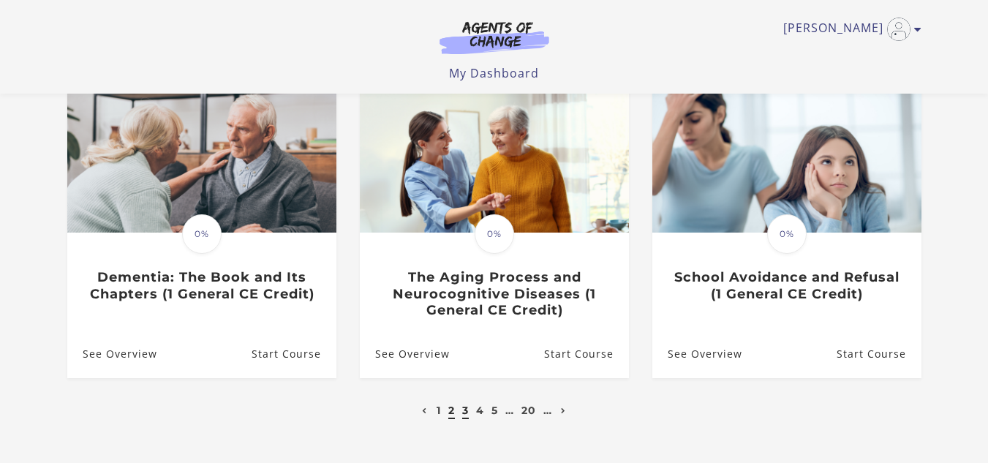
click at [451, 416] on link "2" at bounding box center [451, 410] width 7 height 13
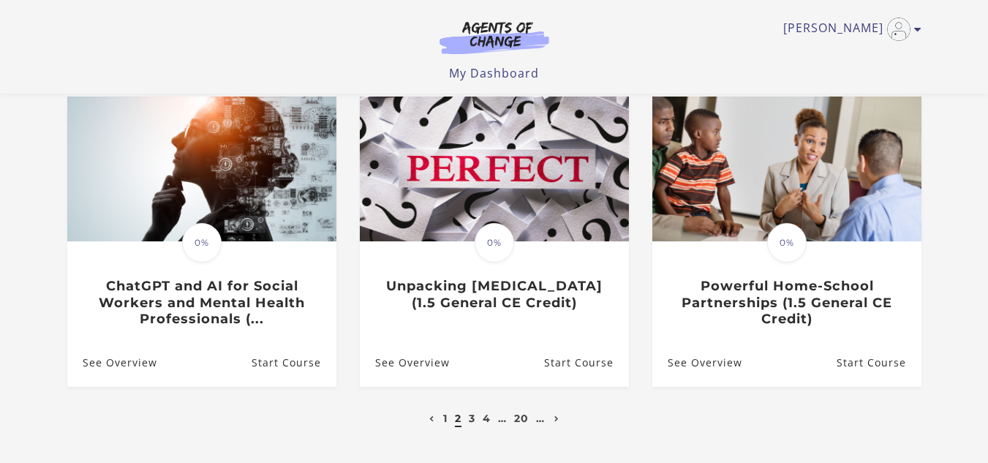
scroll to position [456, 0]
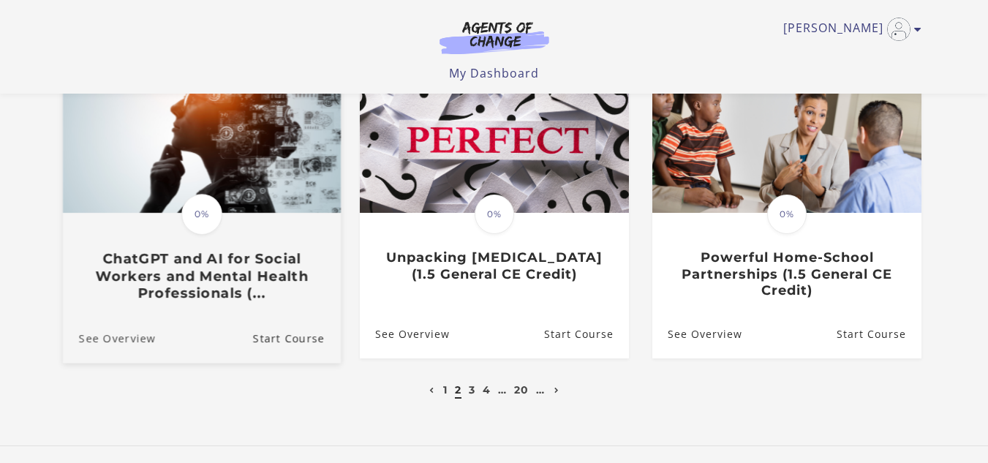
click at [108, 343] on link "See Overview" at bounding box center [108, 338] width 93 height 49
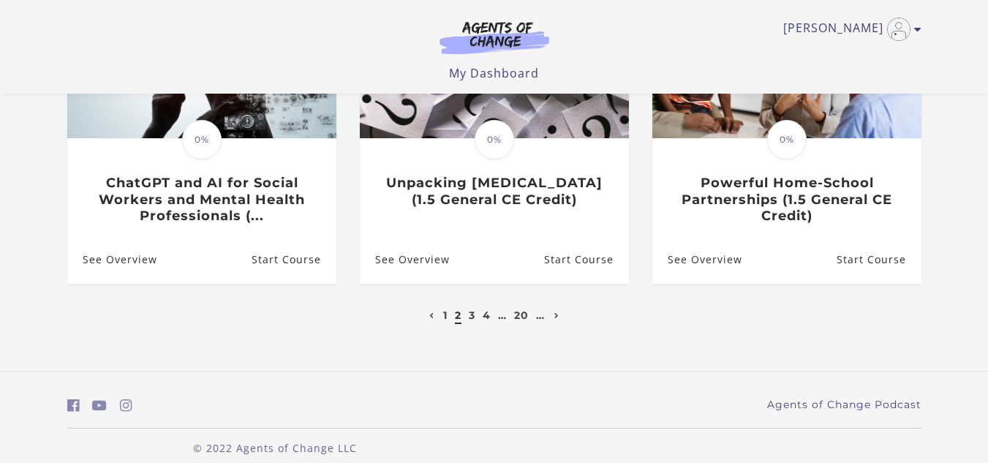
scroll to position [549, 0]
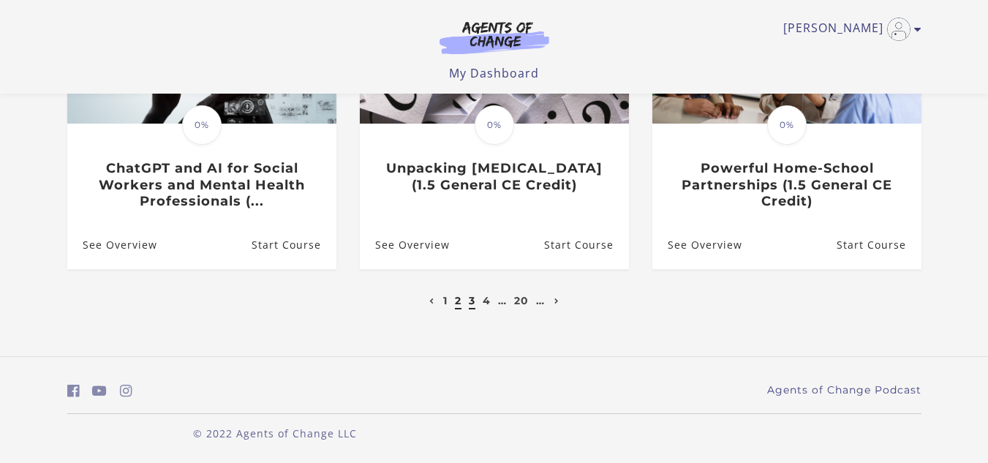
click at [470, 297] on link "3" at bounding box center [472, 300] width 7 height 13
click at [472, 303] on link "3" at bounding box center [472, 300] width 7 height 13
click at [472, 298] on link "3" at bounding box center [472, 300] width 7 height 13
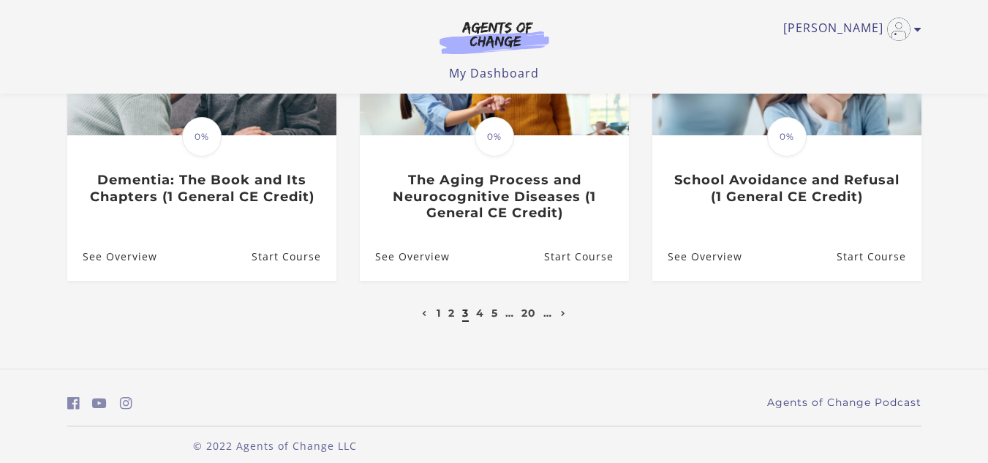
scroll to position [551, 0]
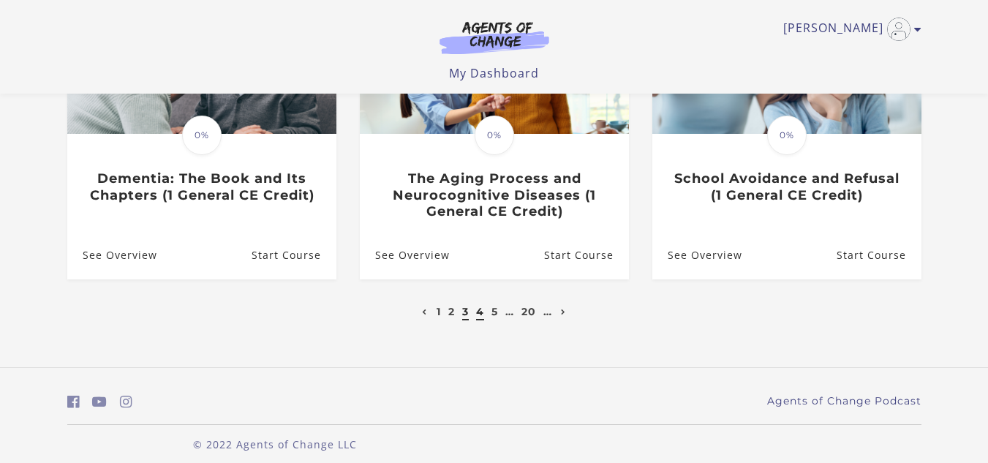
click at [478, 316] on link "4" at bounding box center [480, 311] width 8 height 13
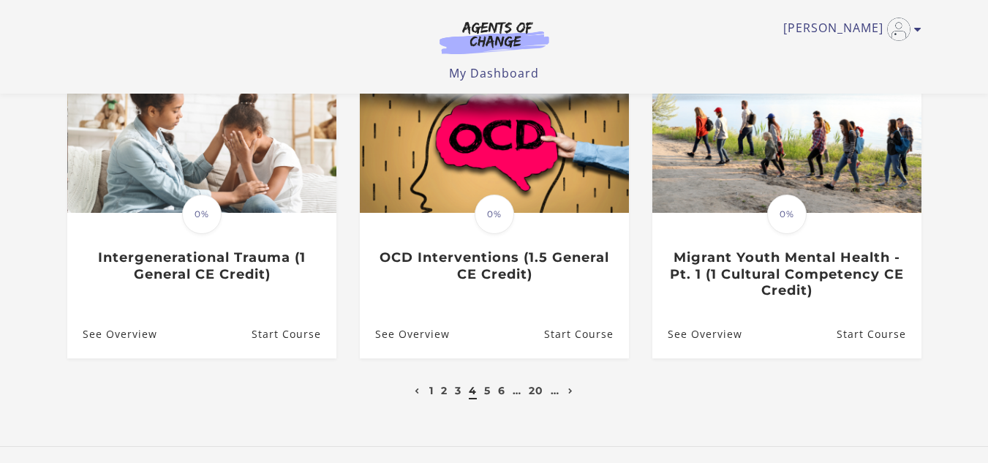
scroll to position [473, 0]
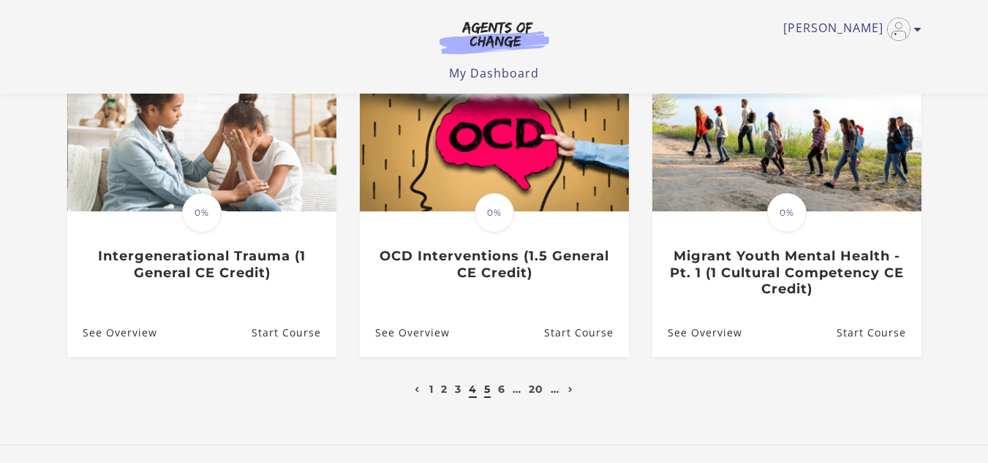
click at [486, 383] on link "5" at bounding box center [487, 389] width 7 height 13
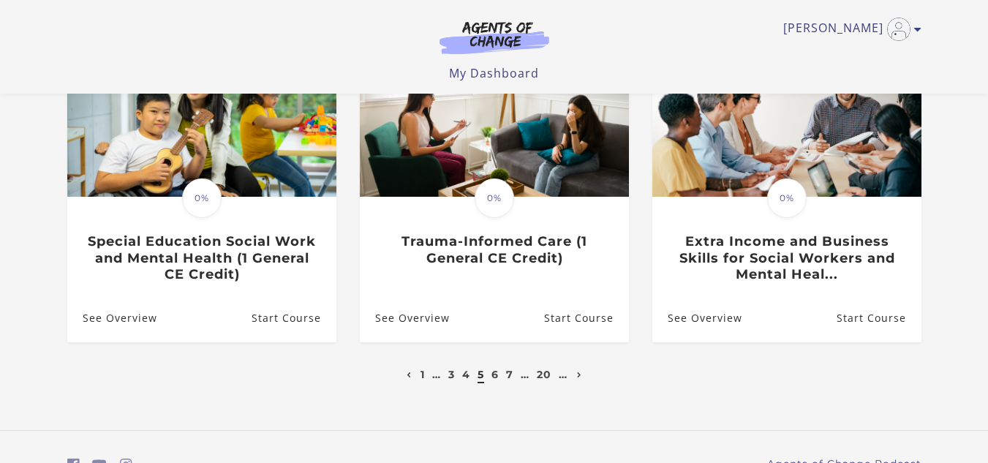
scroll to position [490, 0]
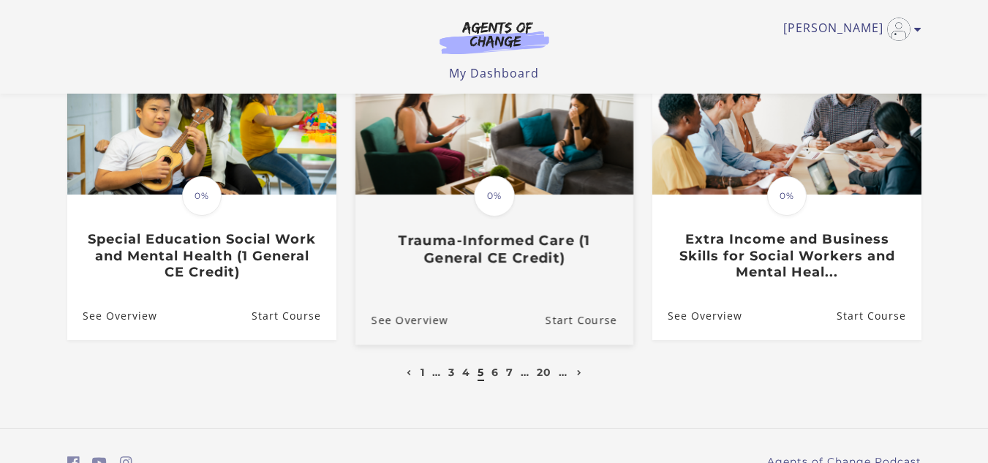
click at [474, 266] on h3 "Trauma-Informed Care (1 General CE Credit)" at bounding box center [494, 250] width 246 height 34
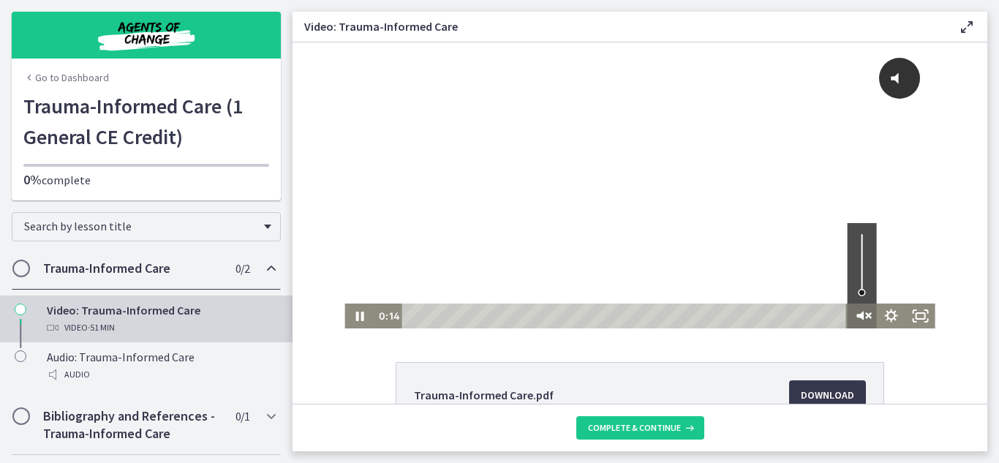
click at [865, 315] on icon "Unmute" at bounding box center [862, 316] width 35 height 30
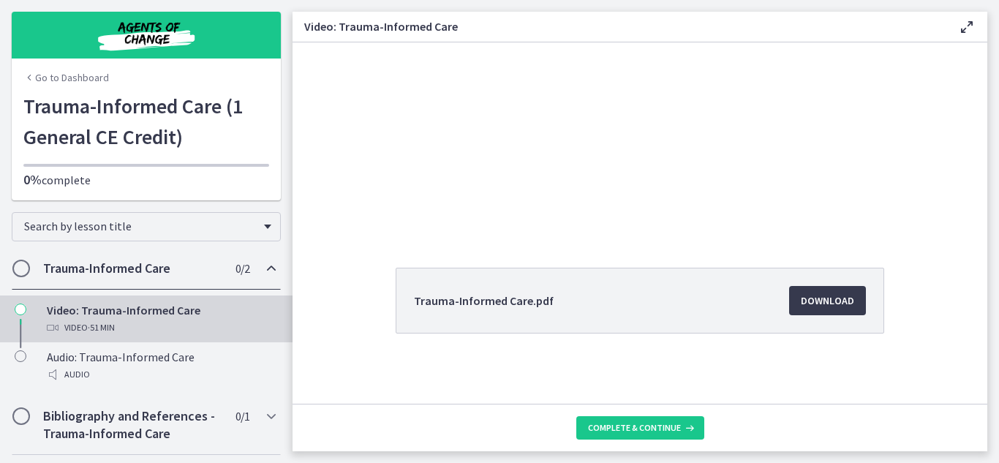
scroll to position [94, 0]
click at [806, 303] on span "Download Opens in a new window" at bounding box center [827, 302] width 53 height 18
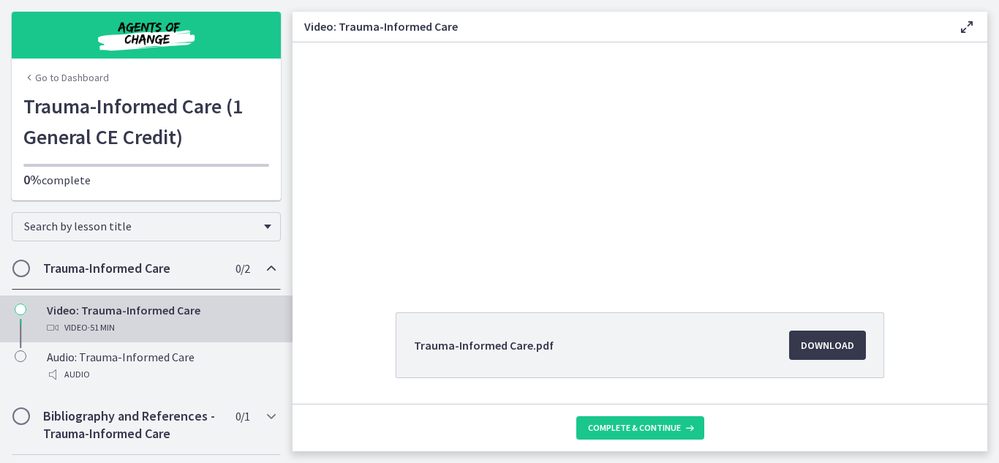
scroll to position [0, 0]
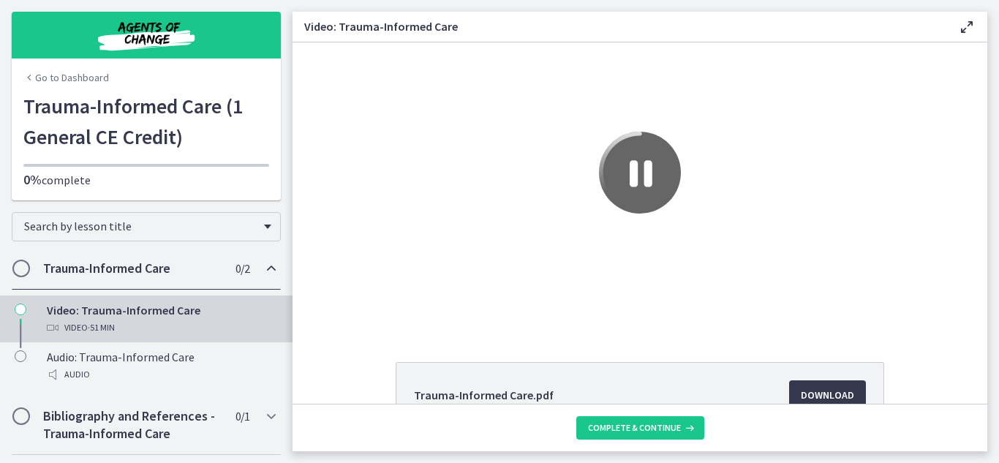
click at [683, 9] on main "Video: Trauma-Informed Care Enable fullscreen Trauma-Informed Care.pdf Download…" at bounding box center [646, 231] width 707 height 463
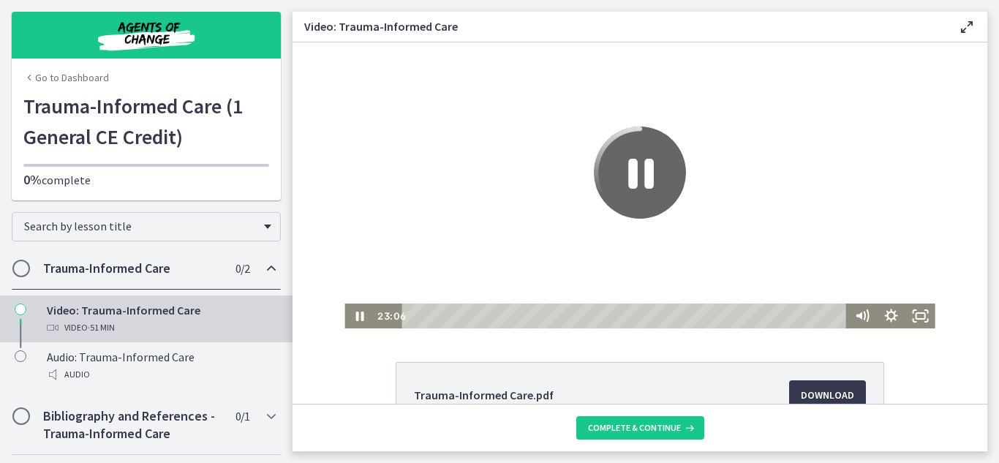
click at [617, 168] on icon "Pause" at bounding box center [640, 173] width 92 height 92
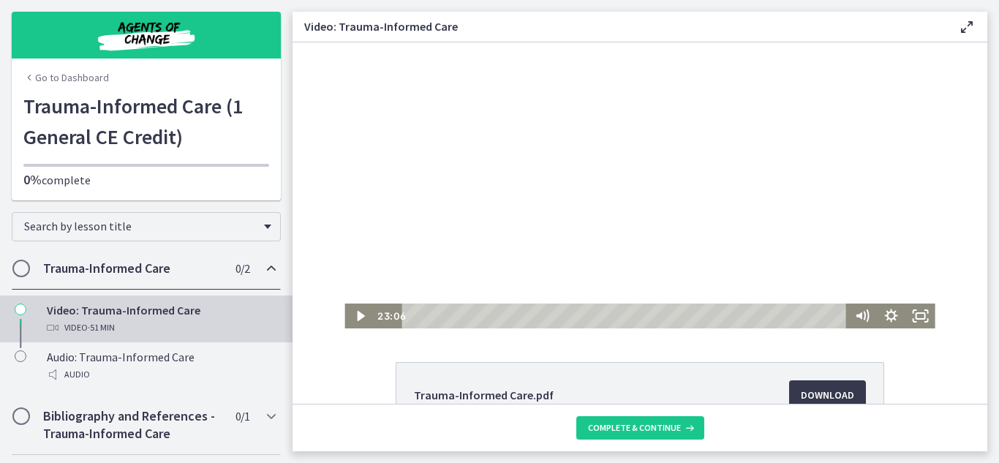
click at [614, 282] on div at bounding box center [640, 185] width 590 height 286
click at [626, 182] on div at bounding box center [640, 185] width 590 height 286
click at [628, 178] on div at bounding box center [640, 185] width 590 height 286
click at [625, 155] on div at bounding box center [640, 185] width 590 height 286
click at [633, 172] on div at bounding box center [640, 185] width 590 height 286
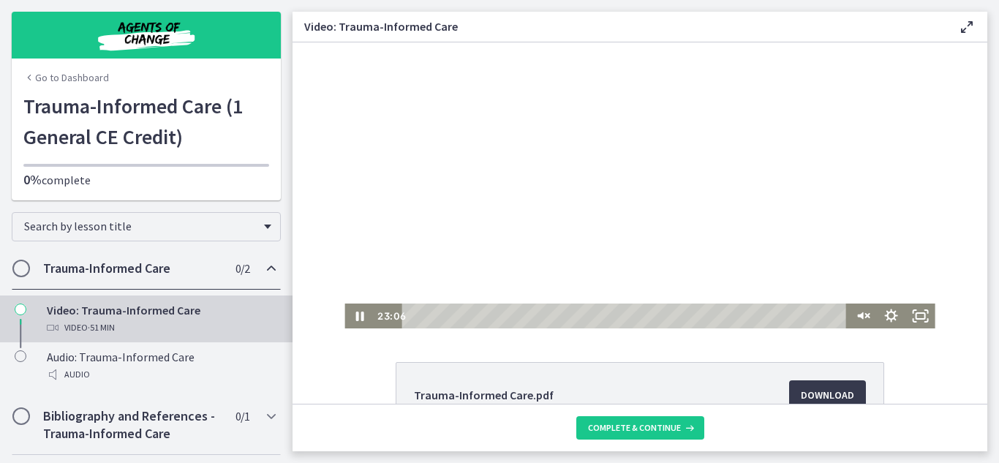
click at [635, 177] on div at bounding box center [640, 185] width 590 height 286
click at [356, 316] on icon "Play Video" at bounding box center [360, 316] width 9 height 12
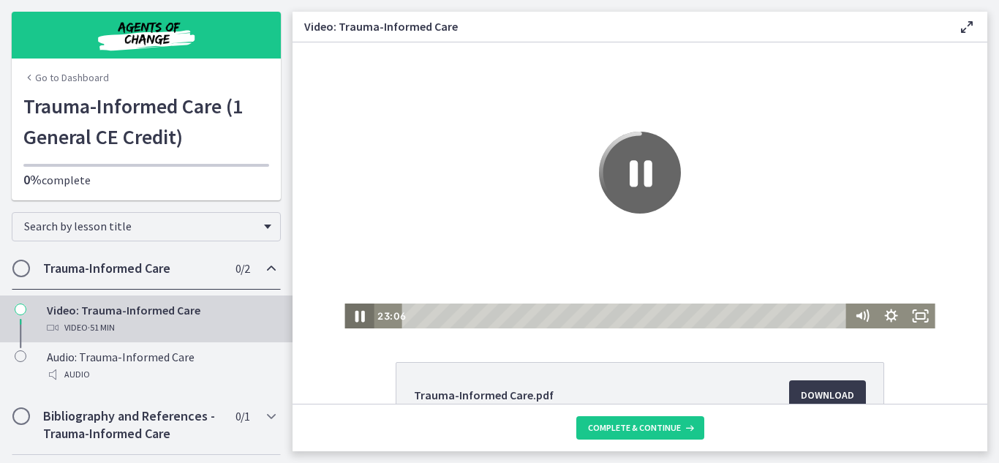
click at [356, 315] on icon "Pause" at bounding box center [360, 317] width 10 height 12
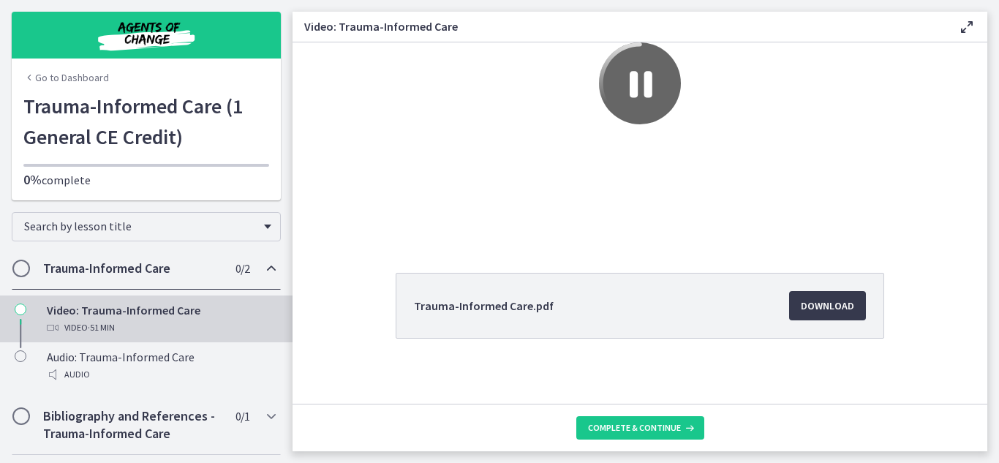
scroll to position [94, 0]
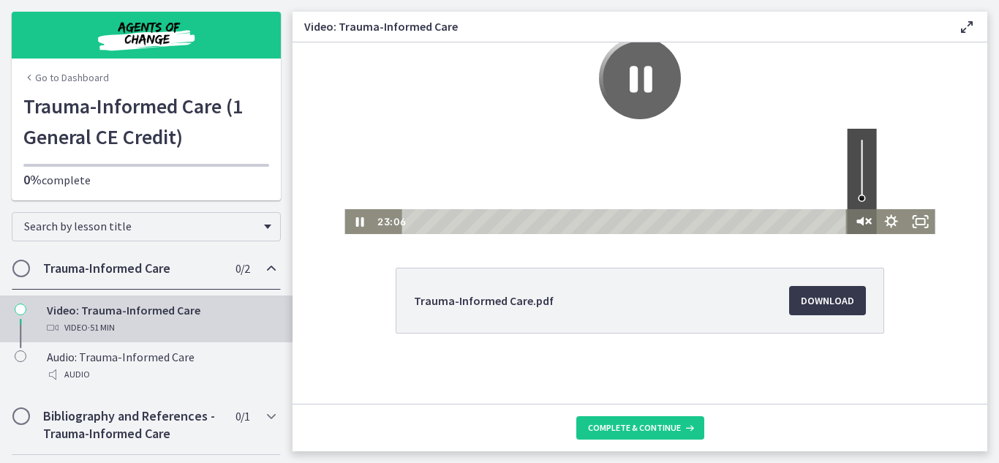
click at [859, 226] on icon "Unmute" at bounding box center [862, 222] width 35 height 30
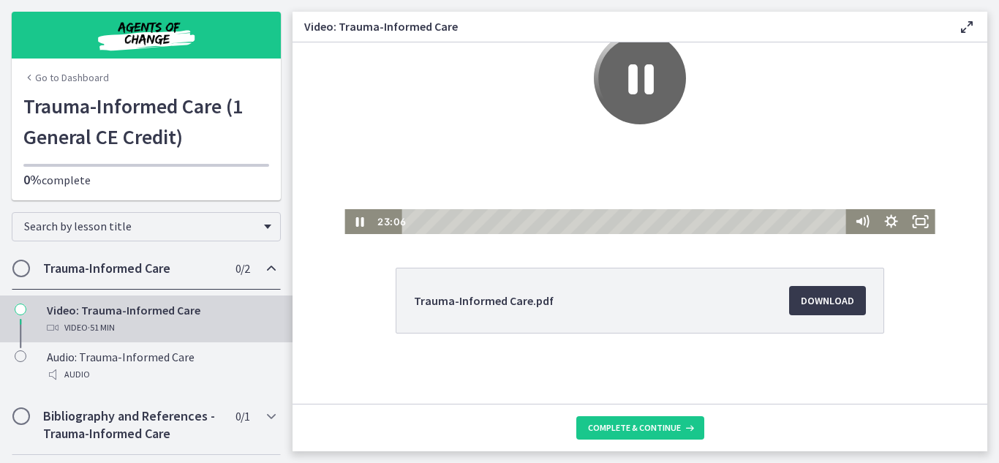
click at [650, 75] on icon "Pause" at bounding box center [640, 78] width 92 height 92
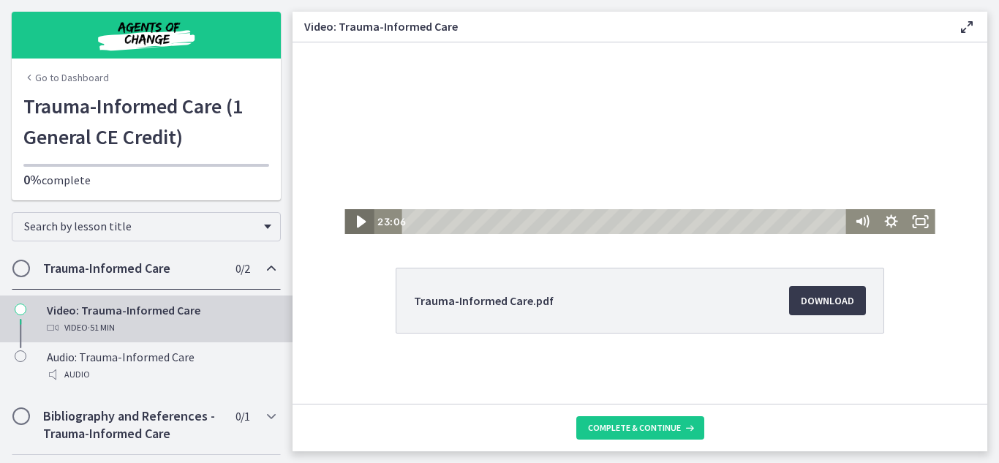
click at [353, 217] on icon "Play Video" at bounding box center [360, 222] width 35 height 30
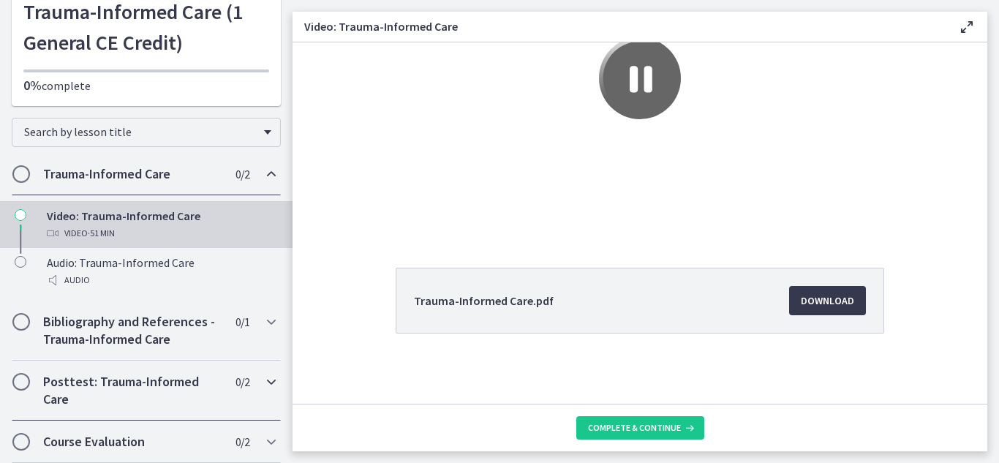
click at [29, 379] on span "Chapters" at bounding box center [21, 382] width 18 height 18
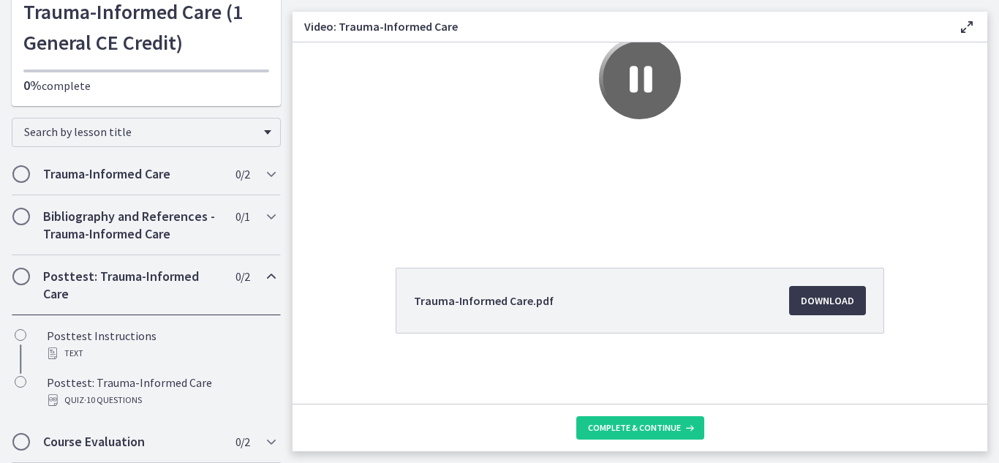
click at [19, 287] on div "Posttest: Trauma-Informed Care 0 / 2 Completed" at bounding box center [146, 285] width 269 height 60
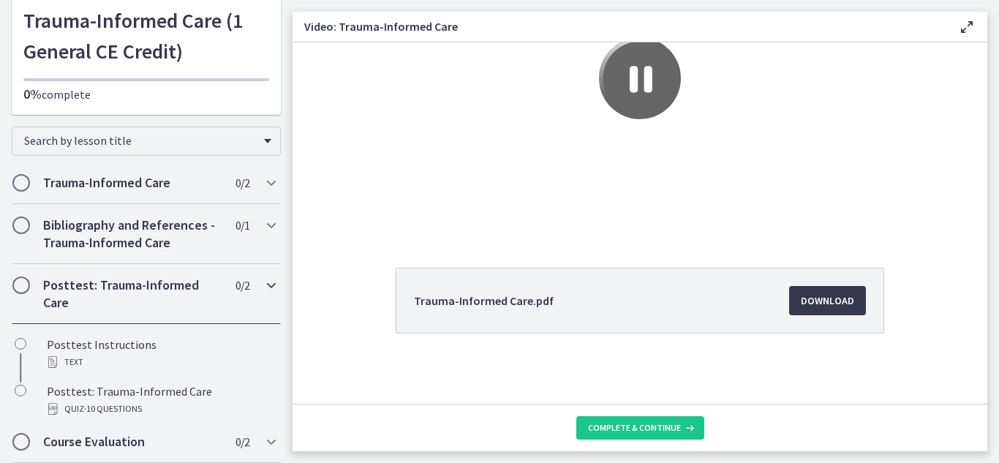
scroll to position [0, 0]
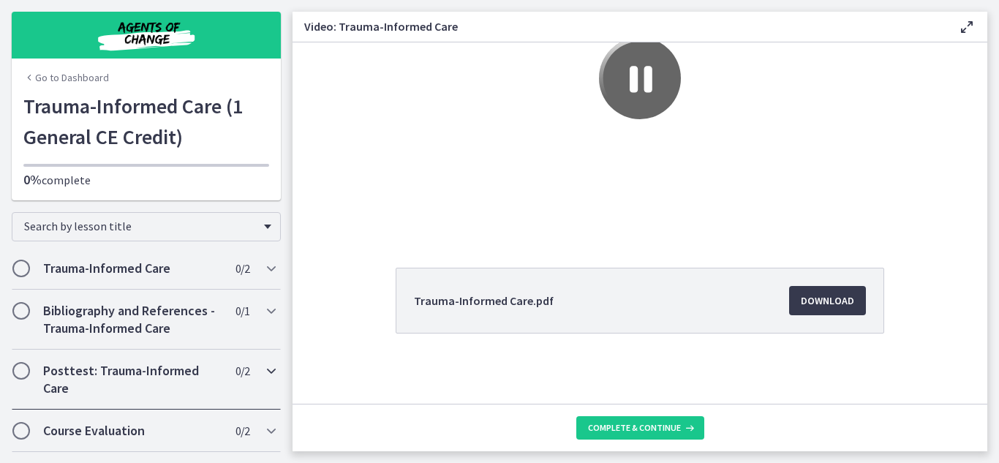
click at [102, 374] on h2 "Posttest: Trauma-Informed Care" at bounding box center [132, 379] width 178 height 35
click at [24, 367] on span "Chapters" at bounding box center [21, 371] width 15 height 15
click at [633, 435] on button "Complete & continue" at bounding box center [640, 427] width 128 height 23
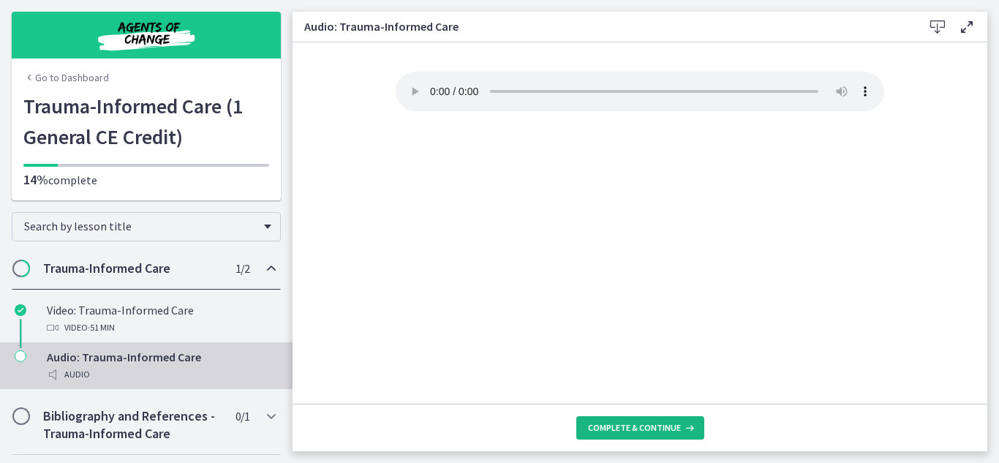
click at [644, 432] on span "Complete & continue" at bounding box center [634, 428] width 93 height 12
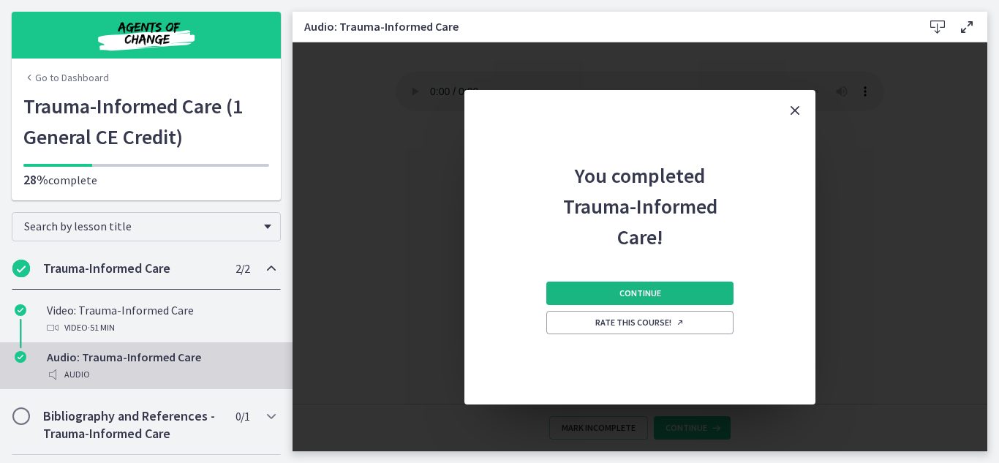
click at [686, 292] on button "Continue" at bounding box center [639, 293] width 187 height 23
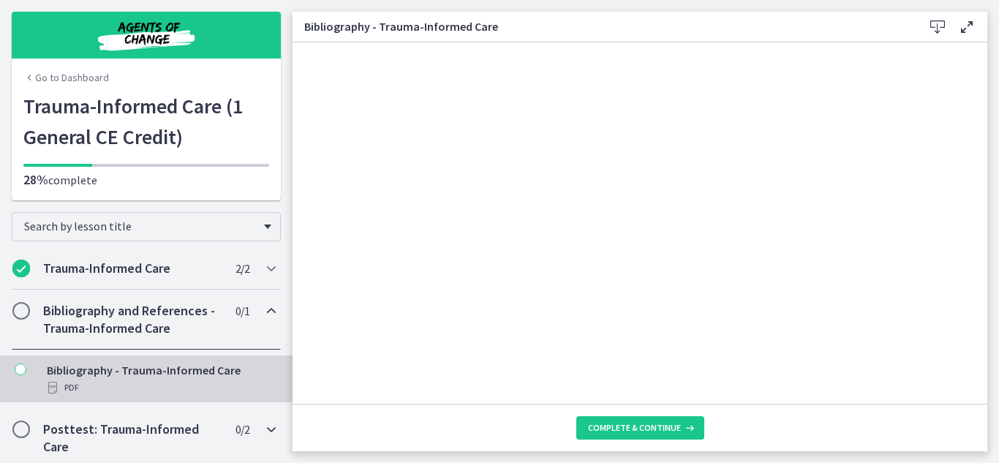
click at [24, 426] on span "Chapters" at bounding box center [21, 429] width 15 height 15
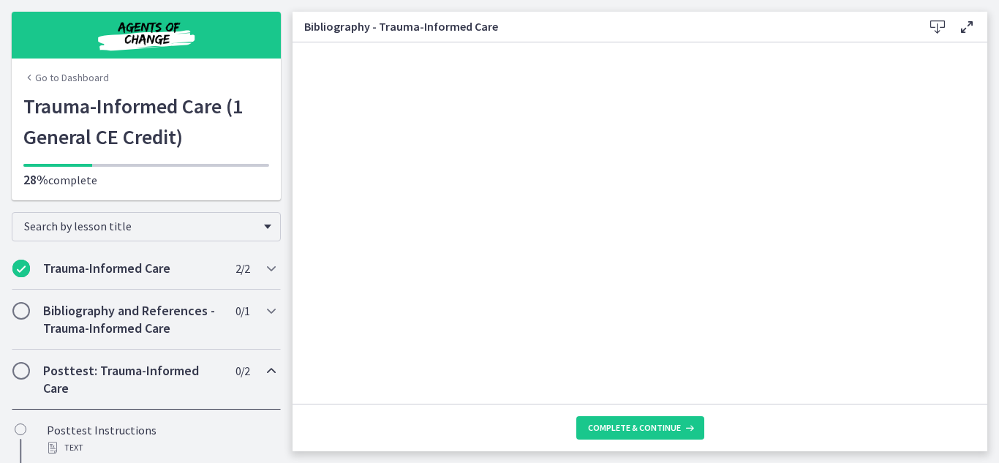
click at [132, 376] on h2 "Posttest: Trauma-Informed Care" at bounding box center [132, 379] width 178 height 35
click at [134, 365] on h2 "Posttest: Trauma-Informed Care" at bounding box center [132, 379] width 178 height 35
click at [660, 427] on span "Complete & continue" at bounding box center [634, 428] width 93 height 12
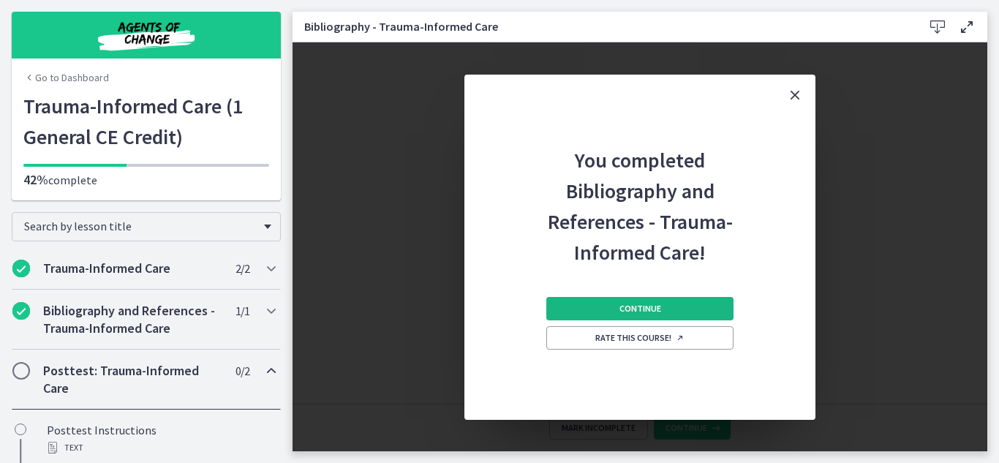
click at [659, 304] on span "Continue" at bounding box center [641, 309] width 42 height 12
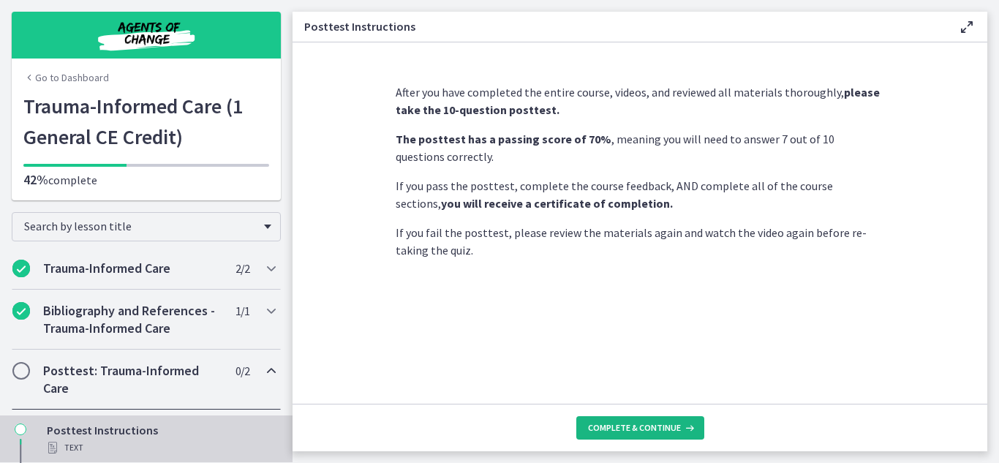
click at [672, 432] on span "Complete & continue" at bounding box center [634, 428] width 93 height 12
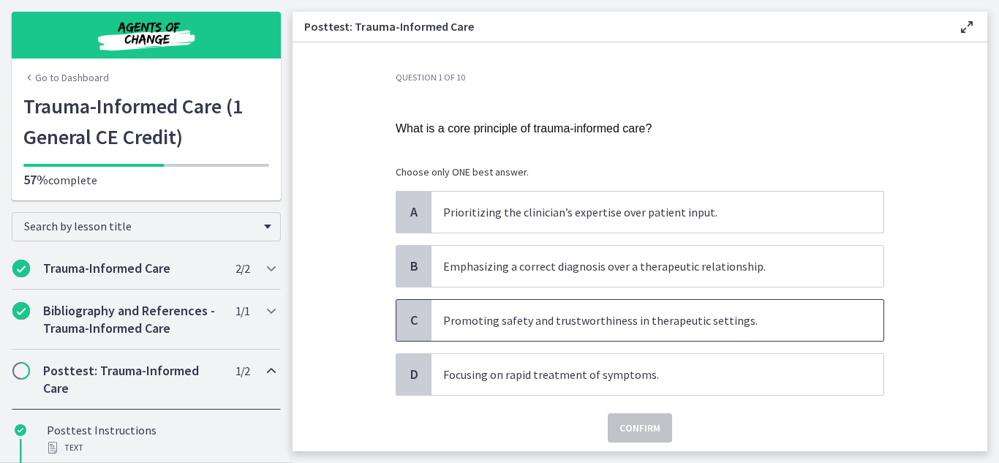
click at [407, 321] on span "C" at bounding box center [414, 321] width 18 height 18
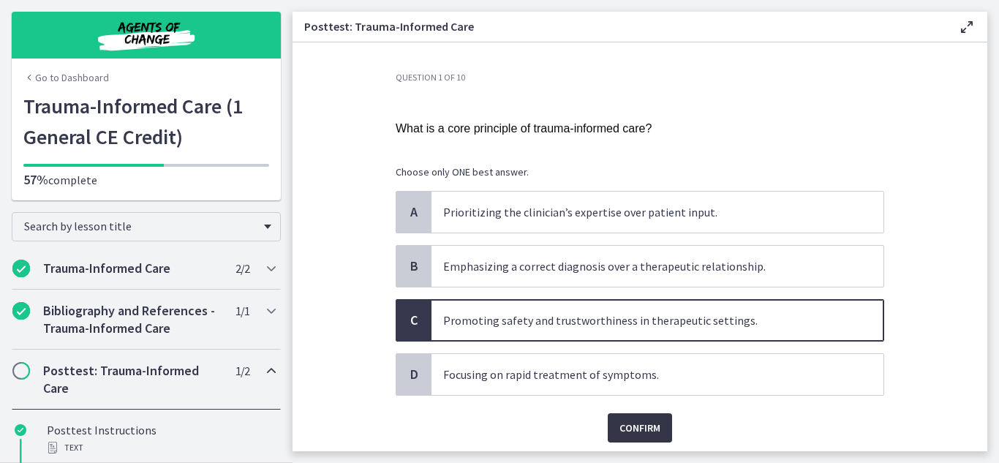
click at [620, 429] on span "Confirm" at bounding box center [640, 428] width 41 height 18
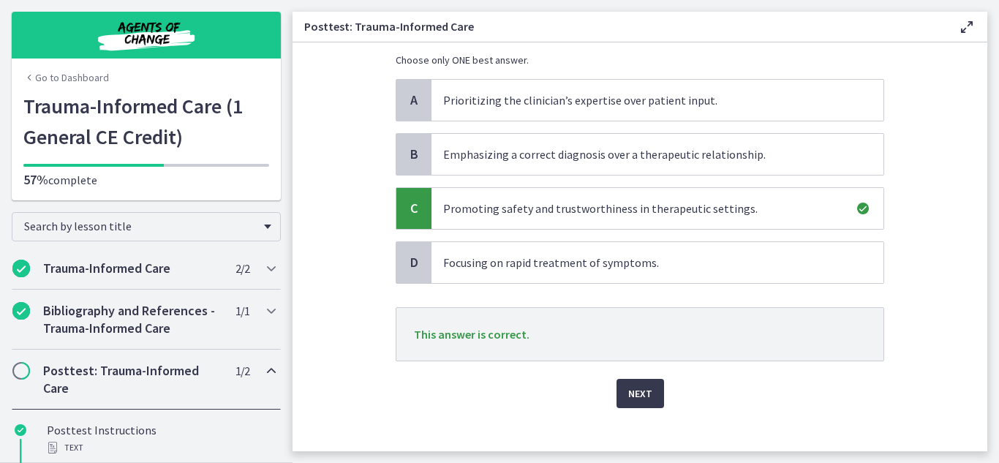
scroll to position [127, 0]
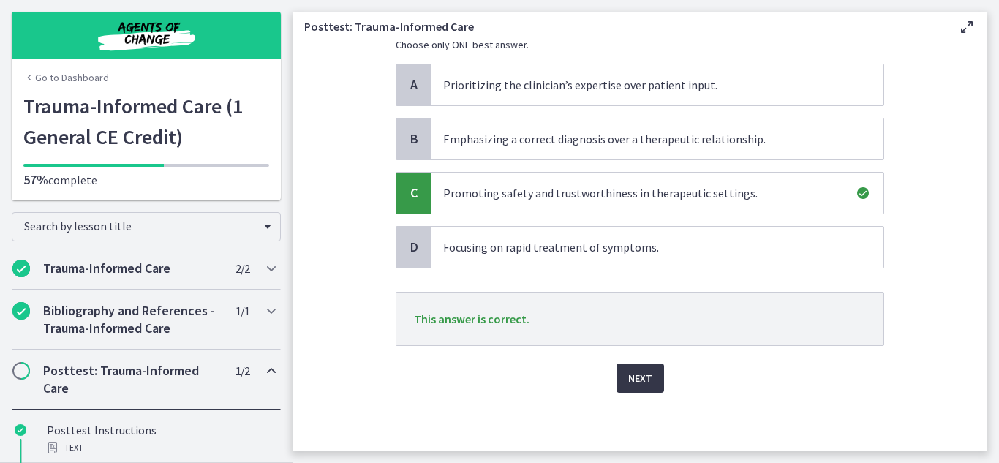
click at [638, 375] on span "Next" at bounding box center [640, 378] width 24 height 18
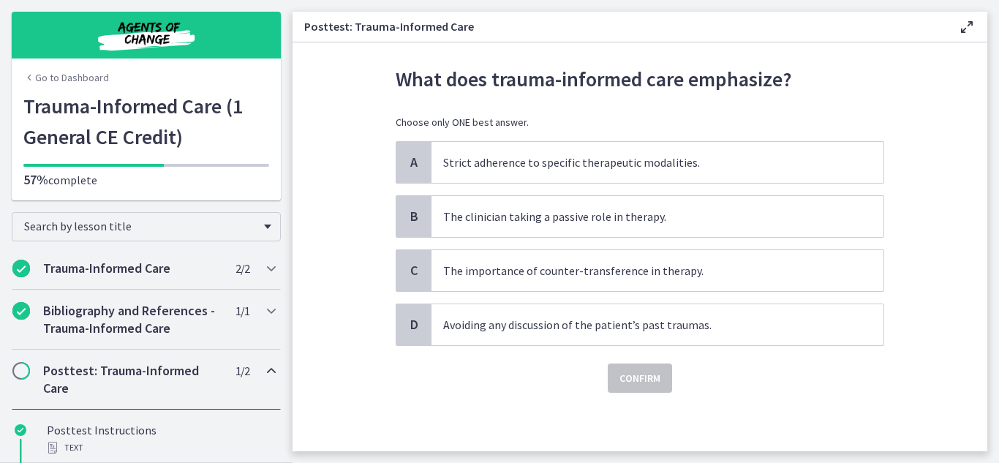
scroll to position [0, 0]
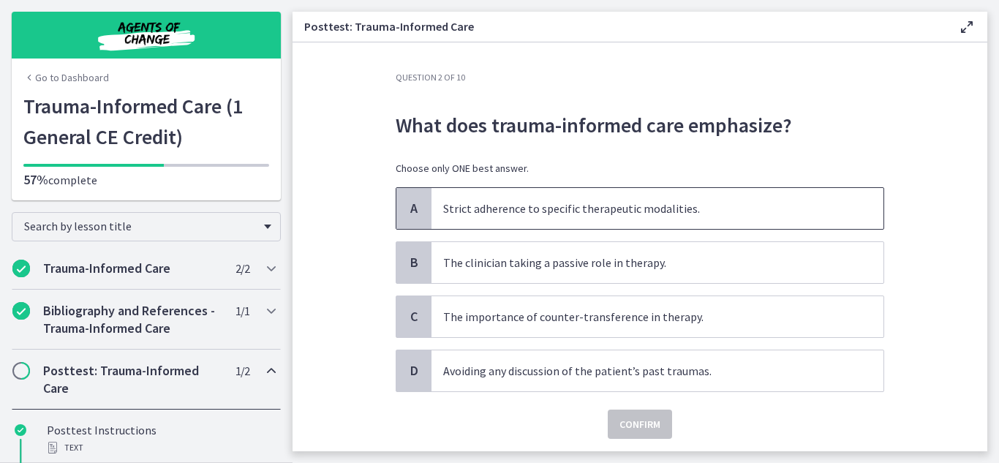
click at [433, 209] on span "Strict adherence to specific therapeutic modalities." at bounding box center [658, 208] width 452 height 41
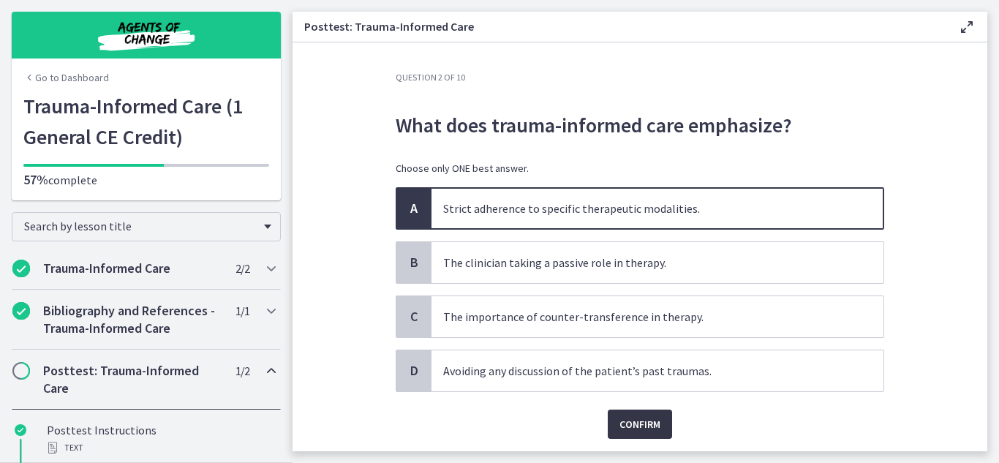
click at [622, 424] on span "Confirm" at bounding box center [640, 425] width 41 height 18
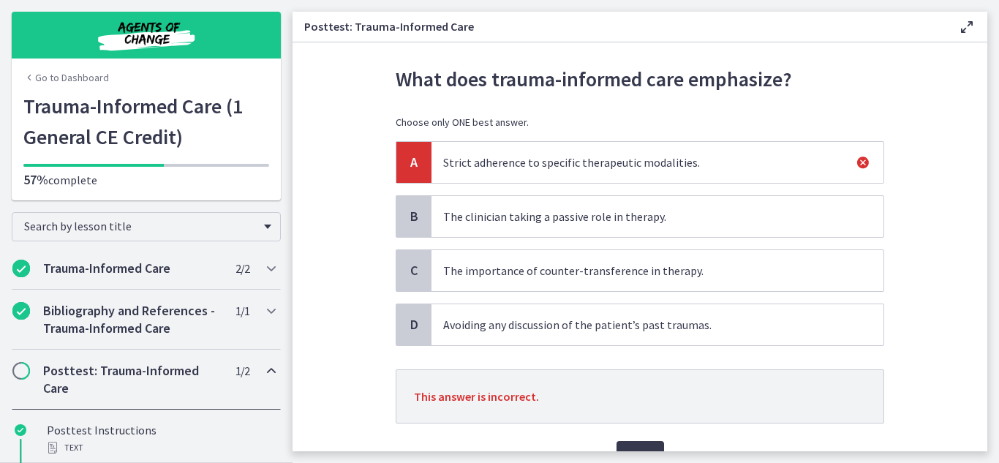
scroll to position [124, 0]
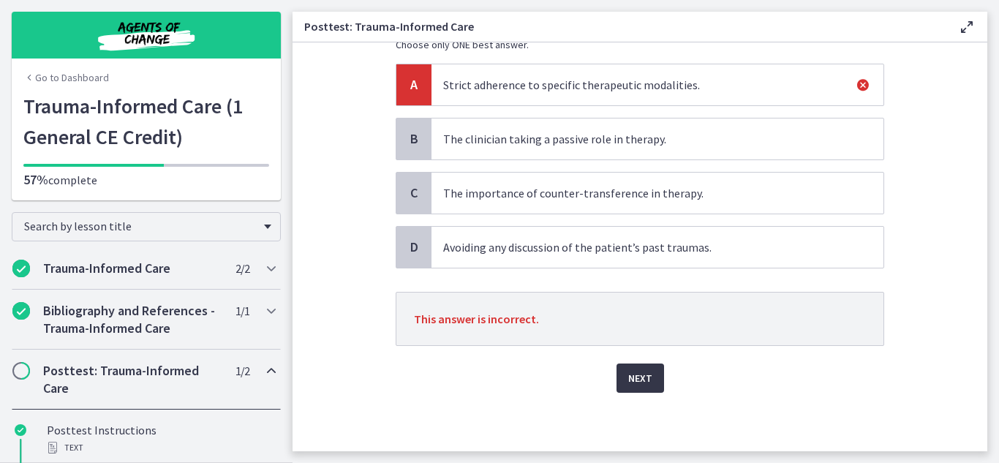
click at [639, 374] on span "Next" at bounding box center [640, 378] width 24 height 18
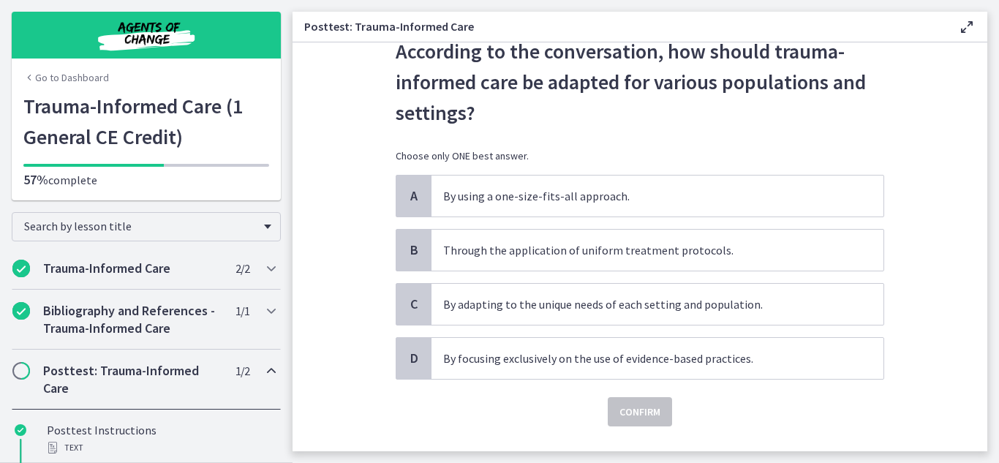
scroll to position [108, 0]
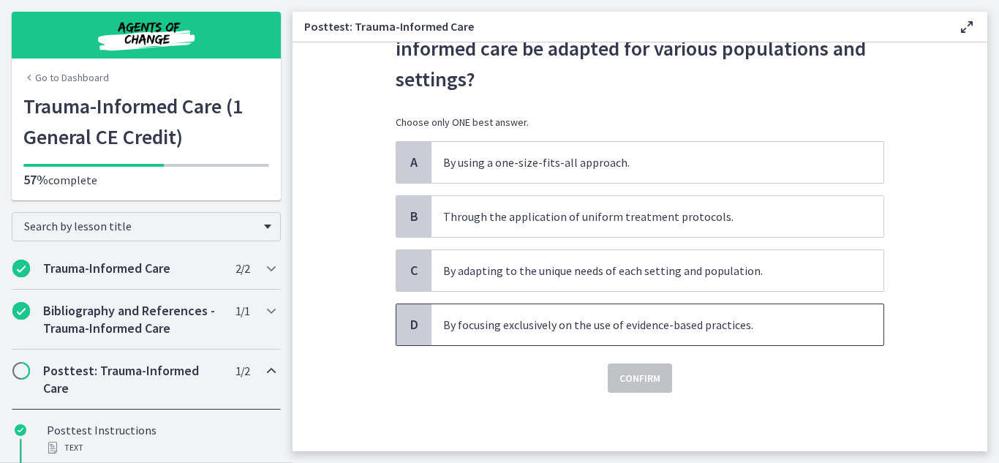
click at [416, 331] on span "D" at bounding box center [414, 325] width 18 height 18
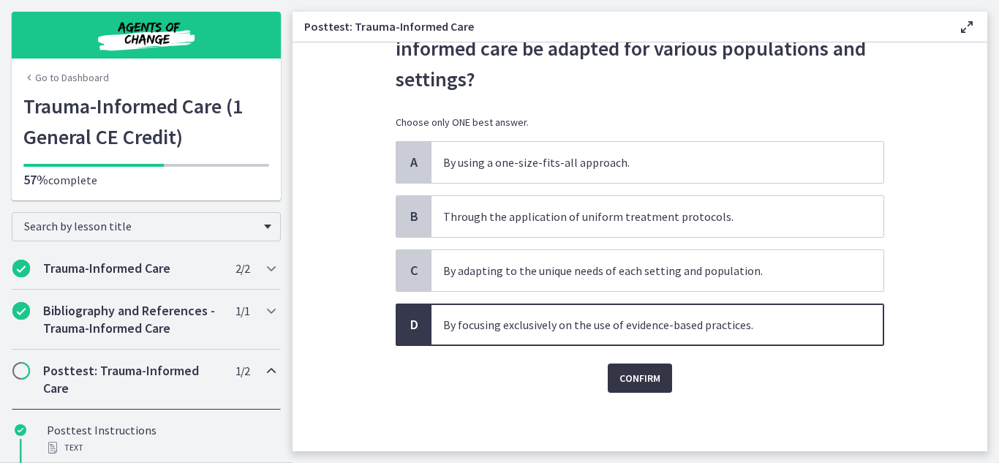
click at [630, 378] on span "Confirm" at bounding box center [640, 378] width 41 height 18
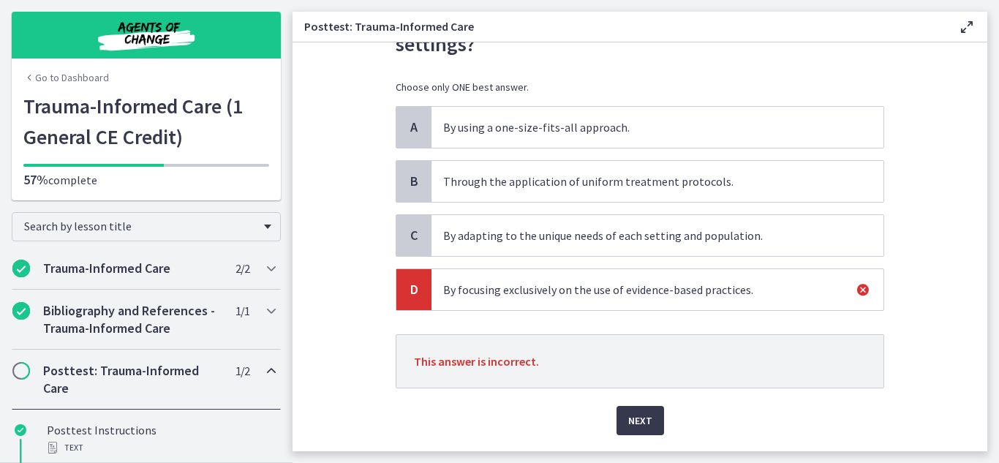
scroll to position [185, 0]
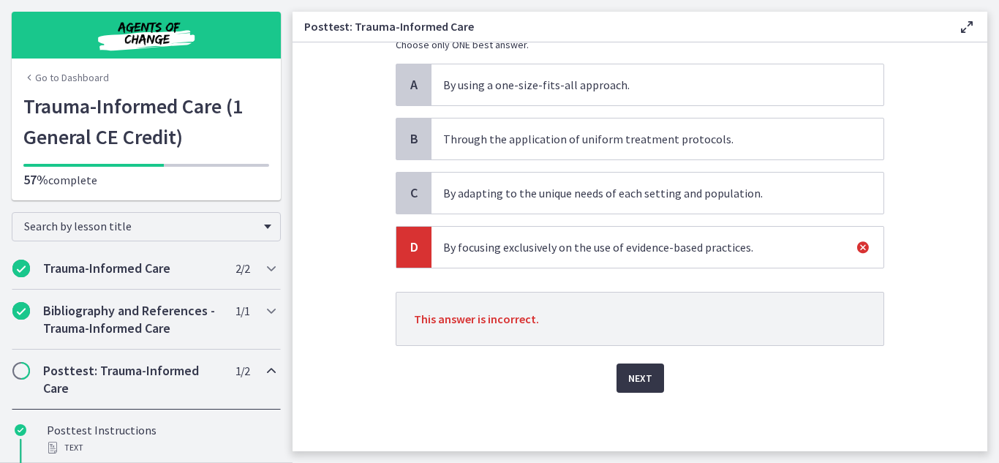
click at [651, 376] on button "Next" at bounding box center [641, 378] width 48 height 29
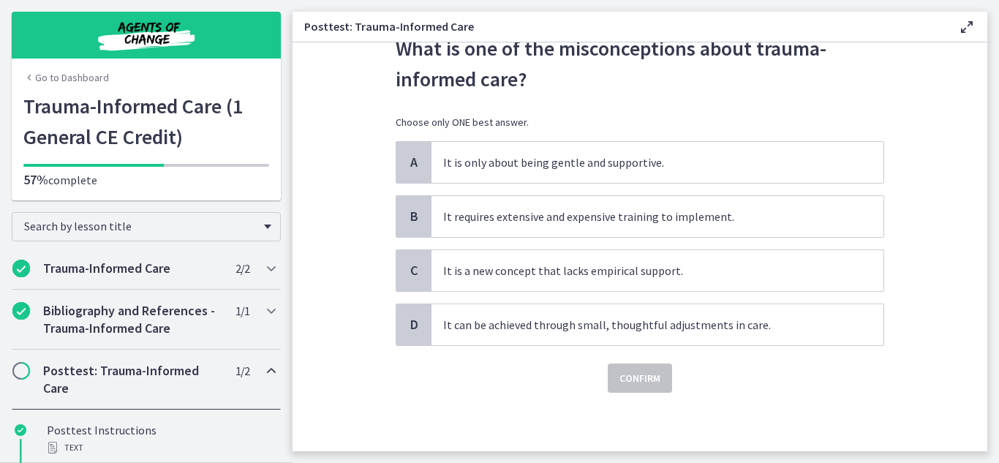
scroll to position [0, 0]
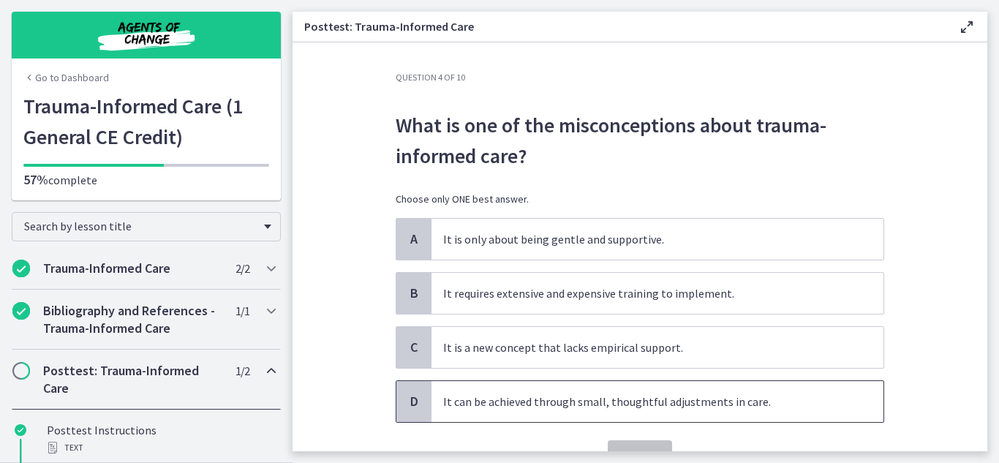
click at [405, 410] on div "D" at bounding box center [413, 401] width 35 height 41
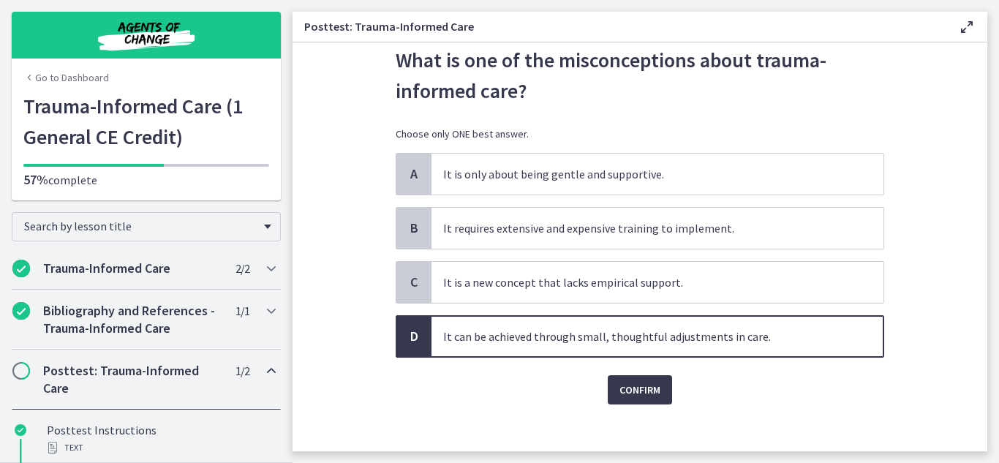
scroll to position [77, 0]
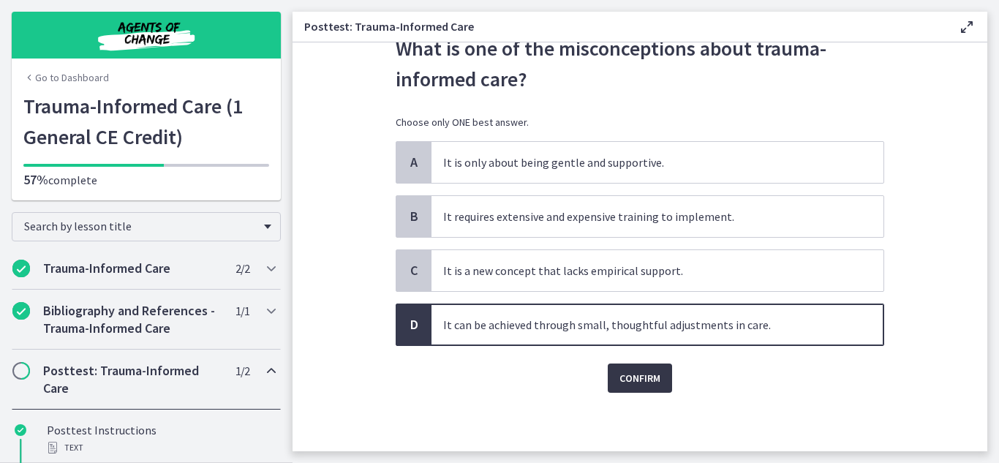
click at [636, 381] on span "Confirm" at bounding box center [640, 378] width 41 height 18
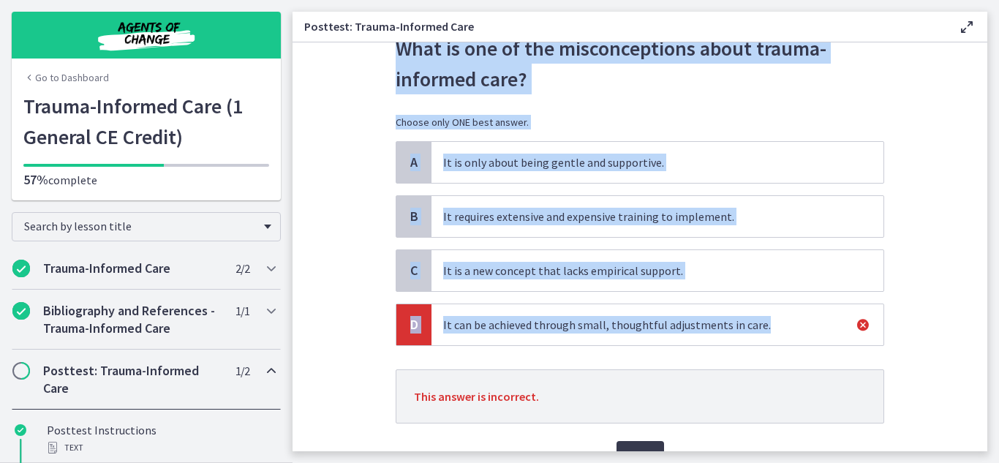
drag, startPoint x: 974, startPoint y: 312, endPoint x: 997, endPoint y: 416, distance: 106.3
click at [997, 416] on main "Posttest: Trauma-Informed Care Enable fullscreen Question 4 of 10 What is one o…" at bounding box center [646, 231] width 707 height 463
click at [634, 440] on div "Next" at bounding box center [640, 447] width 489 height 47
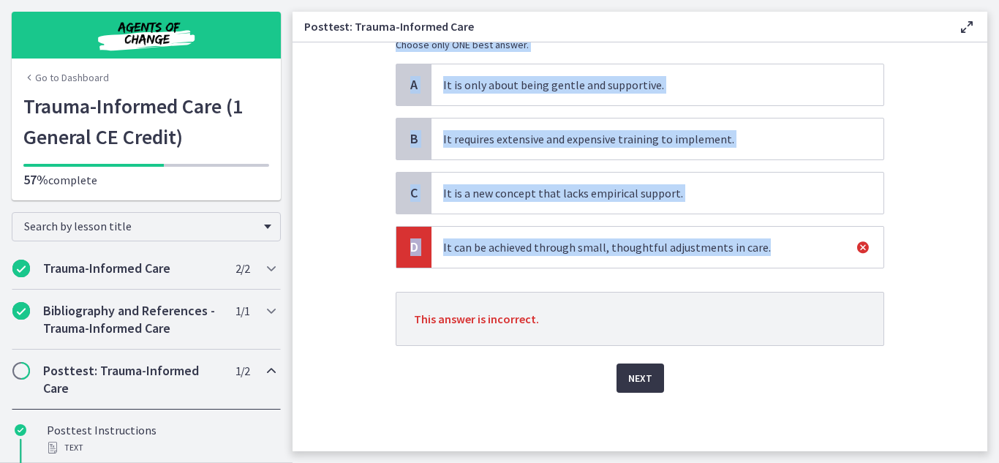
click at [639, 382] on span "Next" at bounding box center [640, 378] width 24 height 18
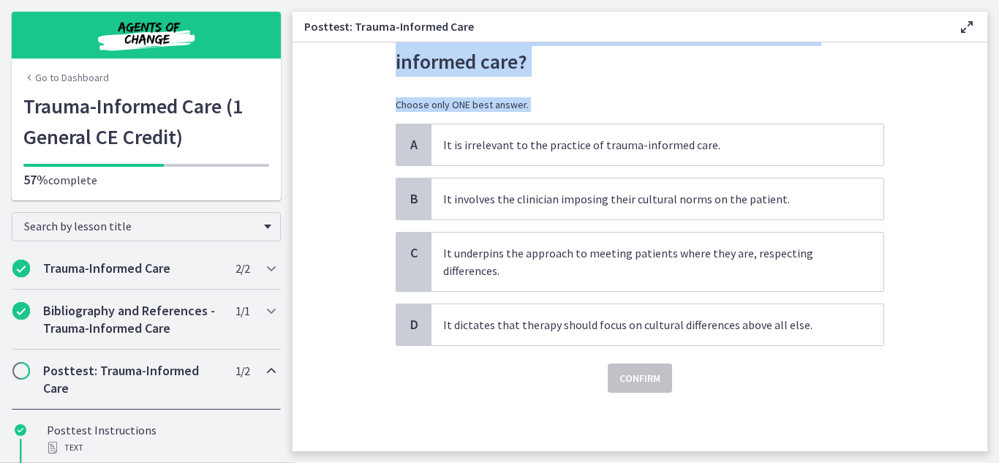
scroll to position [0, 0]
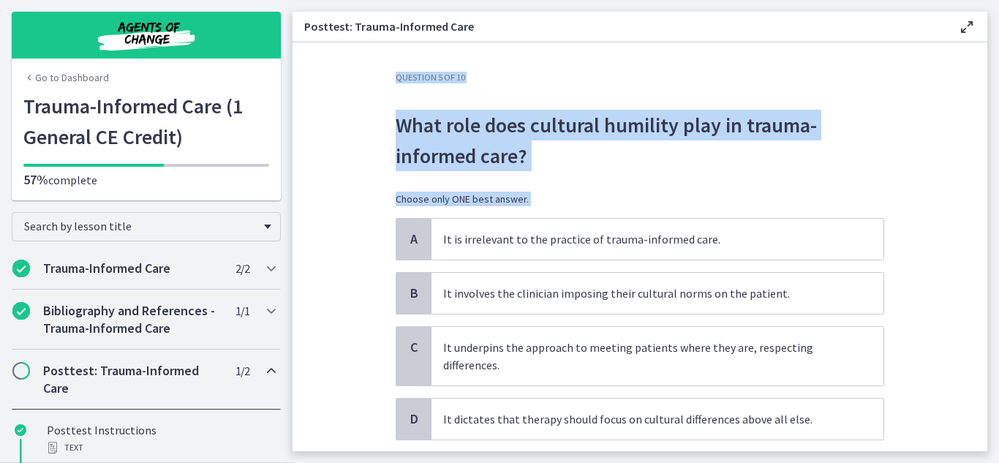
click at [594, 179] on div "What role does cultural humility play in trauma-informed care? Choose only ONE …" at bounding box center [640, 153] width 489 height 129
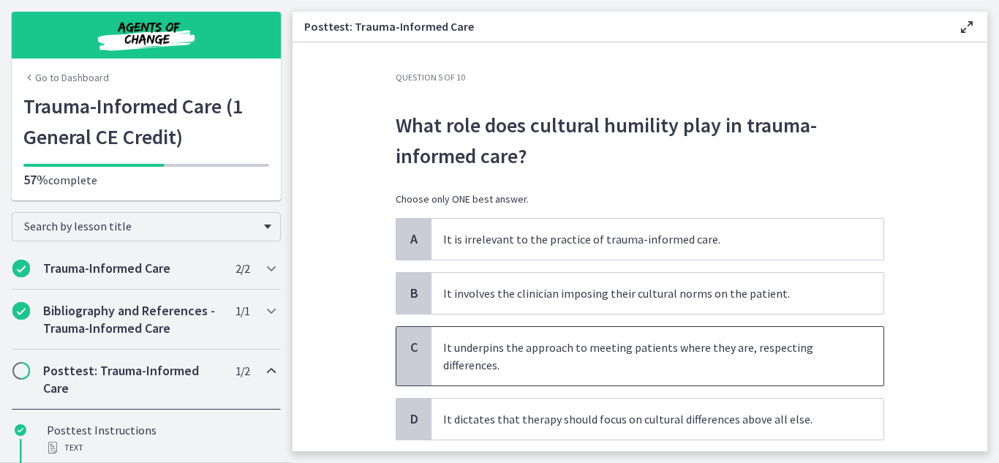
click at [407, 353] on span "C" at bounding box center [414, 348] width 18 height 18
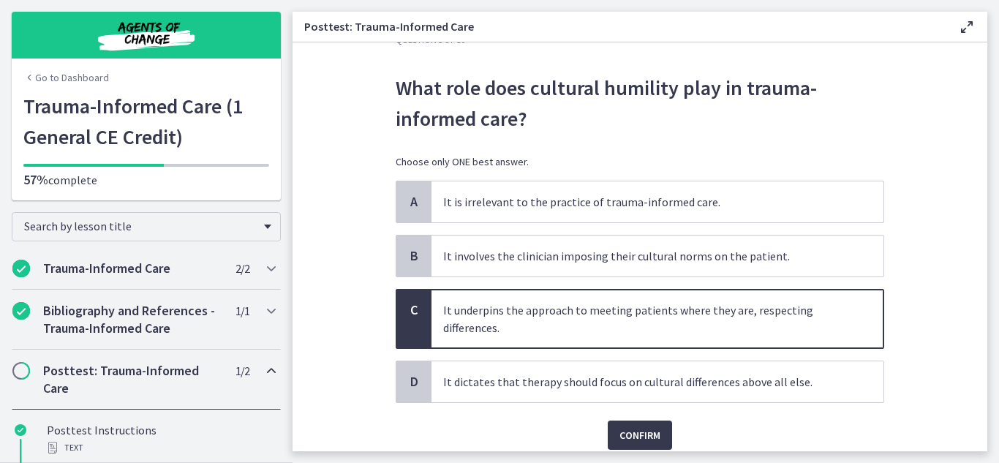
scroll to position [94, 0]
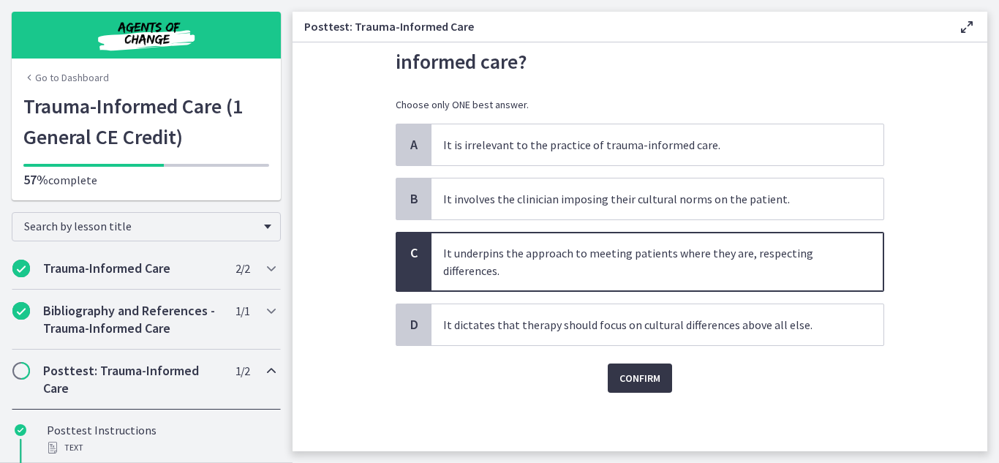
click at [636, 379] on span "Confirm" at bounding box center [640, 378] width 41 height 18
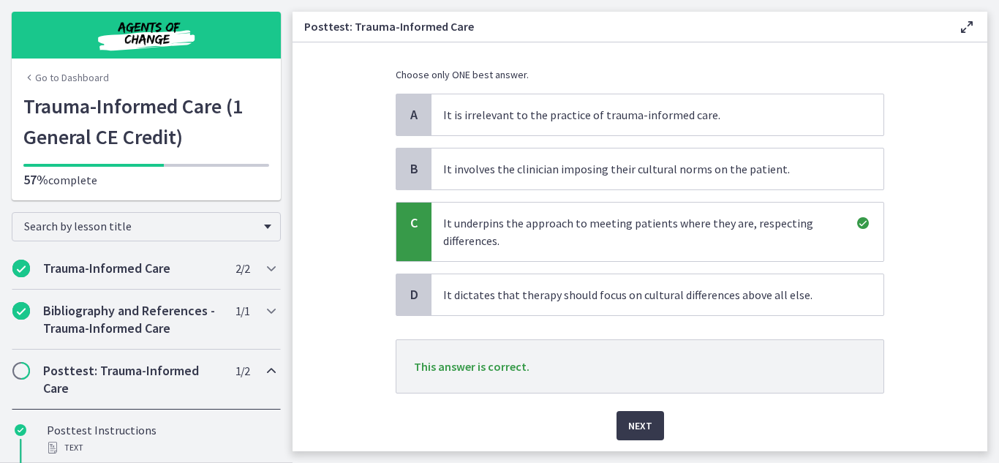
scroll to position [172, 0]
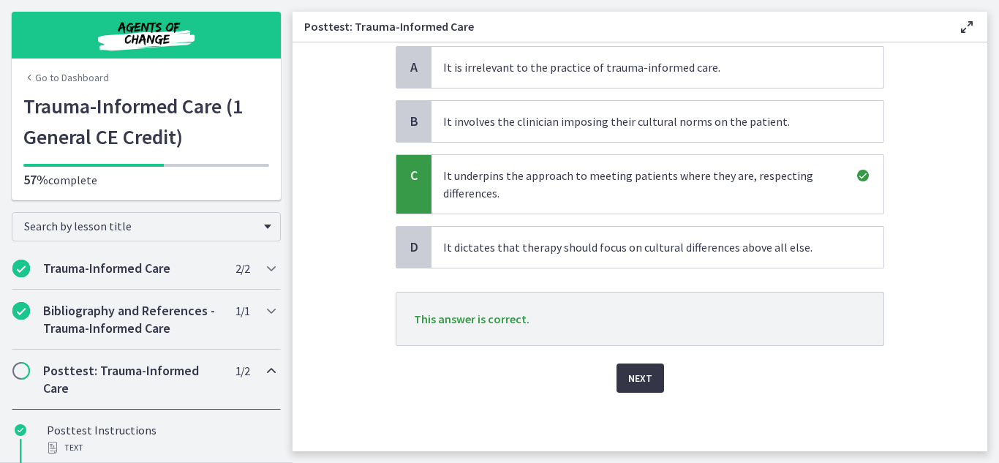
click at [631, 384] on span "Next" at bounding box center [640, 378] width 24 height 18
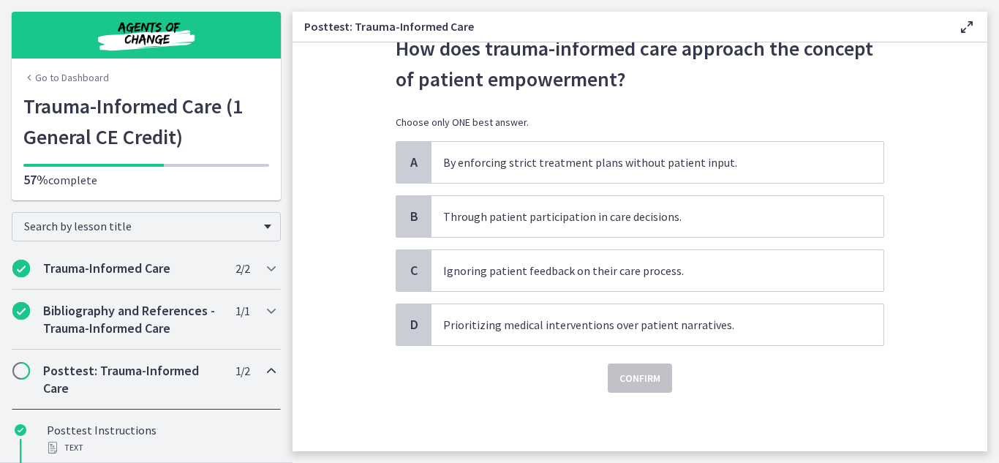
scroll to position [0, 0]
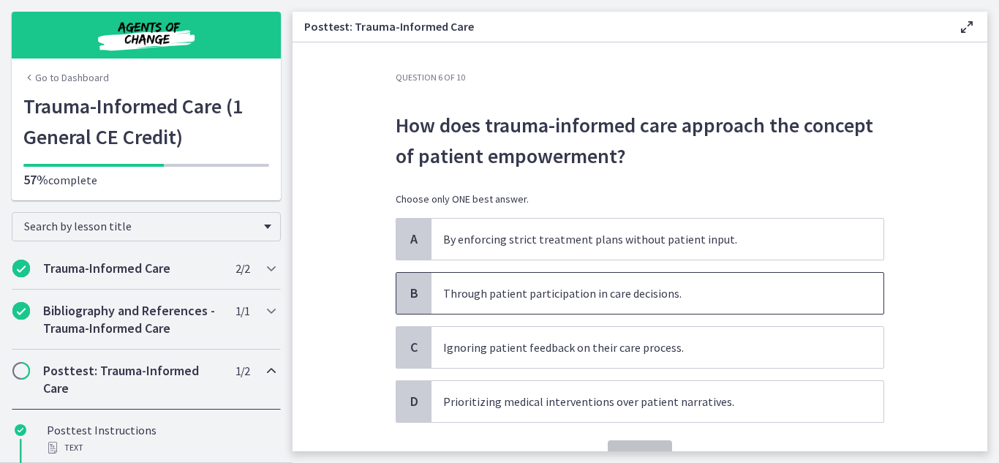
click at [411, 290] on span "B" at bounding box center [414, 294] width 18 height 18
click at [655, 442] on button "Confirm" at bounding box center [640, 454] width 64 height 29
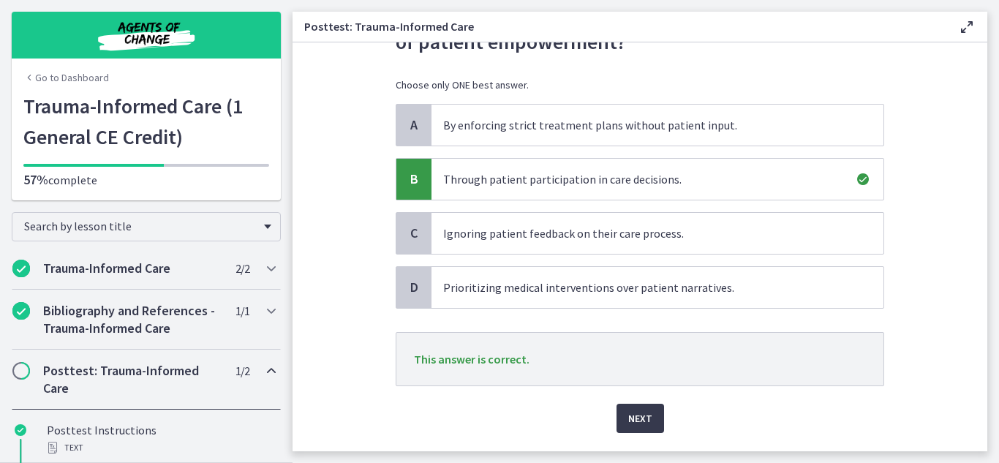
scroll to position [154, 0]
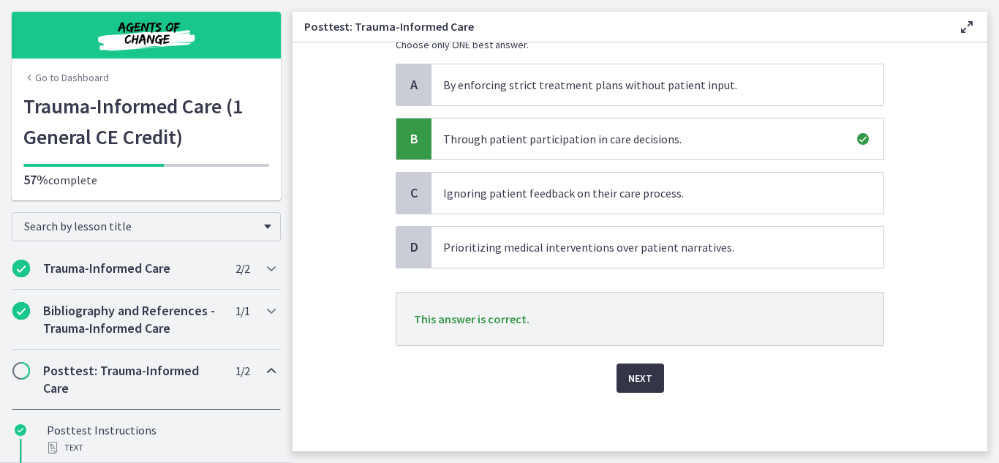
click at [628, 376] on span "Next" at bounding box center [640, 378] width 24 height 18
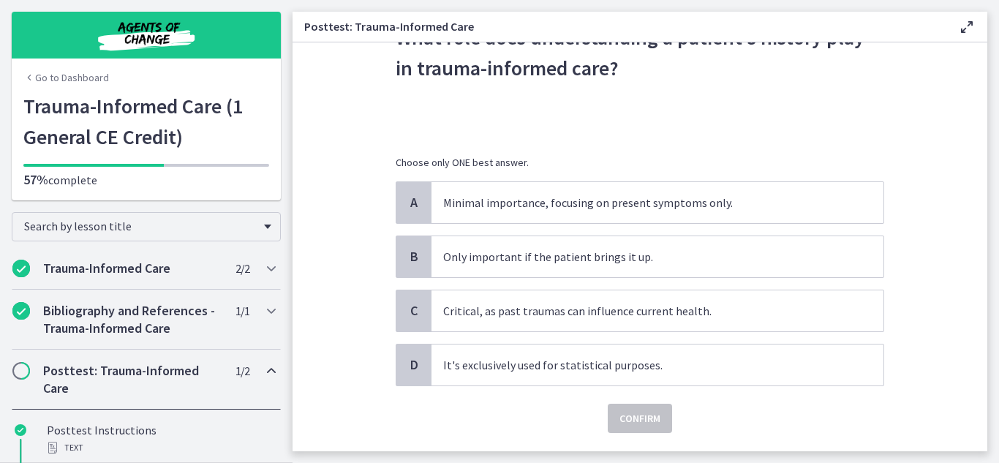
scroll to position [89, 0]
drag, startPoint x: 990, startPoint y: 310, endPoint x: 991, endPoint y: 286, distance: 24.2
click at [991, 286] on main "Posttest: Trauma-Informed Care Enable fullscreen Question 7 of 10 What role doe…" at bounding box center [646, 231] width 707 height 463
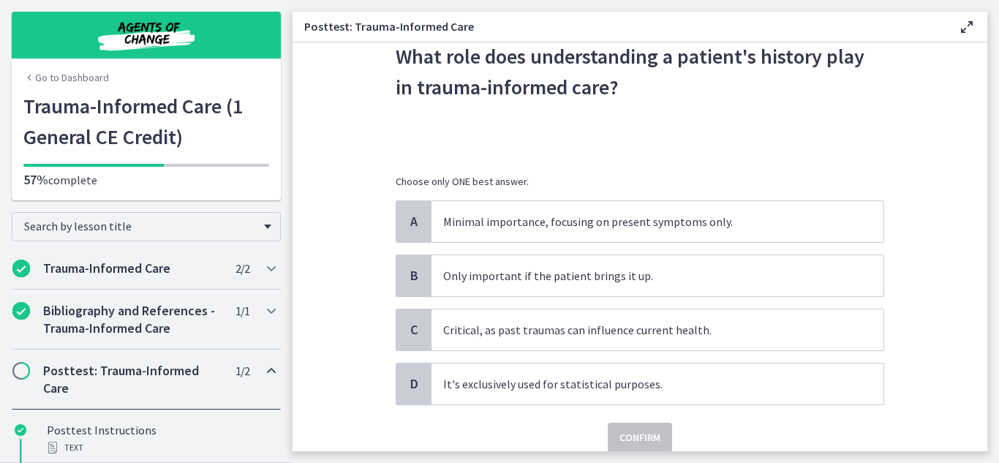
scroll to position [82, 0]
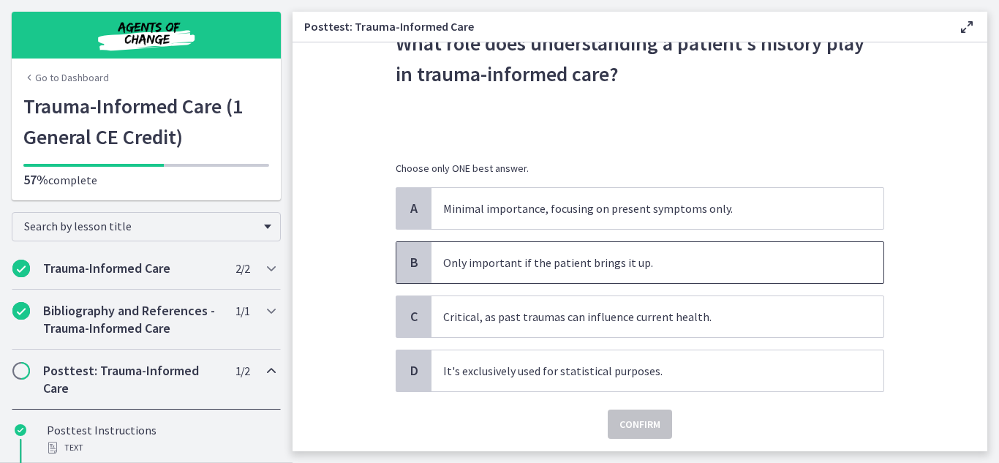
click at [408, 264] on span "B" at bounding box center [414, 263] width 18 height 18
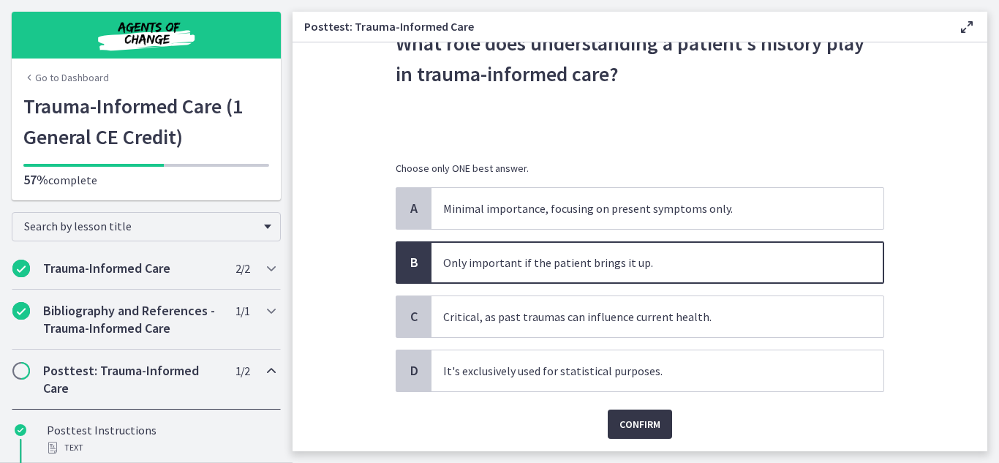
click at [613, 421] on button "Confirm" at bounding box center [640, 424] width 64 height 29
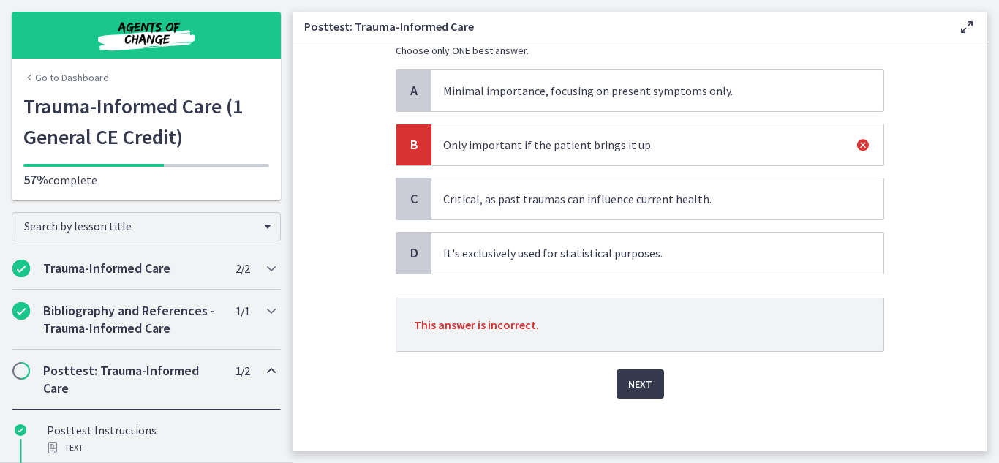
scroll to position [206, 0]
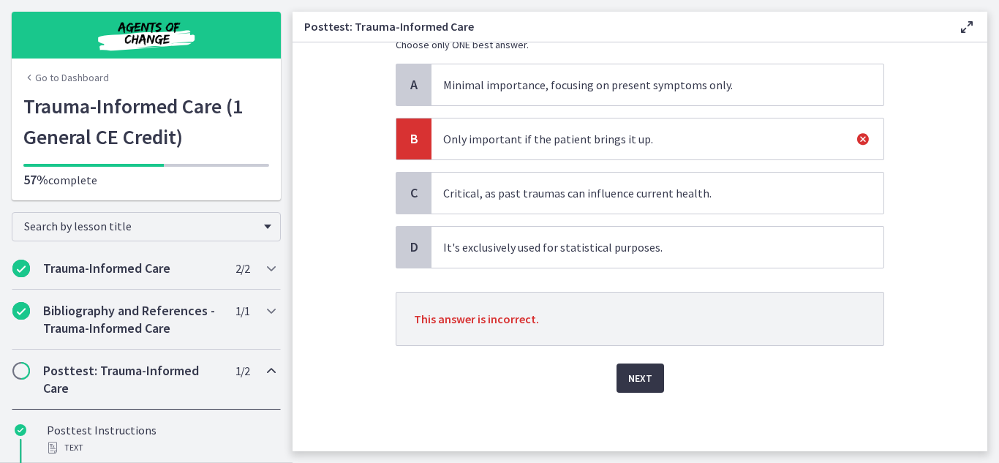
click at [619, 379] on button "Next" at bounding box center [641, 378] width 48 height 29
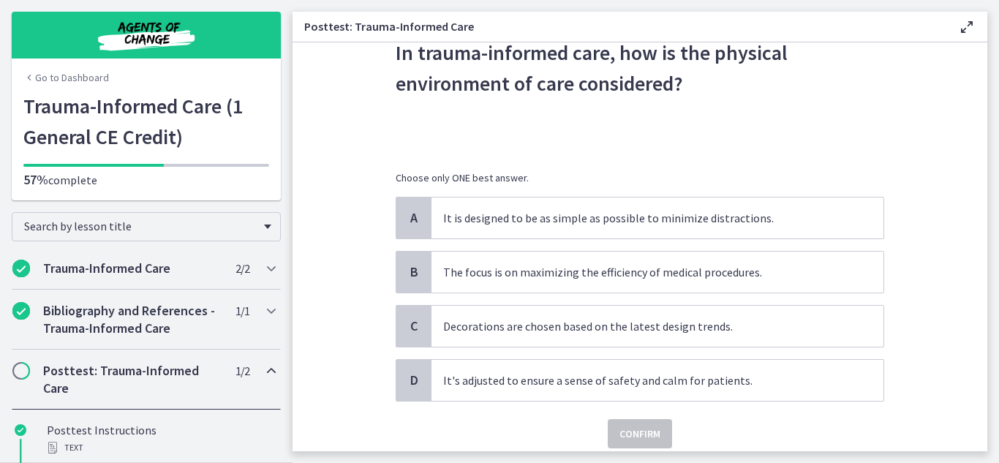
scroll to position [81, 0]
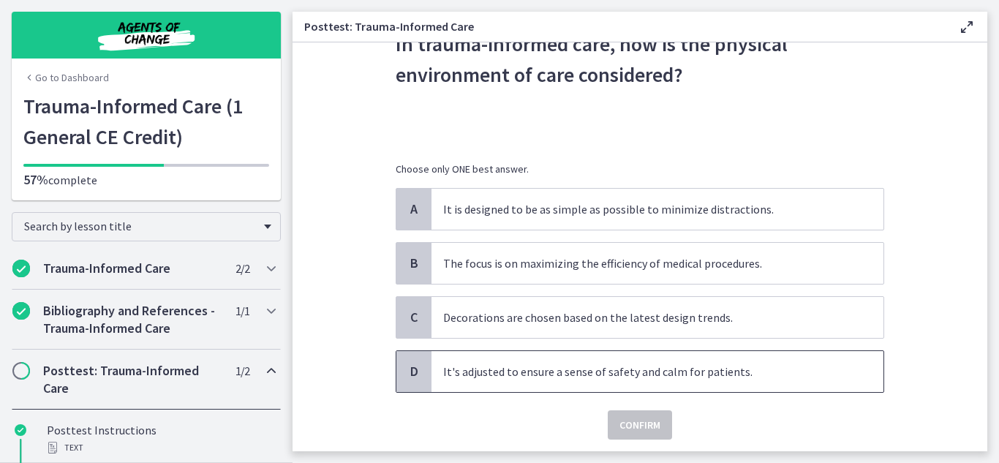
click at [410, 375] on span "D" at bounding box center [414, 372] width 18 height 18
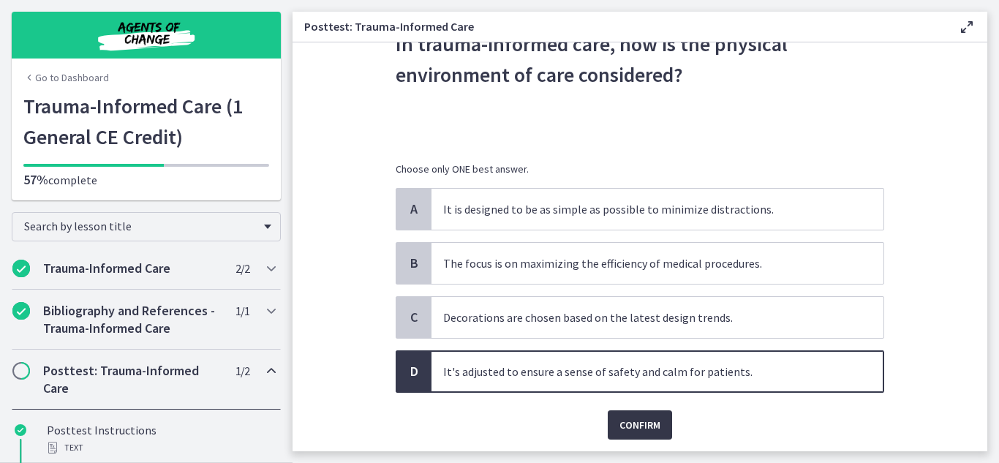
click at [620, 429] on span "Confirm" at bounding box center [640, 425] width 41 height 18
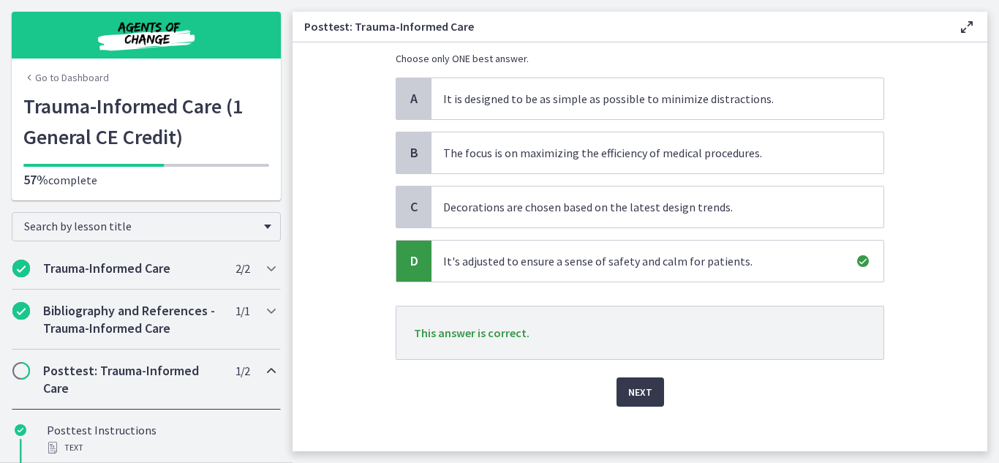
scroll to position [206, 0]
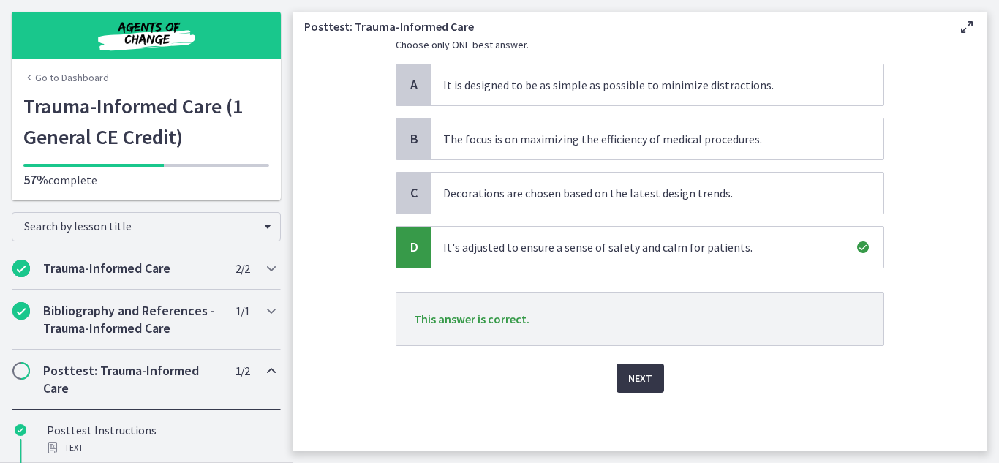
click at [640, 379] on span "Next" at bounding box center [640, 378] width 24 height 18
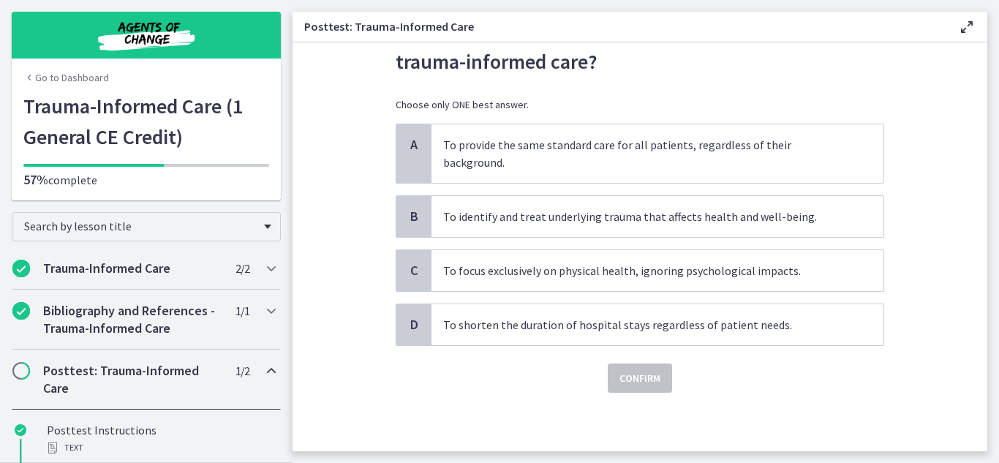
scroll to position [0, 0]
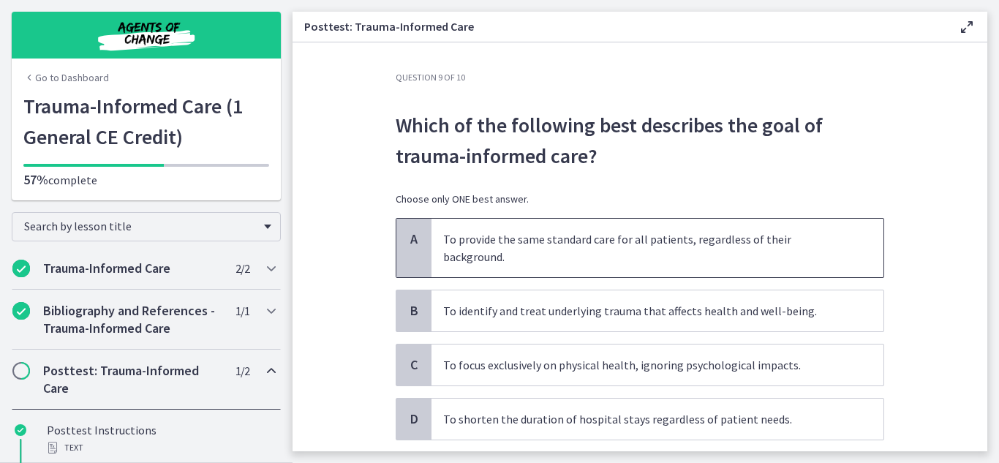
click at [417, 239] on span "A" at bounding box center [414, 239] width 18 height 18
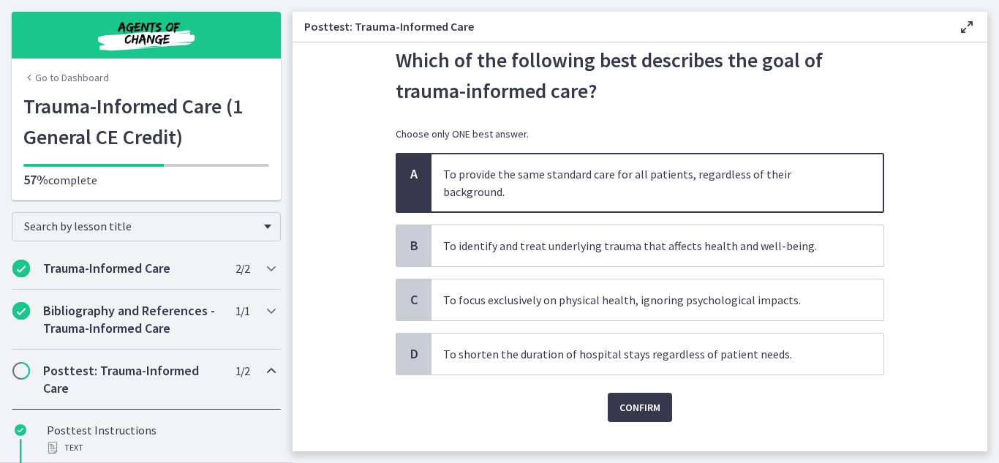
scroll to position [70, 0]
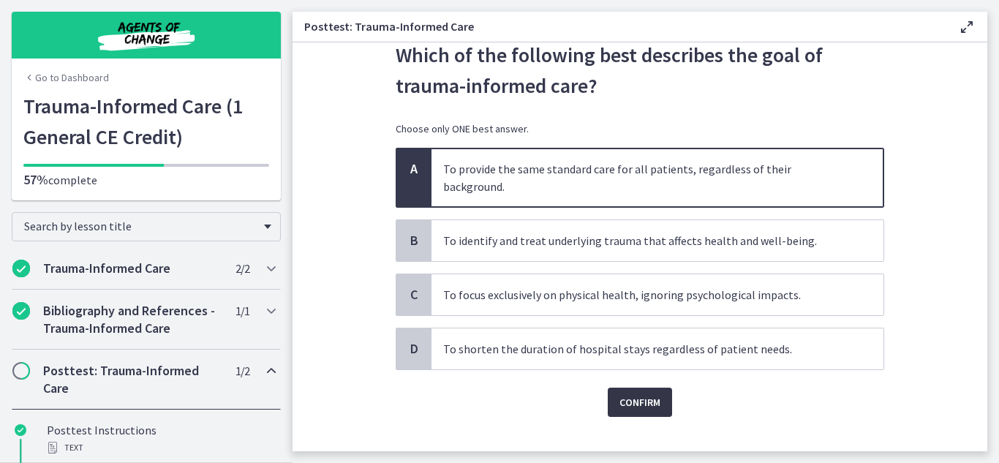
click at [623, 394] on span "Confirm" at bounding box center [640, 403] width 41 height 18
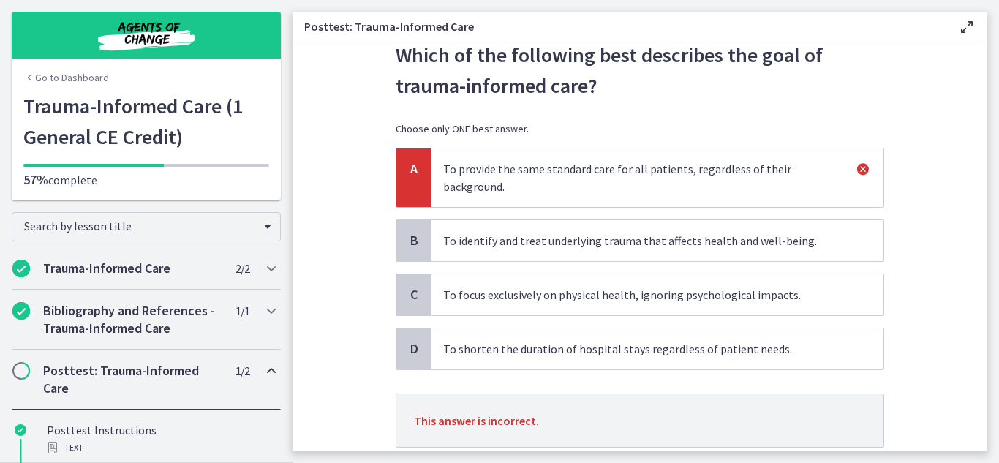
scroll to position [154, 0]
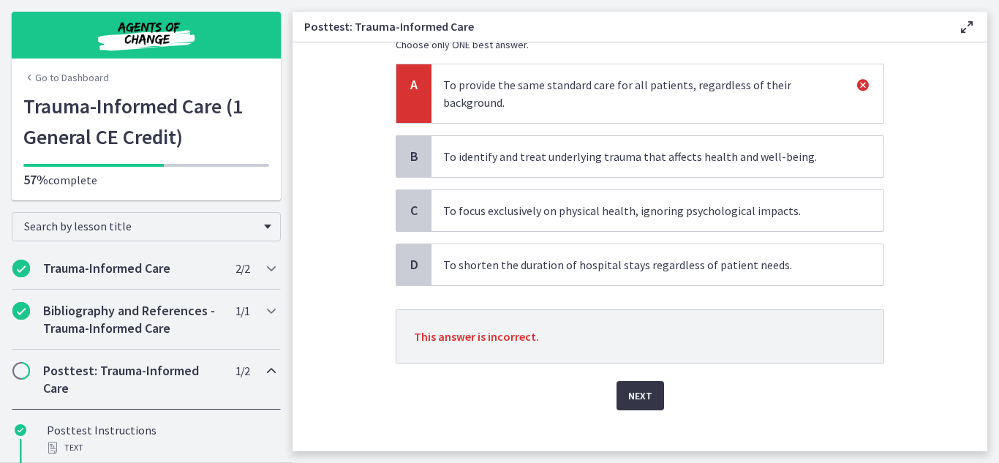
click at [649, 381] on button "Next" at bounding box center [641, 395] width 48 height 29
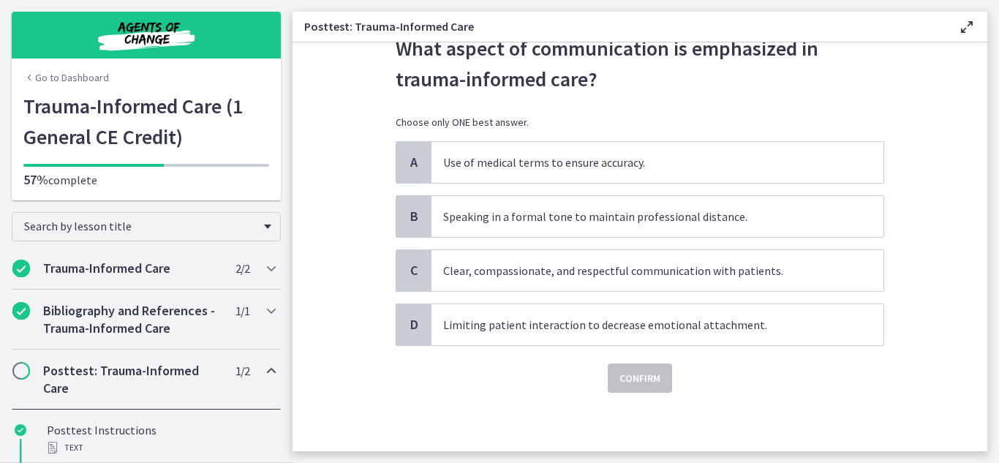
scroll to position [0, 0]
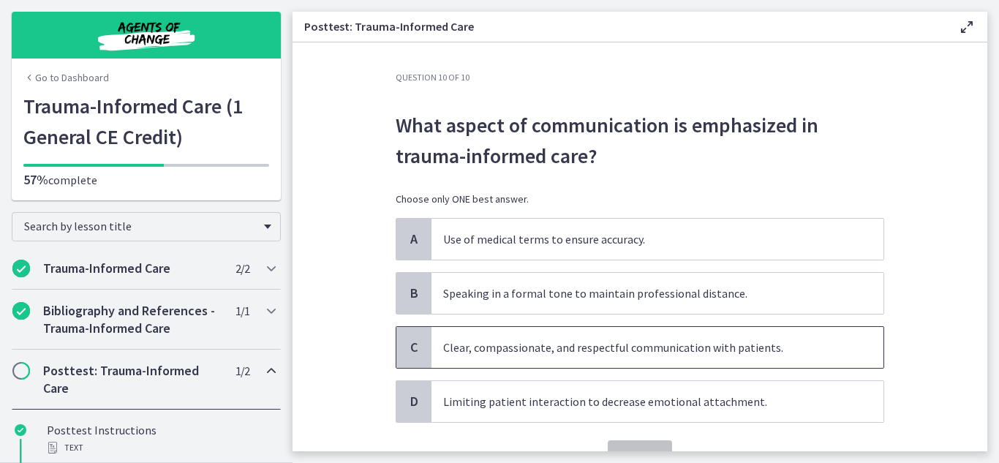
click at [407, 351] on span "C" at bounding box center [414, 348] width 18 height 18
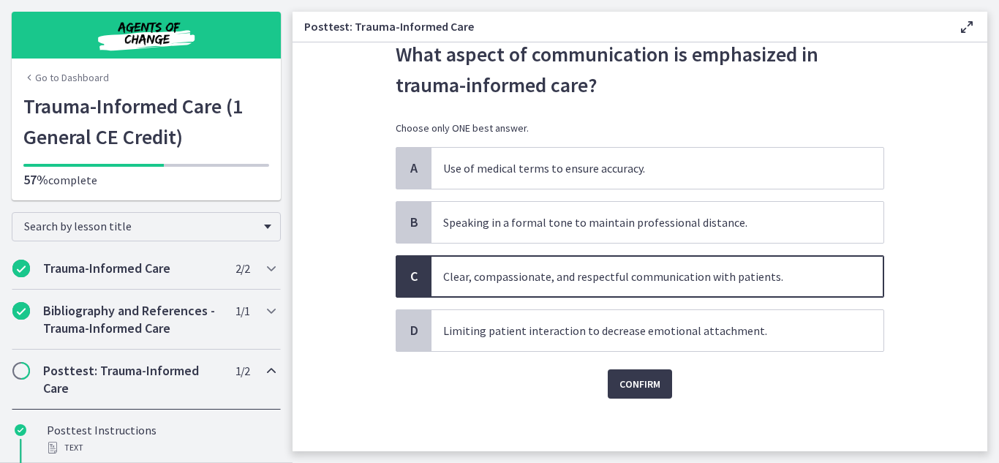
scroll to position [77, 0]
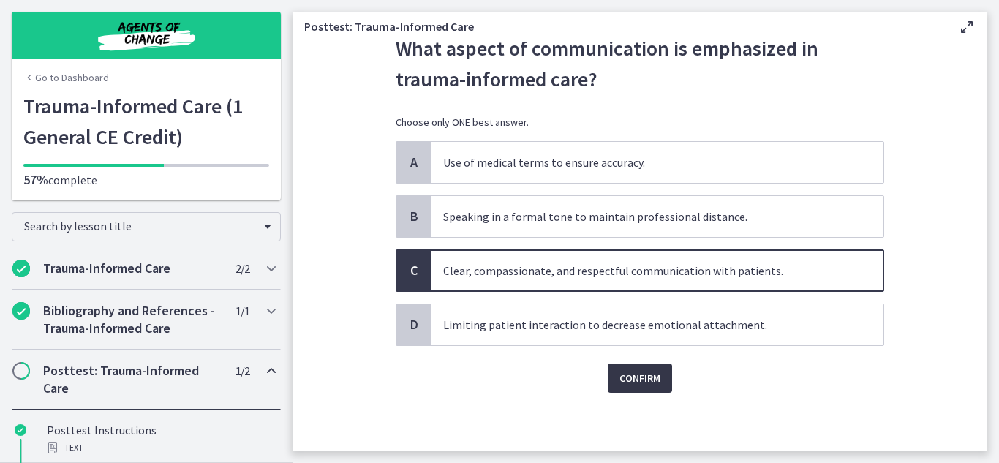
click at [650, 379] on span "Confirm" at bounding box center [640, 378] width 41 height 18
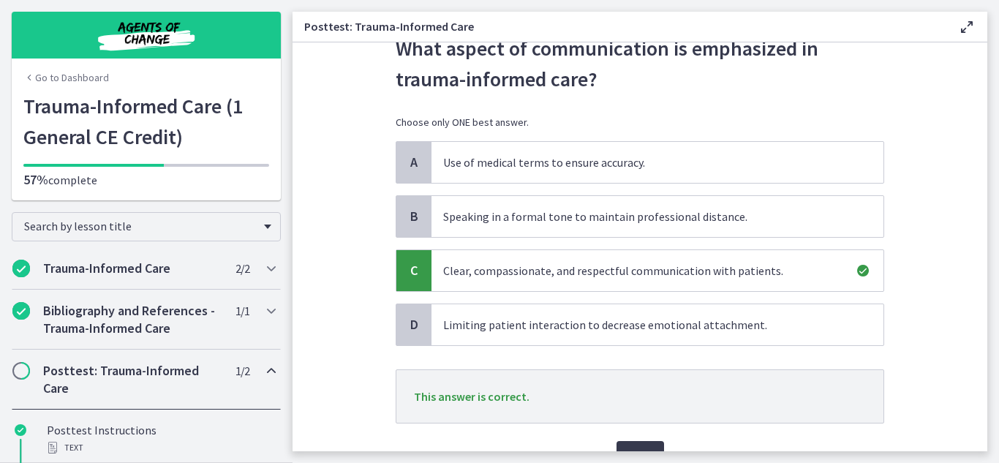
drag, startPoint x: 990, startPoint y: 178, endPoint x: 999, endPoint y: 105, distance: 74.4
click at [999, 105] on main "Posttest: Trauma-Informed Care Enable fullscreen Question 10 of 10 What aspect …" at bounding box center [646, 231] width 707 height 463
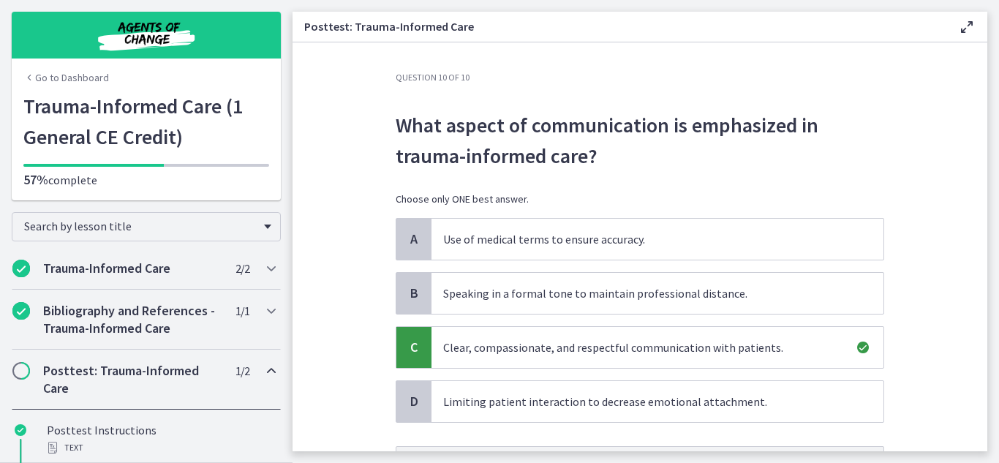
scroll to position [154, 0]
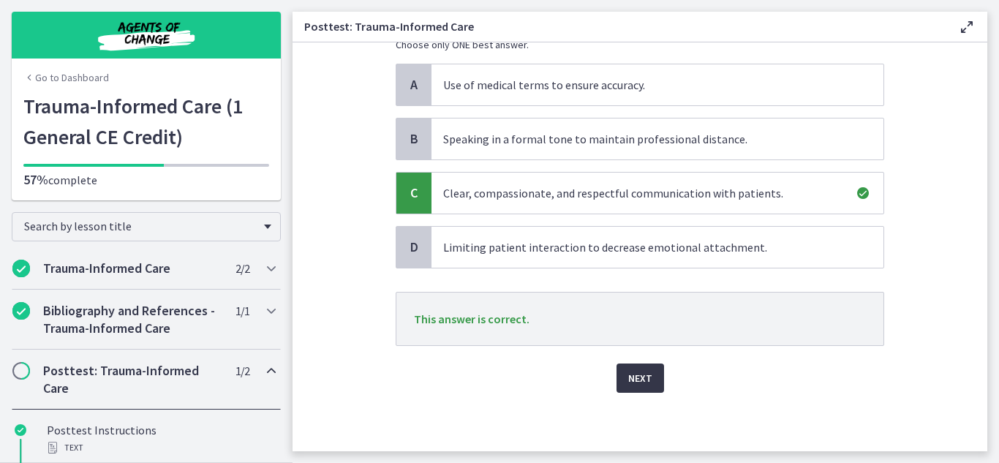
click at [633, 388] on button "Next" at bounding box center [641, 378] width 48 height 29
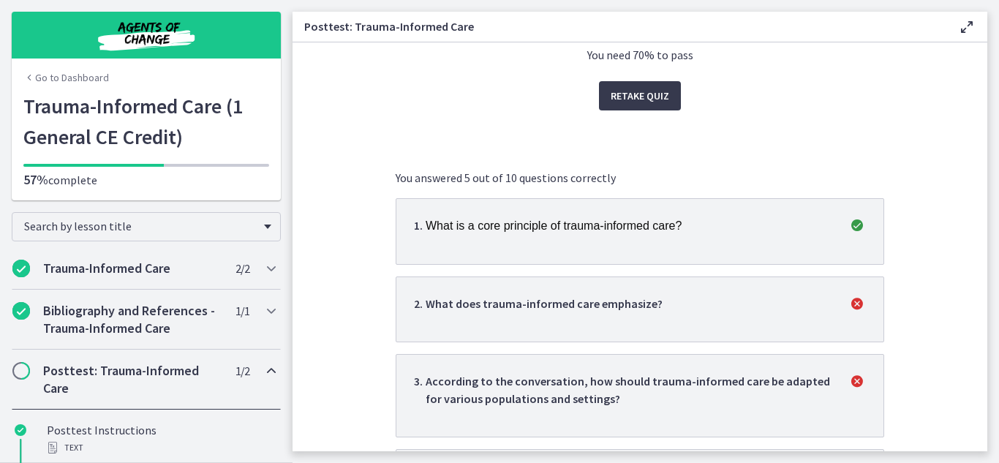
scroll to position [0, 0]
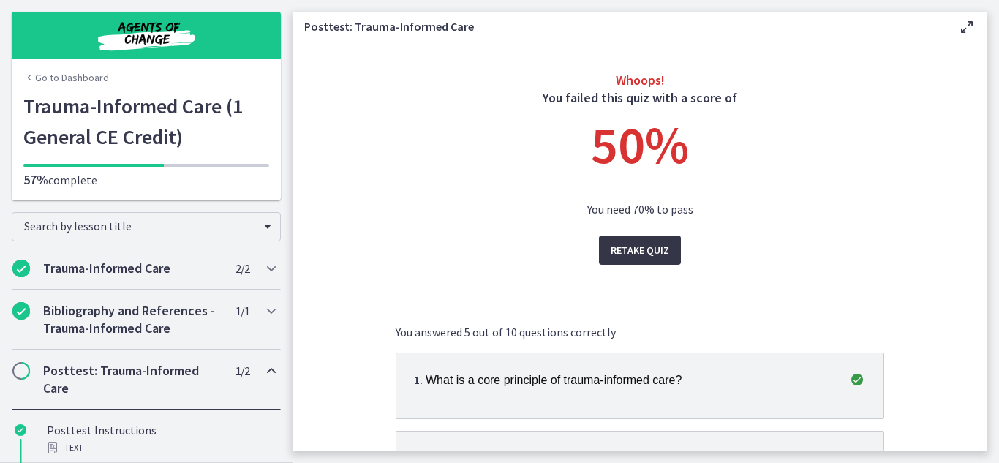
click at [633, 249] on span "Retake Quiz" at bounding box center [640, 250] width 59 height 18
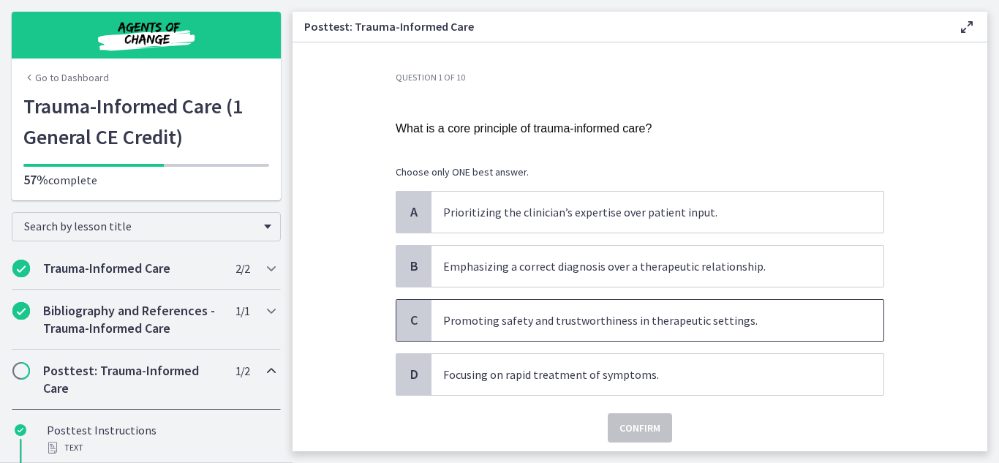
click at [406, 323] on span "C" at bounding box center [414, 321] width 18 height 18
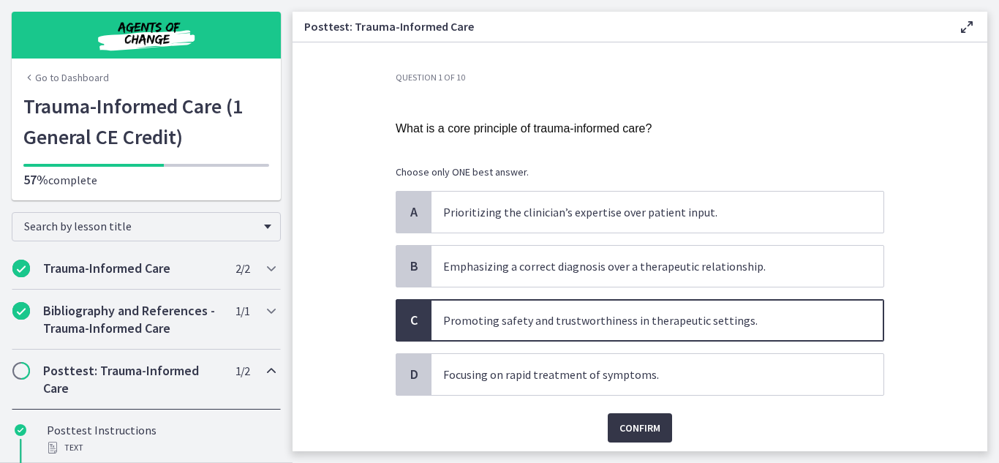
click at [635, 421] on span "Confirm" at bounding box center [640, 428] width 41 height 18
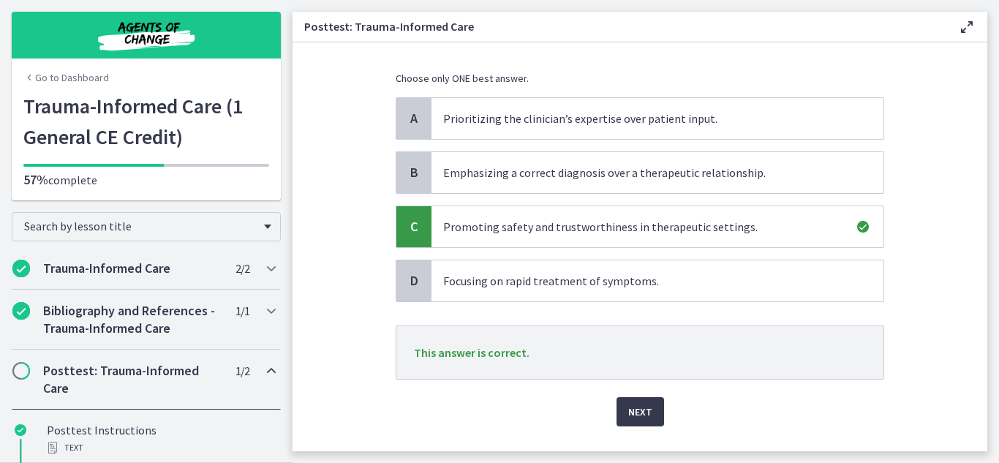
scroll to position [127, 0]
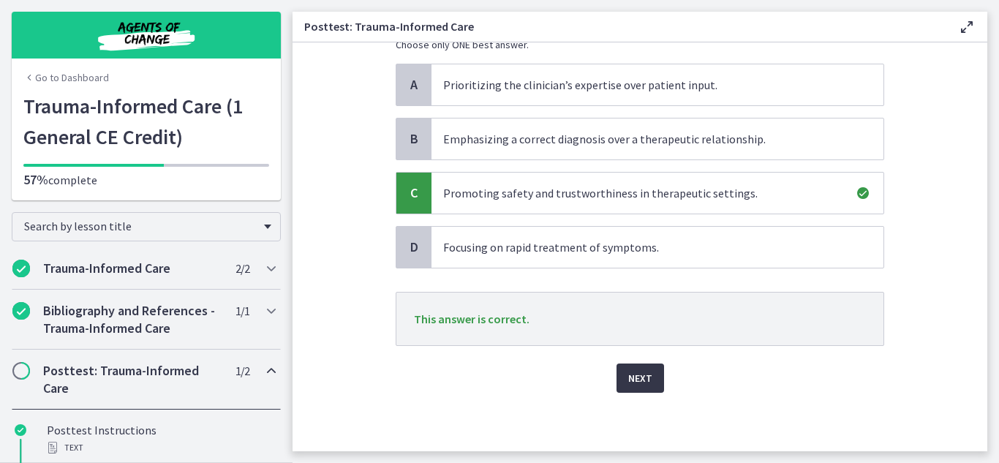
click at [644, 386] on span "Next" at bounding box center [640, 378] width 24 height 18
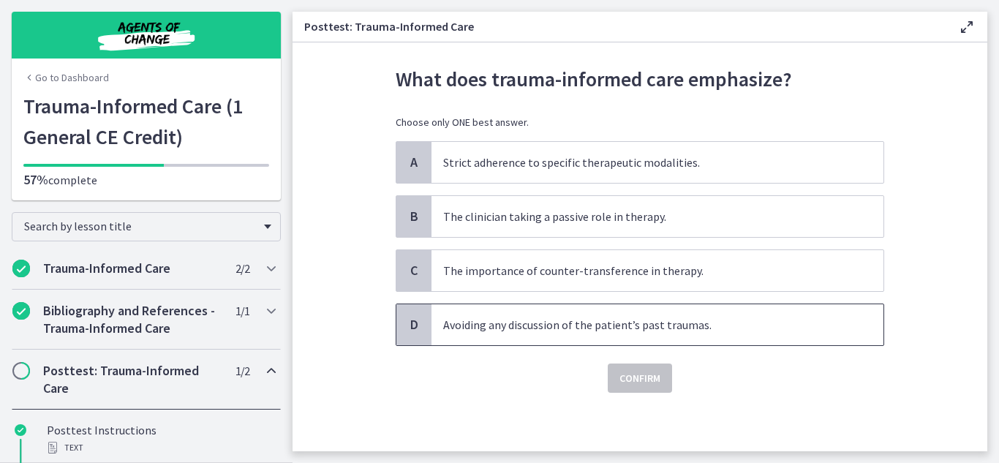
scroll to position [0, 0]
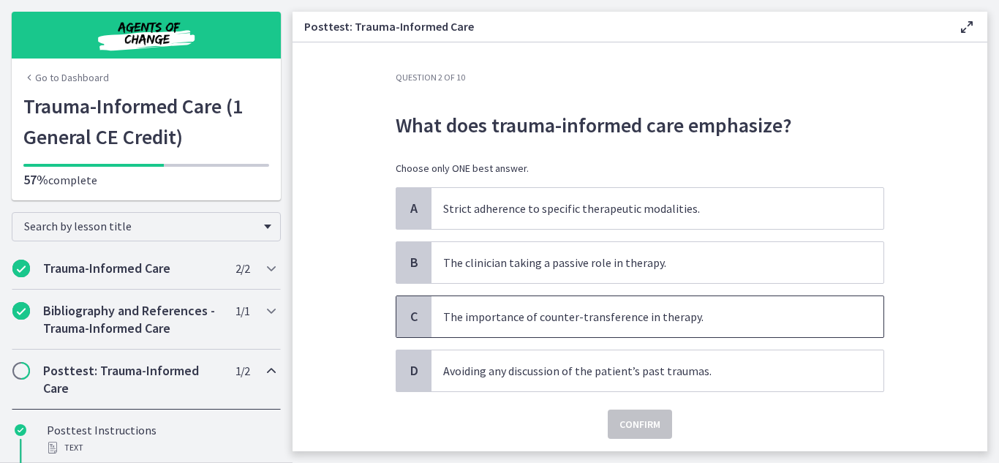
click at [397, 323] on div "C" at bounding box center [413, 316] width 35 height 41
click at [639, 435] on button "Confirm" at bounding box center [640, 424] width 64 height 29
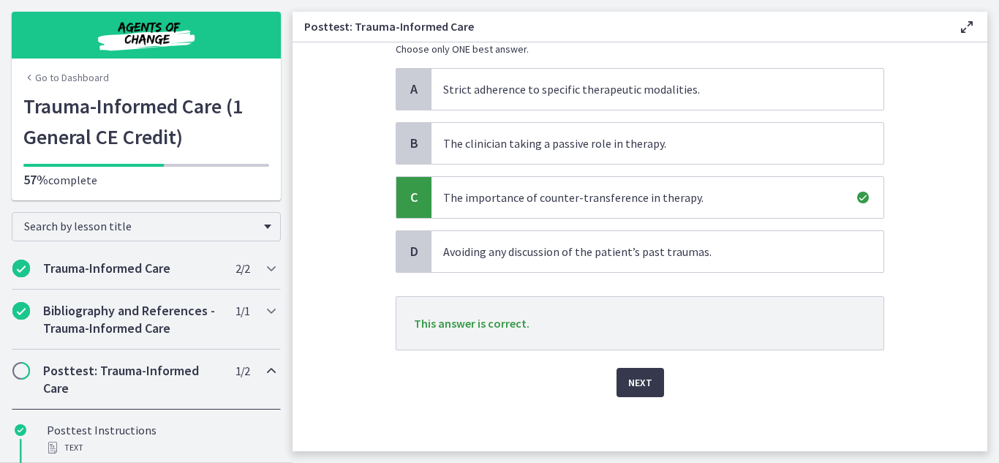
scroll to position [124, 0]
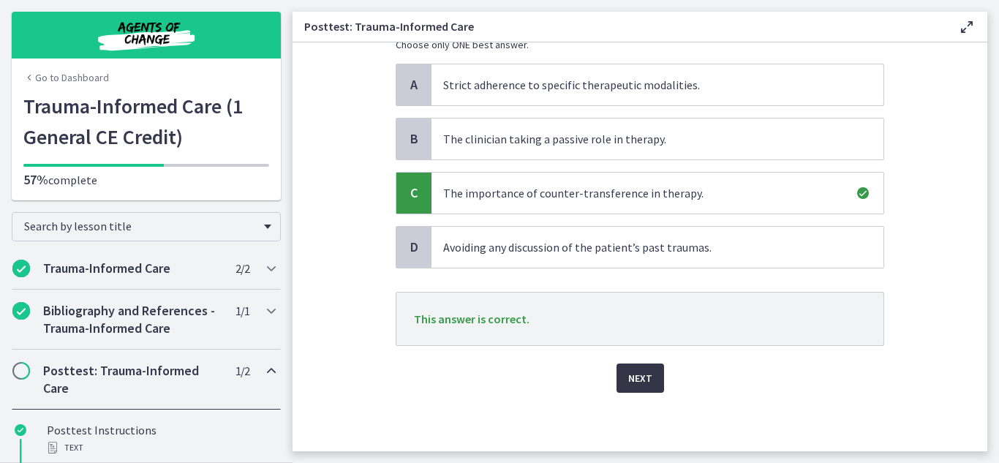
click at [638, 375] on span "Next" at bounding box center [640, 378] width 24 height 18
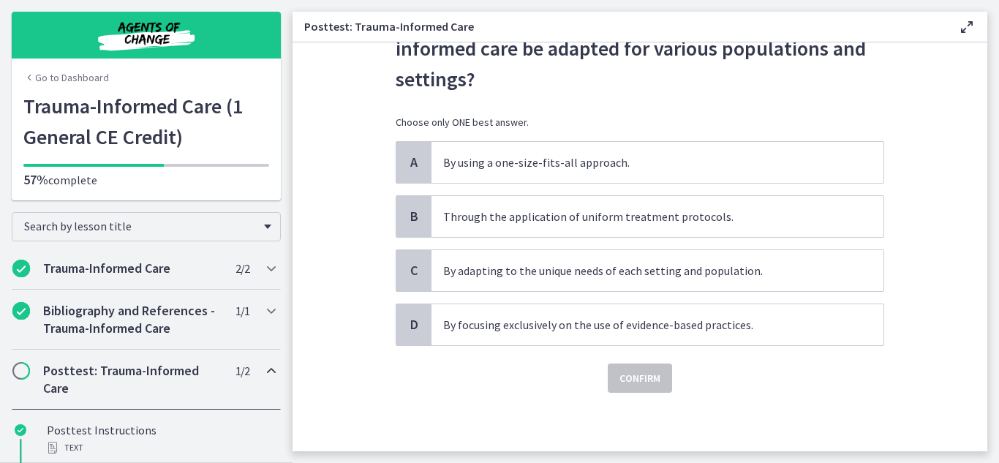
scroll to position [0, 0]
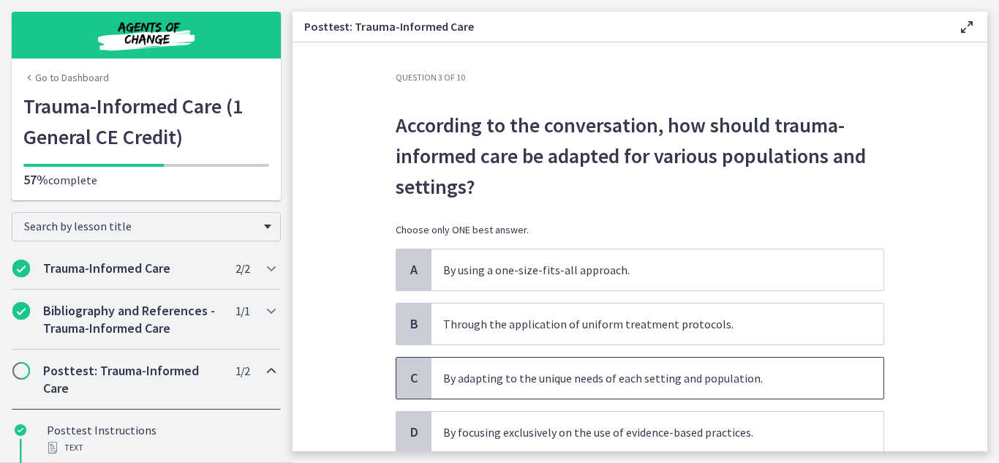
click at [406, 380] on span "C" at bounding box center [414, 378] width 18 height 18
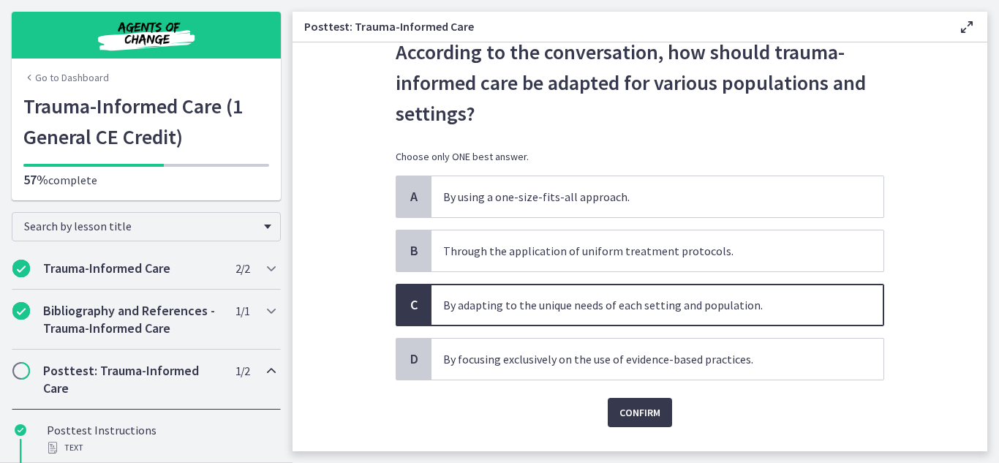
scroll to position [101, 0]
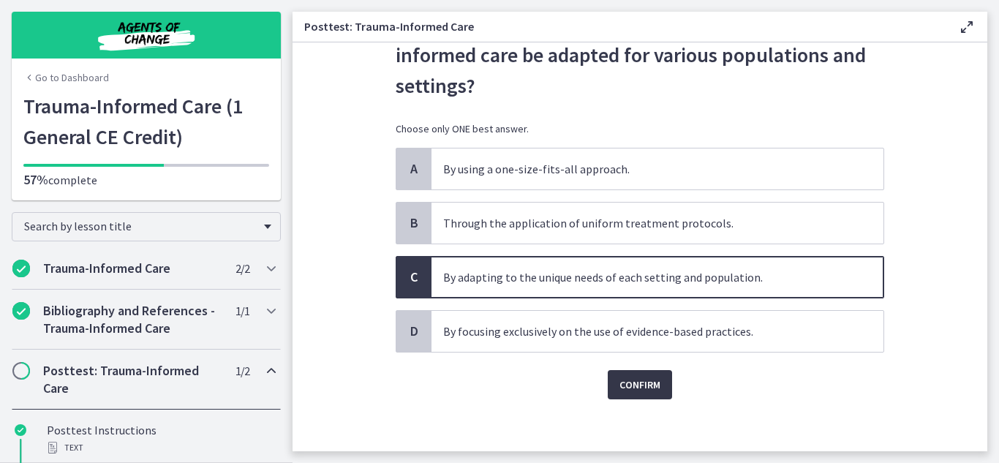
click at [653, 380] on span "Confirm" at bounding box center [640, 385] width 41 height 18
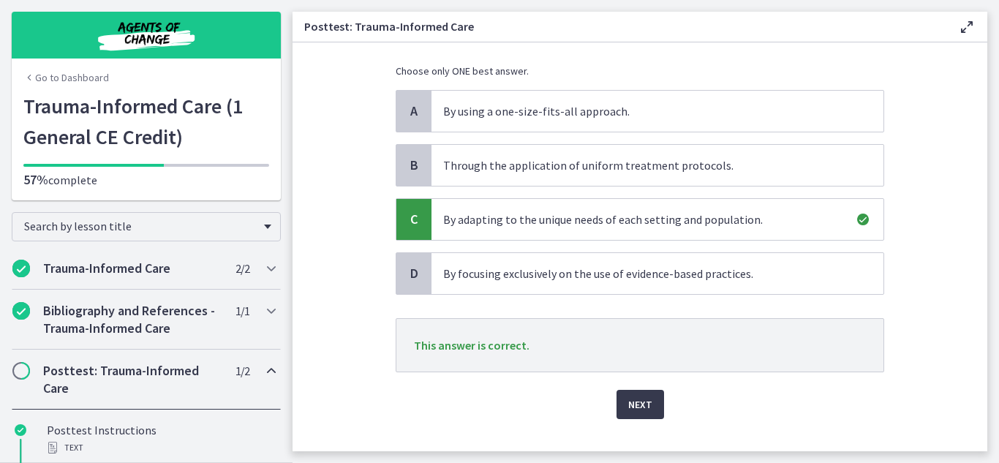
scroll to position [185, 0]
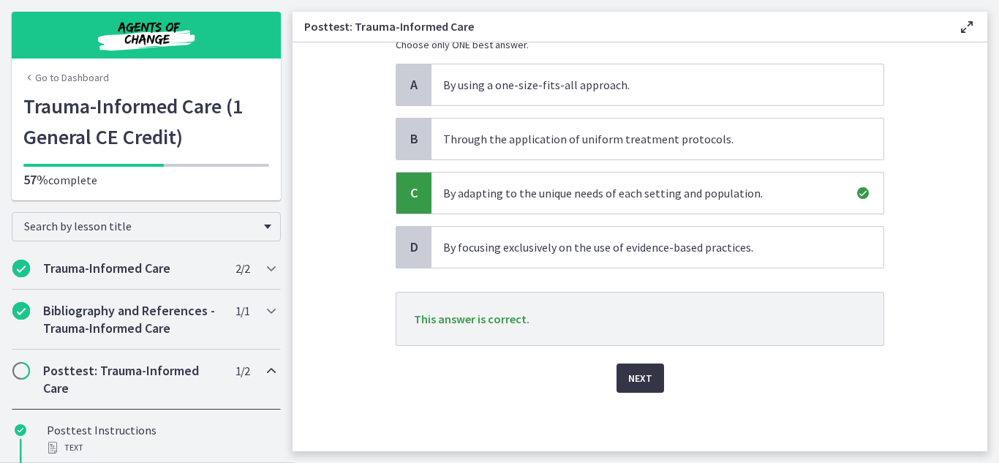
click at [629, 386] on span "Next" at bounding box center [640, 378] width 24 height 18
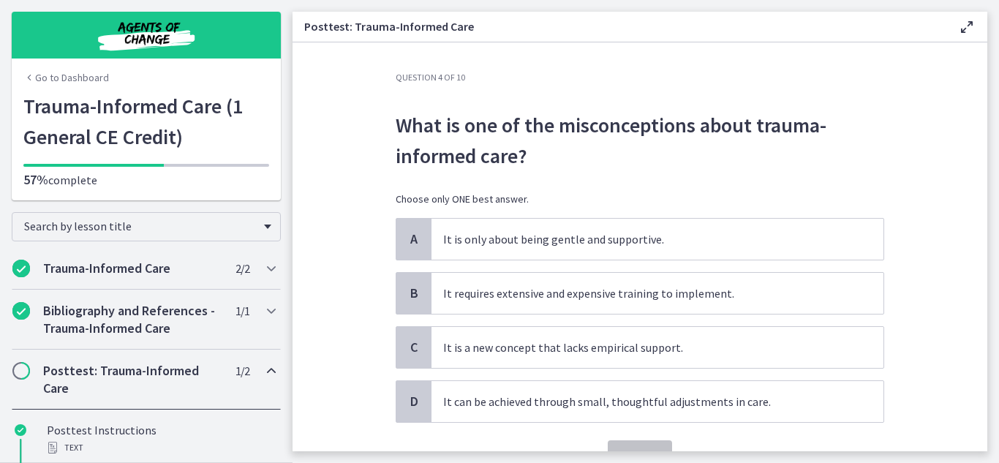
scroll to position [77, 0]
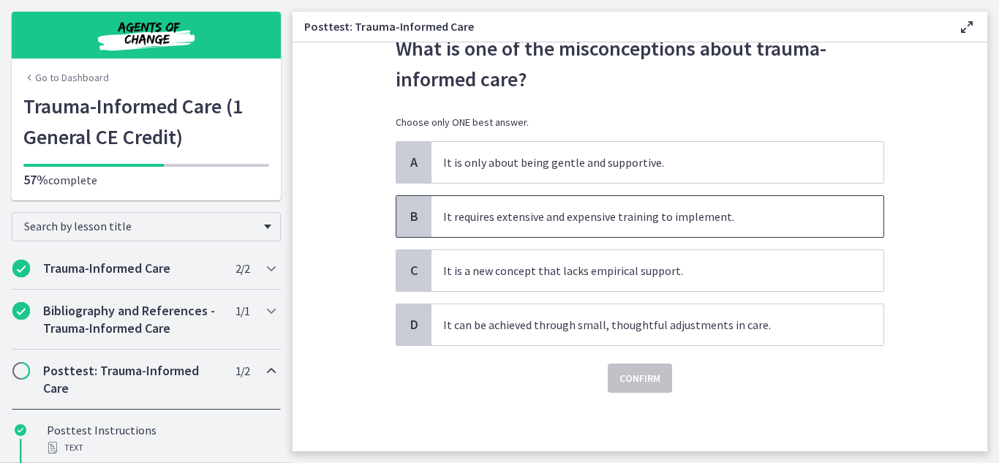
click at [406, 217] on span "B" at bounding box center [414, 217] width 18 height 18
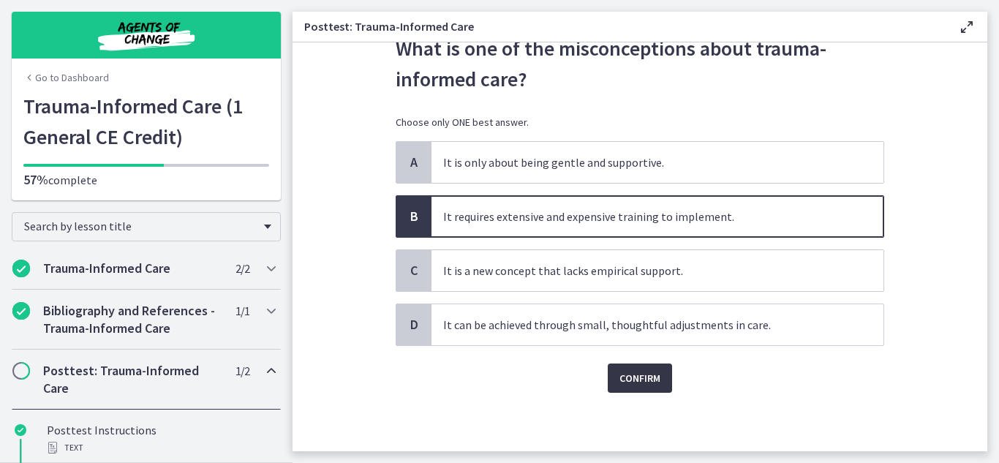
click at [642, 378] on span "Confirm" at bounding box center [640, 378] width 41 height 18
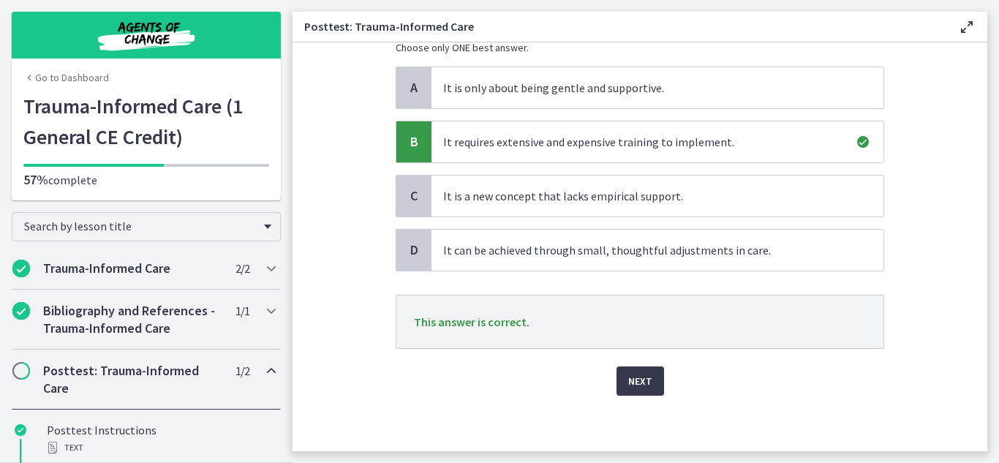
scroll to position [154, 0]
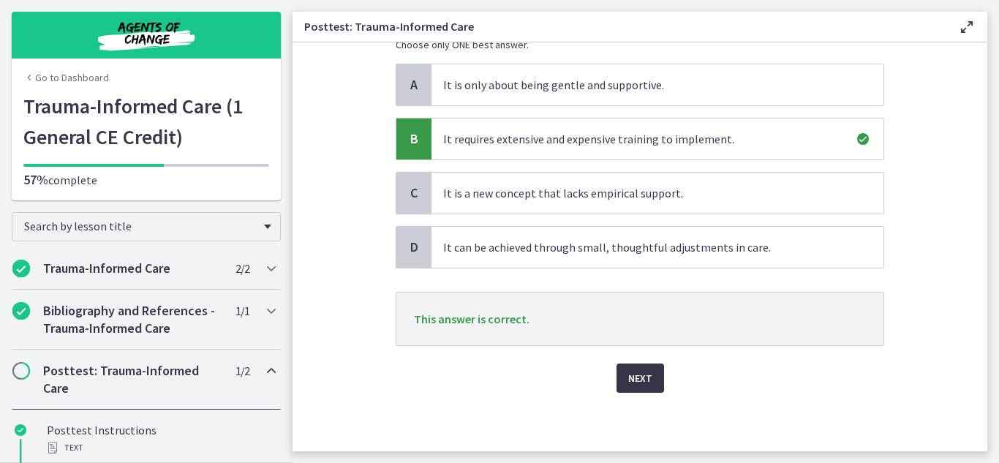
click at [628, 382] on span "Next" at bounding box center [640, 378] width 24 height 18
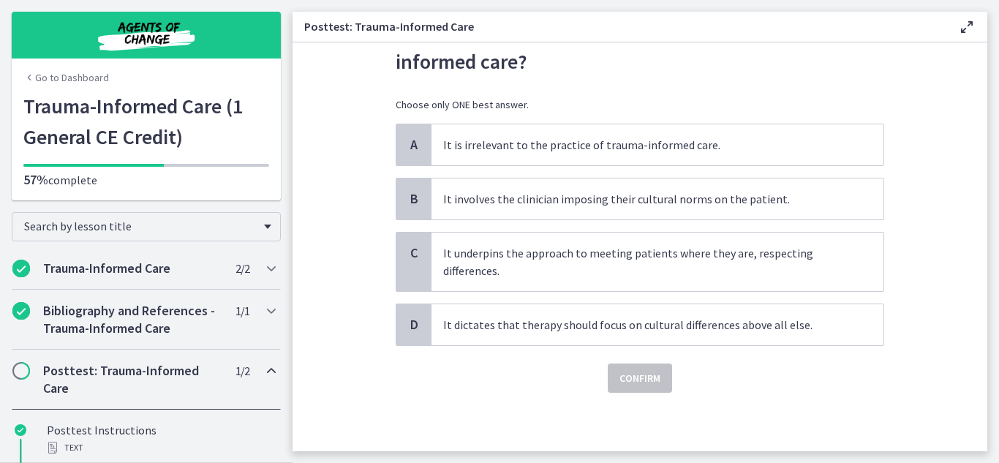
scroll to position [0, 0]
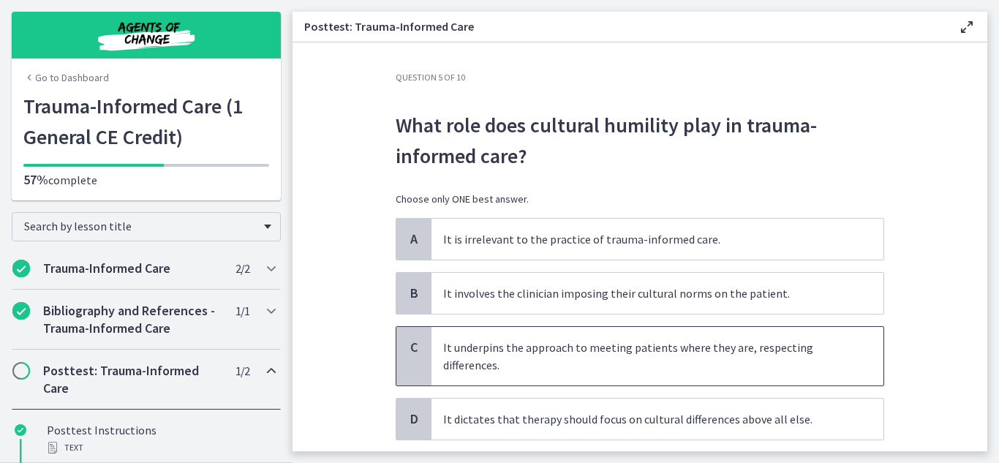
click at [407, 349] on span "C" at bounding box center [414, 348] width 18 height 18
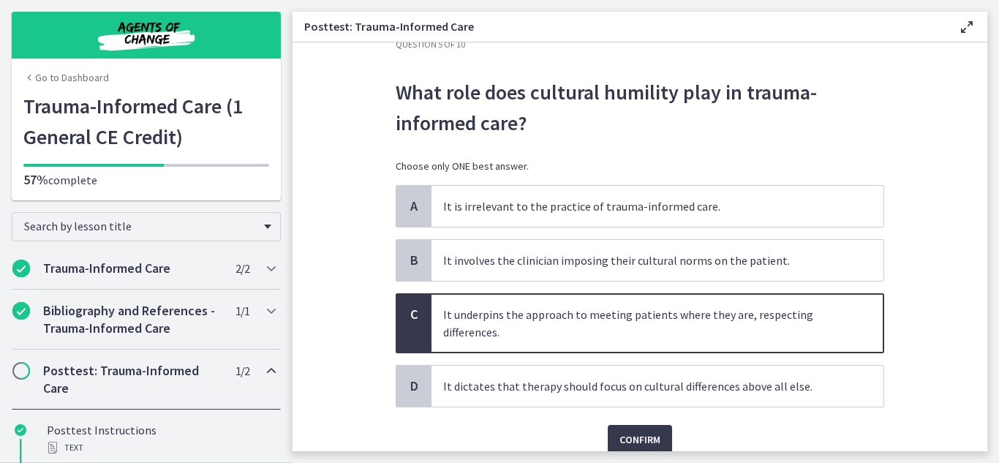
scroll to position [94, 0]
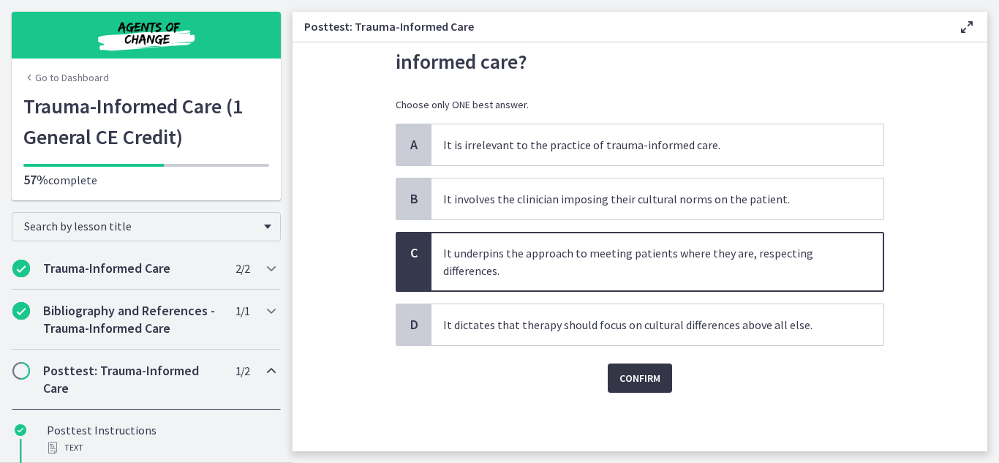
click at [608, 370] on button "Confirm" at bounding box center [640, 378] width 64 height 29
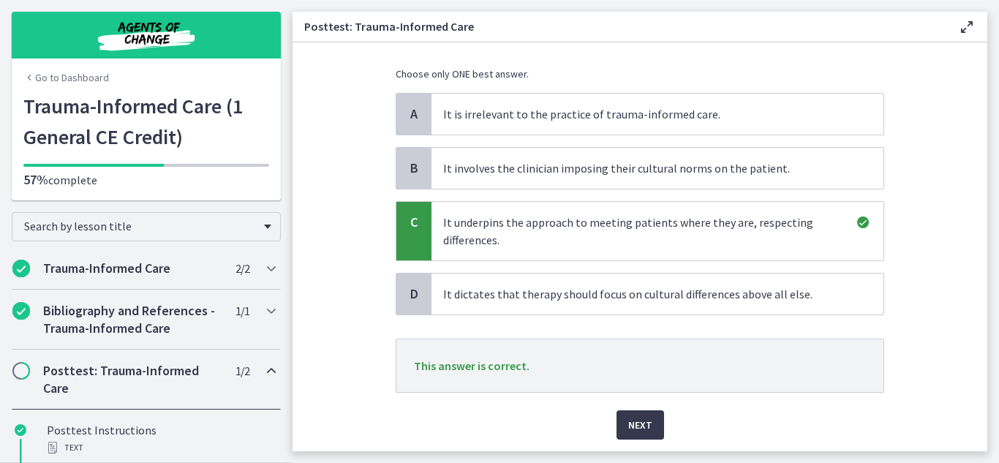
scroll to position [172, 0]
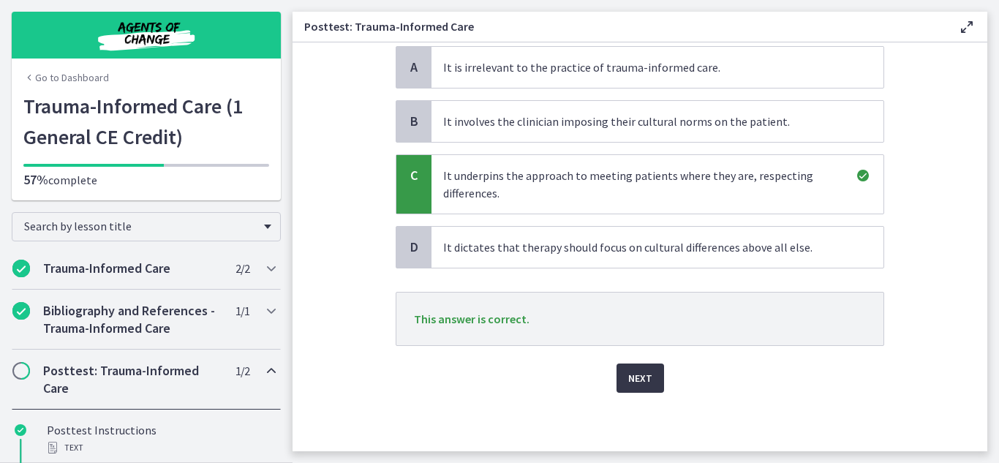
click at [622, 379] on button "Next" at bounding box center [641, 378] width 48 height 29
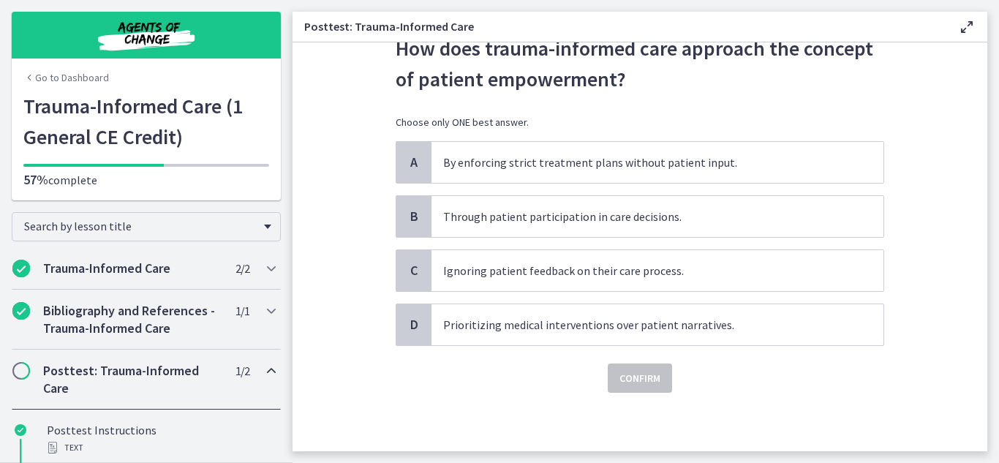
scroll to position [0, 0]
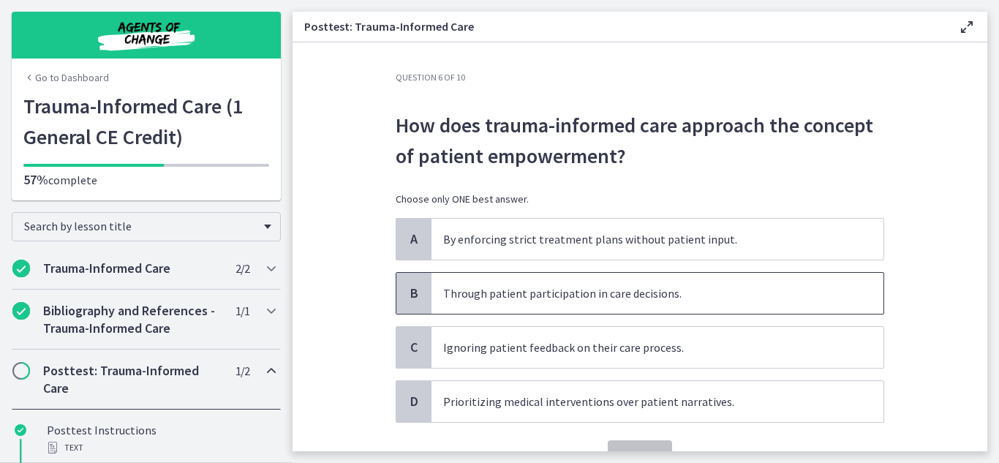
click at [406, 285] on span "B" at bounding box center [414, 294] width 18 height 18
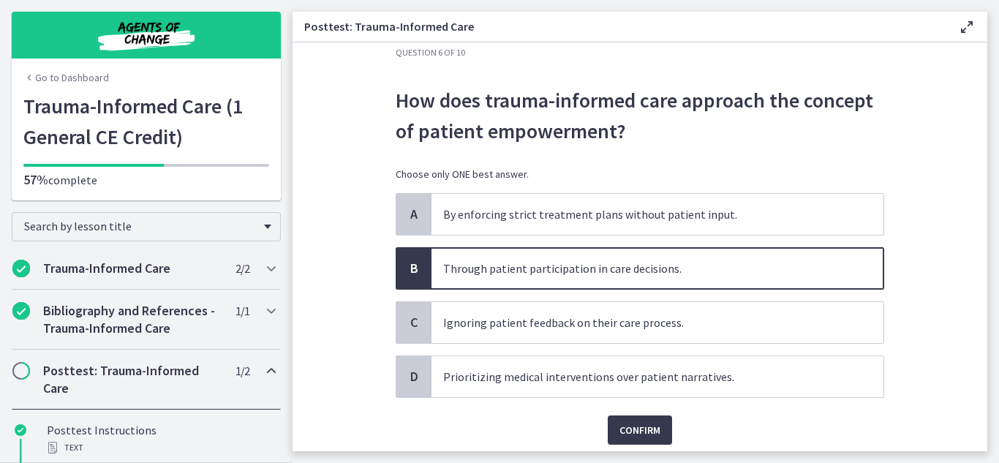
scroll to position [77, 0]
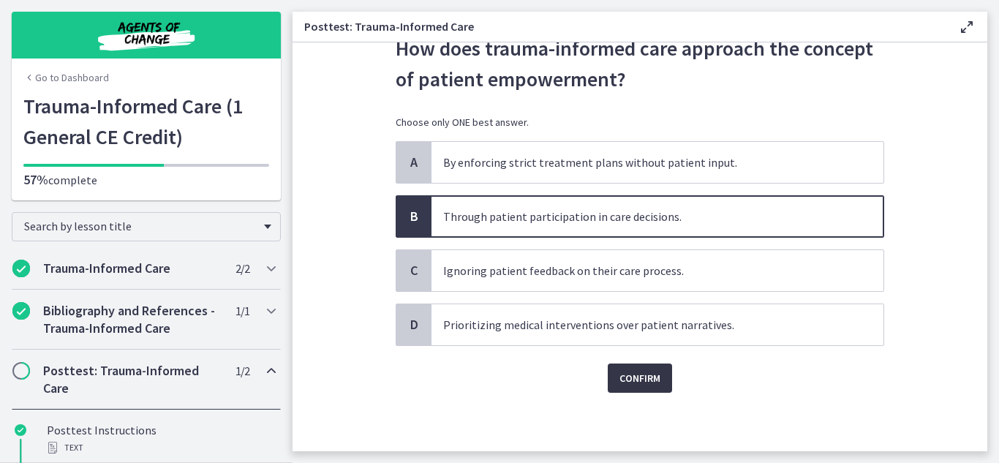
click at [641, 379] on span "Confirm" at bounding box center [640, 378] width 41 height 18
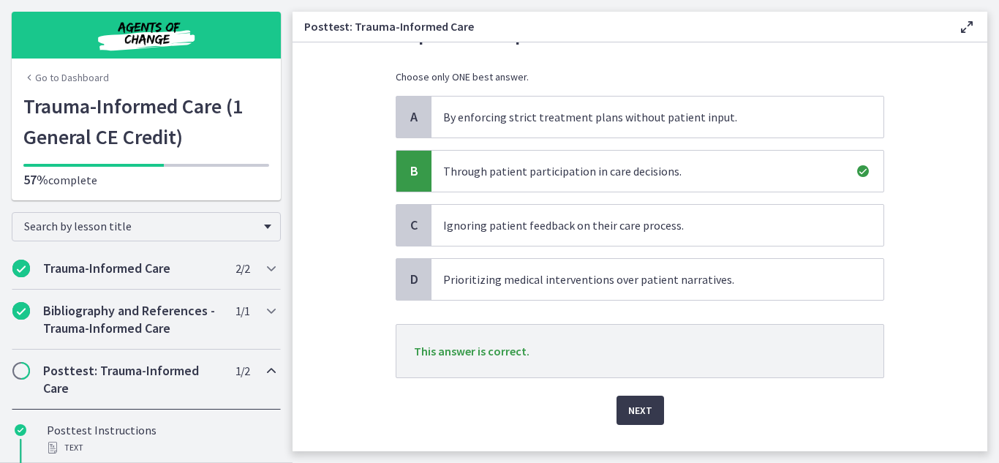
scroll to position [154, 0]
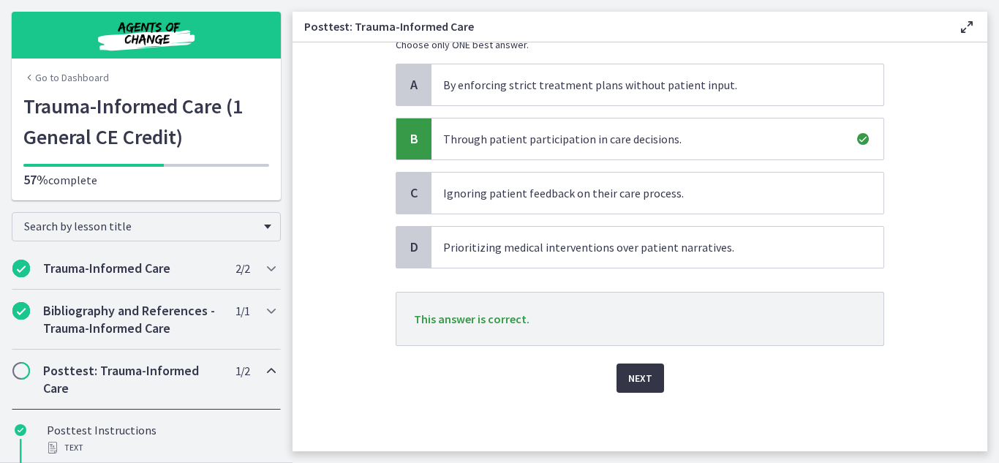
click at [636, 382] on span "Next" at bounding box center [640, 378] width 24 height 18
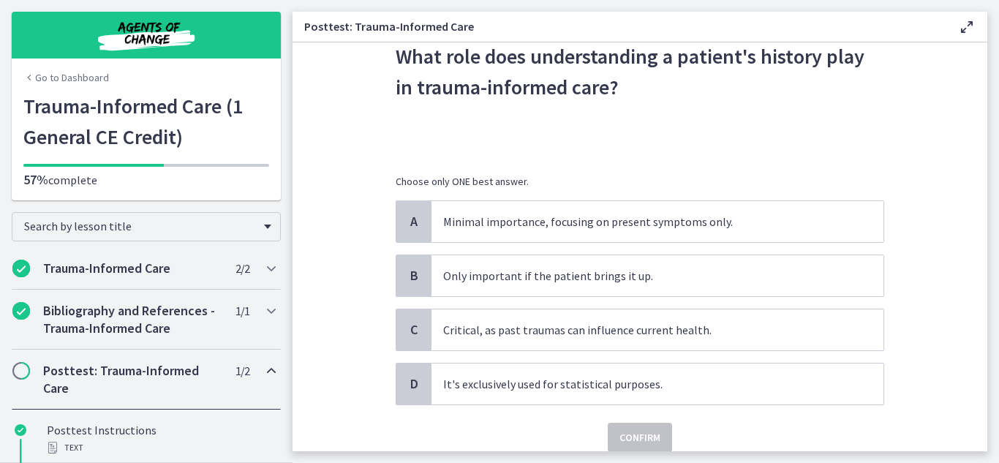
scroll to position [82, 0]
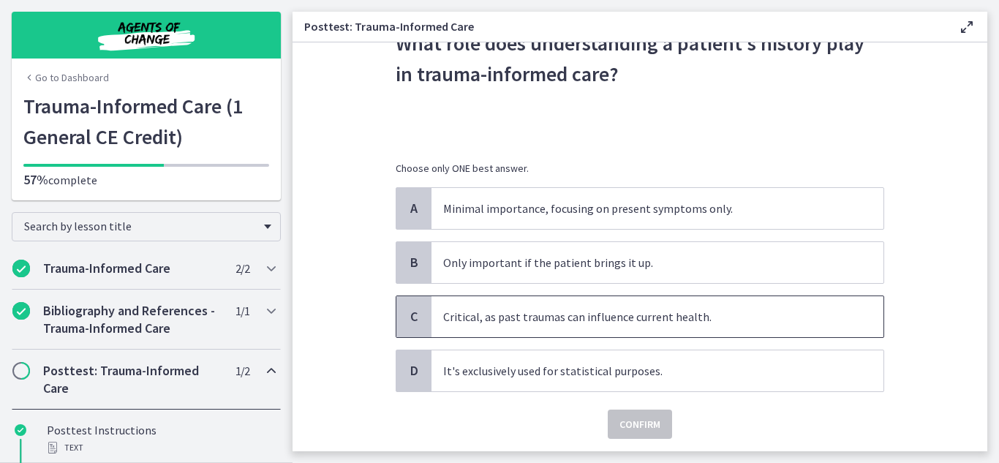
click at [410, 314] on span "C" at bounding box center [414, 317] width 18 height 18
click at [627, 422] on span "Confirm" at bounding box center [640, 425] width 41 height 18
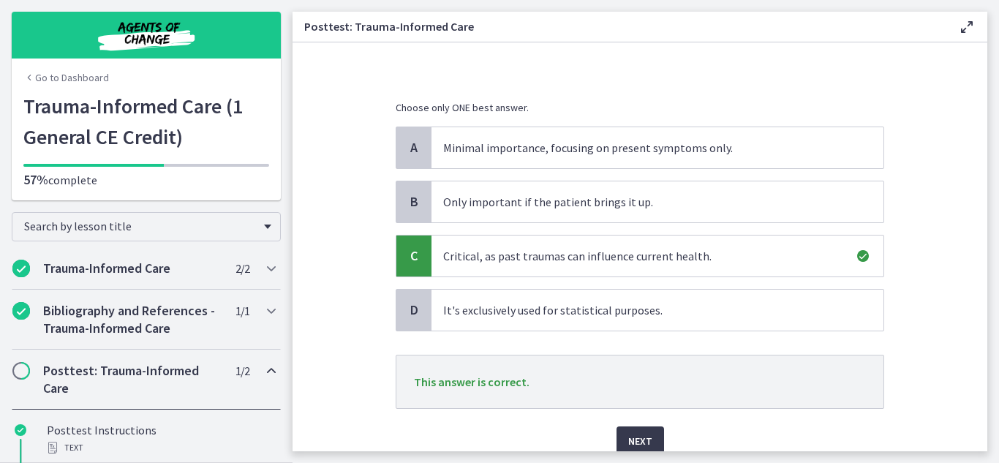
scroll to position [206, 0]
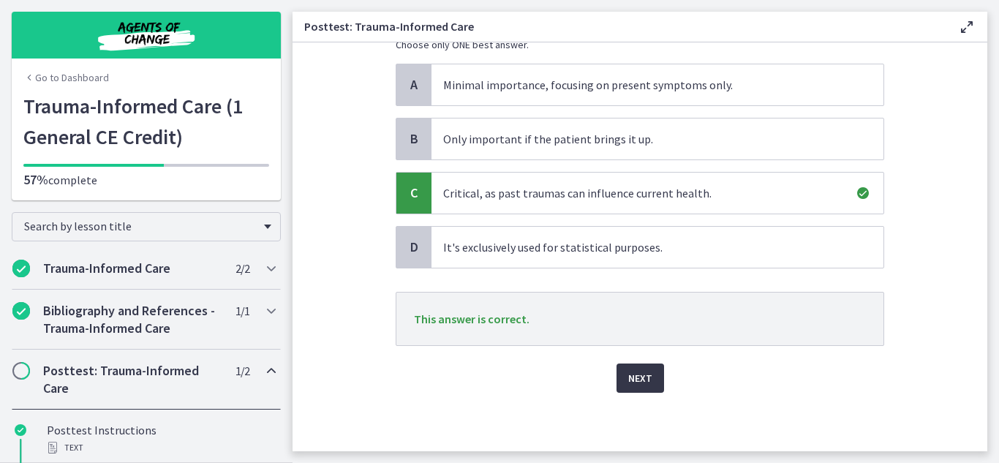
click at [635, 377] on span "Next" at bounding box center [640, 378] width 24 height 18
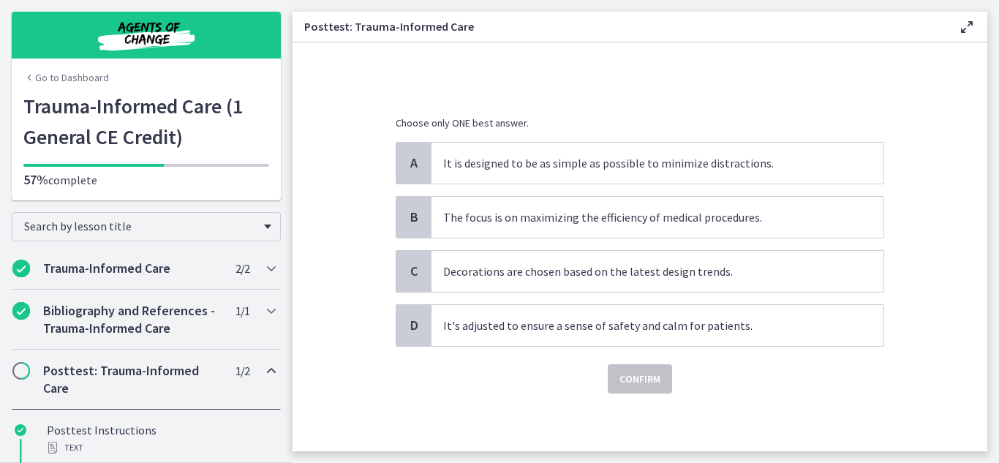
scroll to position [128, 0]
click at [417, 323] on span "D" at bounding box center [414, 325] width 18 height 18
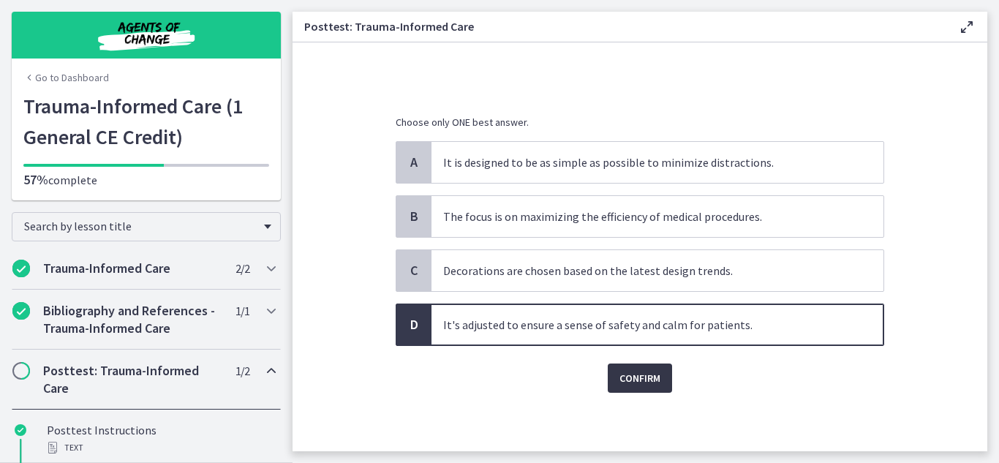
click at [623, 381] on span "Confirm" at bounding box center [640, 378] width 41 height 18
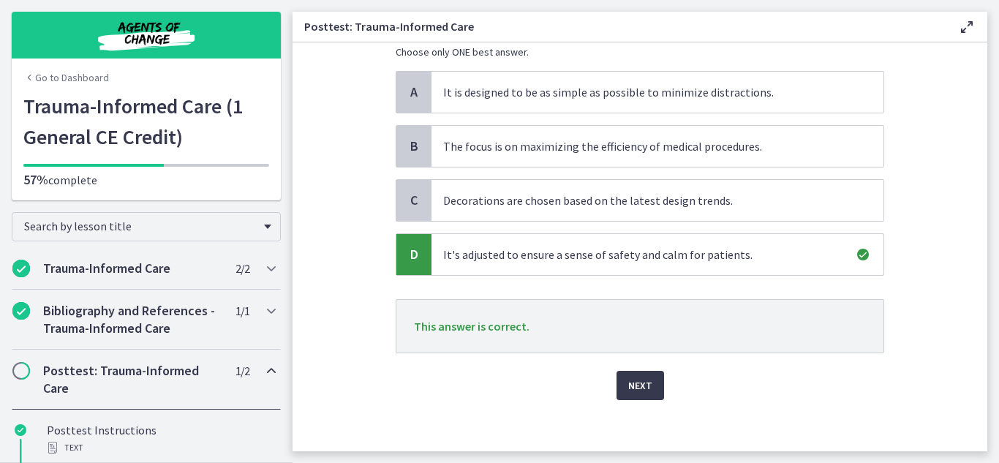
scroll to position [206, 0]
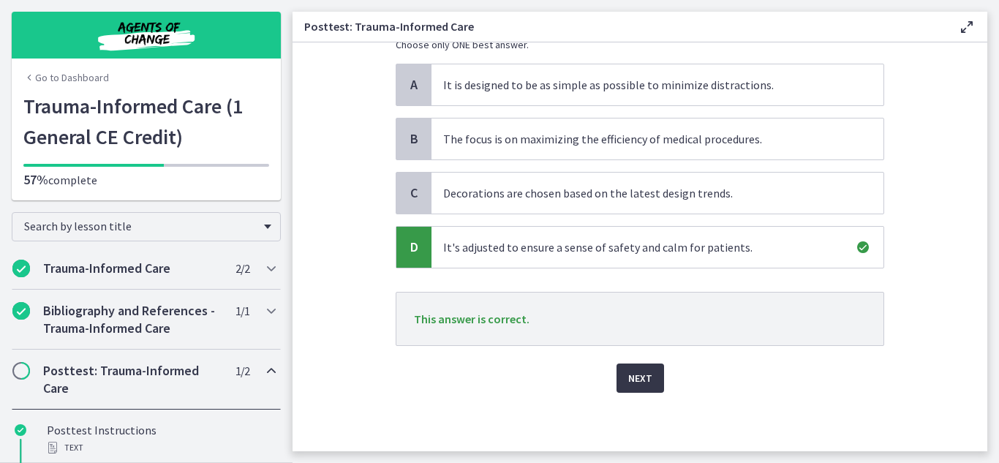
click at [634, 379] on span "Next" at bounding box center [640, 378] width 24 height 18
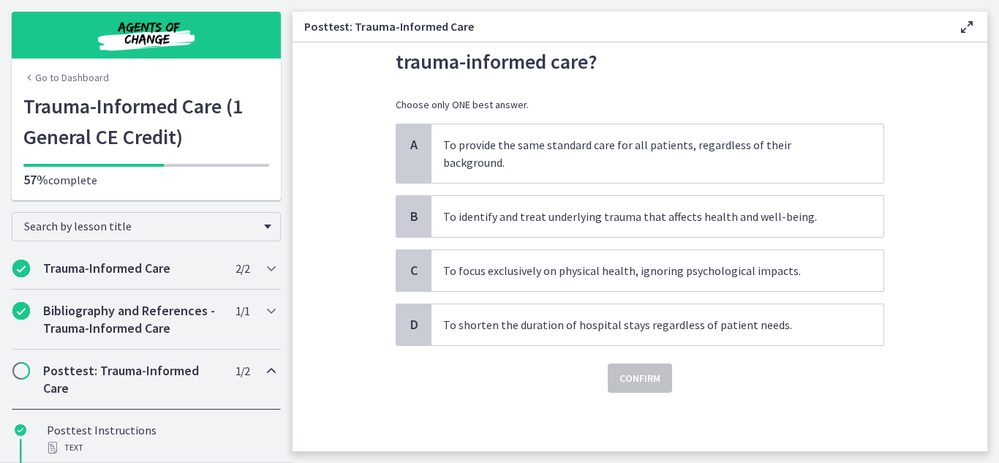
scroll to position [0, 0]
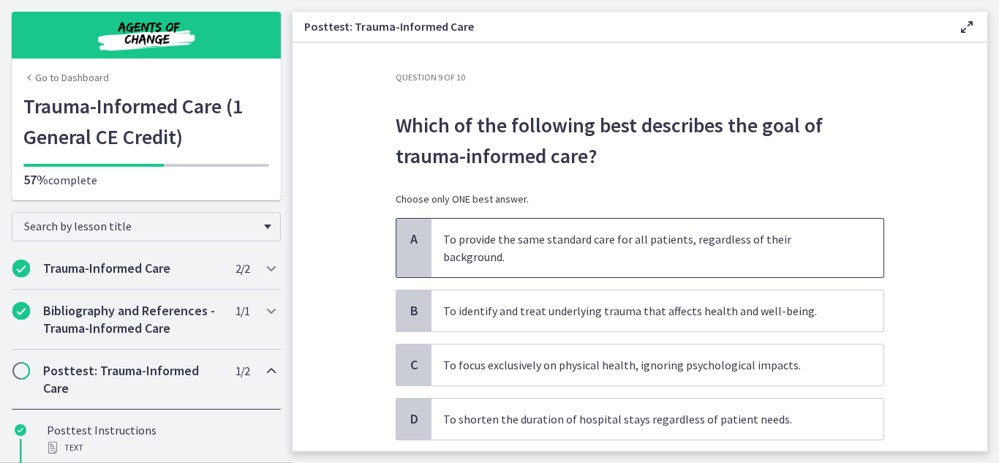
click at [407, 243] on span "A" at bounding box center [414, 239] width 18 height 18
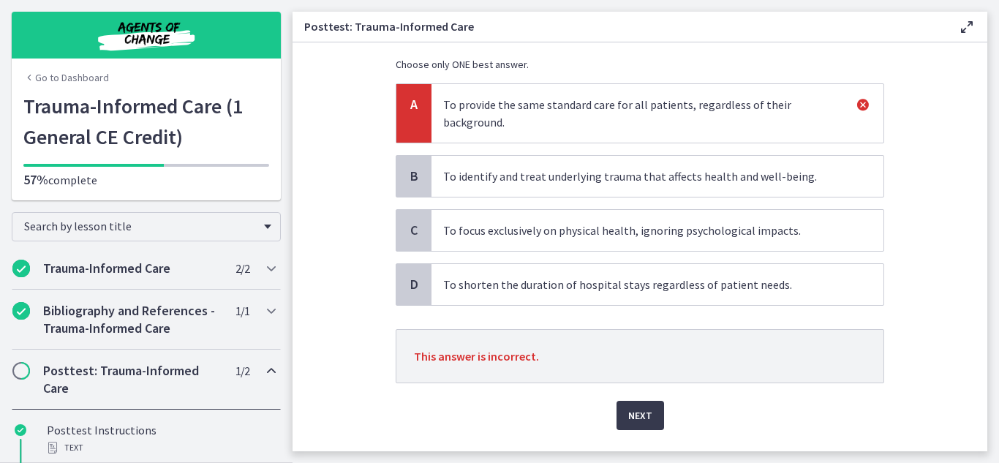
scroll to position [154, 0]
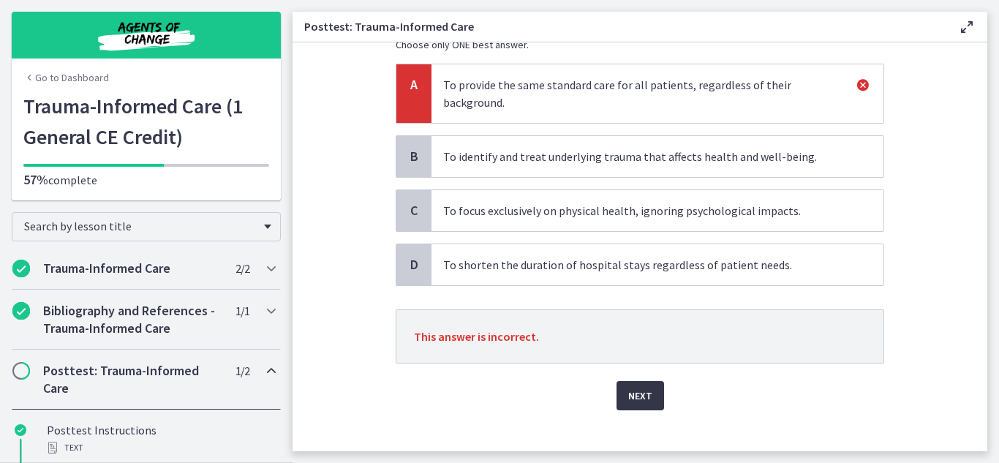
click at [636, 381] on button "Next" at bounding box center [641, 395] width 48 height 29
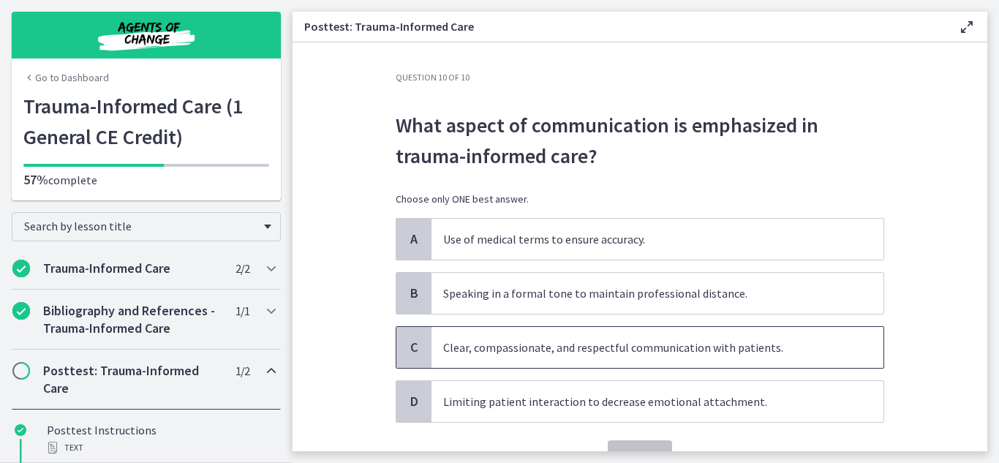
click at [405, 350] on span "C" at bounding box center [414, 348] width 18 height 18
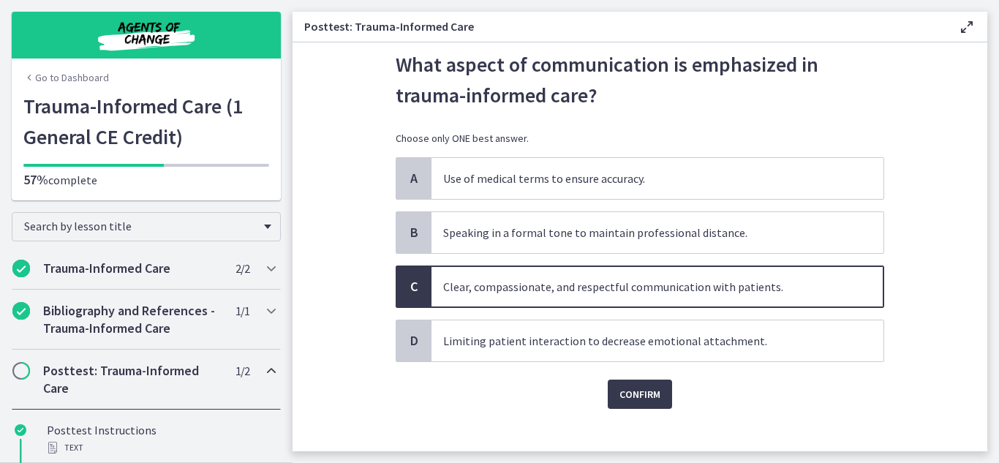
scroll to position [77, 0]
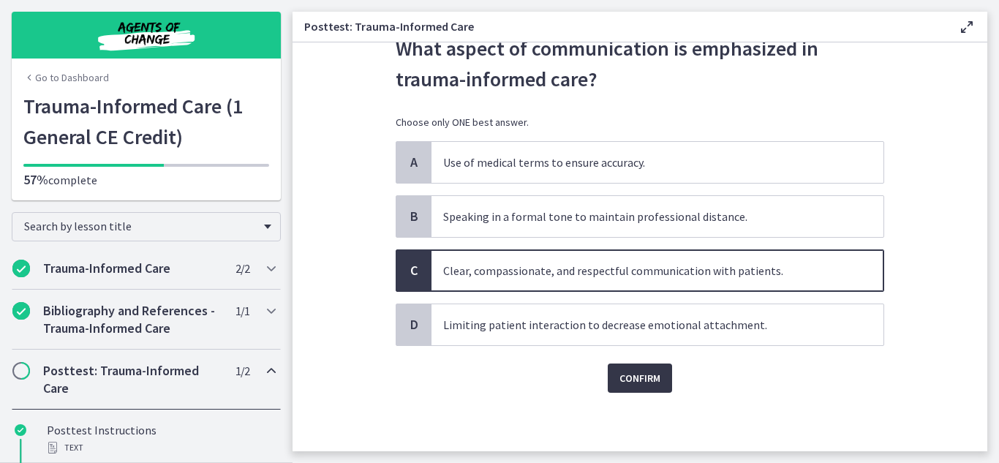
click at [634, 377] on span "Confirm" at bounding box center [640, 378] width 41 height 18
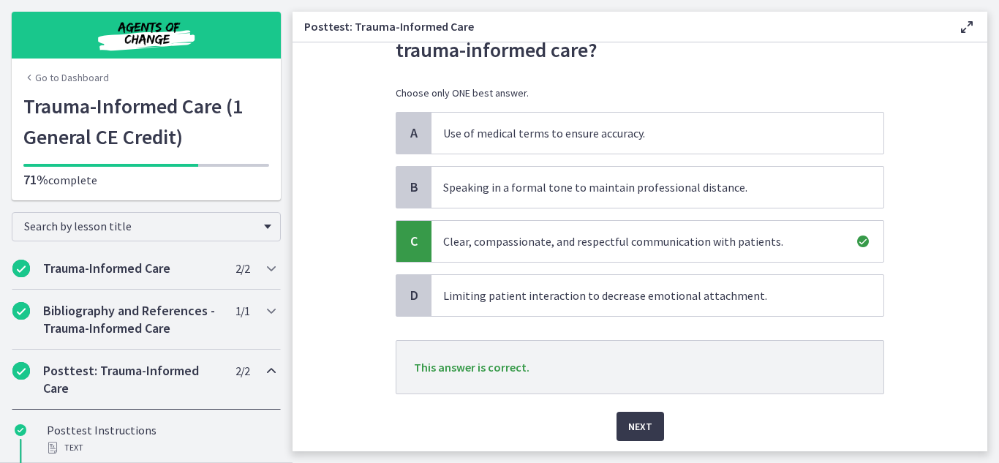
scroll to position [154, 0]
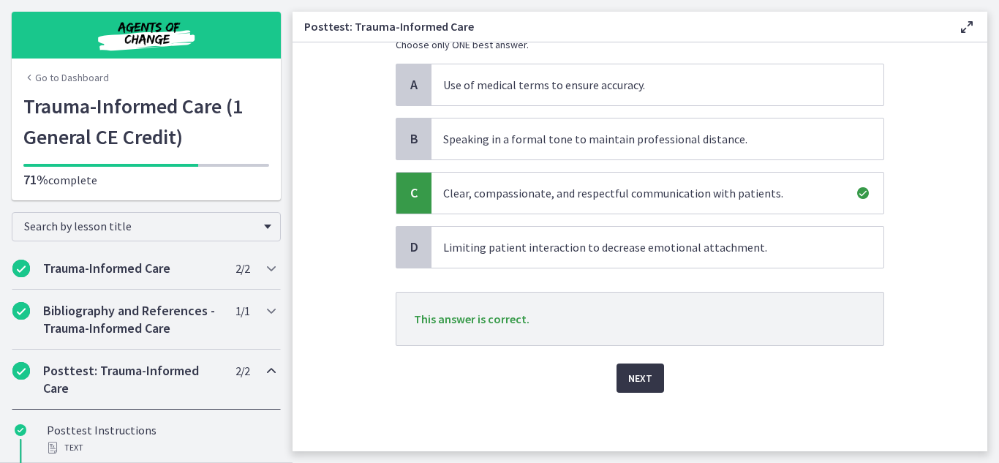
click at [628, 375] on span "Next" at bounding box center [640, 378] width 24 height 18
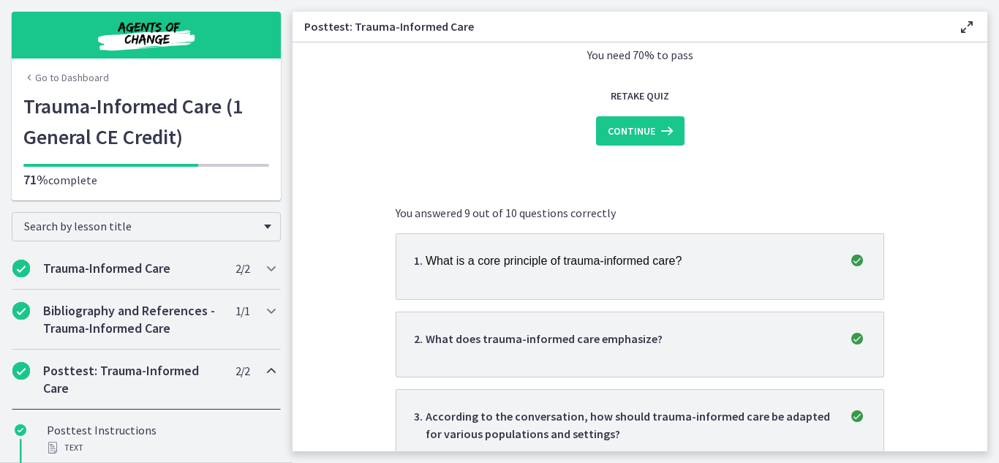
scroll to position [0, 0]
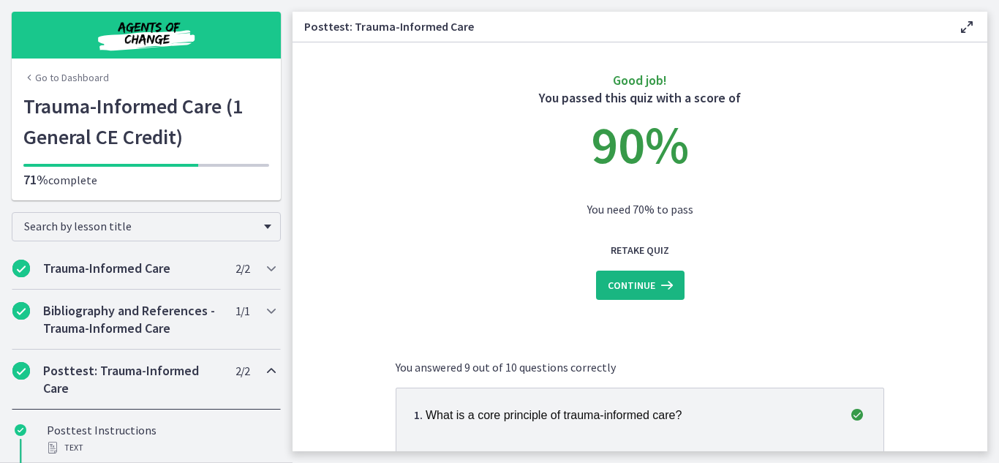
click at [655, 291] on icon at bounding box center [665, 286] width 20 height 18
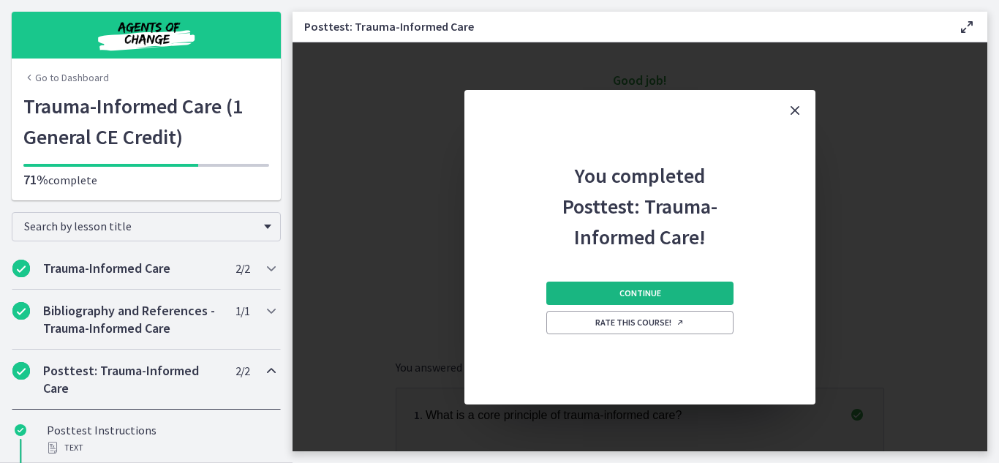
click at [664, 293] on button "Continue" at bounding box center [639, 293] width 187 height 23
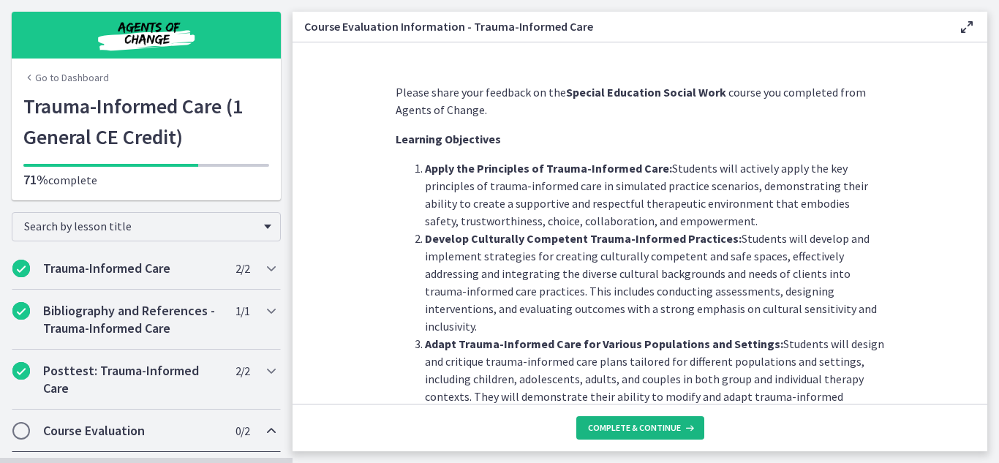
click at [673, 431] on span "Complete & continue" at bounding box center [634, 428] width 93 height 12
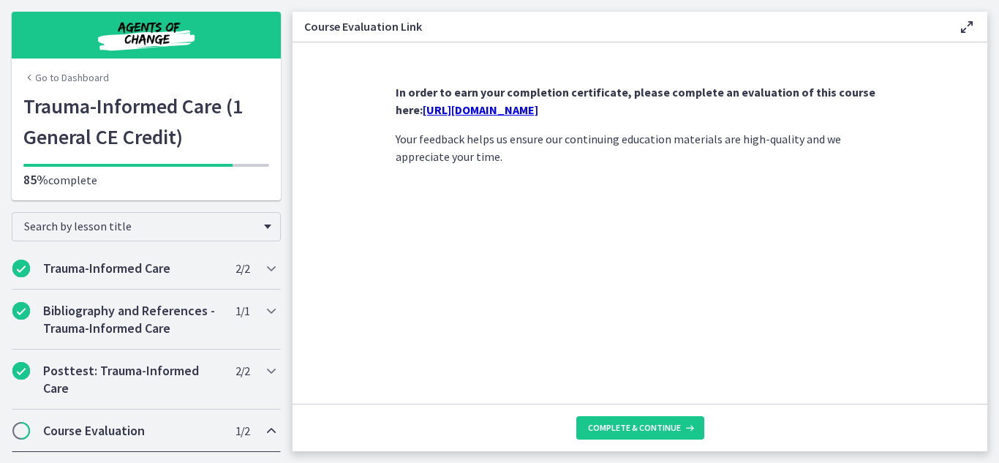
click at [488, 106] on link "https://forms.gle/AeNPj3CThEGA65MK6" at bounding box center [481, 109] width 116 height 15
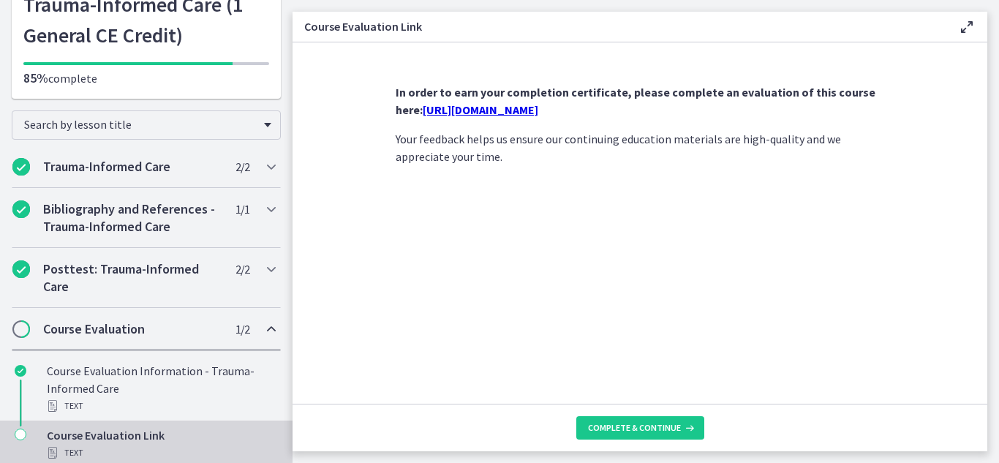
scroll to position [112, 0]
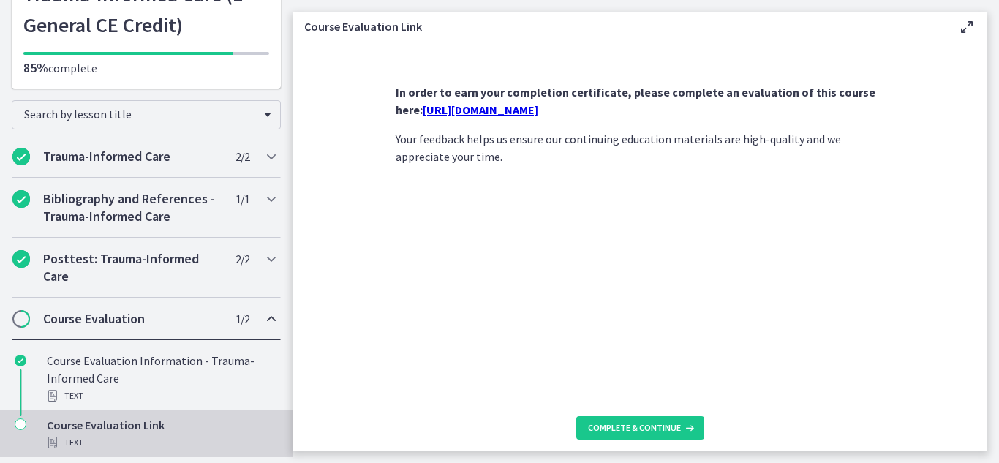
click at [23, 425] on icon "Chapters" at bounding box center [21, 424] width 12 height 12
click at [21, 424] on icon "Chapters" at bounding box center [21, 424] width 12 height 12
click at [22, 315] on span "Chapters" at bounding box center [21, 319] width 15 height 15
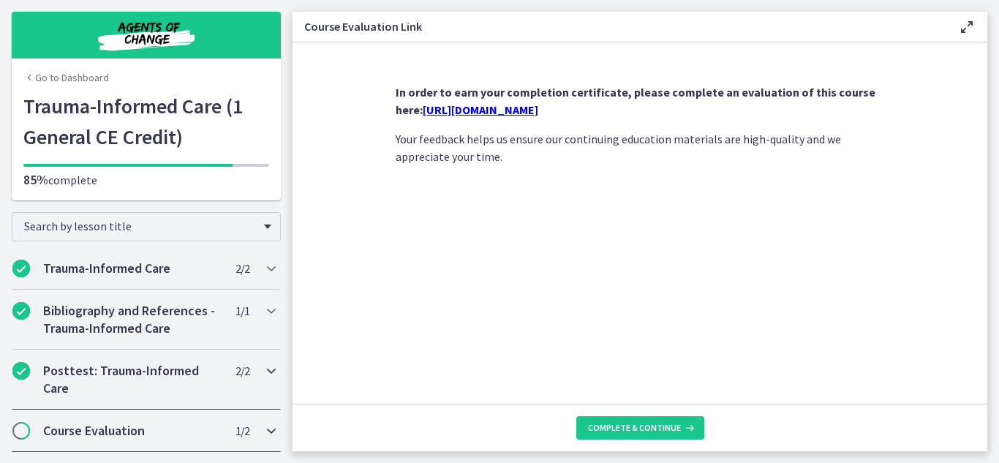
scroll to position [0, 0]
click at [24, 430] on span "Chapters" at bounding box center [21, 431] width 15 height 15
click at [263, 432] on icon "Chapters" at bounding box center [272, 431] width 18 height 18
click at [704, 435] on footer "Complete & continue" at bounding box center [640, 428] width 695 height 48
click at [691, 427] on icon at bounding box center [688, 428] width 15 height 12
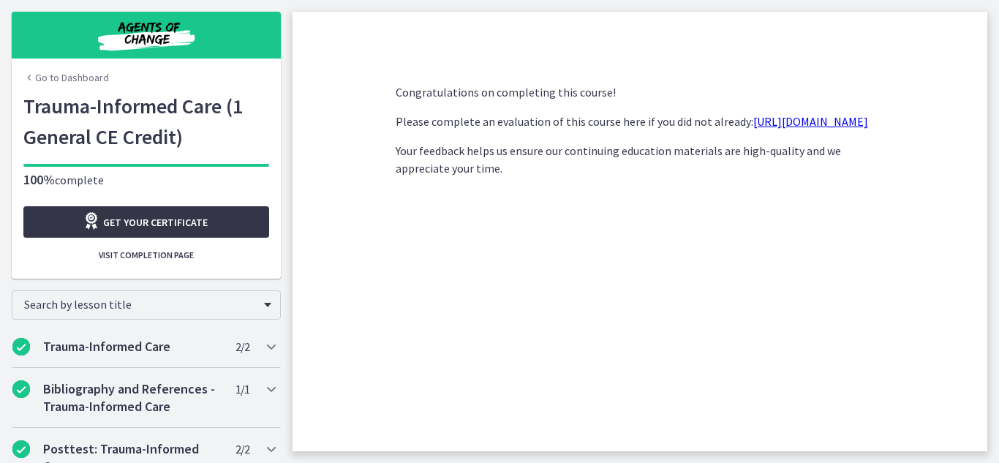
click at [113, 228] on span "Get your certificate" at bounding box center [155, 223] width 105 height 18
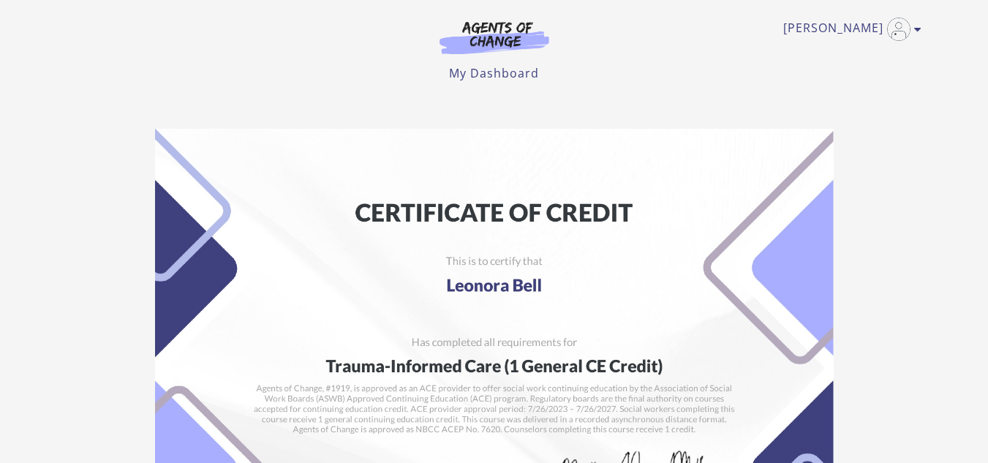
click at [868, 133] on section "Student: [PERSON_NAME] School: Agents of Change Social Work Test Prep Course: T…" at bounding box center [494, 438] width 988 height 642
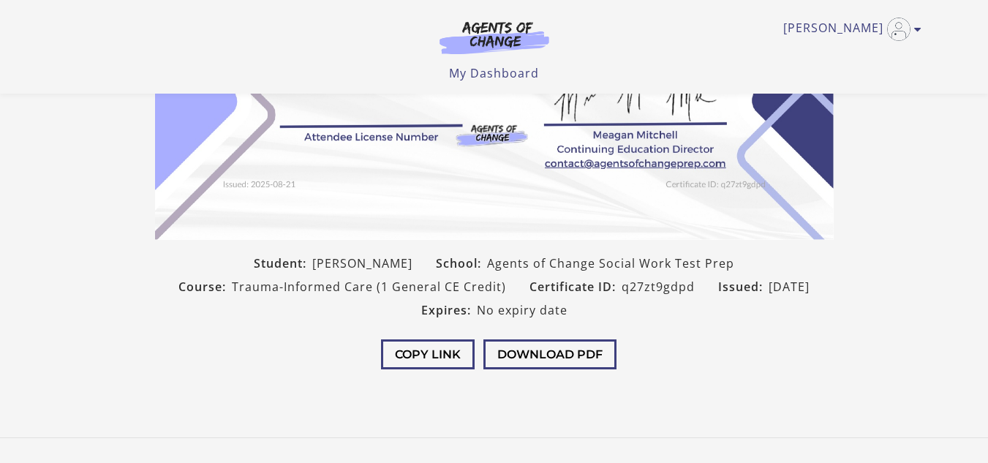
scroll to position [279, 0]
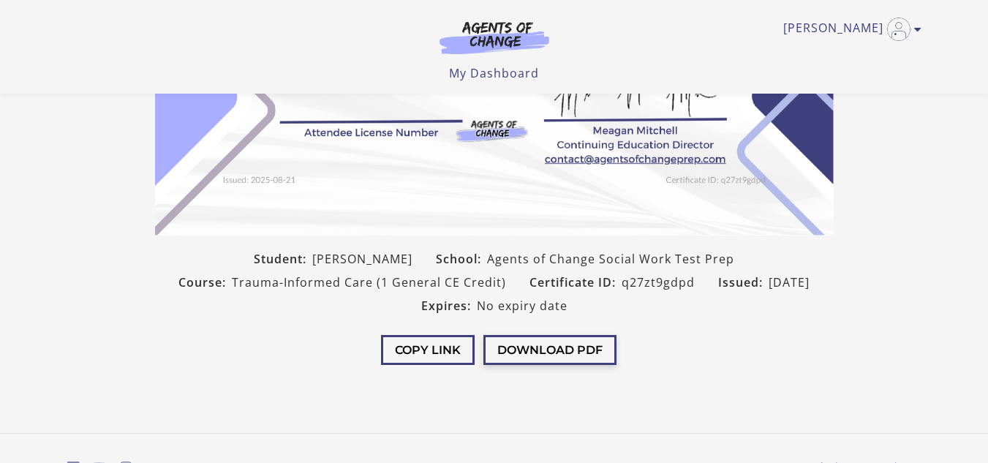
click at [557, 350] on button "Download PDF" at bounding box center [550, 350] width 133 height 30
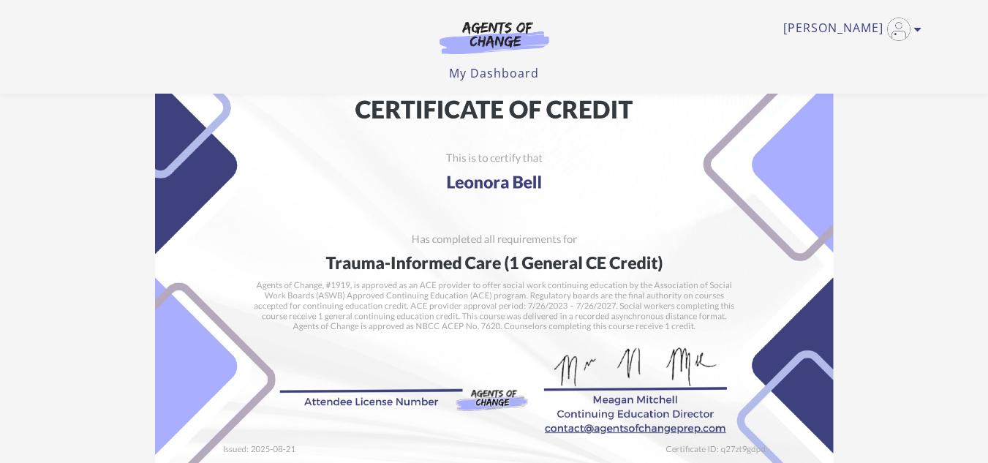
scroll to position [0, 0]
